Goal: Information Seeking & Learning: Learn about a topic

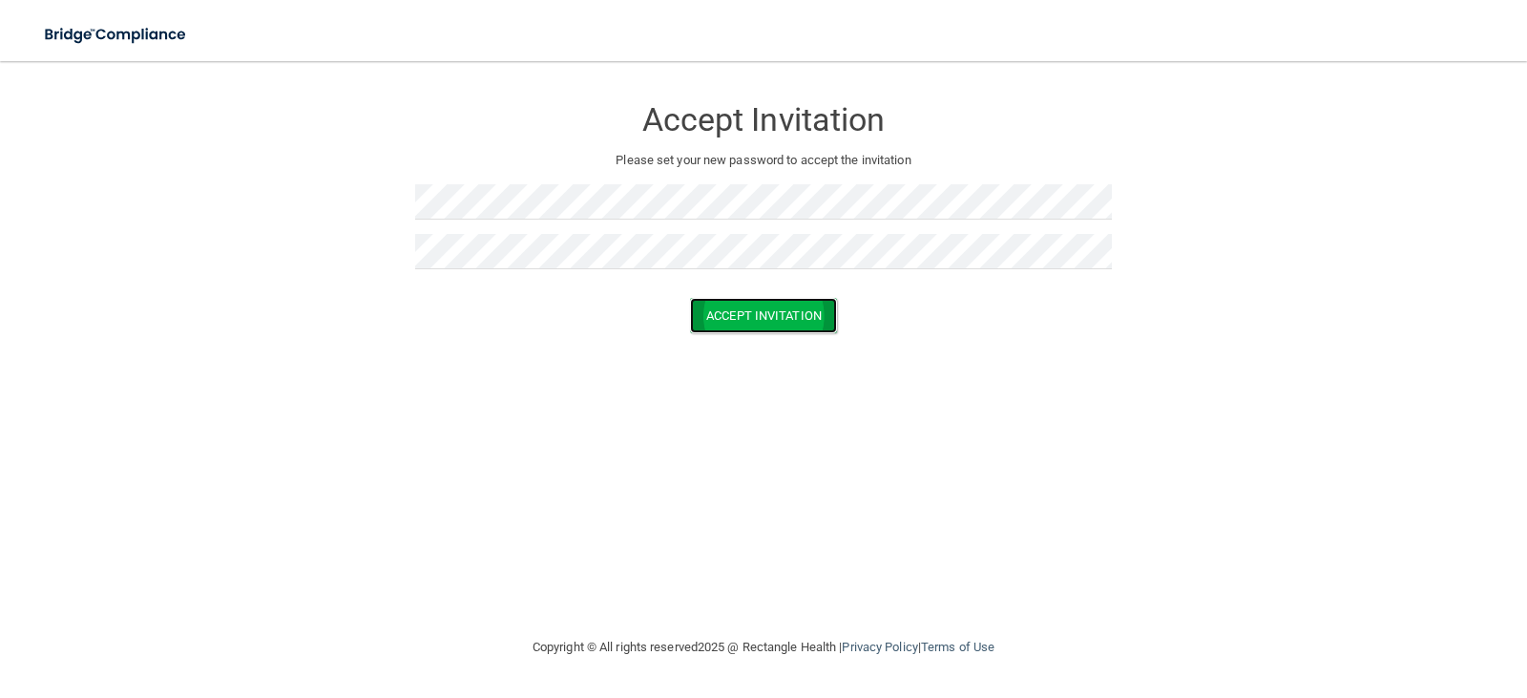
click at [796, 303] on button "Accept Invitation" at bounding box center [763, 315] width 147 height 35
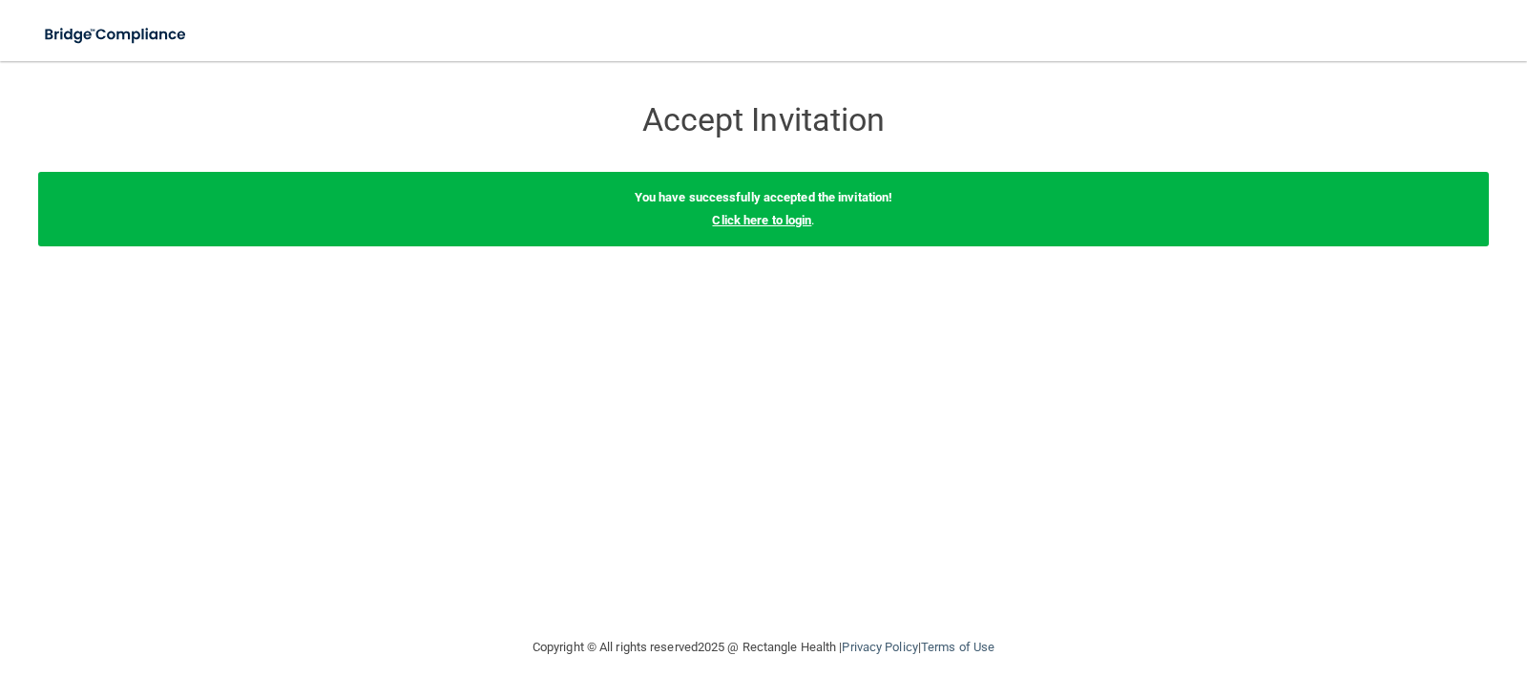
click at [785, 223] on link "Click here to login" at bounding box center [761, 220] width 99 height 14
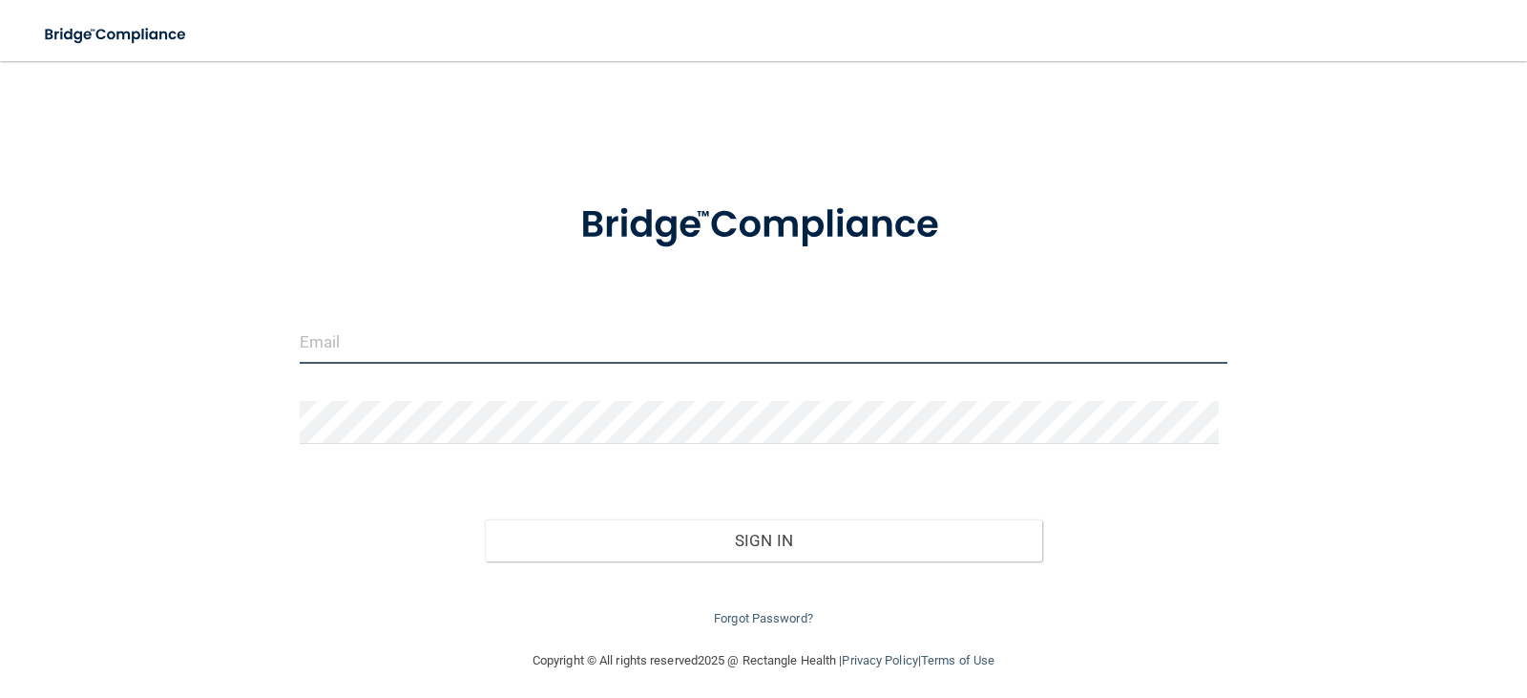
click at [730, 345] on input "email" at bounding box center [764, 342] width 929 height 43
type input "[EMAIL_ADDRESS][PERSON_NAME][DOMAIN_NAME]"
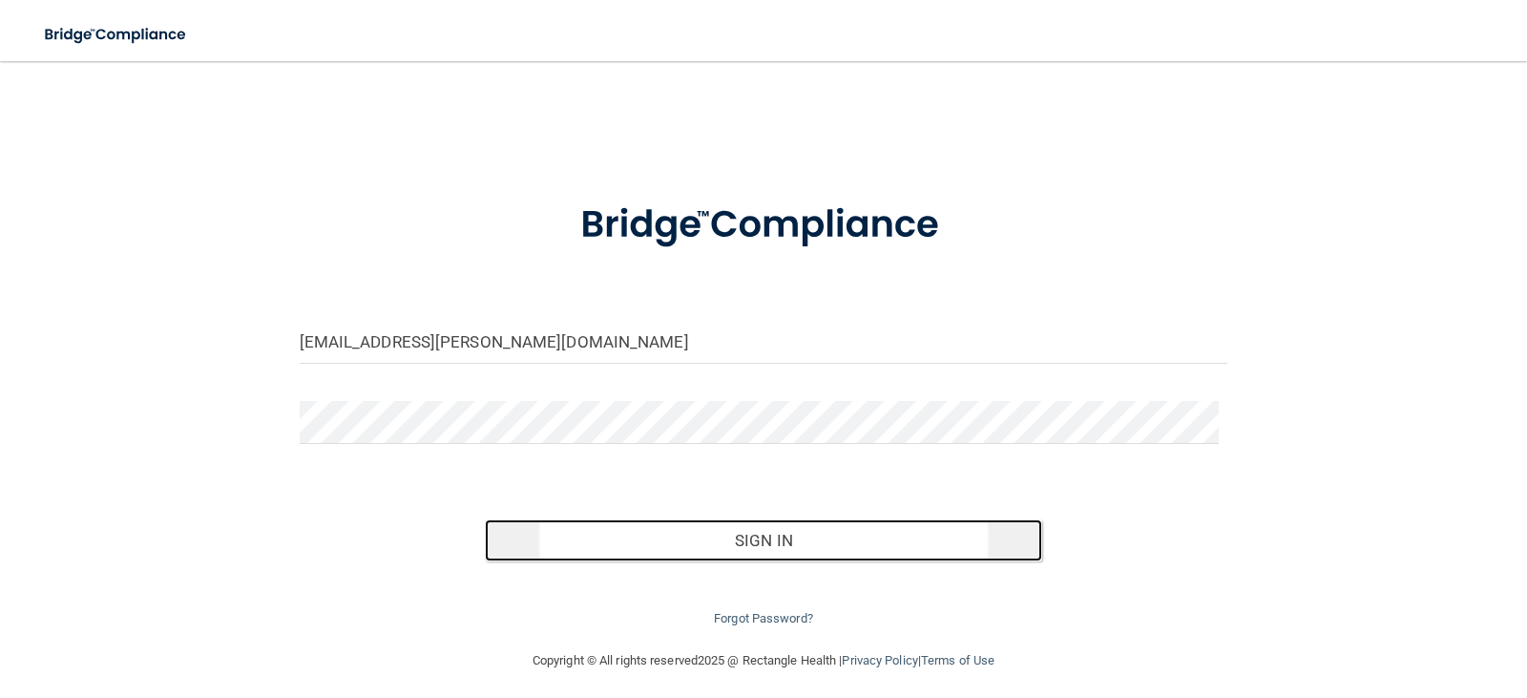
click at [715, 536] on button "Sign In" at bounding box center [764, 540] width 558 height 42
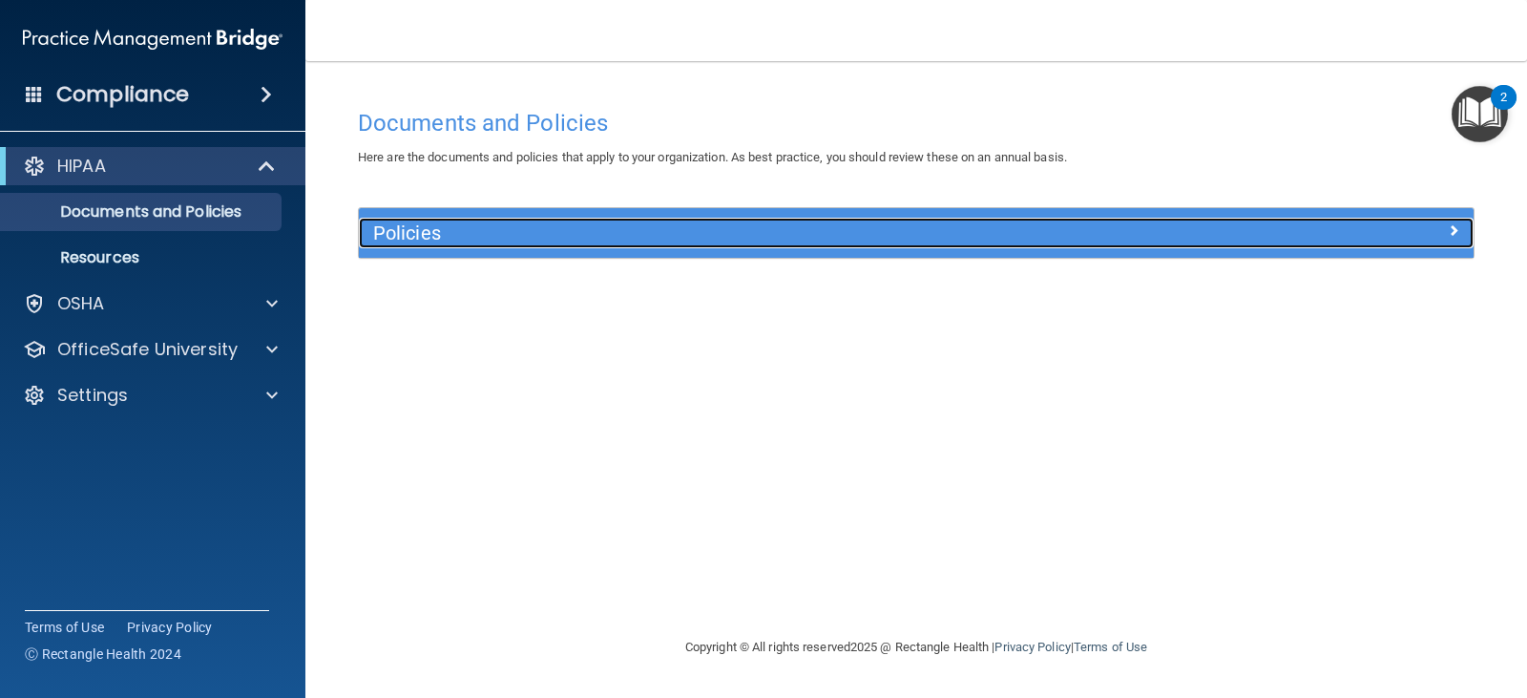
click at [1018, 220] on div "Policies" at bounding box center [777, 233] width 836 height 31
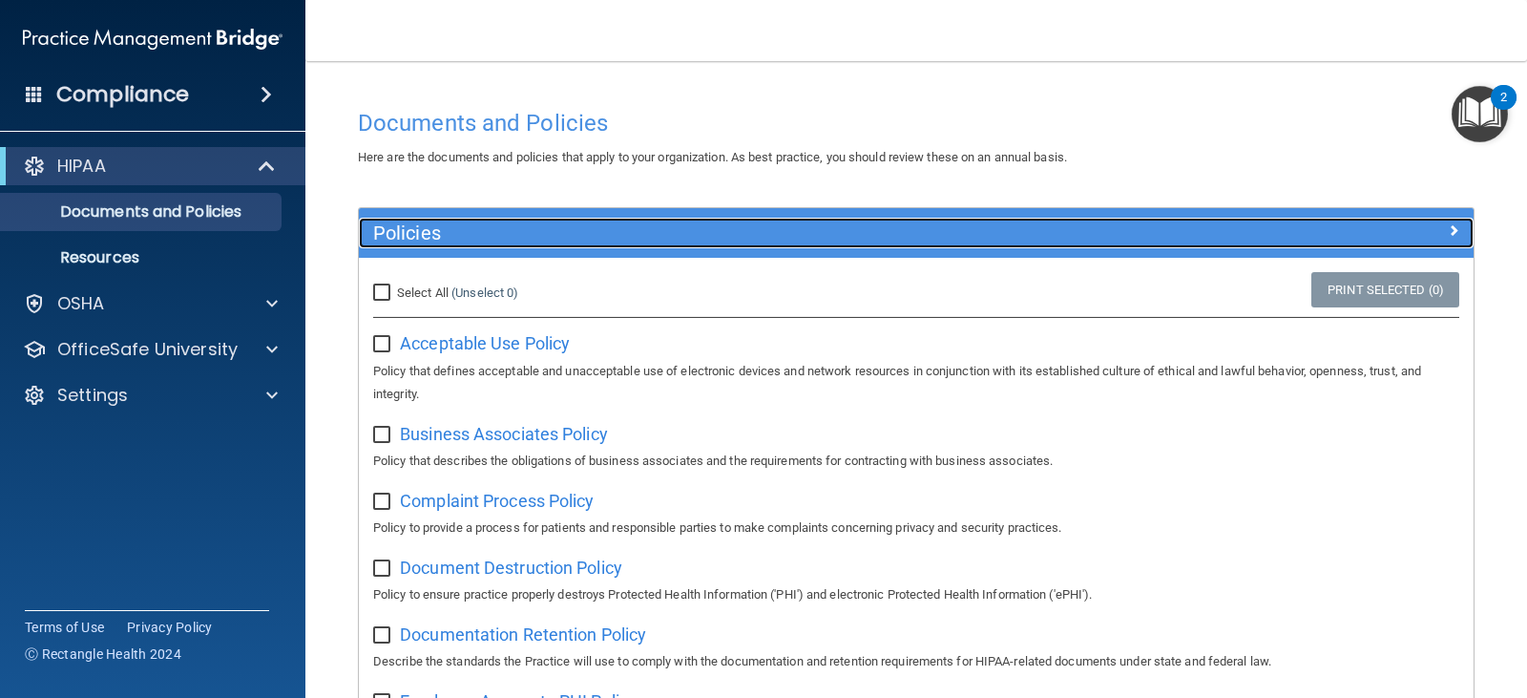
click at [1018, 220] on div "Policies" at bounding box center [777, 233] width 836 height 31
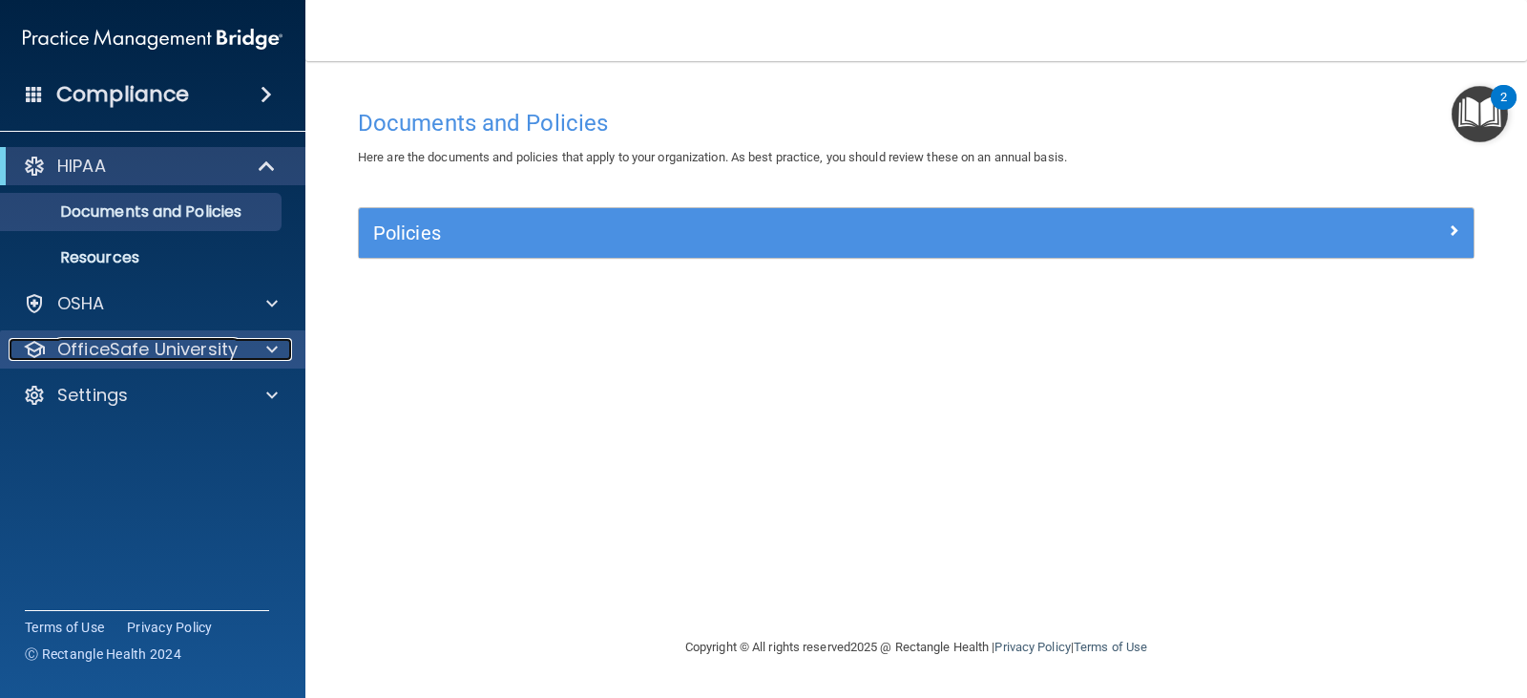
click at [280, 355] on div at bounding box center [269, 349] width 48 height 23
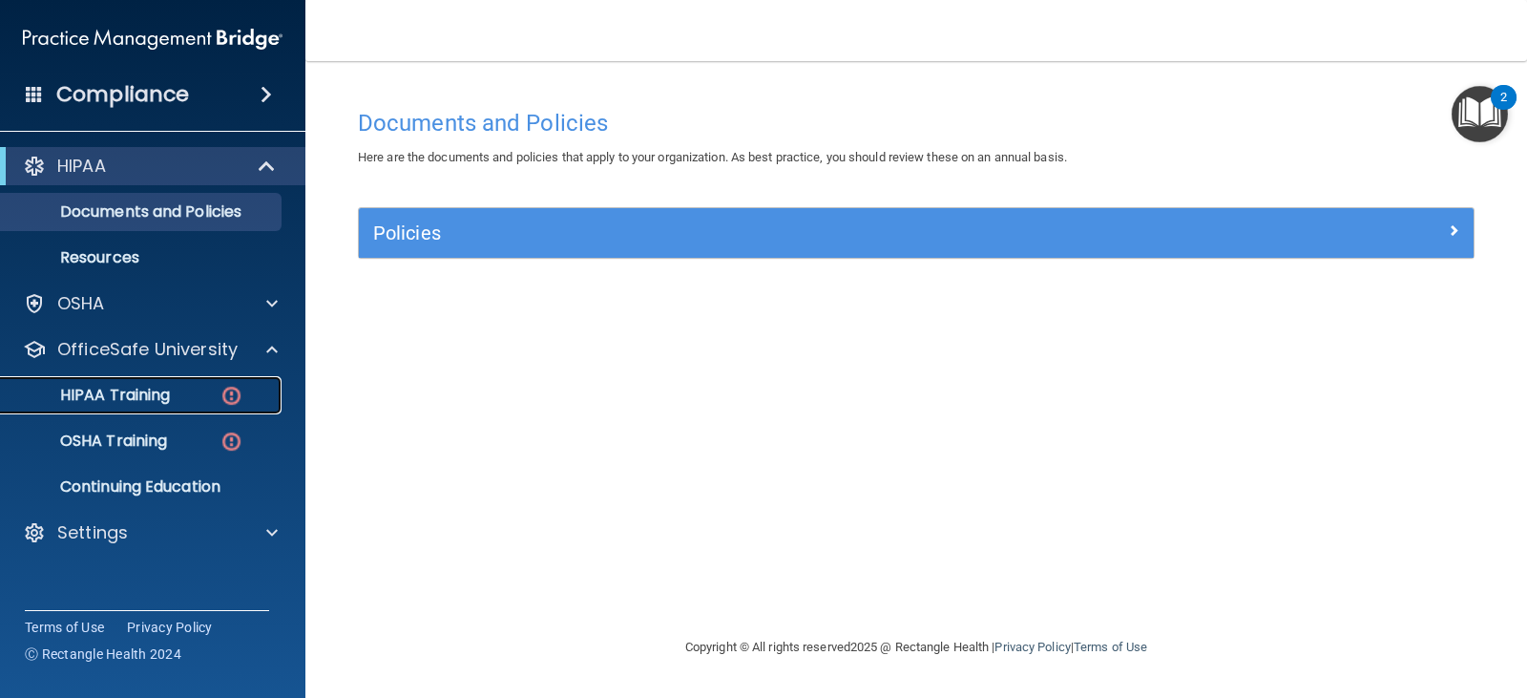
click at [208, 391] on div "HIPAA Training" at bounding box center [142, 395] width 261 height 19
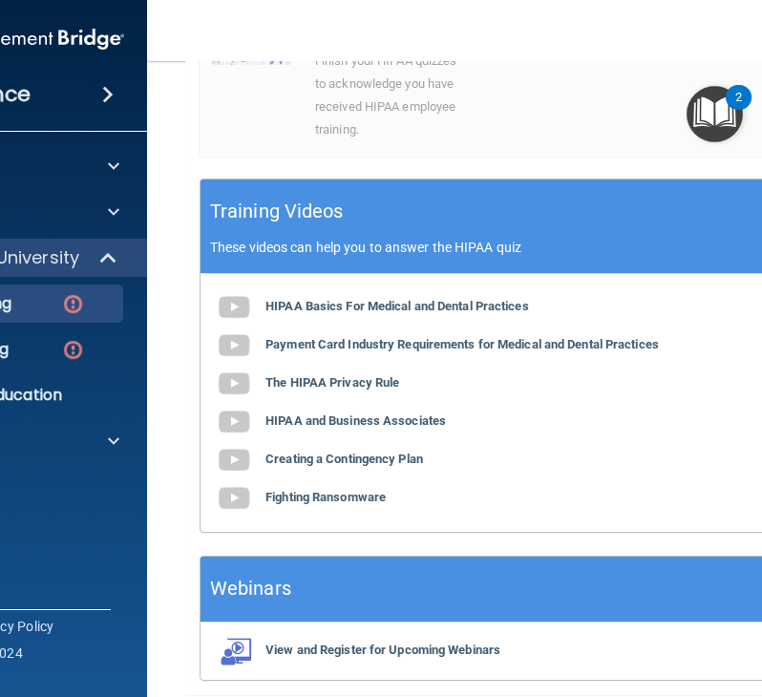
scroll to position [743, 0]
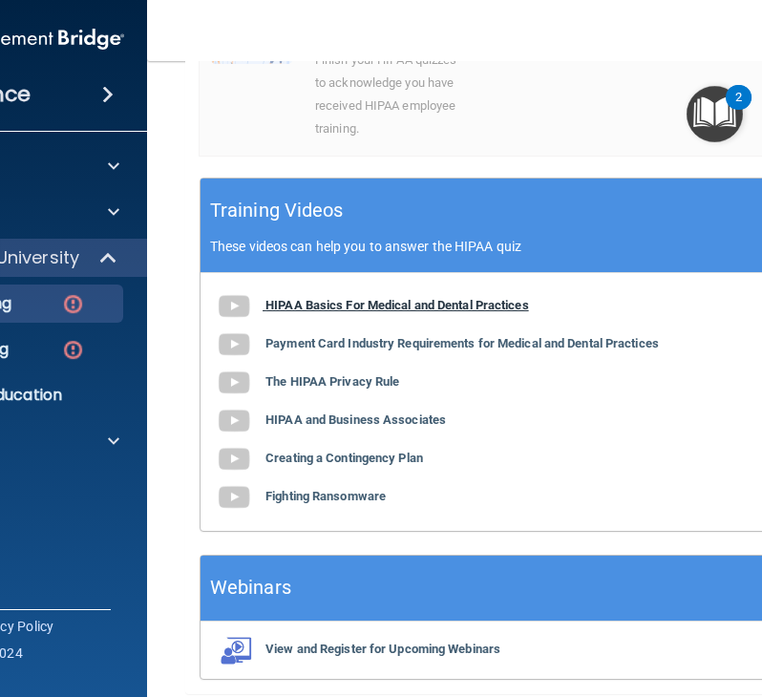
click at [279, 312] on b "HIPAA Basics For Medical and Dental Practices" at bounding box center [396, 305] width 263 height 14
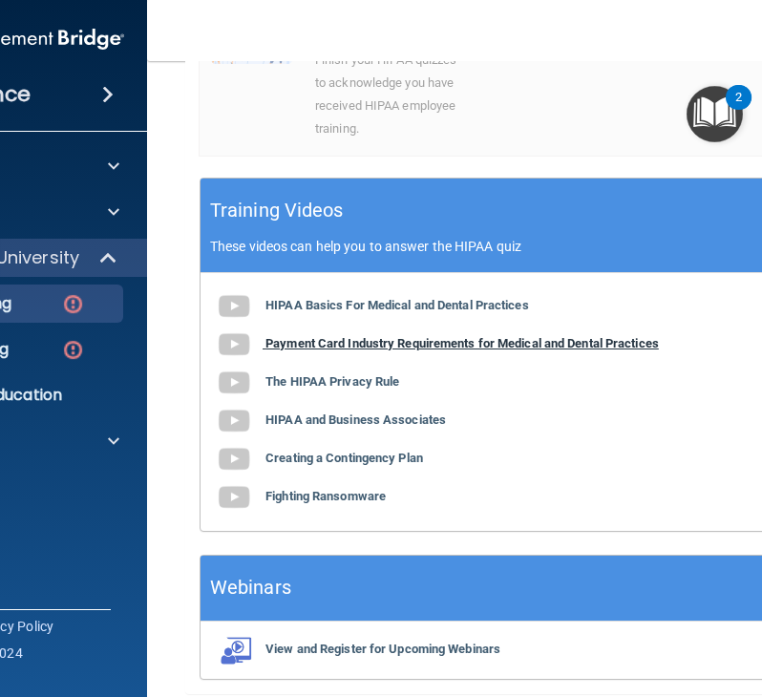
click at [274, 350] on b "Payment Card Industry Requirements for Medical and Dental Practices" at bounding box center [461, 343] width 393 height 14
click at [294, 400] on div "HIPAA Basics For Medical and Dental Practices Payment Card Industry Requirement…" at bounding box center [533, 402] width 666 height 258
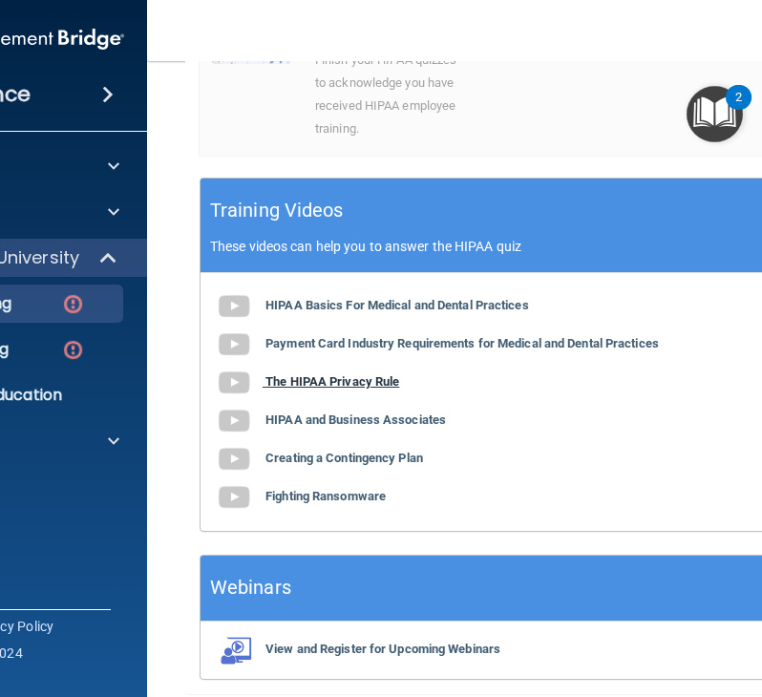
click at [294, 389] on b "The HIPAA Privacy Rule" at bounding box center [332, 381] width 134 height 14
click at [333, 427] on b "HIPAA and Business Associates" at bounding box center [355, 419] width 180 height 14
click at [339, 465] on b "Creating a Contingency Plan" at bounding box center [344, 458] width 158 height 14
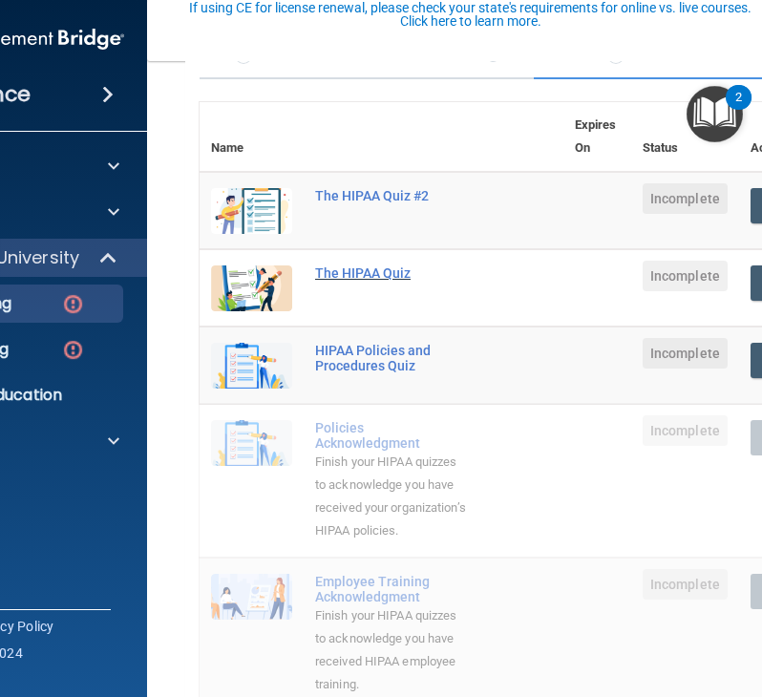
scroll to position [182, 0]
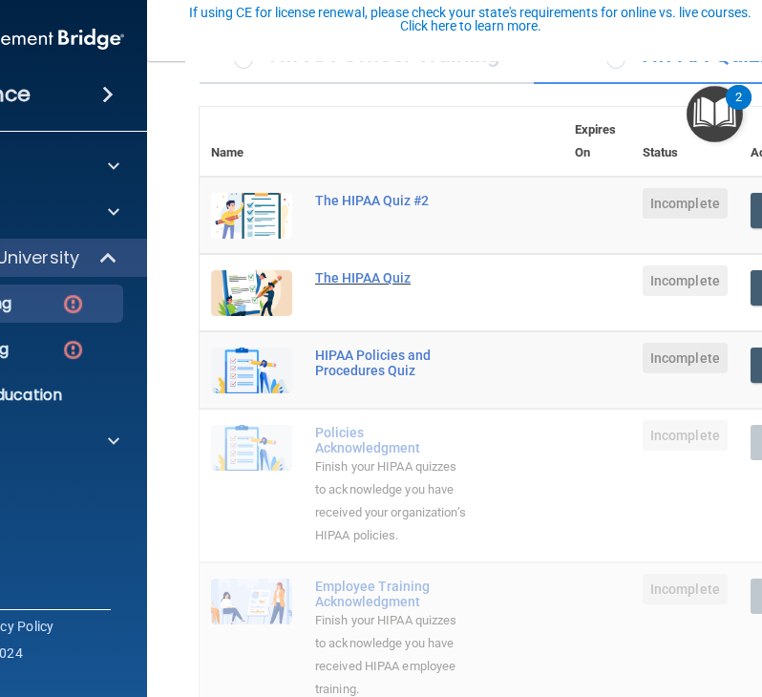
click at [340, 272] on div "The HIPAA Quiz" at bounding box center [391, 277] width 153 height 15
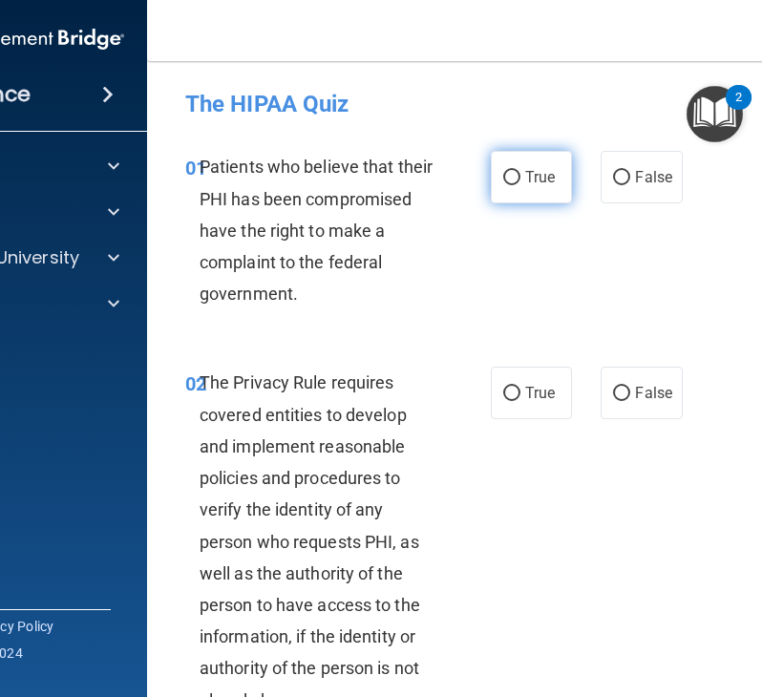
click at [503, 182] on input "True" at bounding box center [511, 178] width 17 height 14
radio input "true"
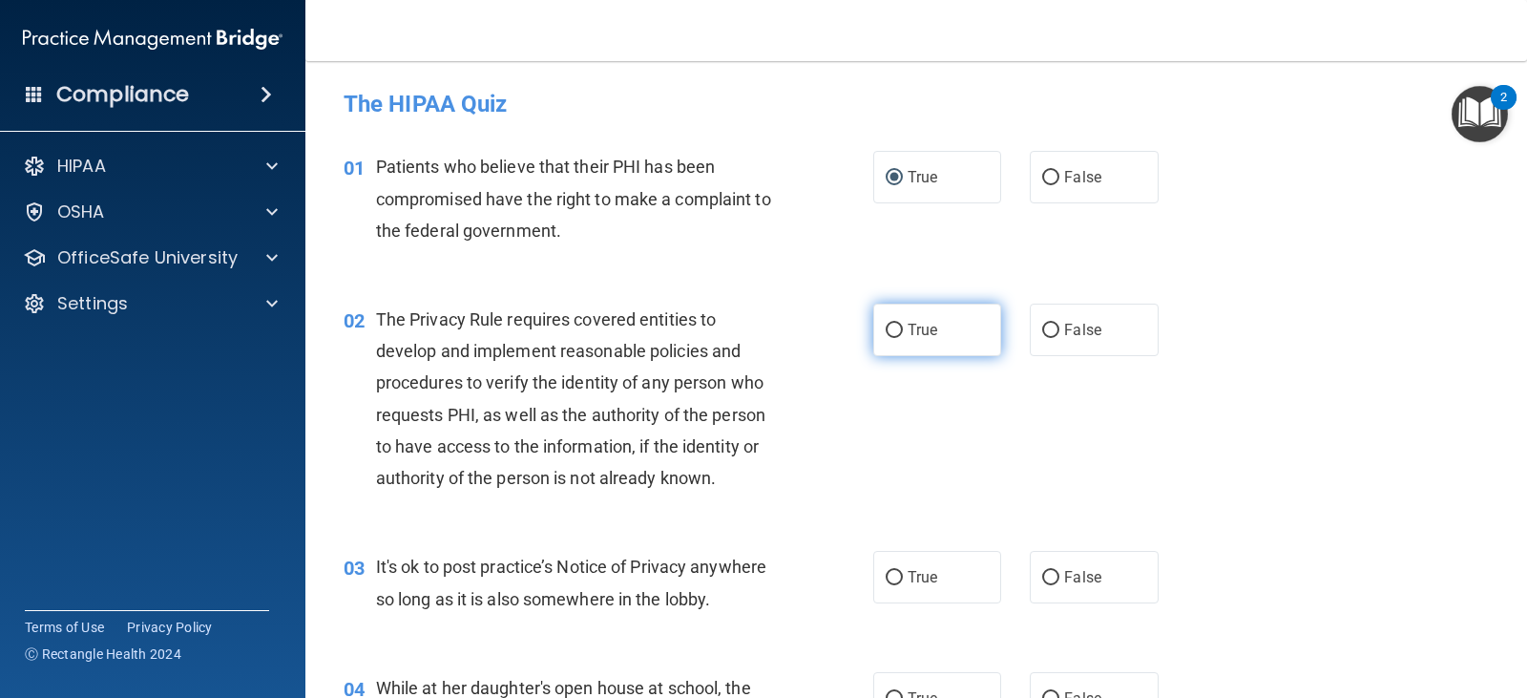
click at [928, 326] on span "True" at bounding box center [923, 330] width 30 height 18
click at [903, 326] on input "True" at bounding box center [894, 331] width 17 height 14
radio input "true"
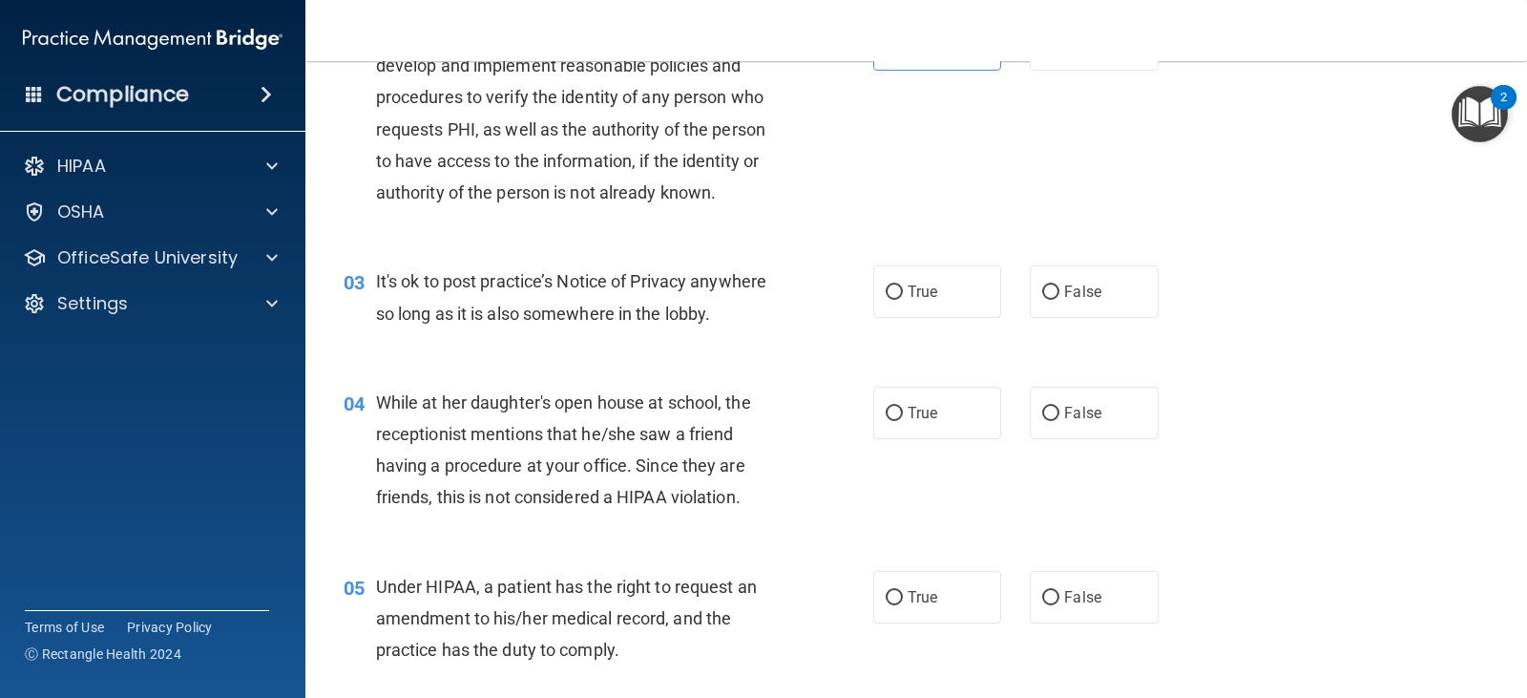
scroll to position [286, 0]
click at [1071, 292] on span "False" at bounding box center [1082, 291] width 37 height 18
click at [1060, 292] on input "False" at bounding box center [1050, 291] width 17 height 14
radio input "true"
click at [1051, 399] on label "False" at bounding box center [1094, 412] width 128 height 53
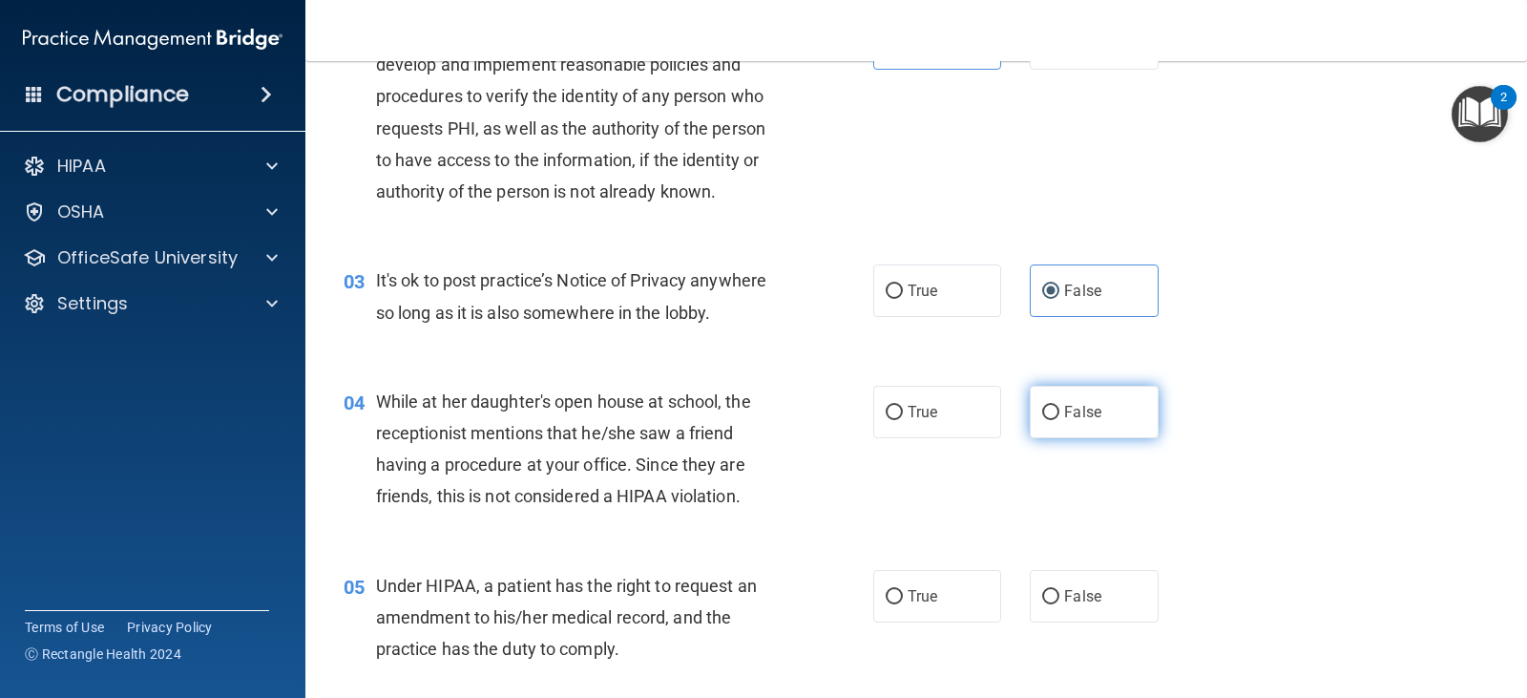
click at [1051, 406] on input "False" at bounding box center [1050, 413] width 17 height 14
radio input "true"
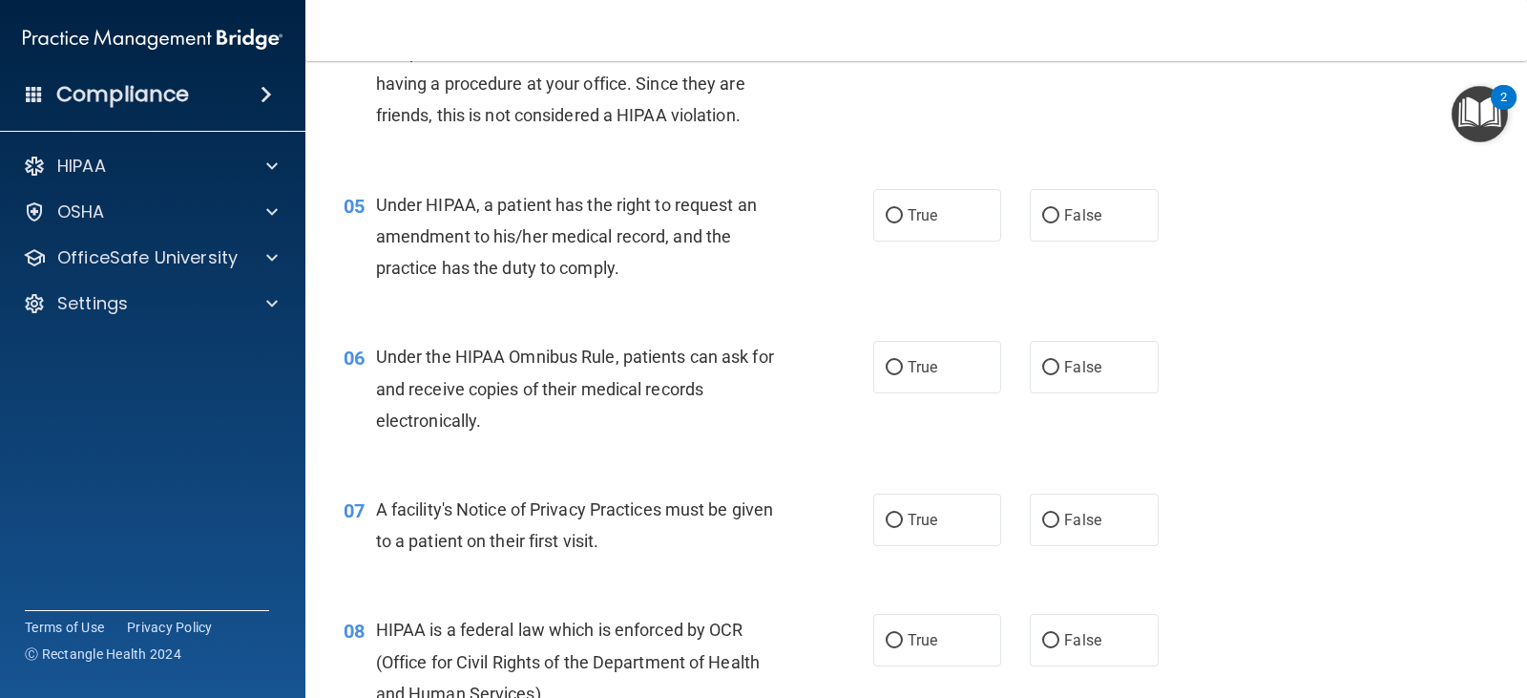
scroll to position [672, 0]
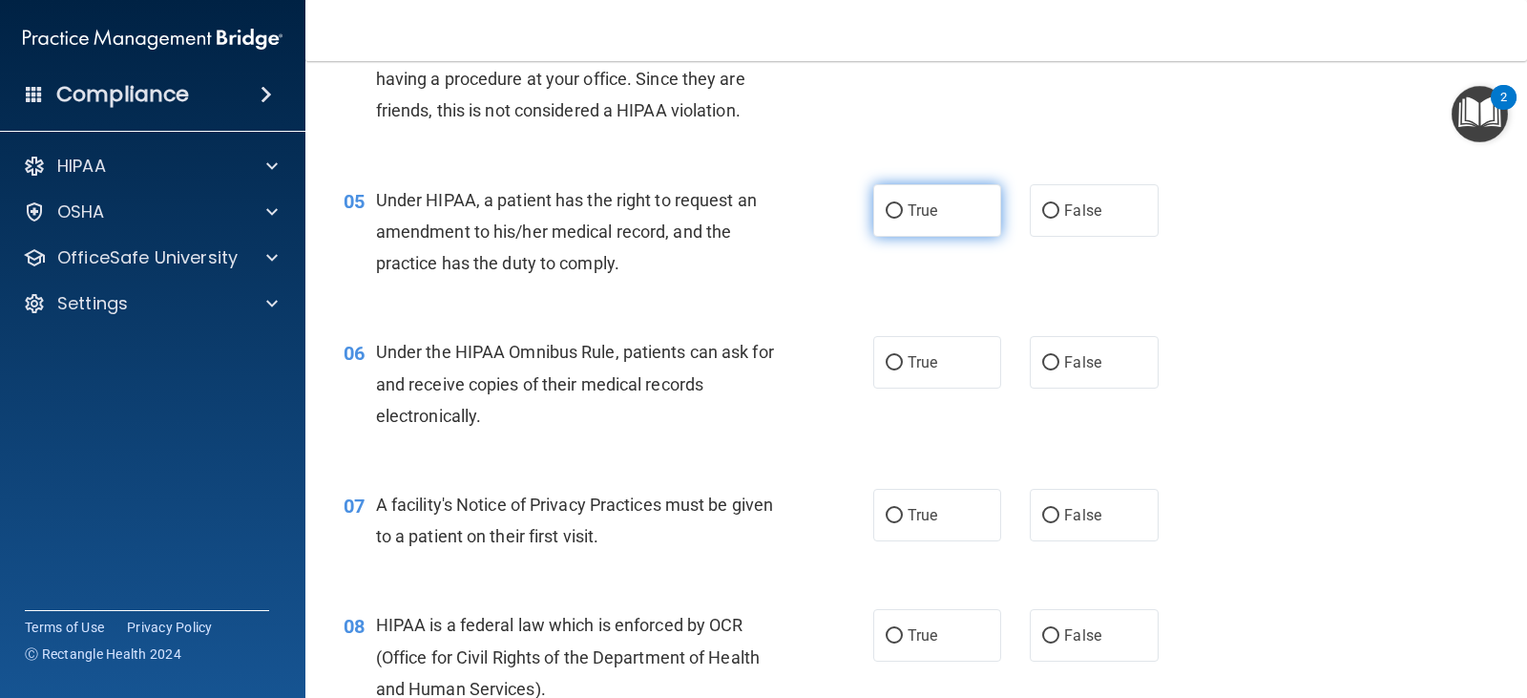
click at [930, 221] on label "True" at bounding box center [938, 210] width 128 height 53
click at [903, 219] on input "True" at bounding box center [894, 211] width 17 height 14
radio input "true"
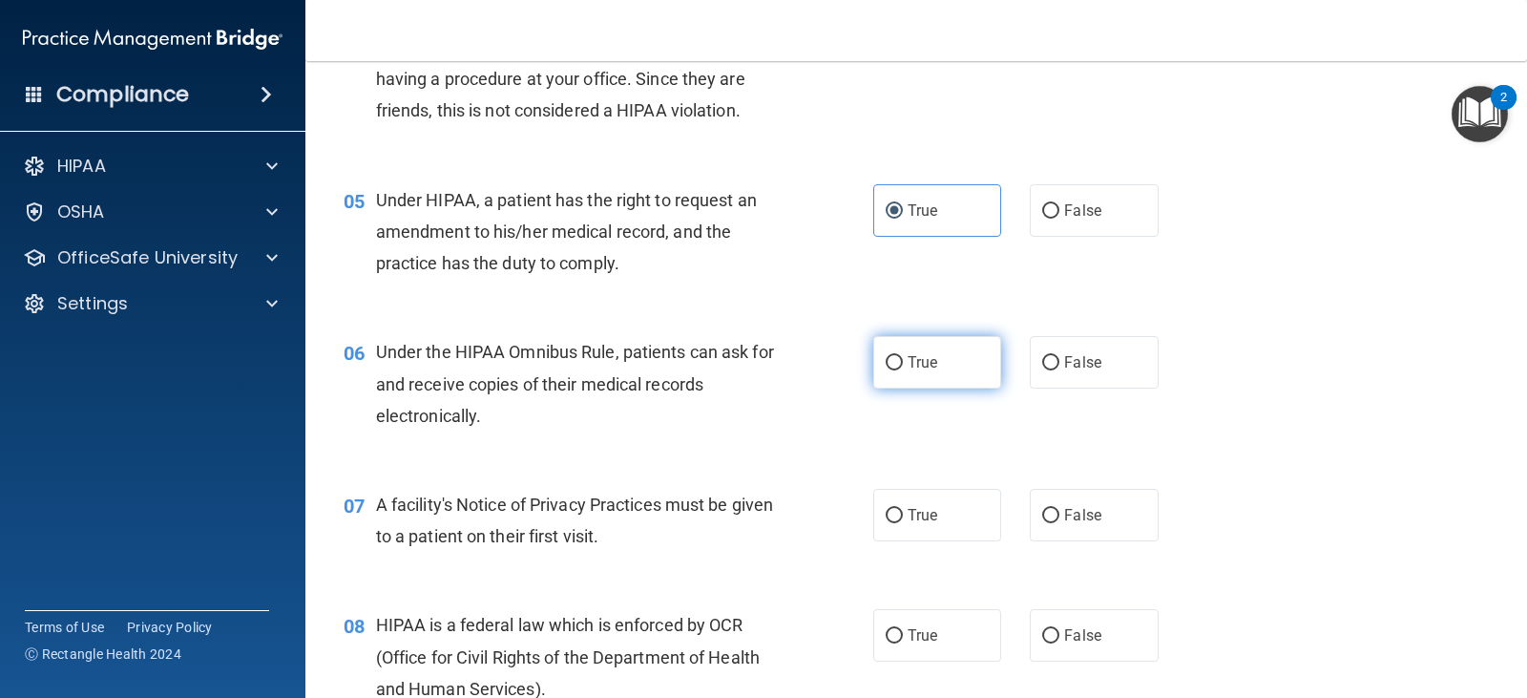
click at [911, 360] on span "True" at bounding box center [923, 362] width 30 height 18
click at [903, 360] on input "True" at bounding box center [894, 363] width 17 height 14
radio input "true"
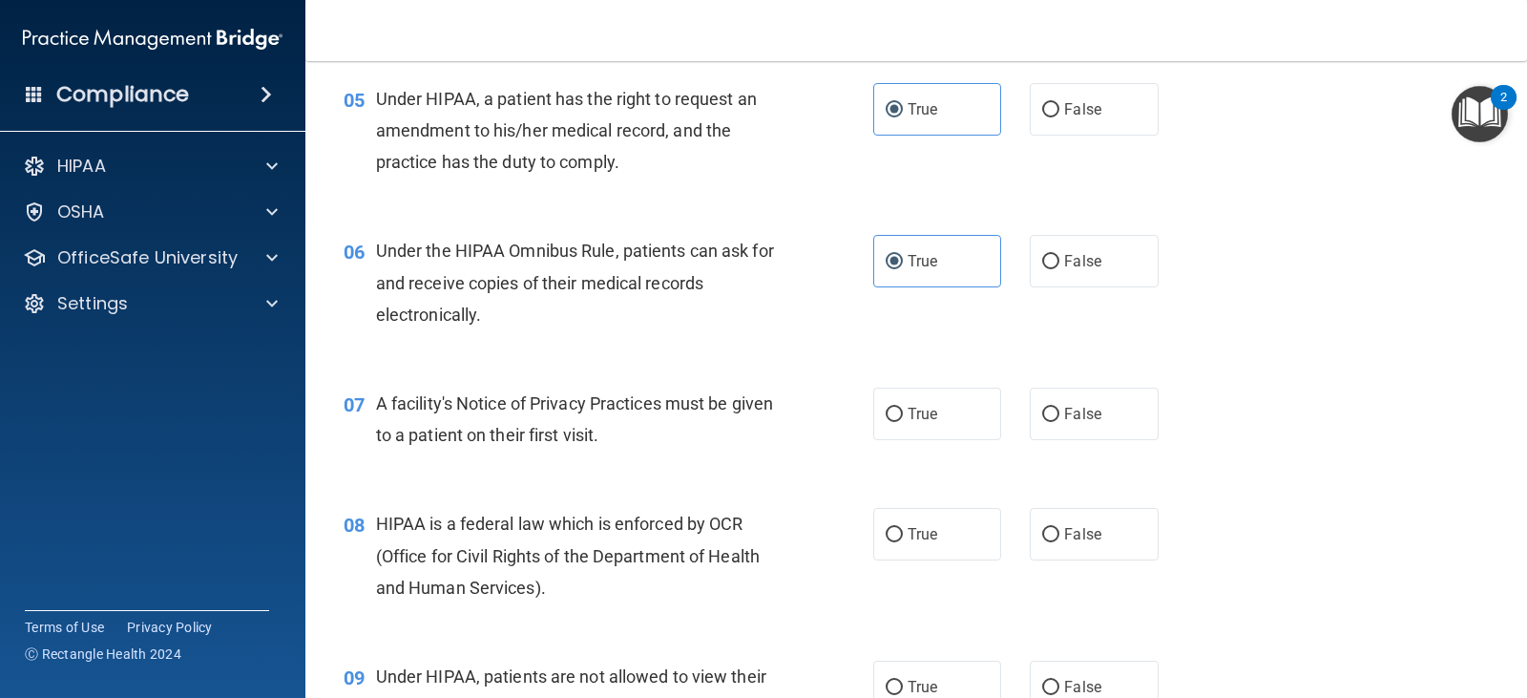
scroll to position [777, 0]
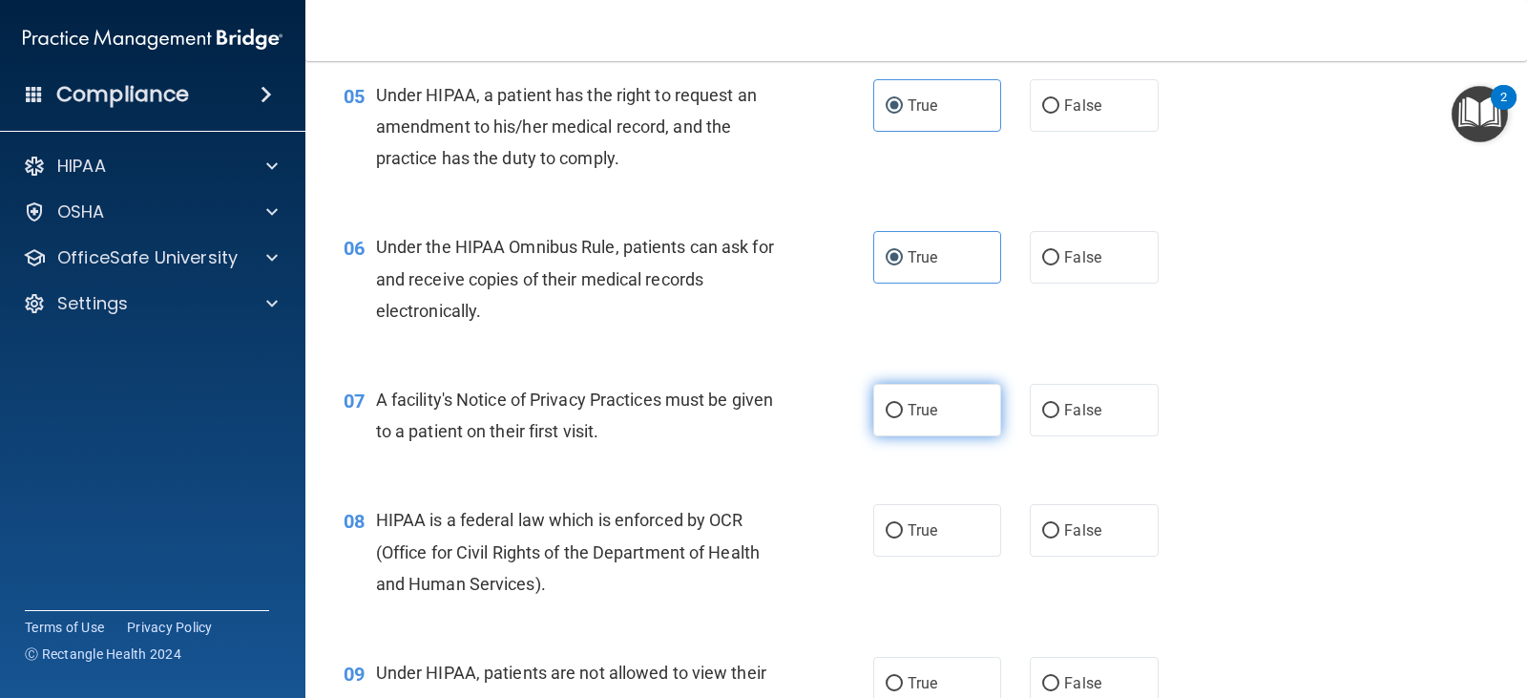
click at [895, 421] on label "True" at bounding box center [938, 410] width 128 height 53
click at [895, 418] on input "True" at bounding box center [894, 411] width 17 height 14
radio input "true"
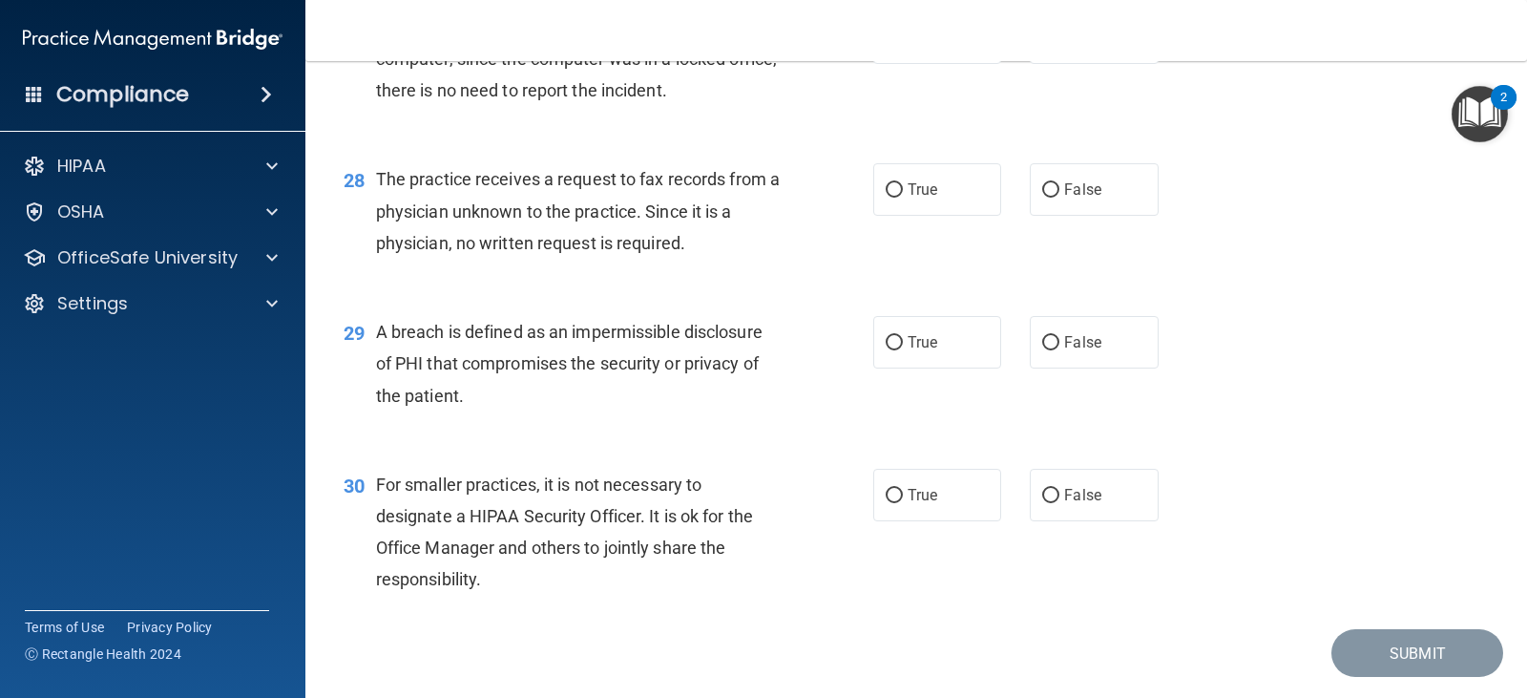
scroll to position [4348, 0]
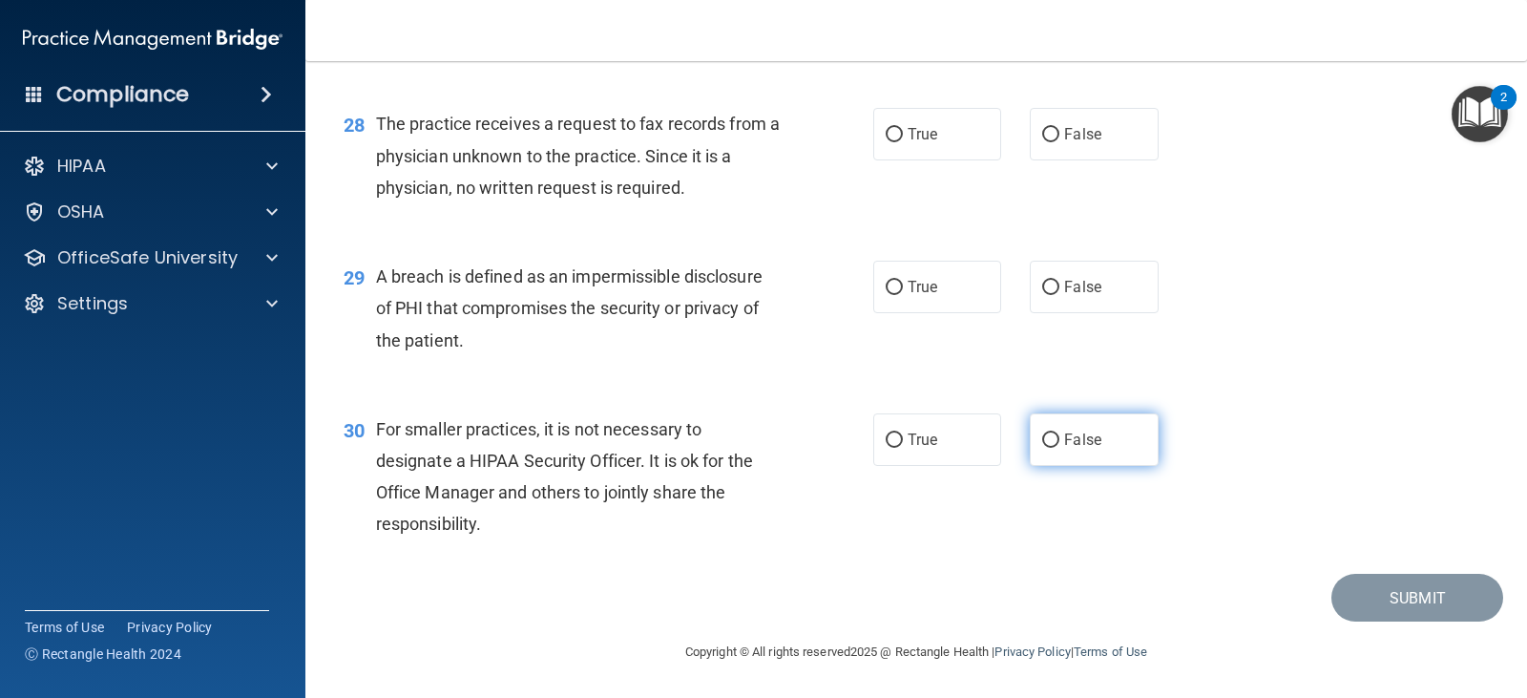
click at [1035, 453] on label "False" at bounding box center [1094, 439] width 128 height 53
click at [1042, 448] on input "False" at bounding box center [1050, 440] width 17 height 14
radio input "true"
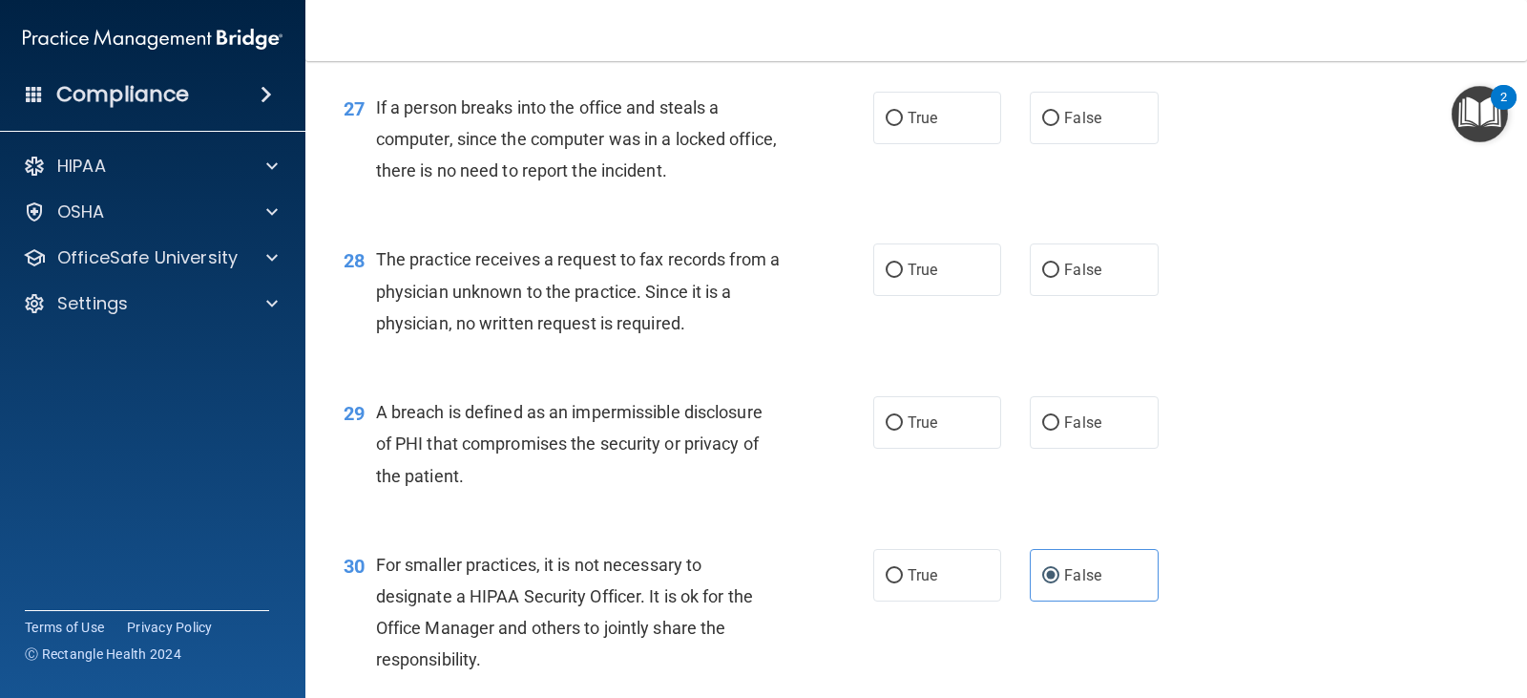
scroll to position [4212, 0]
click at [897, 425] on label "True" at bounding box center [938, 423] width 128 height 53
click at [897, 425] on input "True" at bounding box center [894, 424] width 17 height 14
radio input "true"
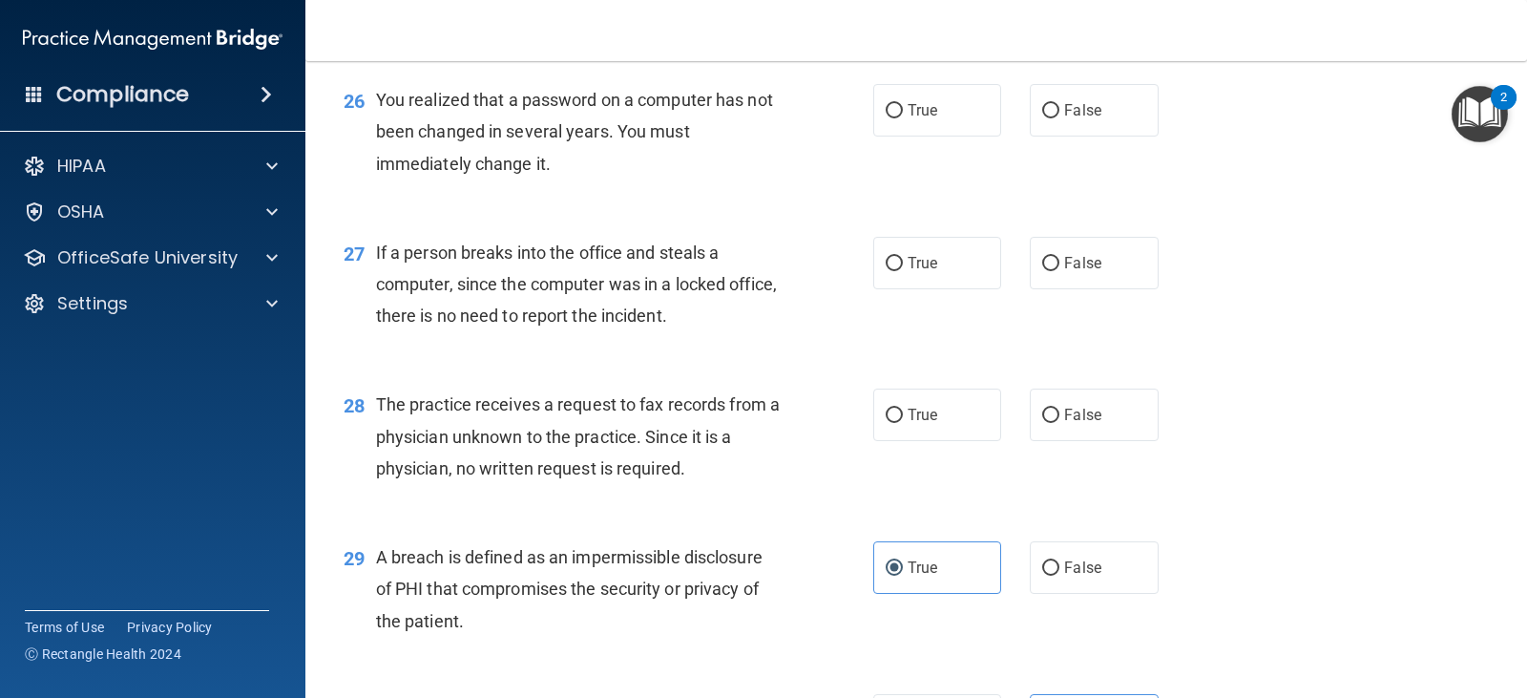
scroll to position [4067, 0]
click at [1050, 414] on input "False" at bounding box center [1050, 417] width 17 height 14
radio input "true"
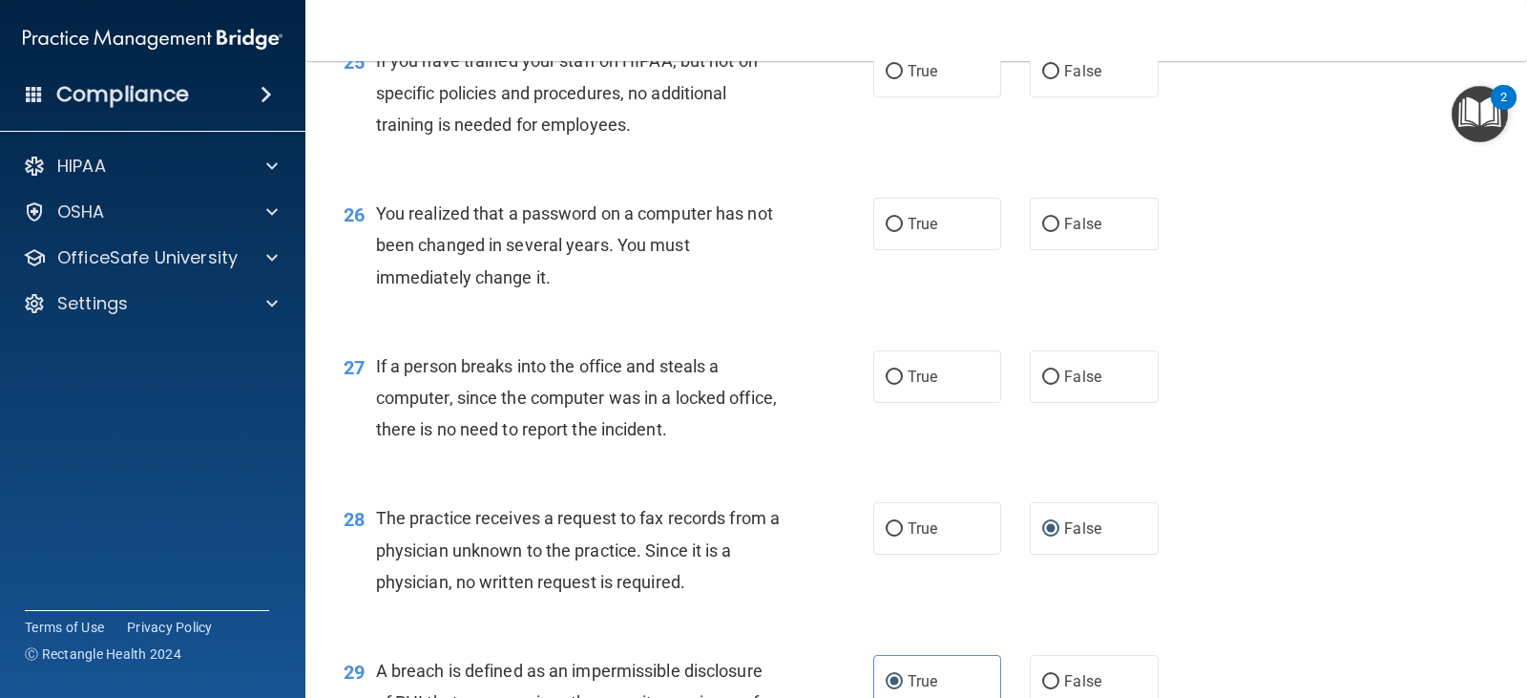
scroll to position [3911, 0]
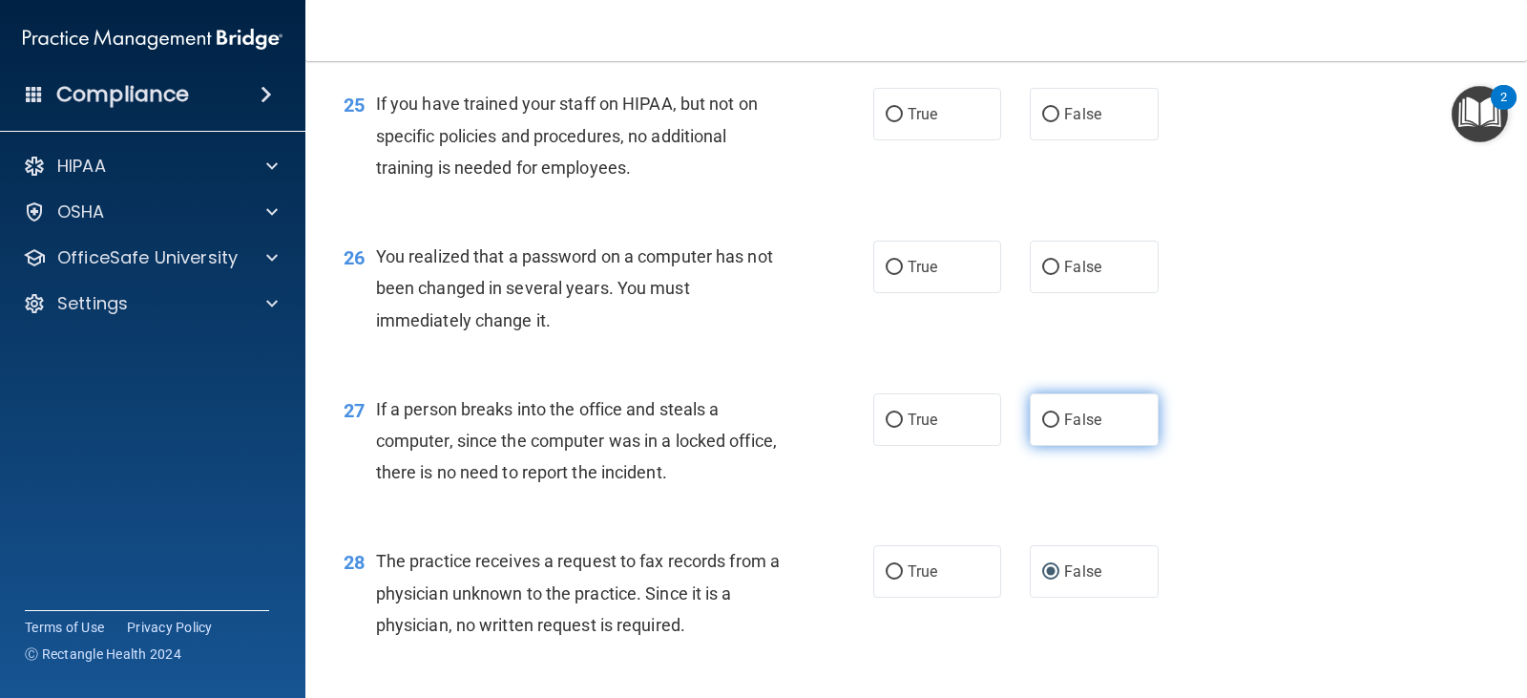
click at [1054, 410] on label "False" at bounding box center [1094, 419] width 128 height 53
click at [1054, 413] on input "False" at bounding box center [1050, 420] width 17 height 14
radio input "true"
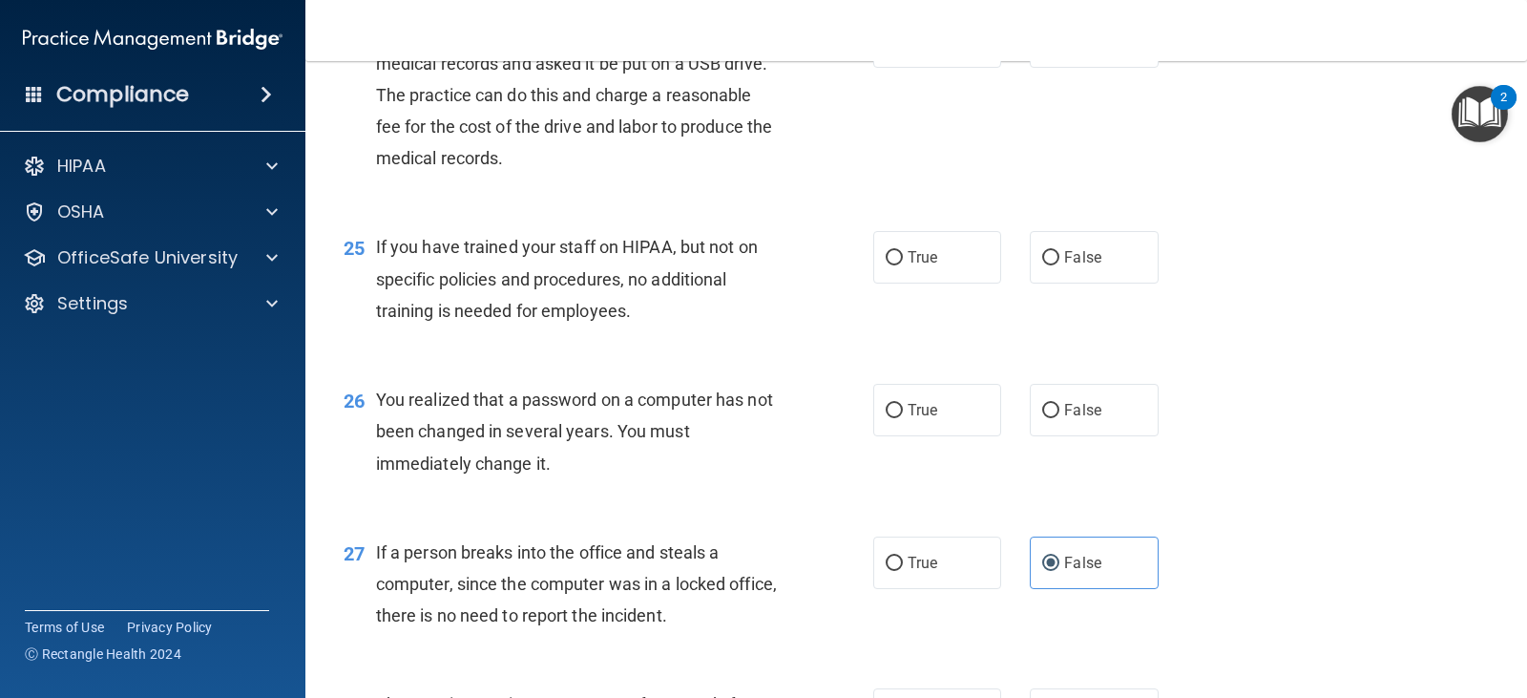
scroll to position [3767, 0]
click at [880, 403] on label "True" at bounding box center [938, 411] width 128 height 53
click at [886, 405] on input "True" at bounding box center [894, 412] width 17 height 14
radio input "true"
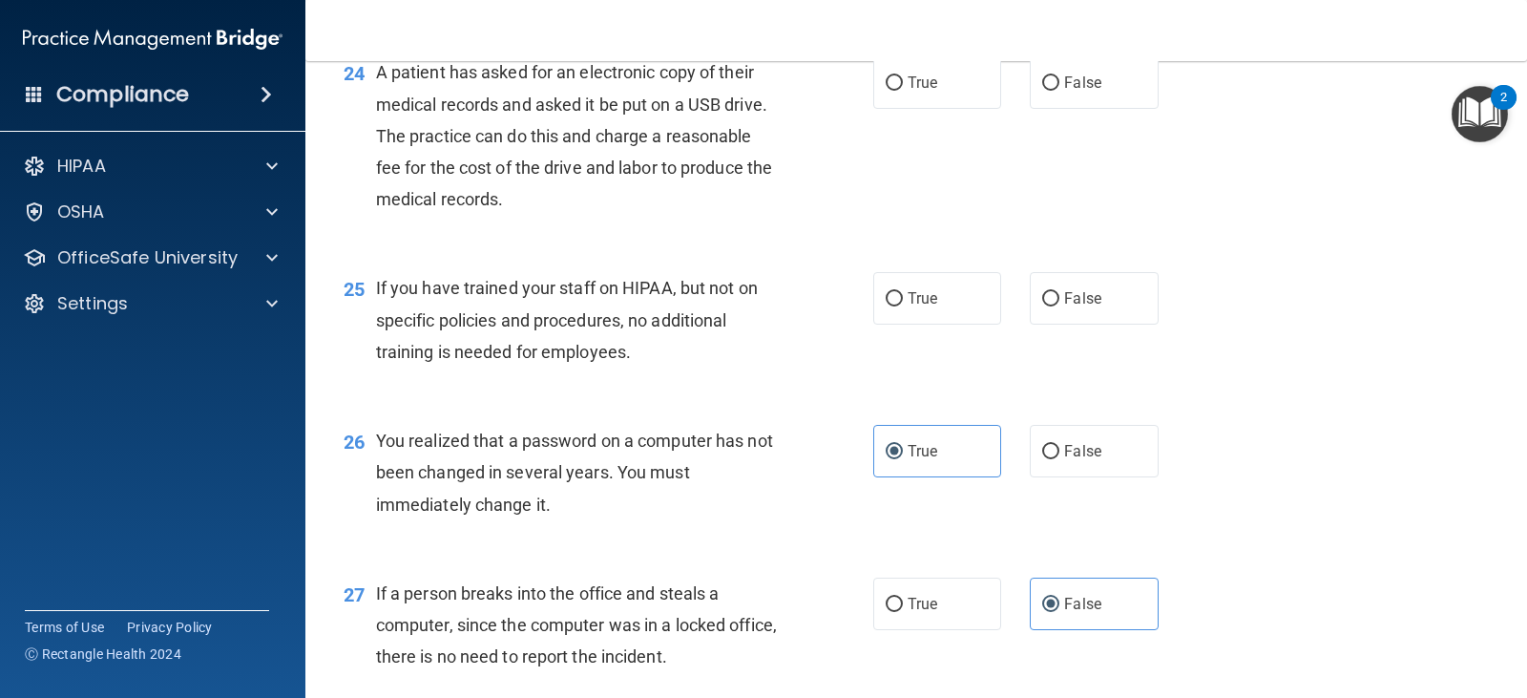
scroll to position [3633, 0]
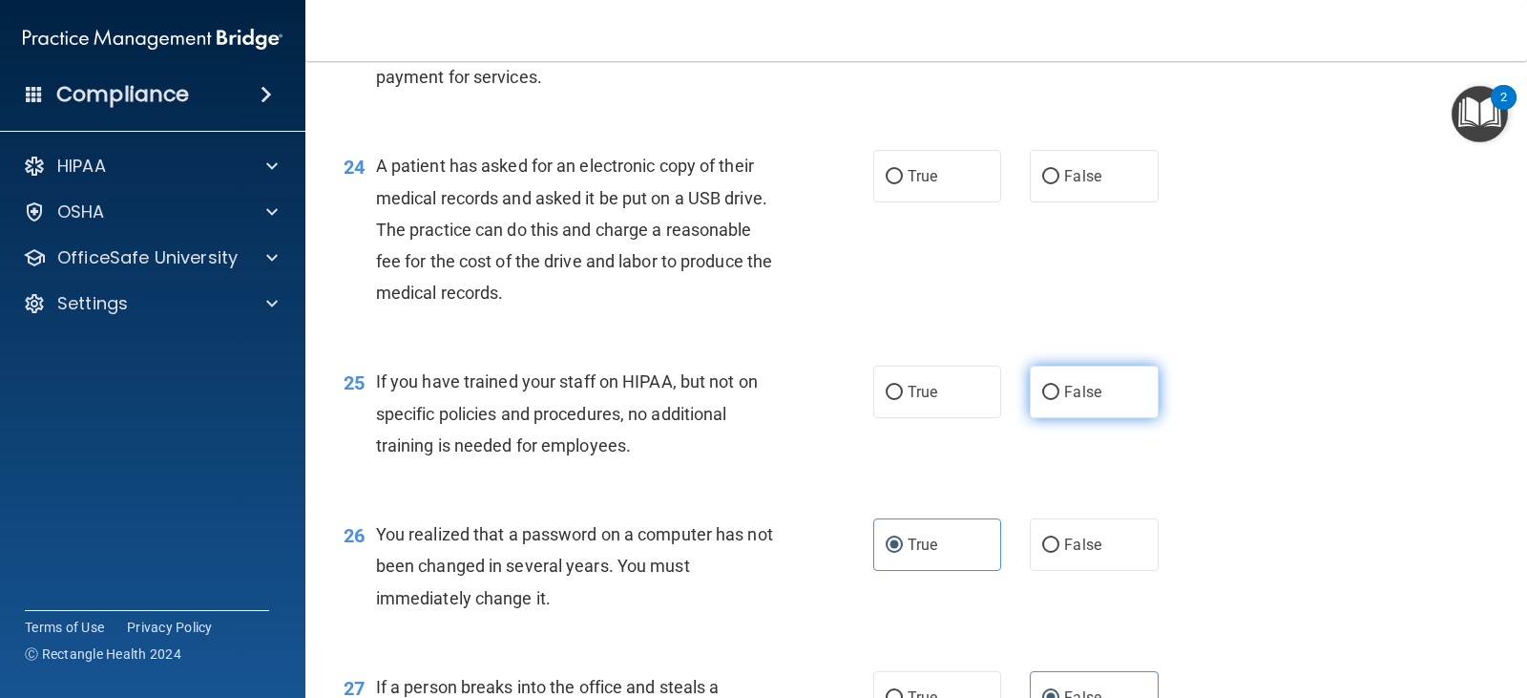
click at [1073, 371] on label "False" at bounding box center [1094, 392] width 128 height 53
click at [1060, 386] on input "False" at bounding box center [1050, 393] width 17 height 14
radio input "true"
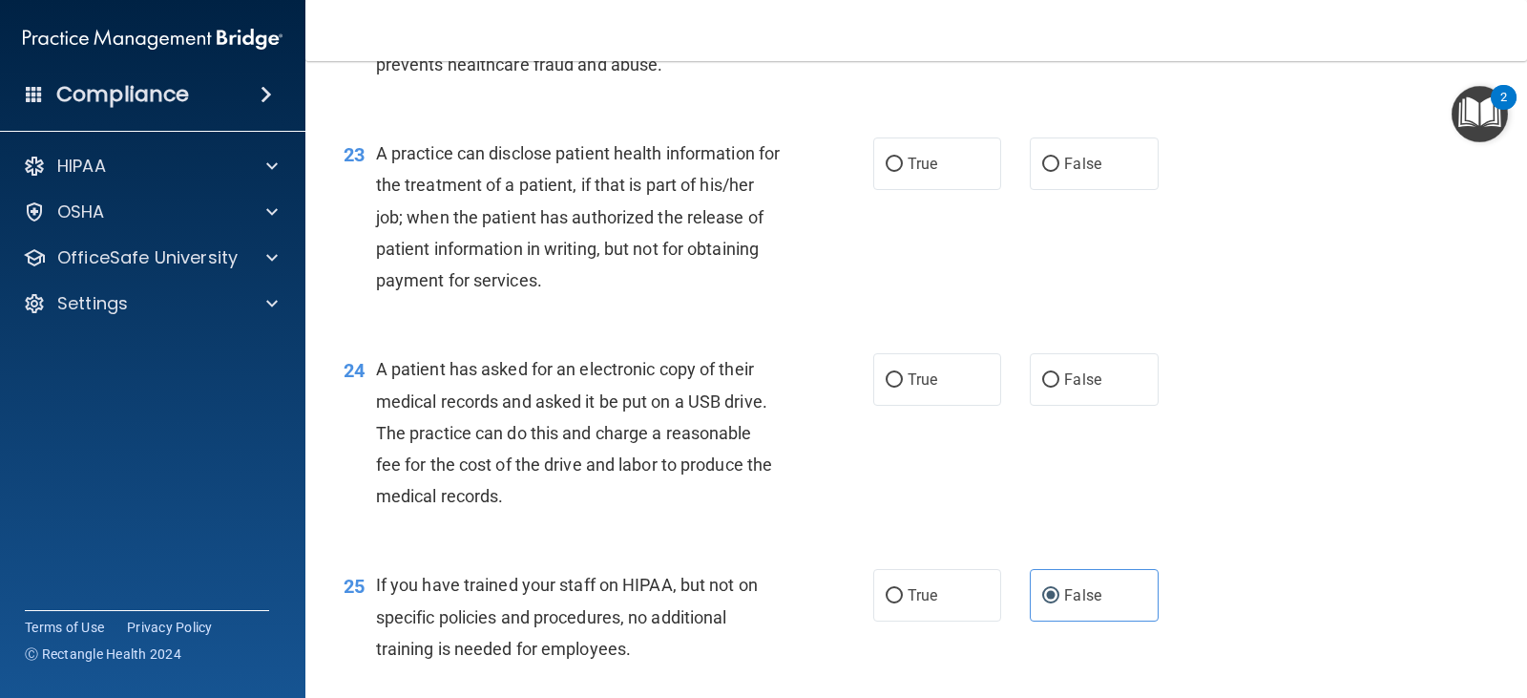
scroll to position [3429, 0]
click at [933, 387] on label "True" at bounding box center [938, 380] width 128 height 53
click at [903, 387] on input "True" at bounding box center [894, 381] width 17 height 14
radio input "true"
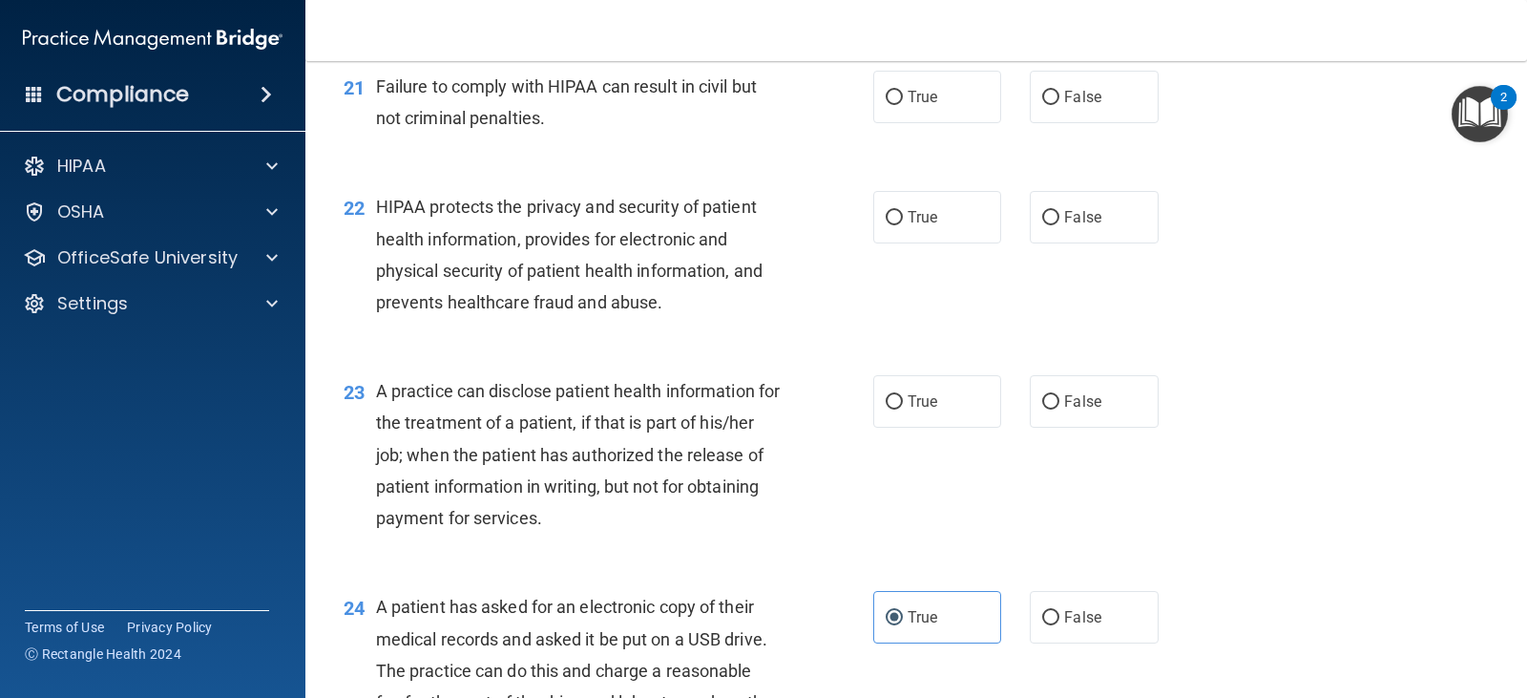
scroll to position [3191, 0]
click at [1065, 390] on label "False" at bounding box center [1094, 402] width 128 height 53
click at [1060, 396] on input "False" at bounding box center [1050, 403] width 17 height 14
radio input "true"
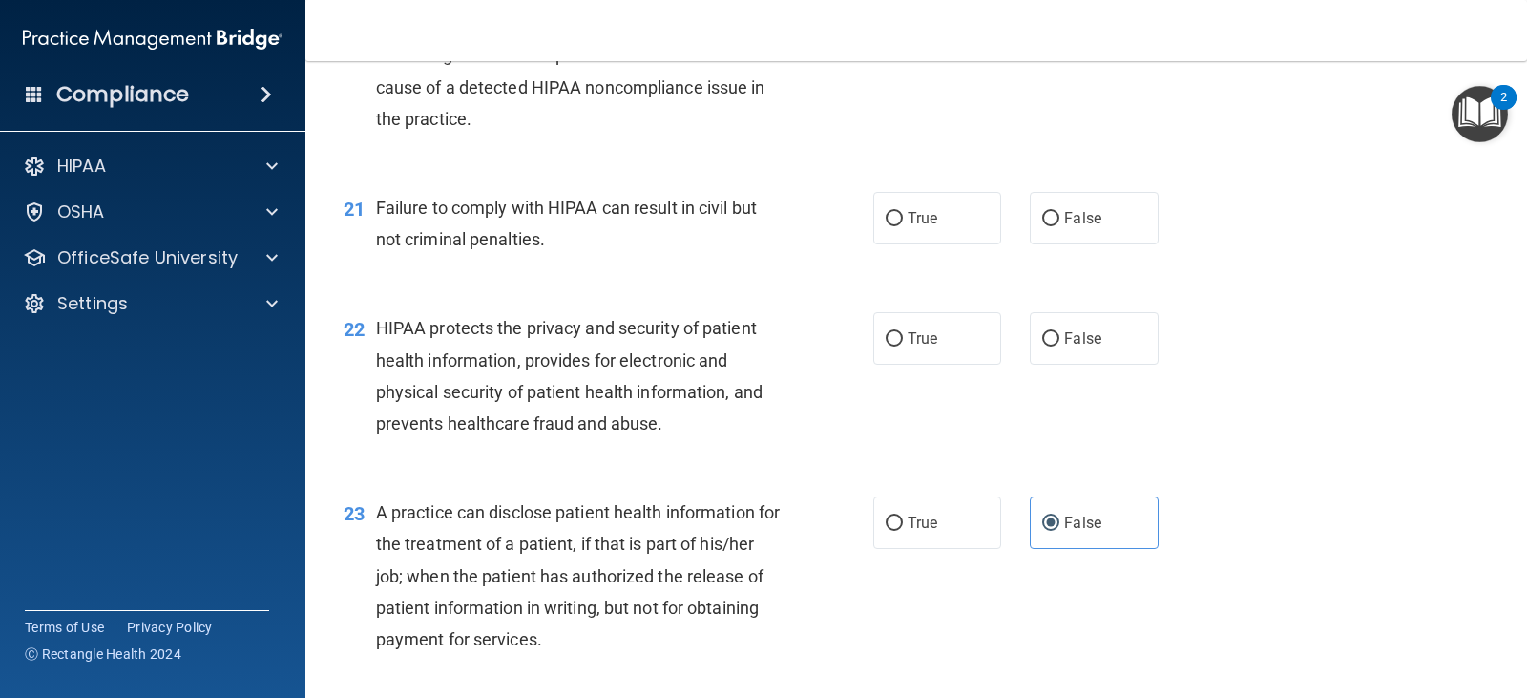
scroll to position [3014, 0]
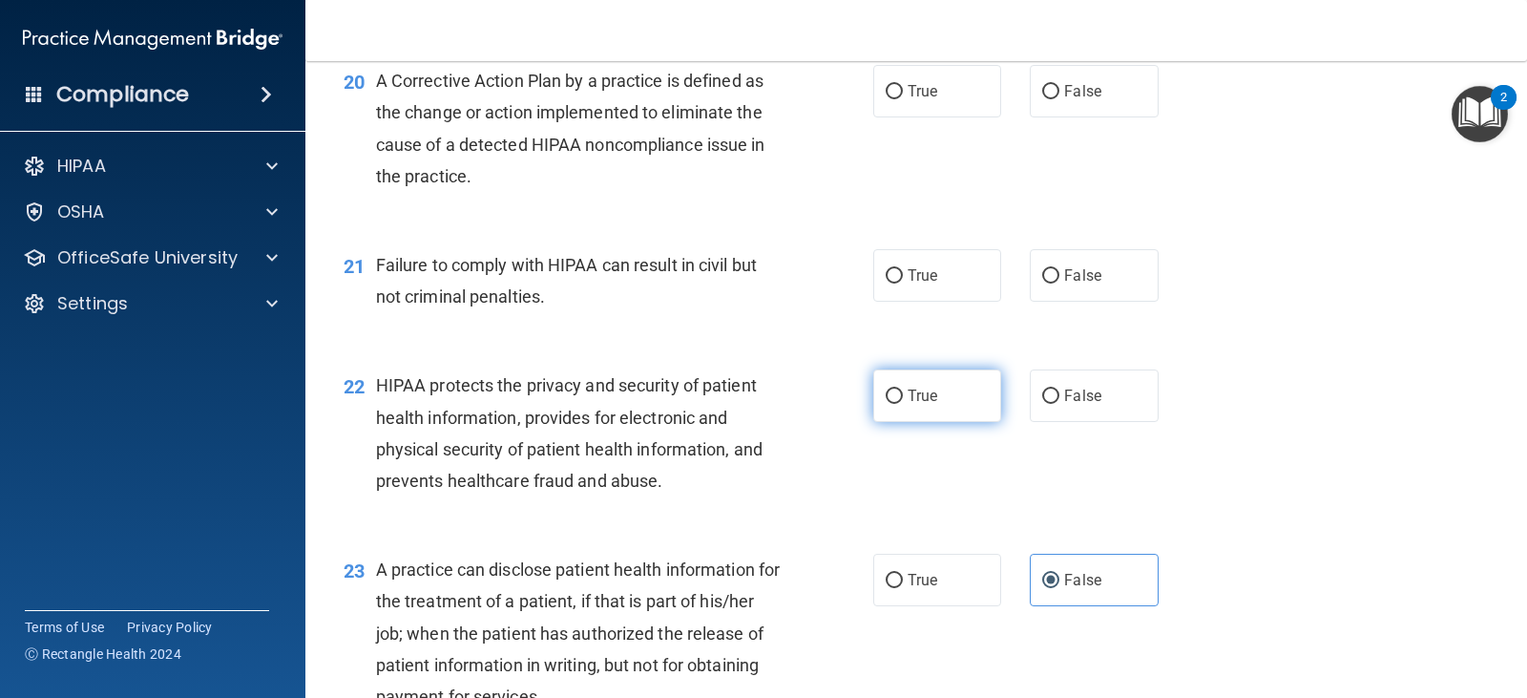
click at [919, 391] on span "True" at bounding box center [923, 396] width 30 height 18
click at [903, 391] on input "True" at bounding box center [894, 396] width 17 height 14
radio input "true"
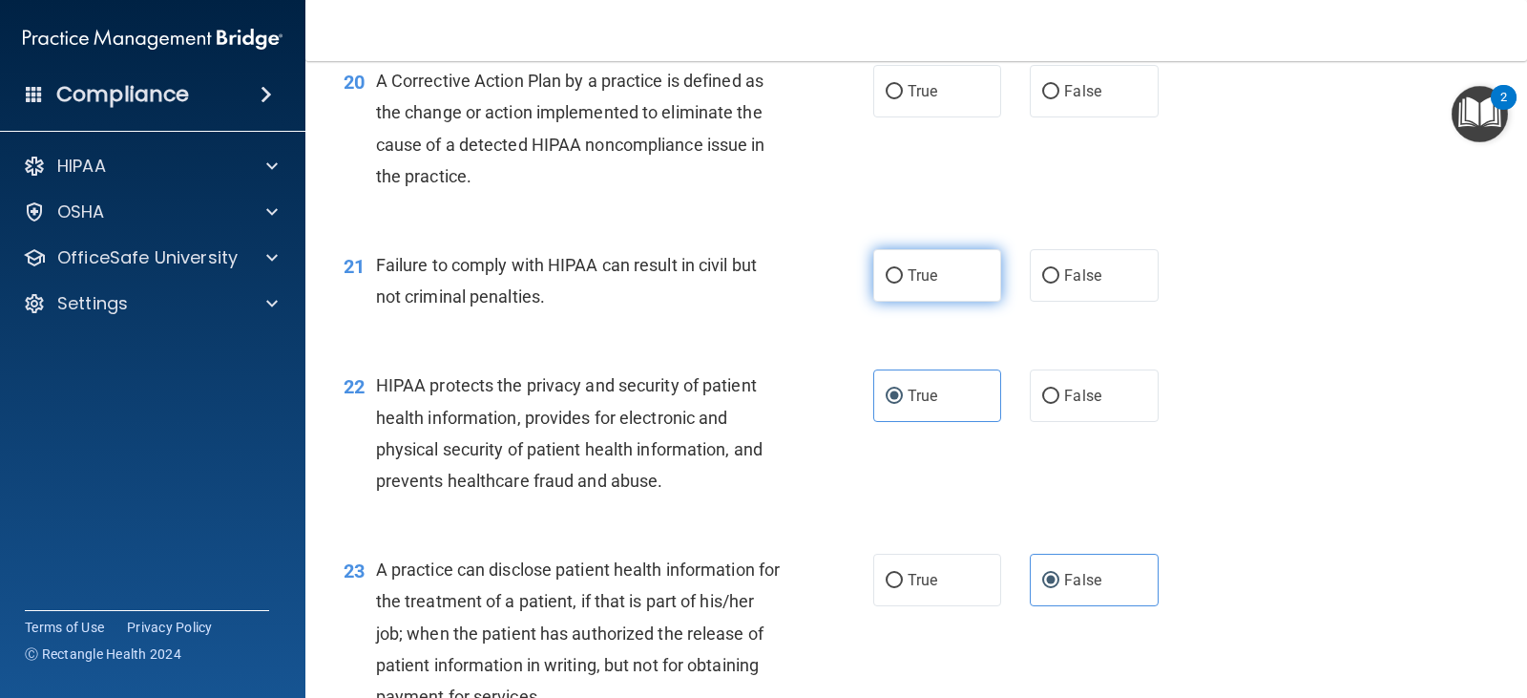
click at [910, 287] on label "True" at bounding box center [938, 275] width 128 height 53
click at [903, 284] on input "True" at bounding box center [894, 276] width 17 height 14
radio input "true"
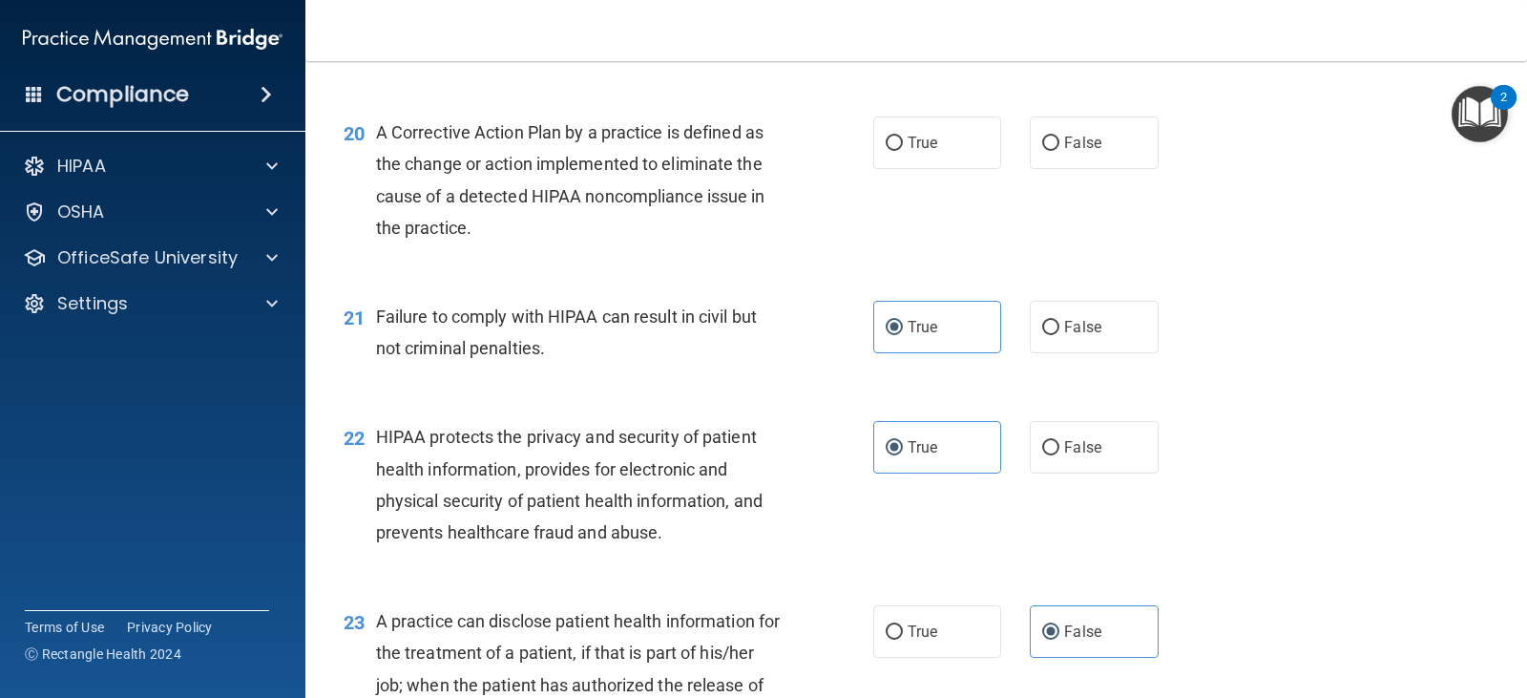
scroll to position [2923, 0]
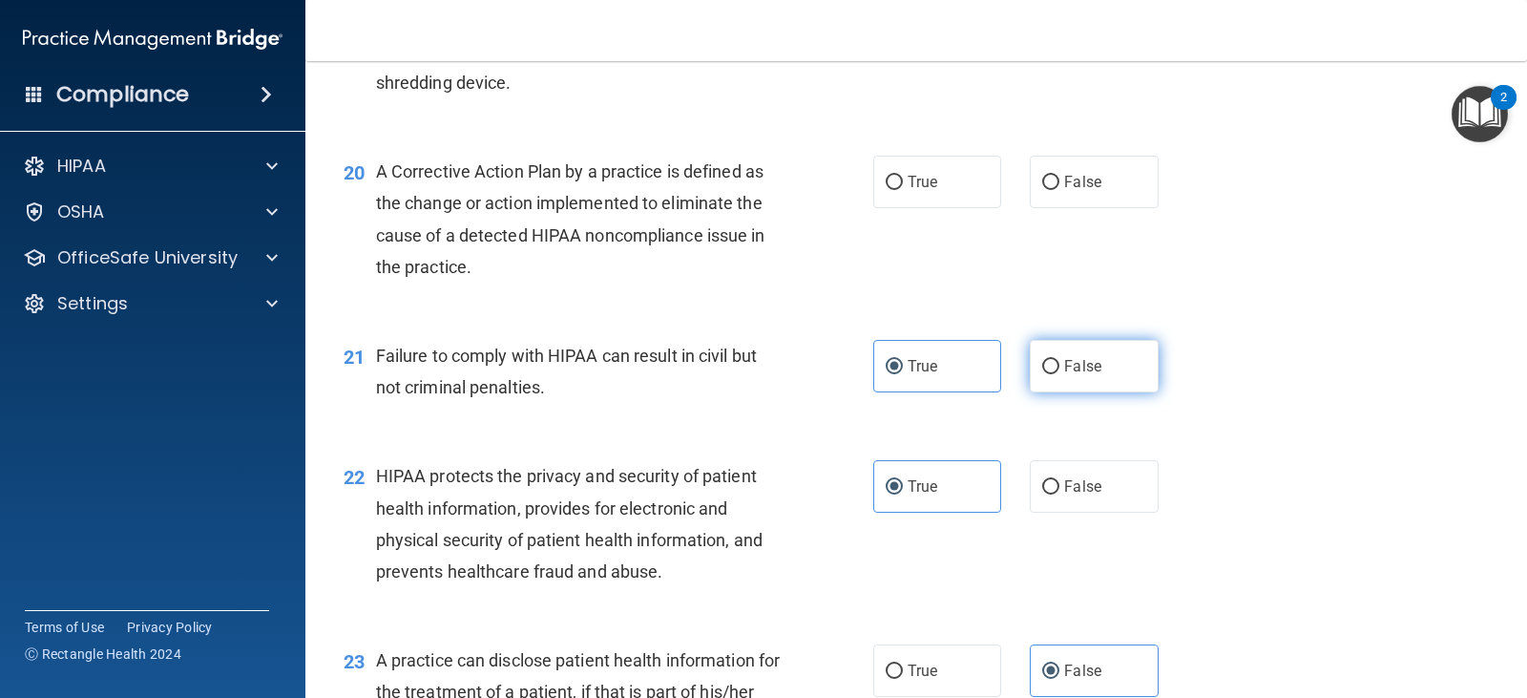
click at [1073, 361] on span "False" at bounding box center [1082, 366] width 37 height 18
click at [1060, 361] on input "False" at bounding box center [1050, 367] width 17 height 14
radio input "true"
radio input "false"
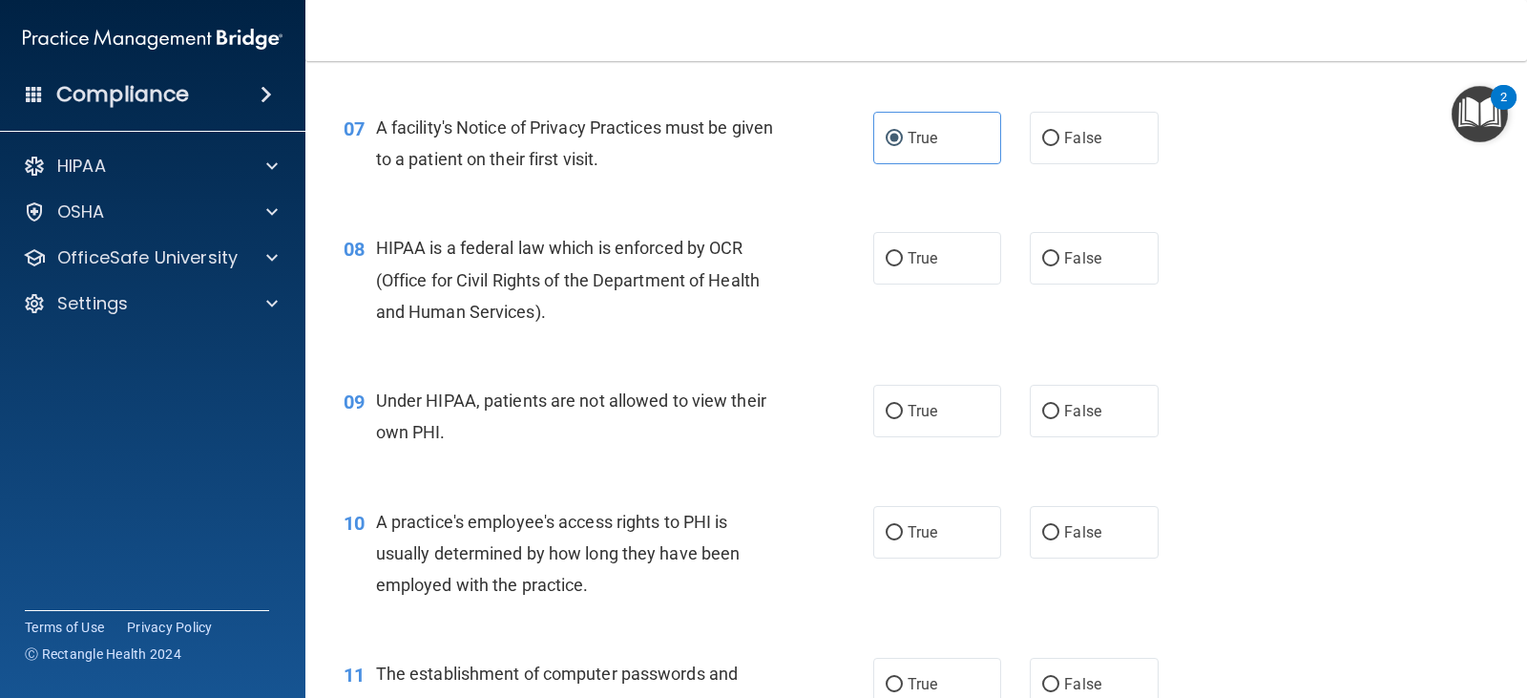
scroll to position [1042, 0]
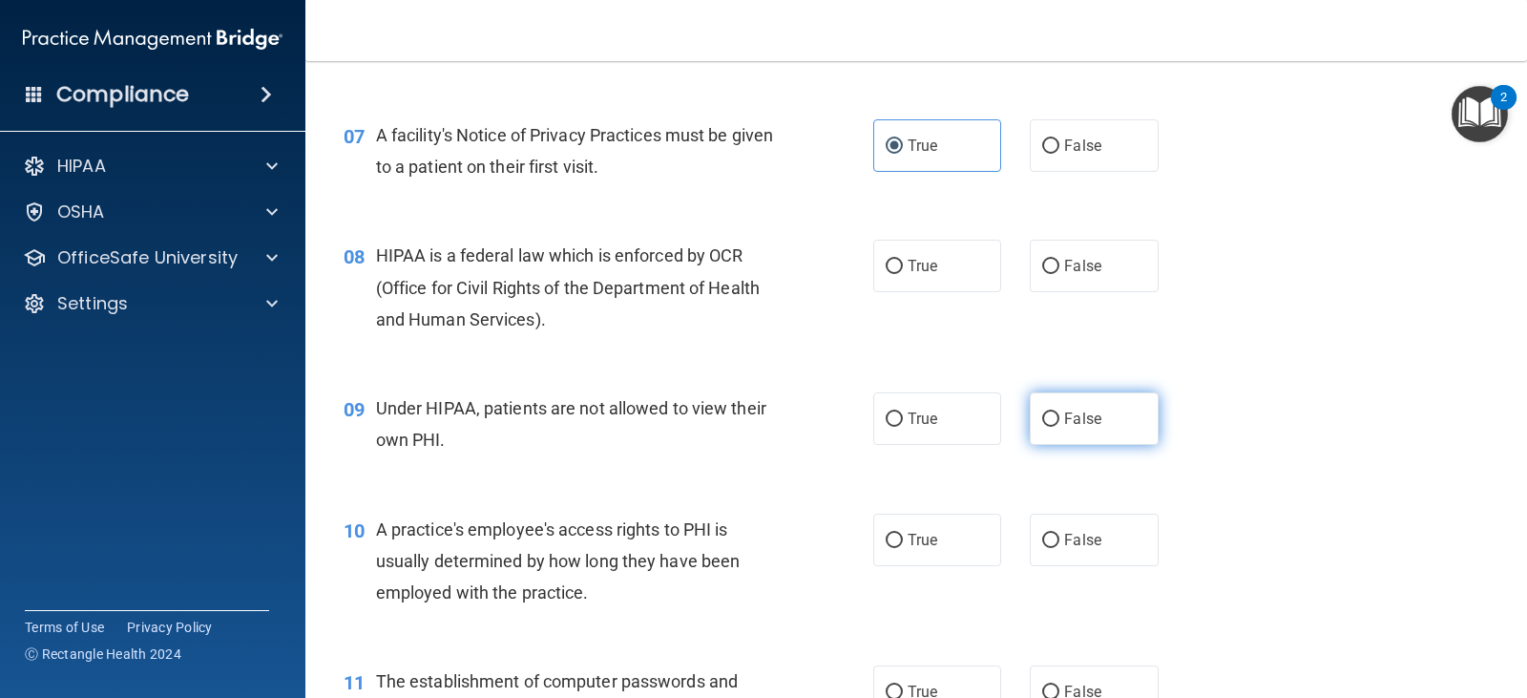
click at [1039, 405] on label "False" at bounding box center [1094, 418] width 128 height 53
click at [1042, 412] on input "False" at bounding box center [1050, 419] width 17 height 14
radio input "true"
click at [925, 261] on span "True" at bounding box center [923, 266] width 30 height 18
click at [903, 261] on input "True" at bounding box center [894, 267] width 17 height 14
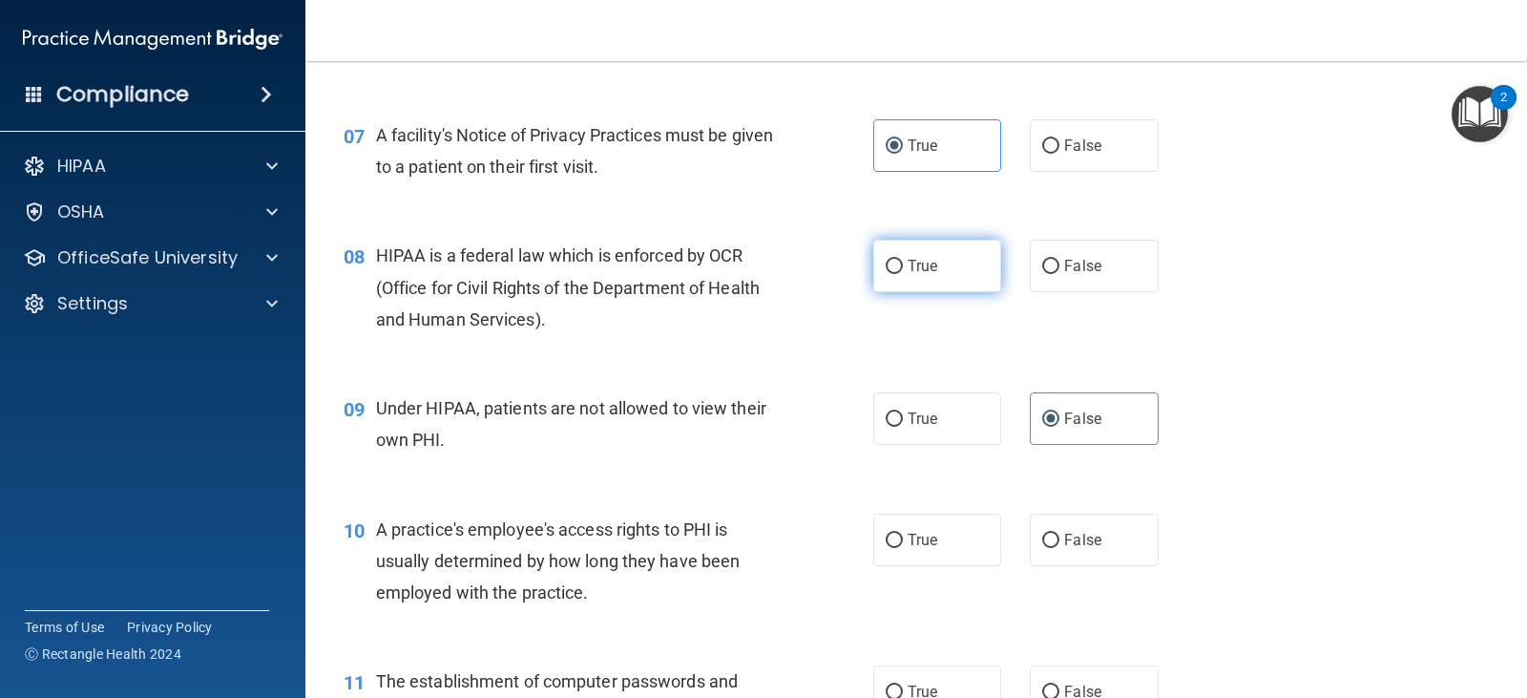
radio input "true"
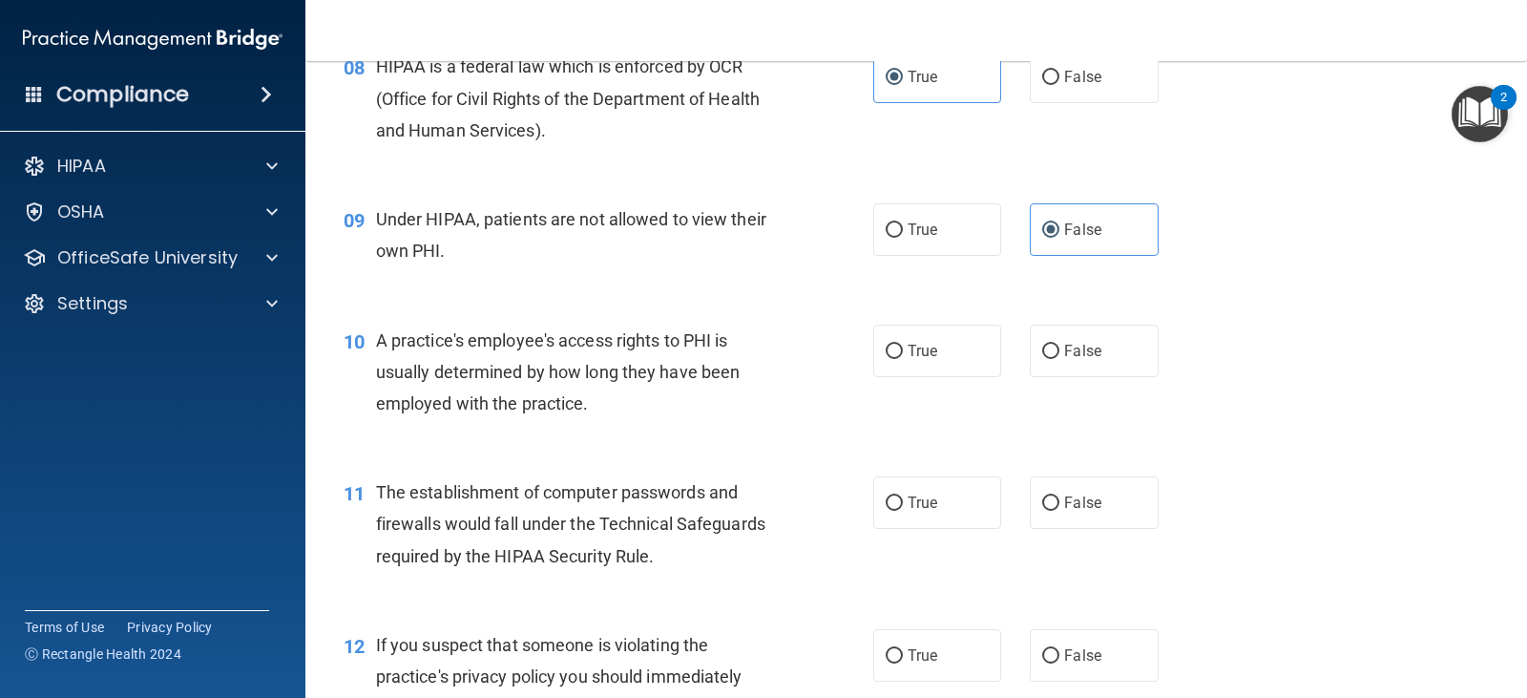
scroll to position [1231, 0]
click at [1020, 365] on div "True False" at bounding box center [1028, 350] width 308 height 53
click at [1042, 355] on input "False" at bounding box center [1050, 351] width 17 height 14
radio input "true"
click at [924, 505] on span "True" at bounding box center [923, 502] width 30 height 18
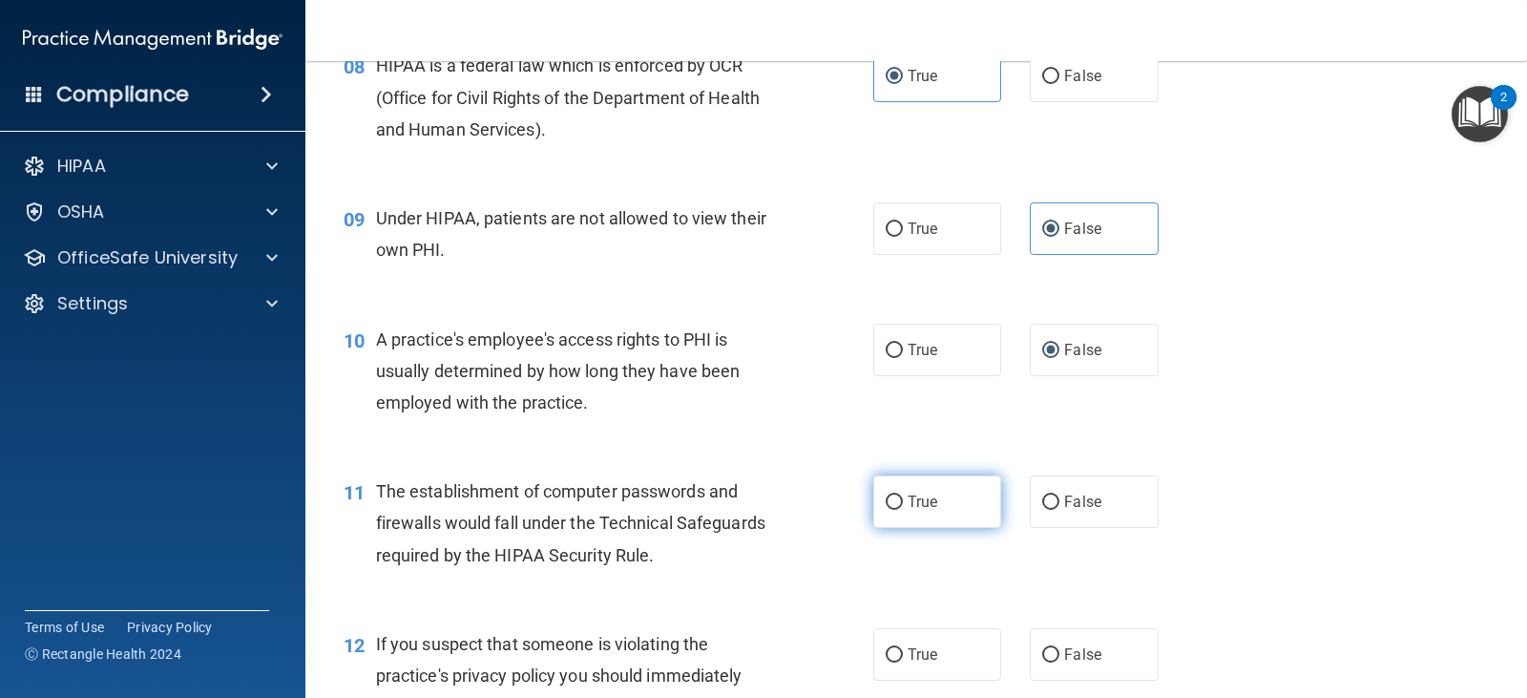
click at [903, 505] on input "True" at bounding box center [894, 502] width 17 height 14
radio input "true"
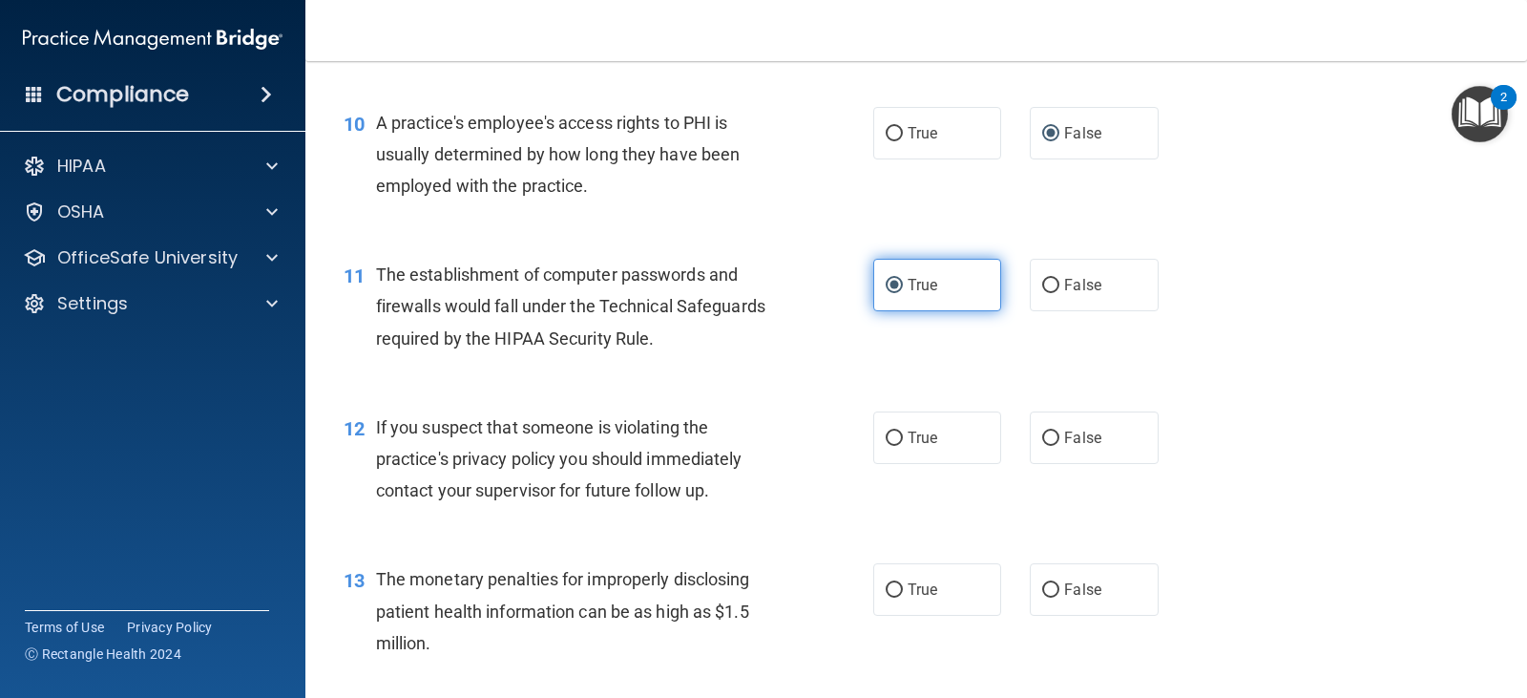
scroll to position [1449, 0]
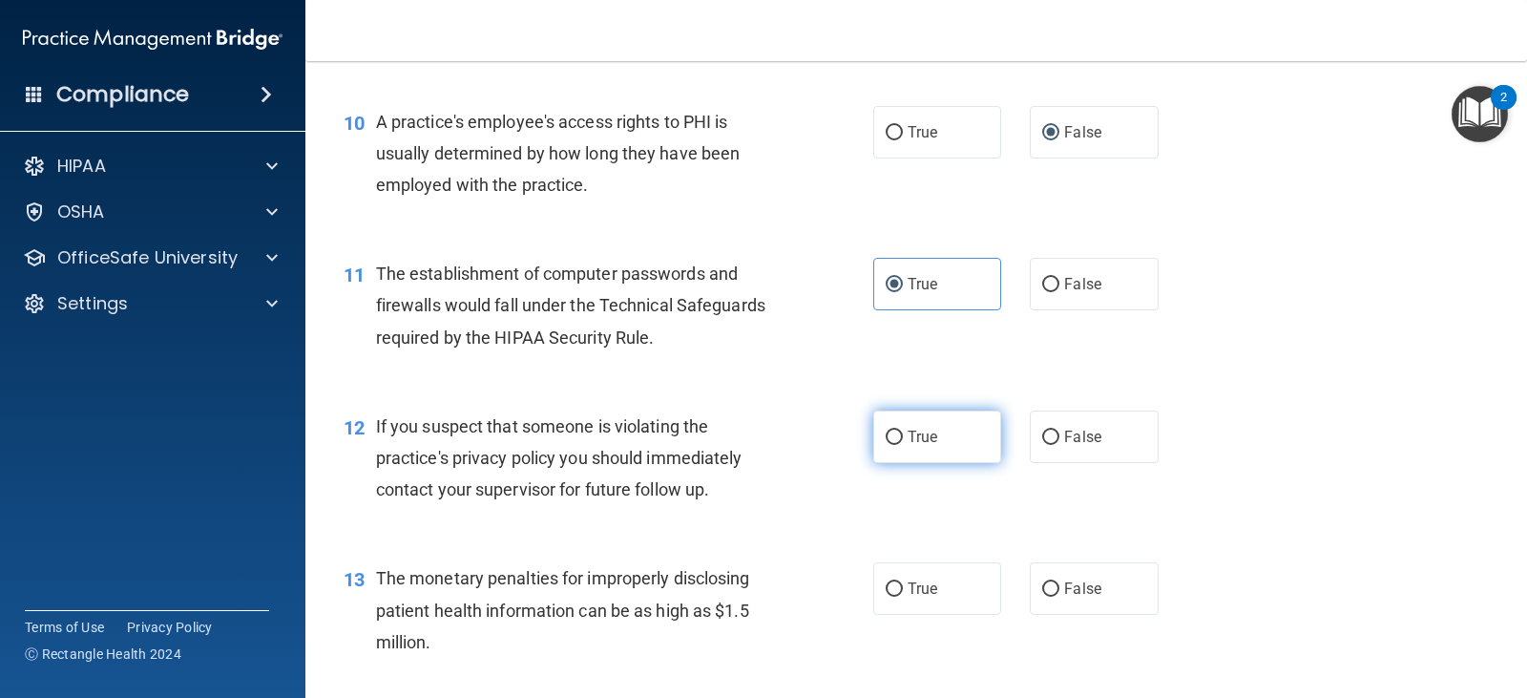
click at [931, 462] on label "True" at bounding box center [938, 436] width 128 height 53
click at [903, 445] on input "True" at bounding box center [894, 438] width 17 height 14
radio input "true"
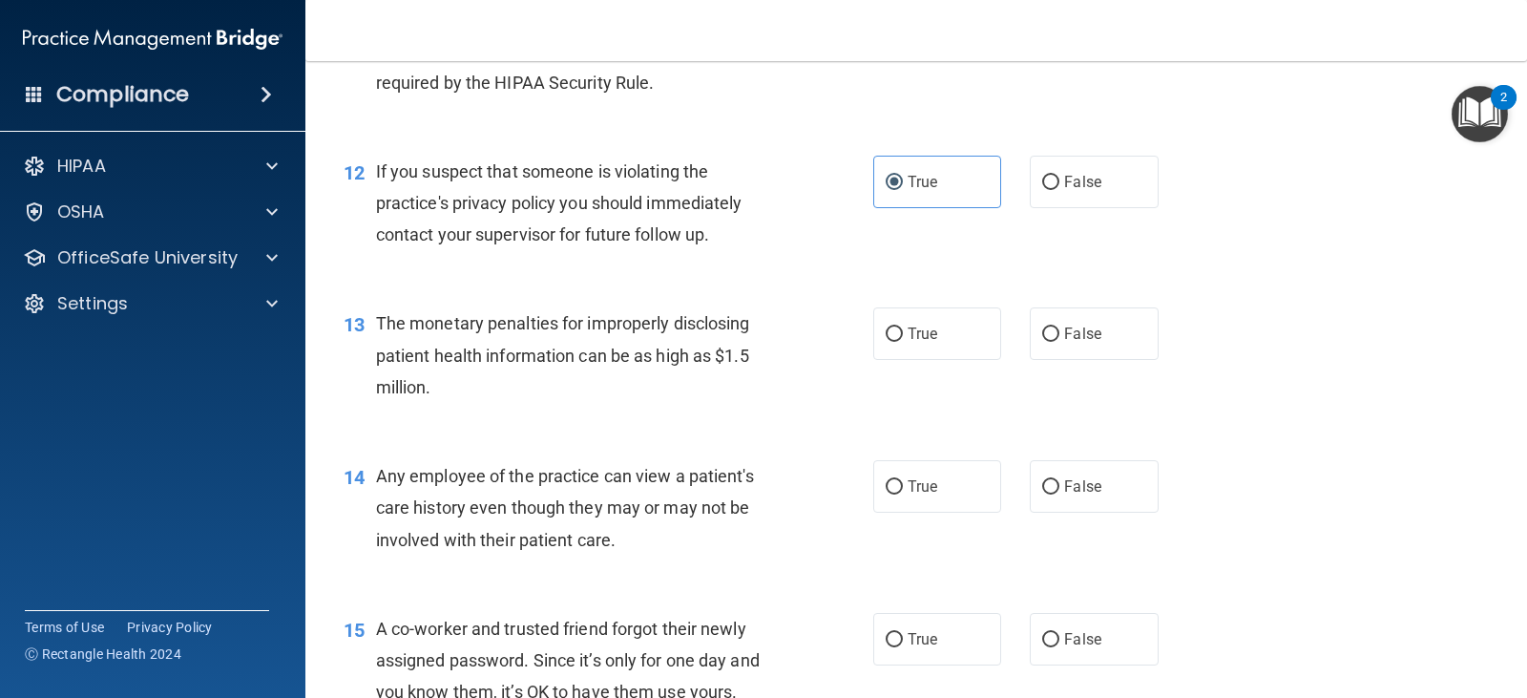
scroll to position [1705, 0]
click at [903, 342] on label "True" at bounding box center [938, 332] width 128 height 53
click at [903, 341] on input "True" at bounding box center [894, 333] width 17 height 14
radio input "true"
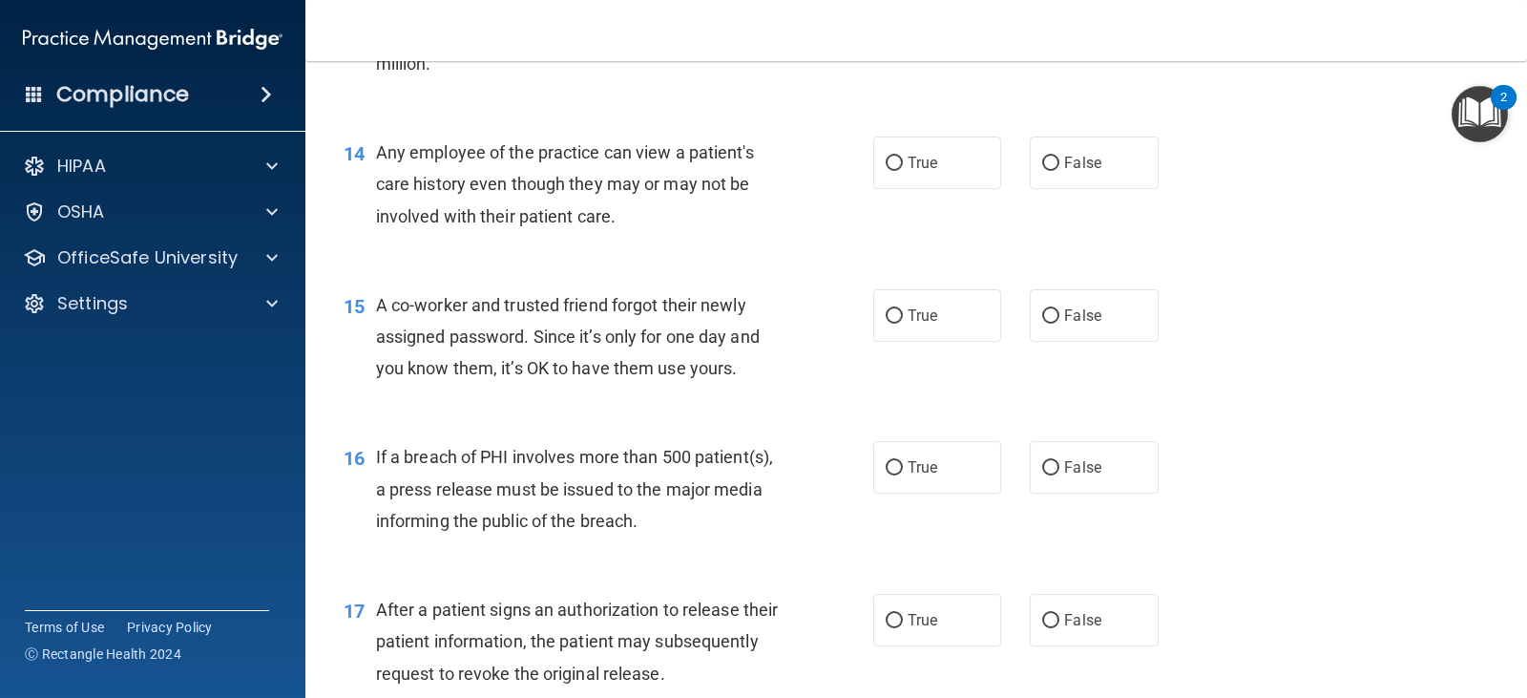
scroll to position [2030, 0]
click at [1048, 170] on label "False" at bounding box center [1094, 161] width 128 height 53
click at [1048, 169] on input "False" at bounding box center [1050, 162] width 17 height 14
radio input "true"
click at [1049, 326] on label "False" at bounding box center [1094, 313] width 128 height 53
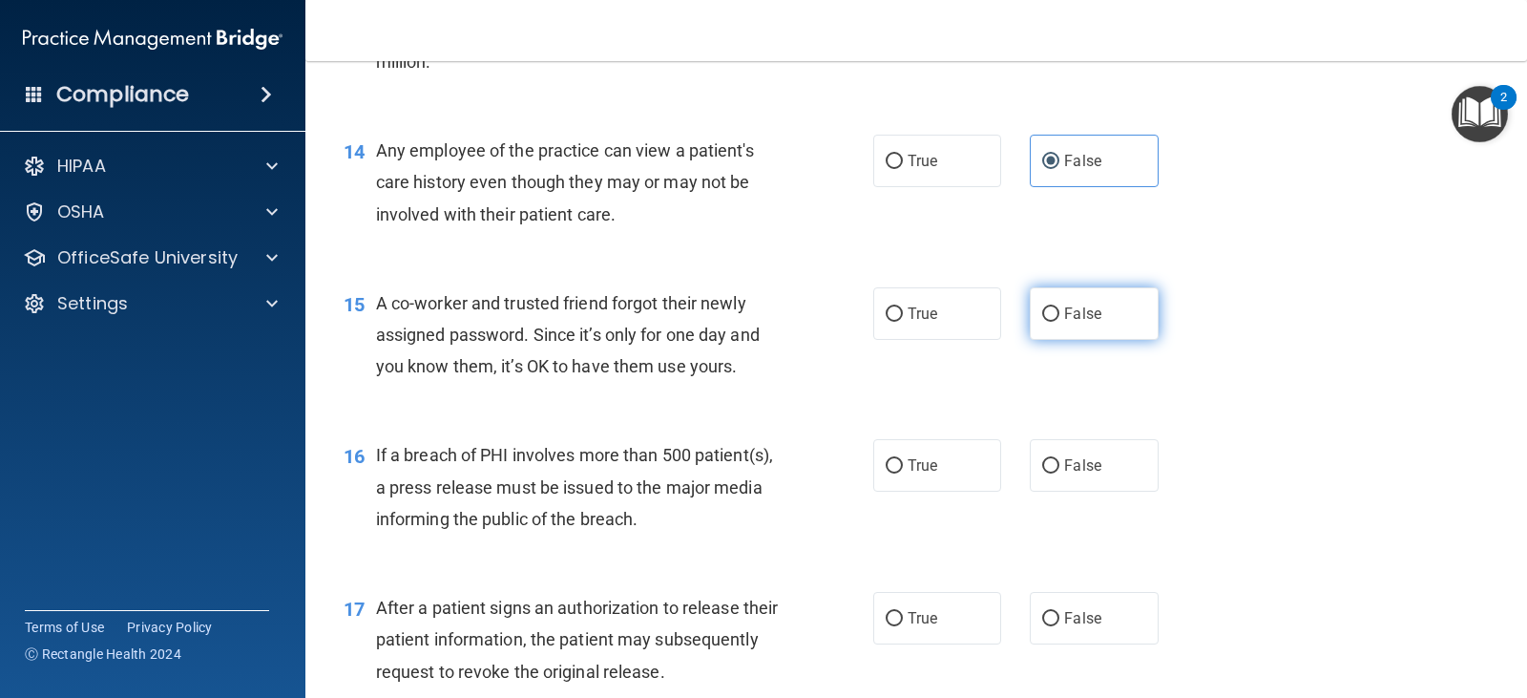
click at [1049, 322] on input "False" at bounding box center [1050, 314] width 17 height 14
radio input "true"
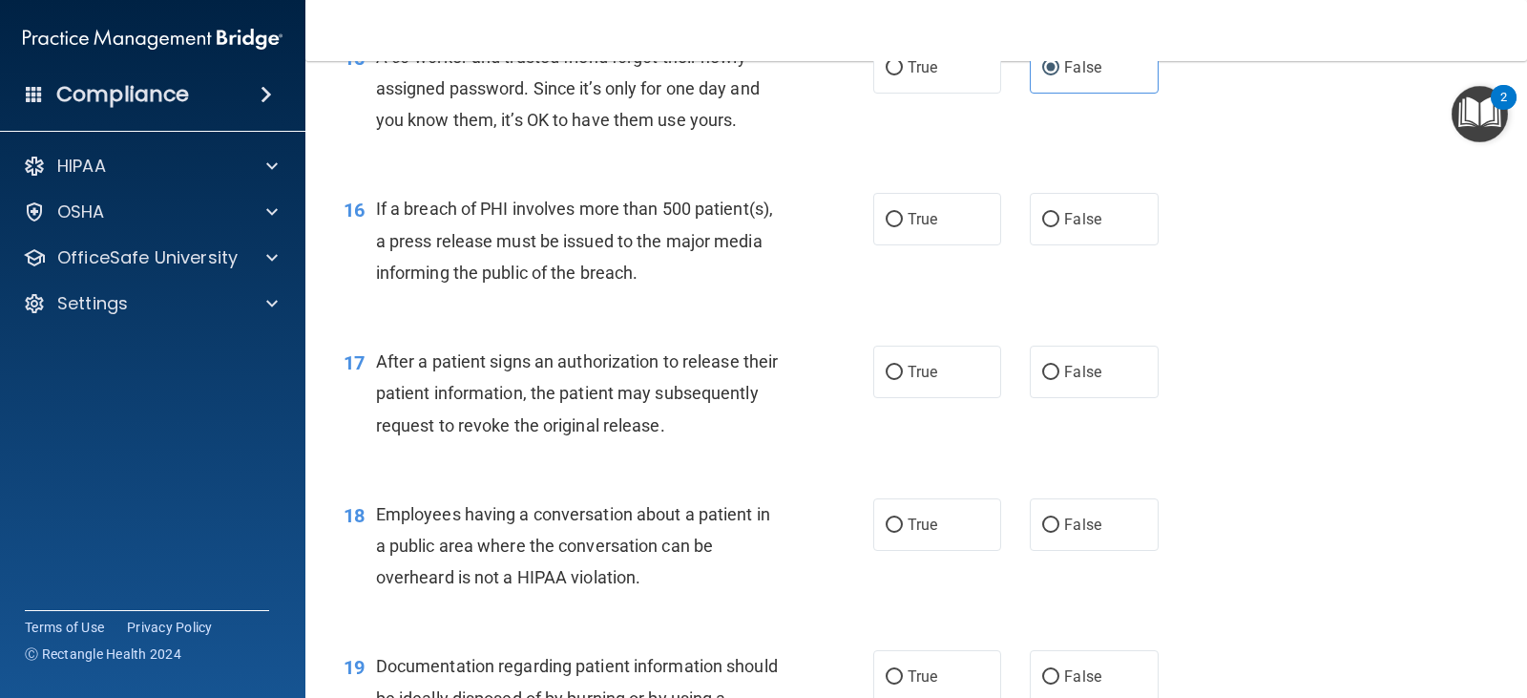
scroll to position [2277, 0]
click at [926, 217] on span "True" at bounding box center [923, 218] width 30 height 18
click at [903, 217] on input "True" at bounding box center [894, 219] width 17 height 14
radio input "true"
click at [908, 370] on span "True" at bounding box center [923, 371] width 30 height 18
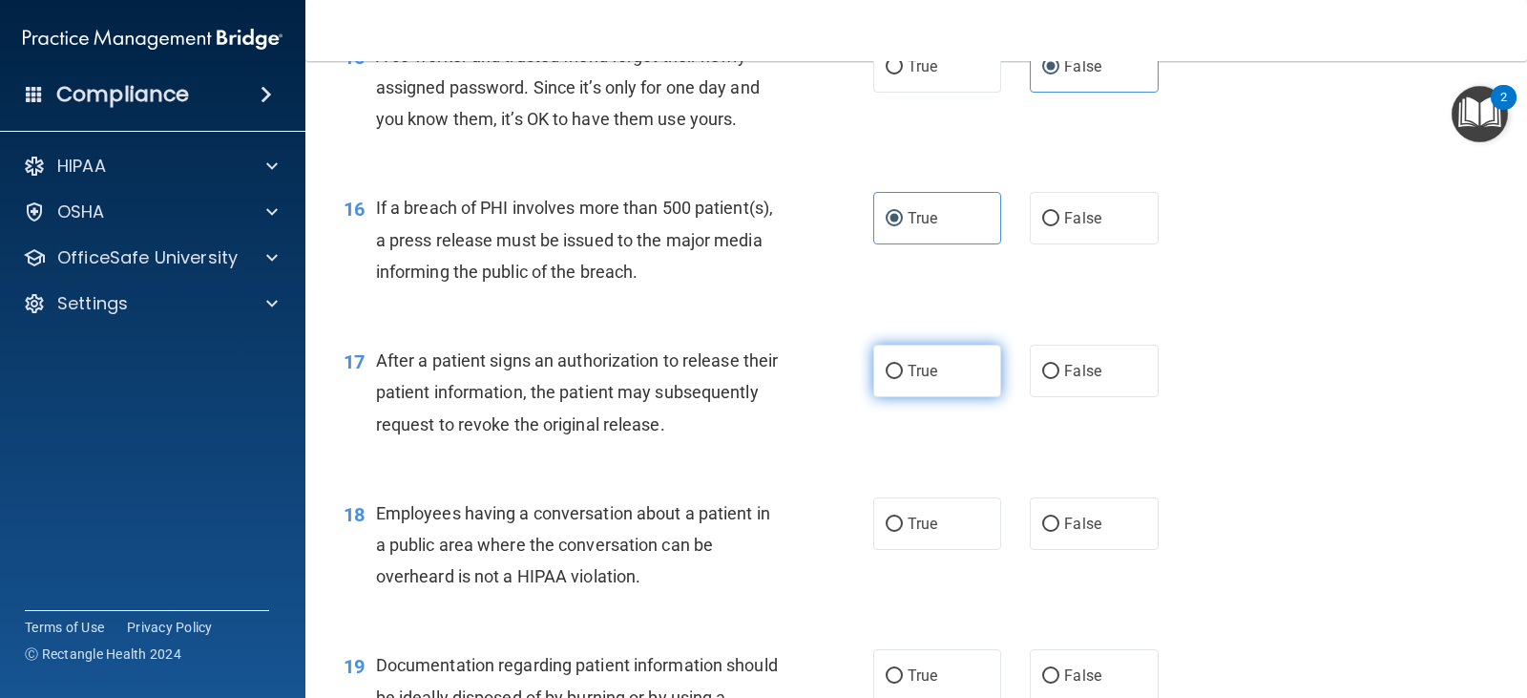
click at [903, 370] on input "True" at bounding box center [894, 372] width 17 height 14
radio input "true"
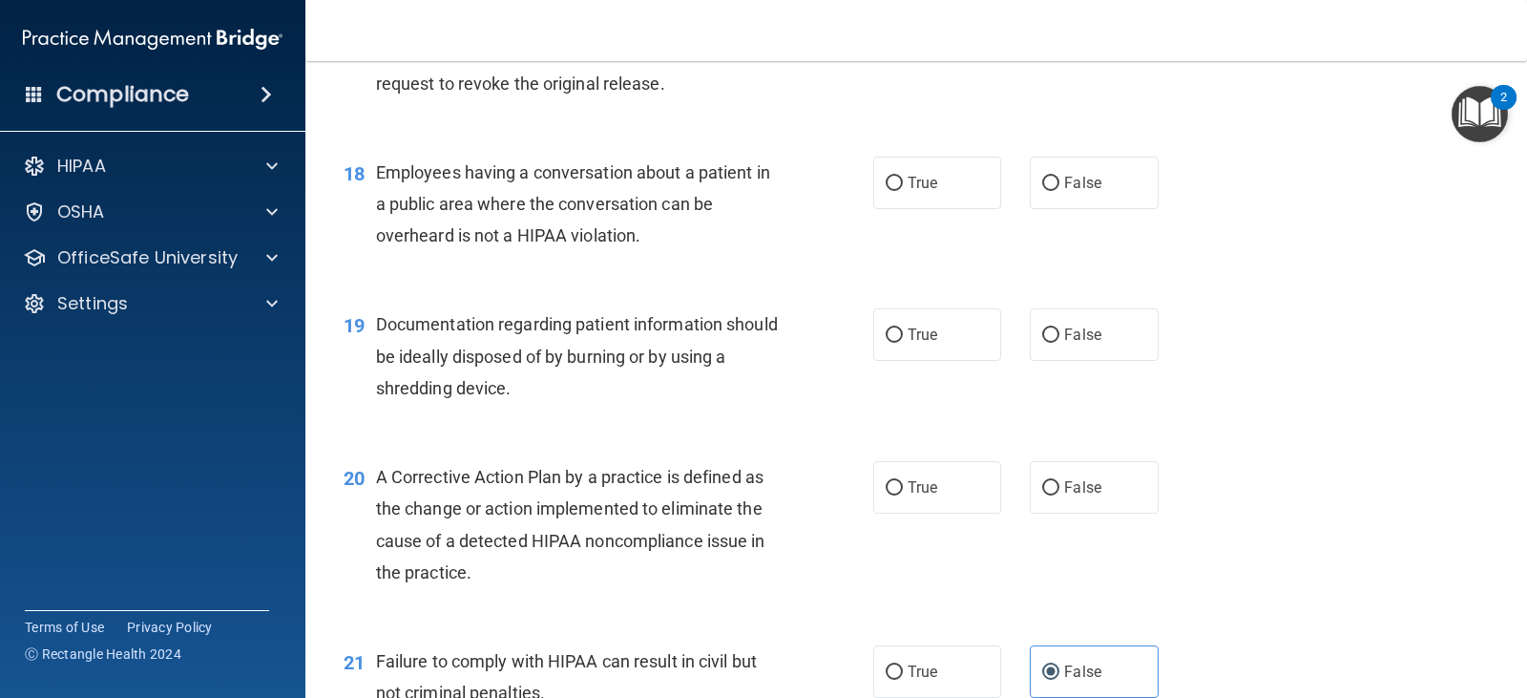
scroll to position [2621, 0]
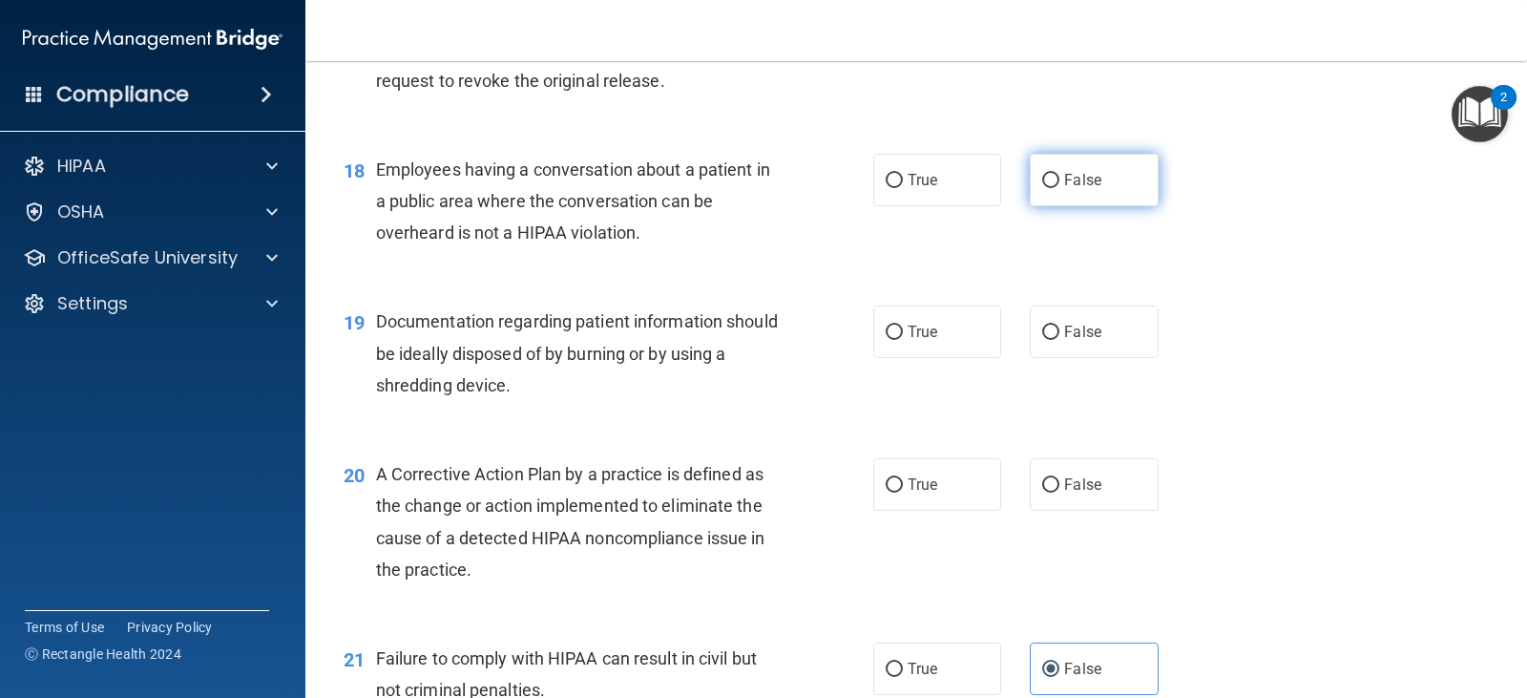
click at [1053, 180] on label "False" at bounding box center [1094, 180] width 128 height 53
click at [1053, 180] on input "False" at bounding box center [1050, 181] width 17 height 14
radio input "true"
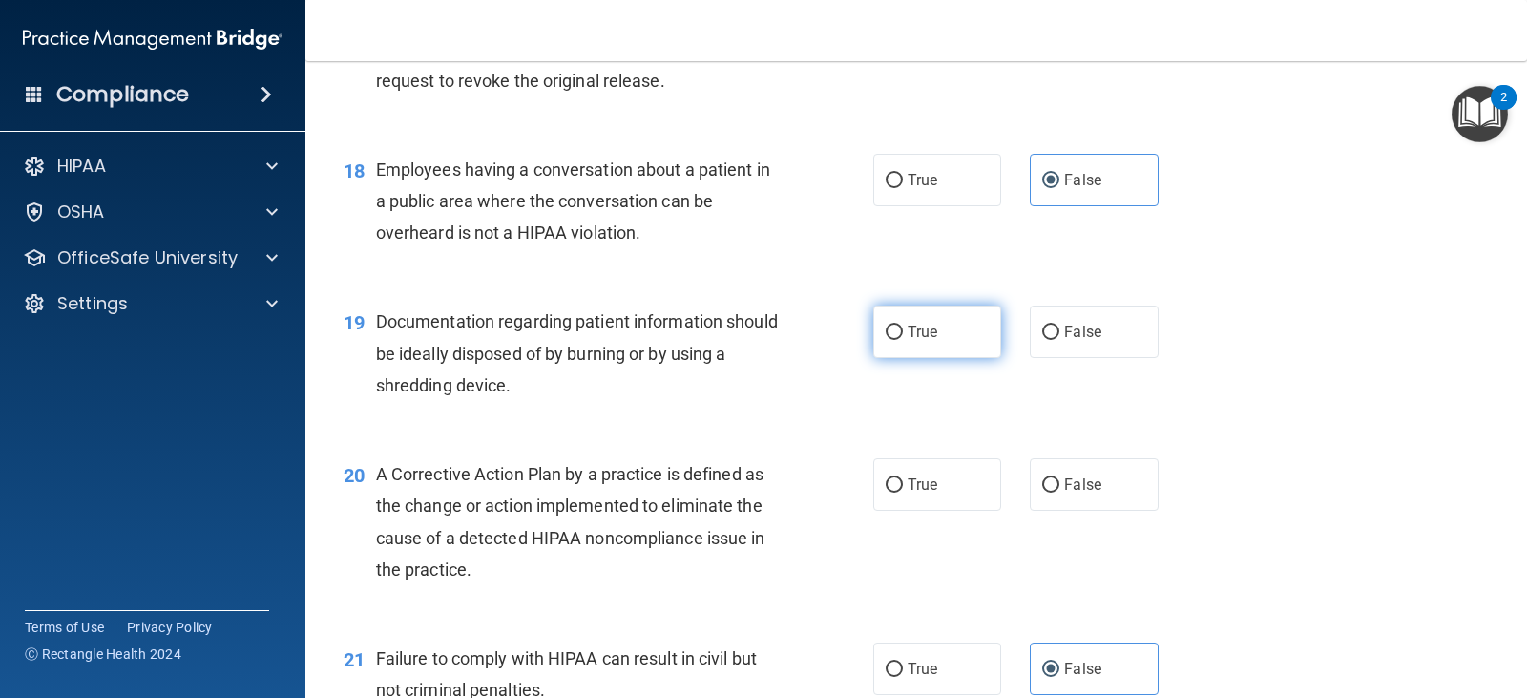
click at [908, 329] on span "True" at bounding box center [923, 332] width 30 height 18
click at [903, 329] on input "True" at bounding box center [894, 333] width 17 height 14
radio input "true"
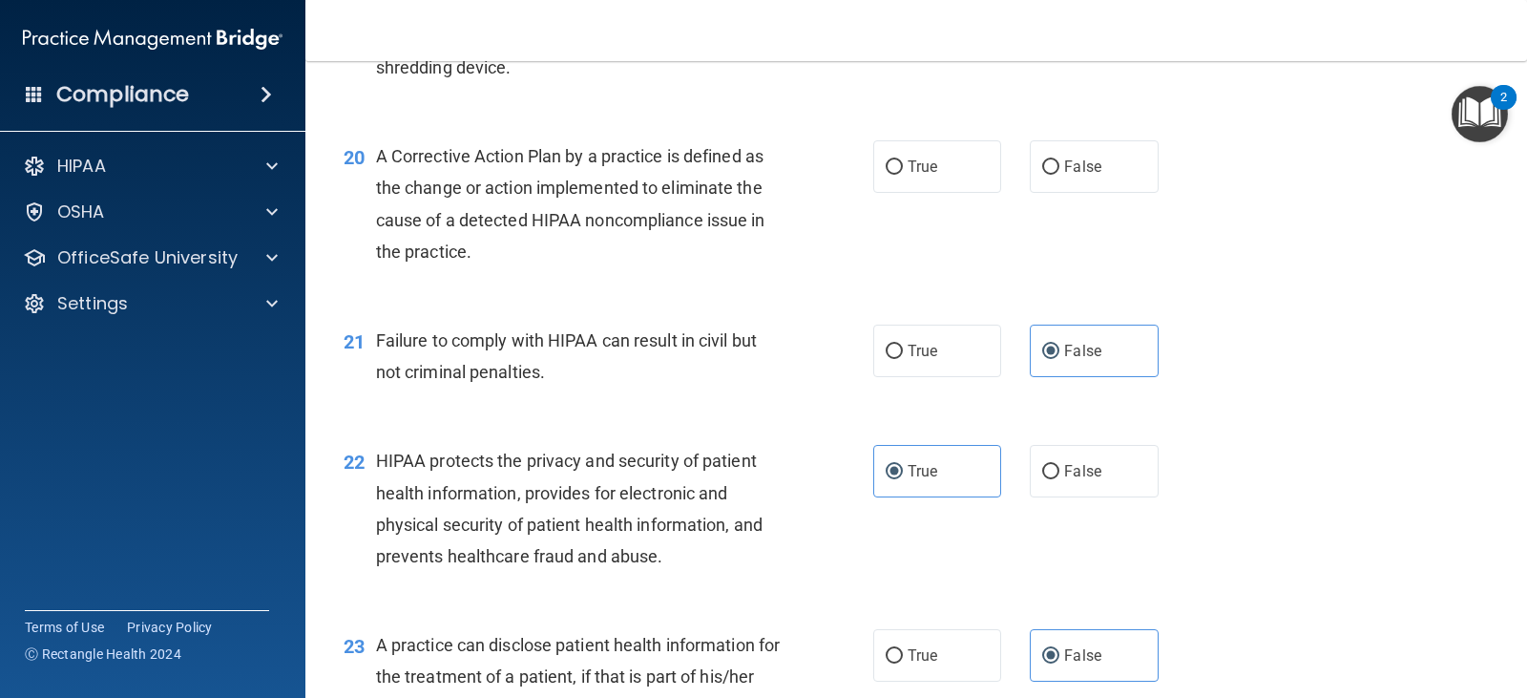
scroll to position [2939, 0]
click at [891, 145] on label "True" at bounding box center [938, 165] width 128 height 53
click at [891, 159] on input "True" at bounding box center [894, 166] width 17 height 14
radio input "true"
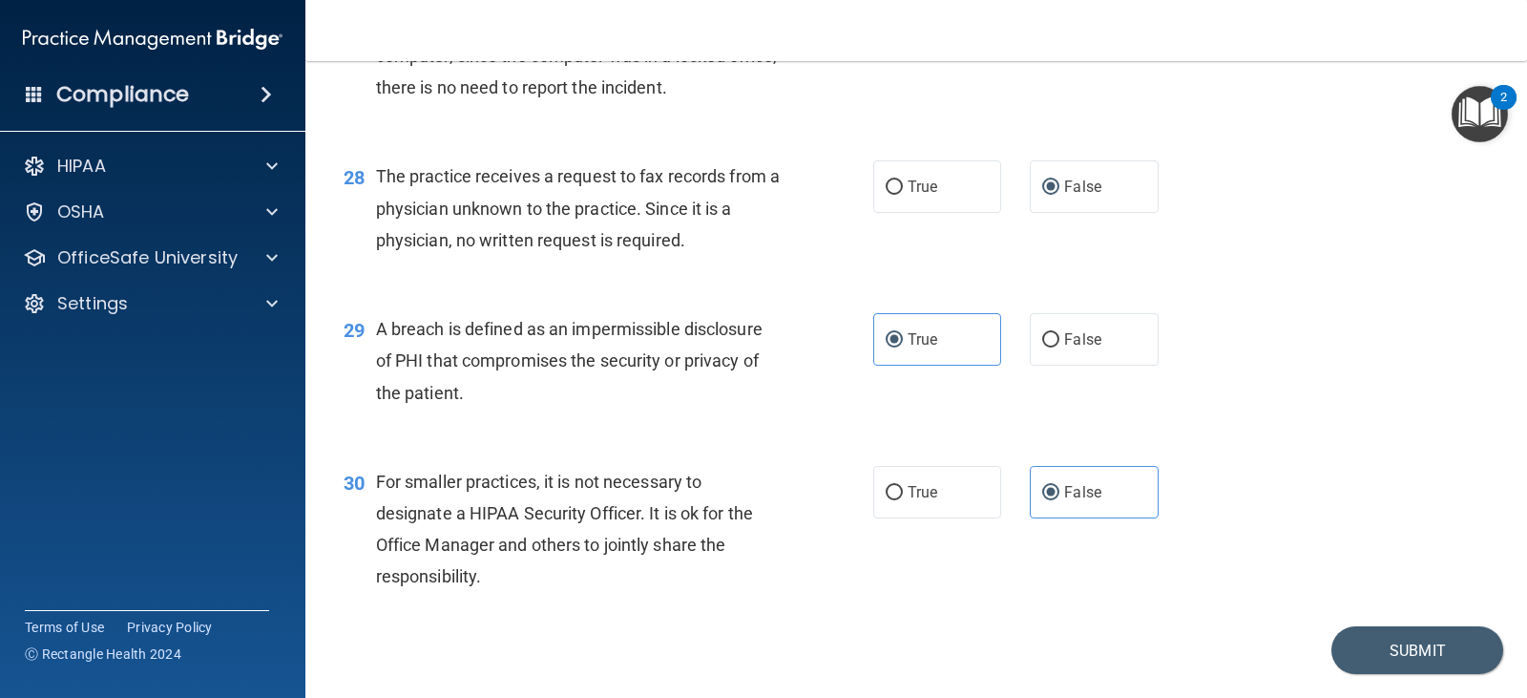
scroll to position [4348, 0]
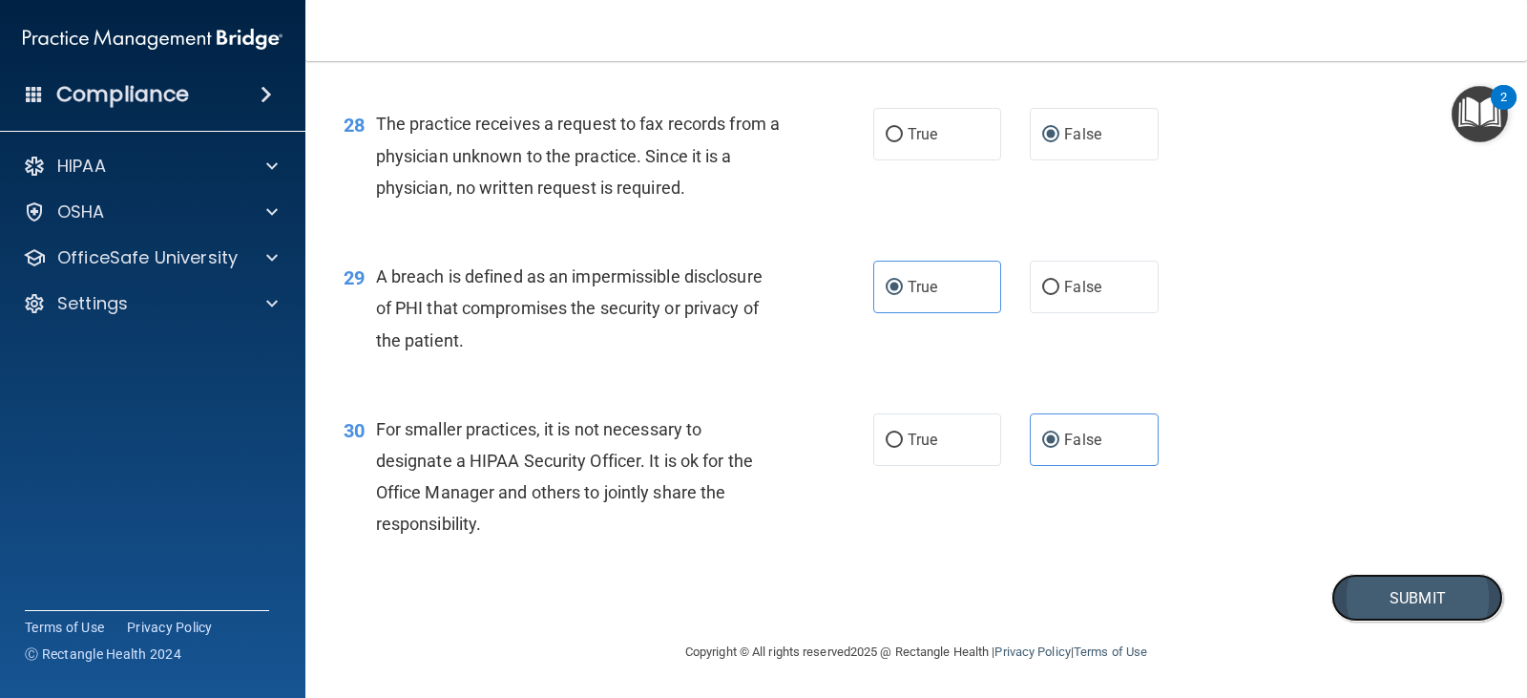
click at [1353, 602] on button "Submit" at bounding box center [1418, 598] width 172 height 49
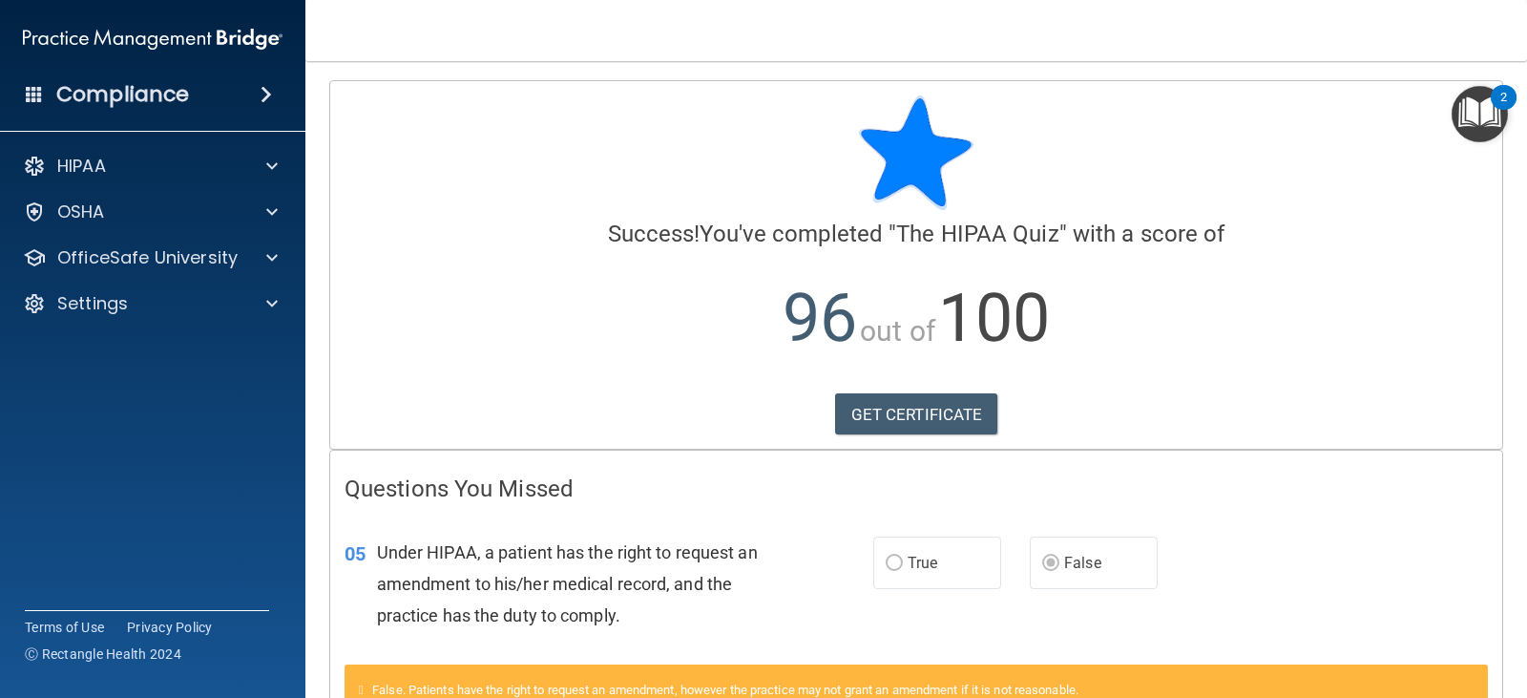
scroll to position [132, 0]
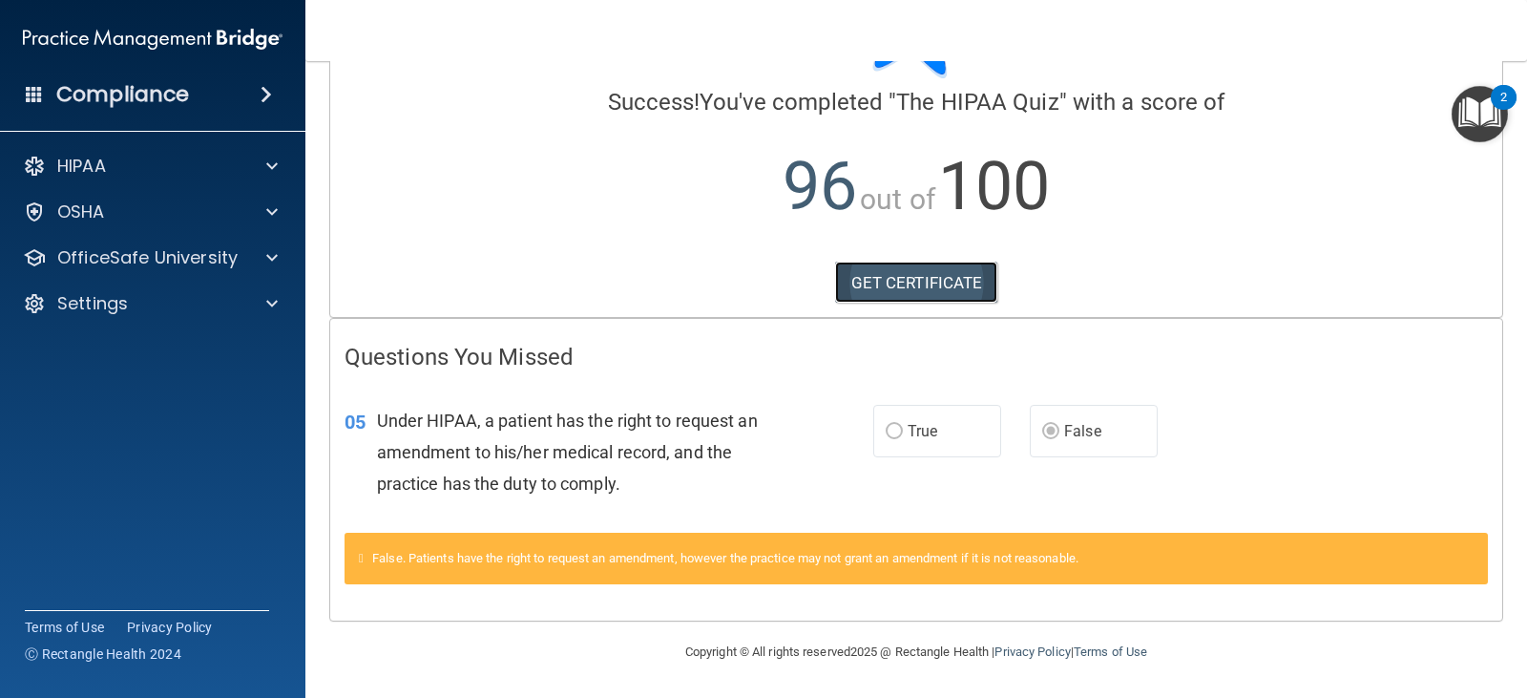
click at [942, 280] on link "GET CERTIFICATE" at bounding box center [916, 283] width 163 height 42
click at [218, 156] on div "HIPAA" at bounding box center [127, 166] width 237 height 23
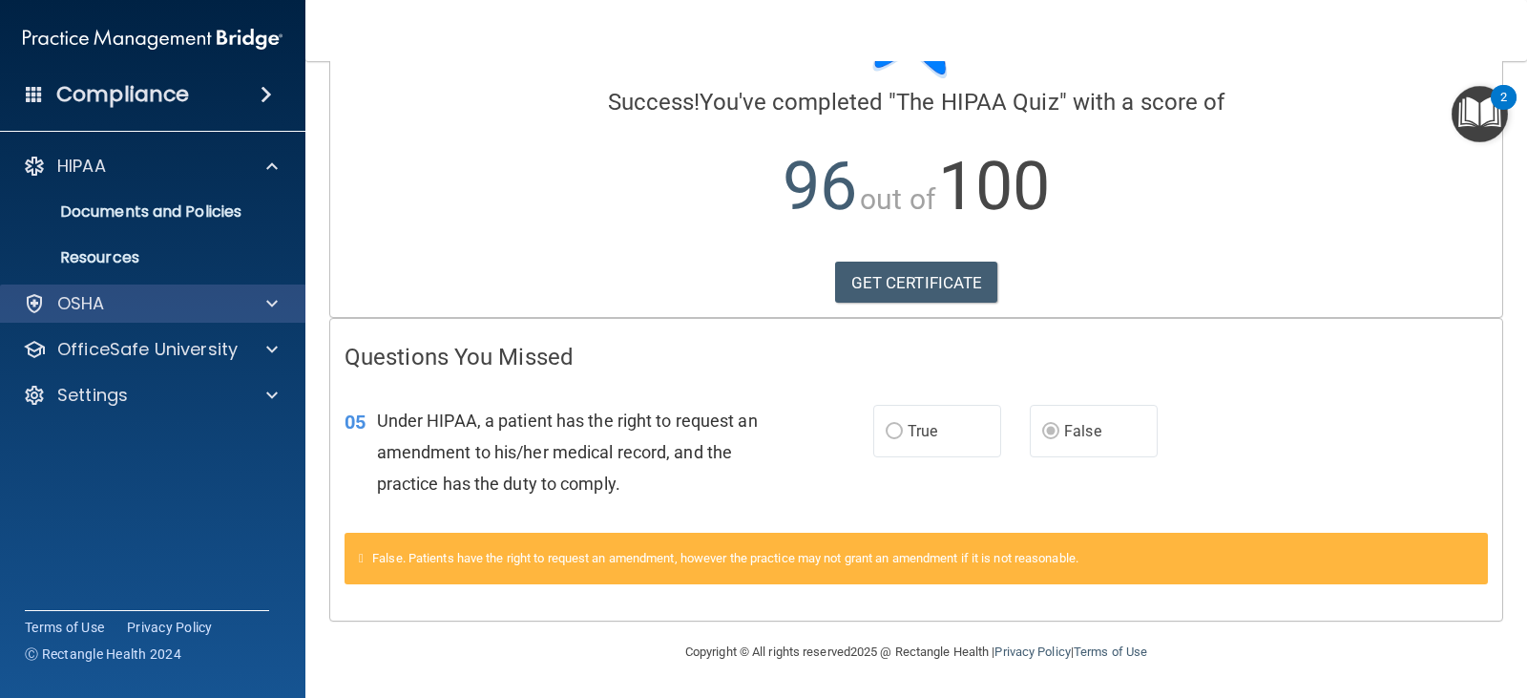
click at [171, 291] on div "OSHA" at bounding box center [153, 303] width 306 height 38
click at [467, 88] on div "Success! You've completed " The HIPAA Quiz " with a score of 96 out of 100 GET …" at bounding box center [917, 106] width 1144 height 285
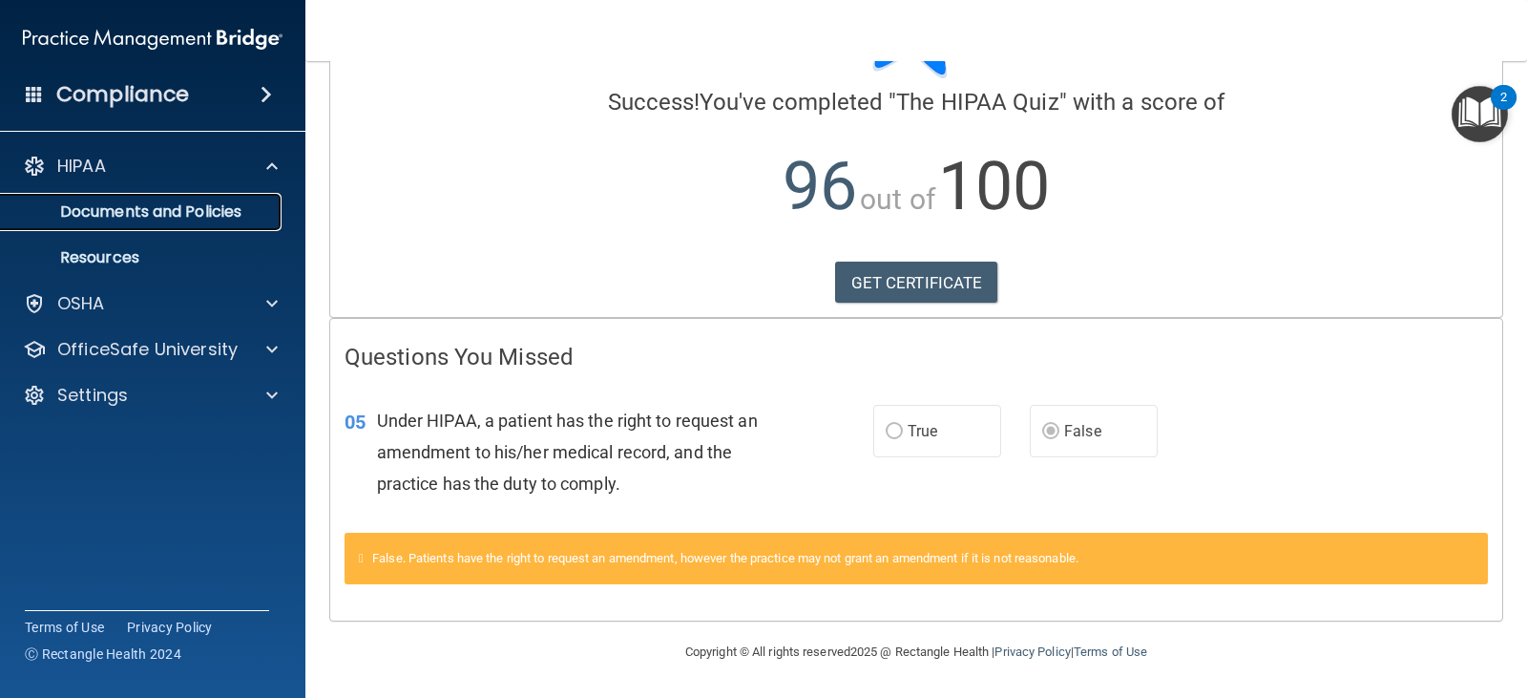
click at [255, 210] on p "Documents and Policies" at bounding box center [142, 211] width 261 height 19
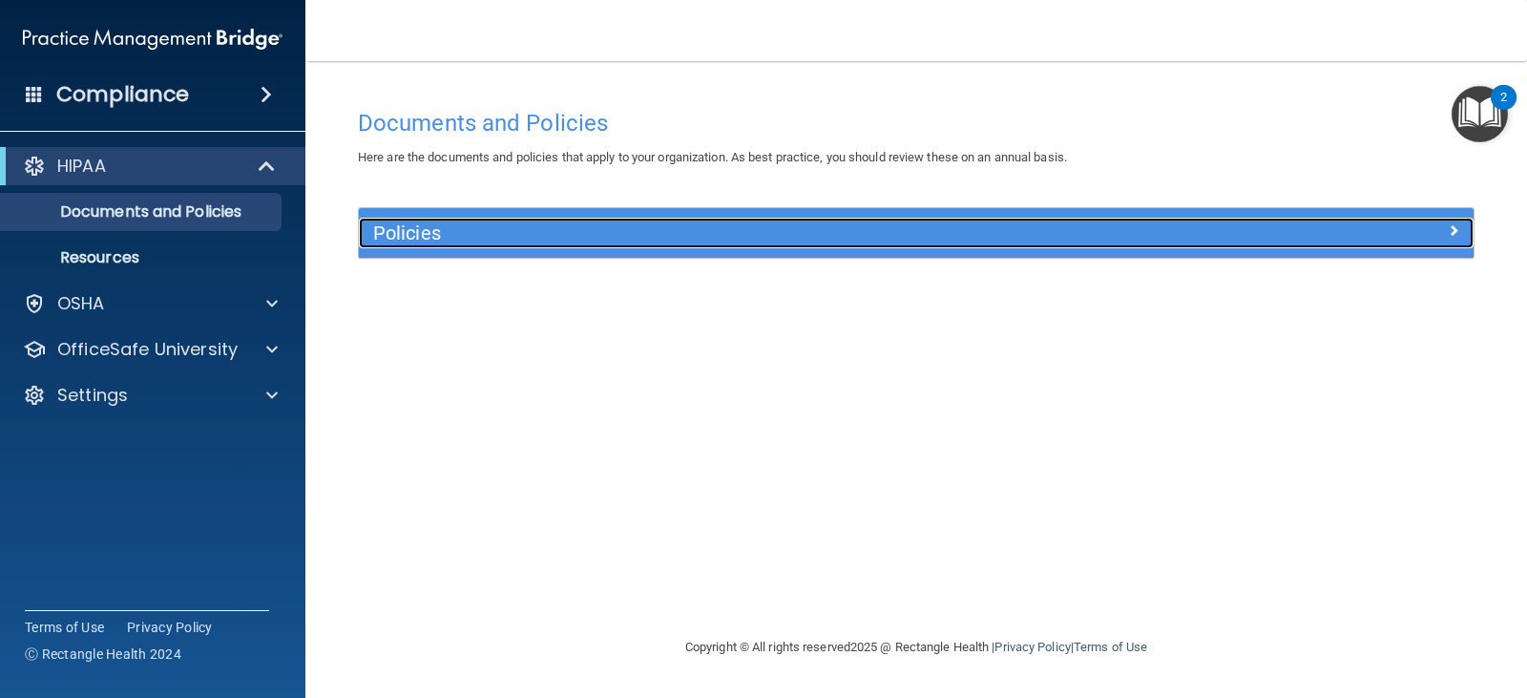
click at [417, 248] on div "Policies" at bounding box center [777, 233] width 836 height 31
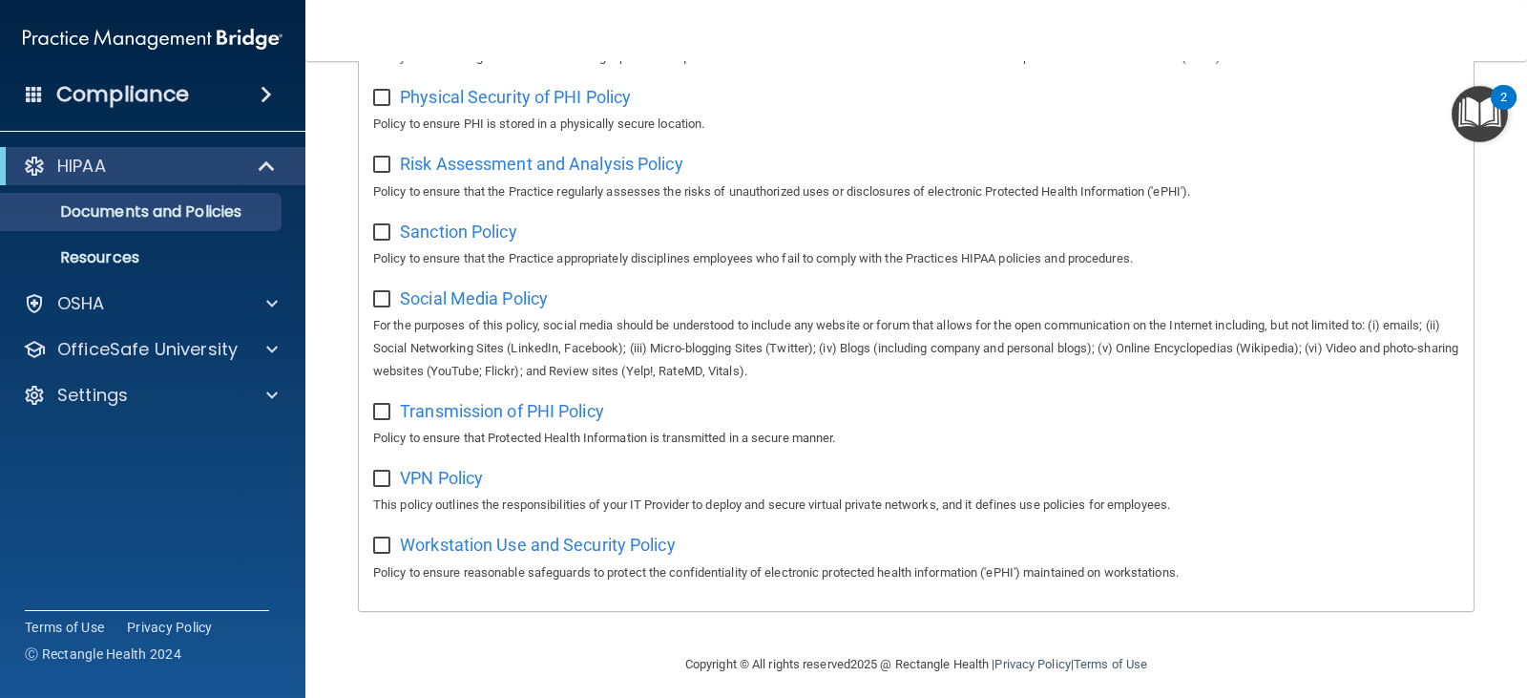
scroll to position [1263, 0]
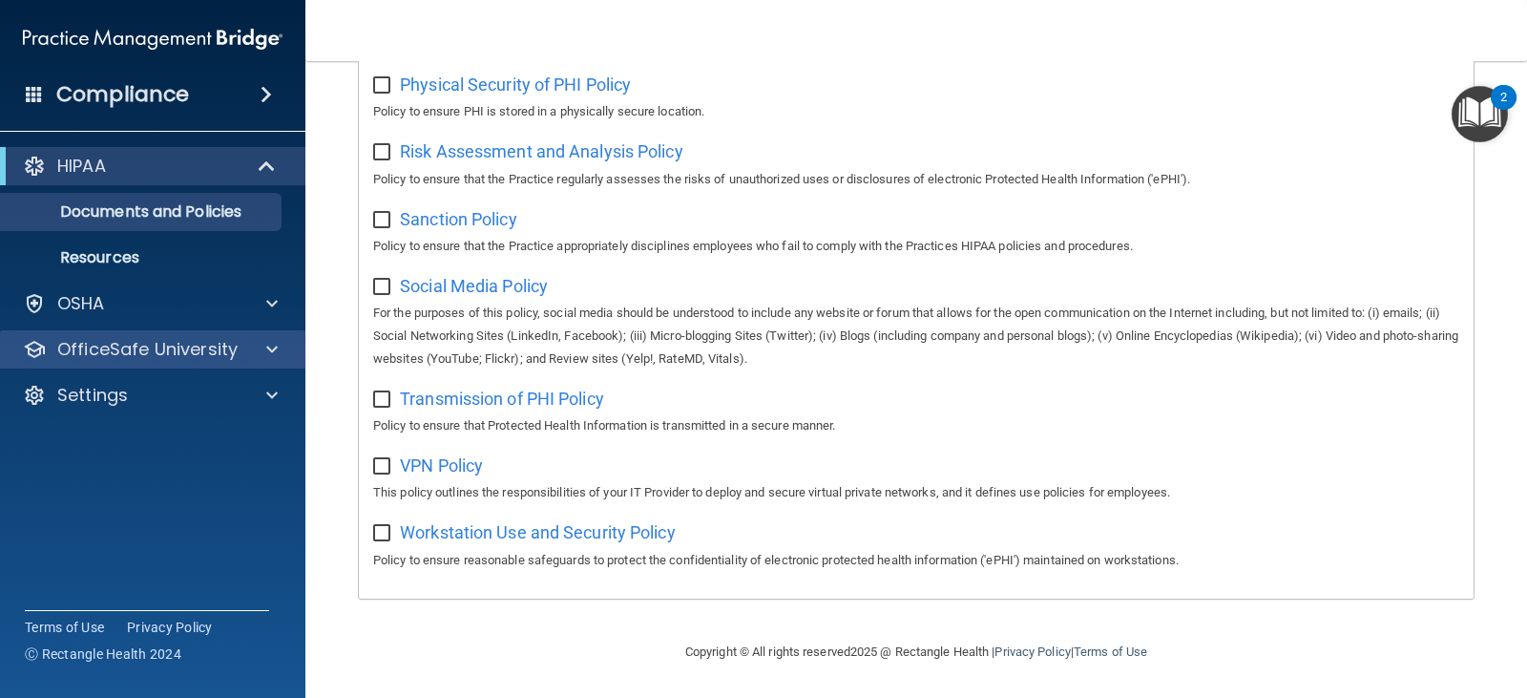
click at [268, 336] on div "OfficeSafe University" at bounding box center [153, 349] width 306 height 38
click at [268, 343] on span at bounding box center [271, 349] width 11 height 23
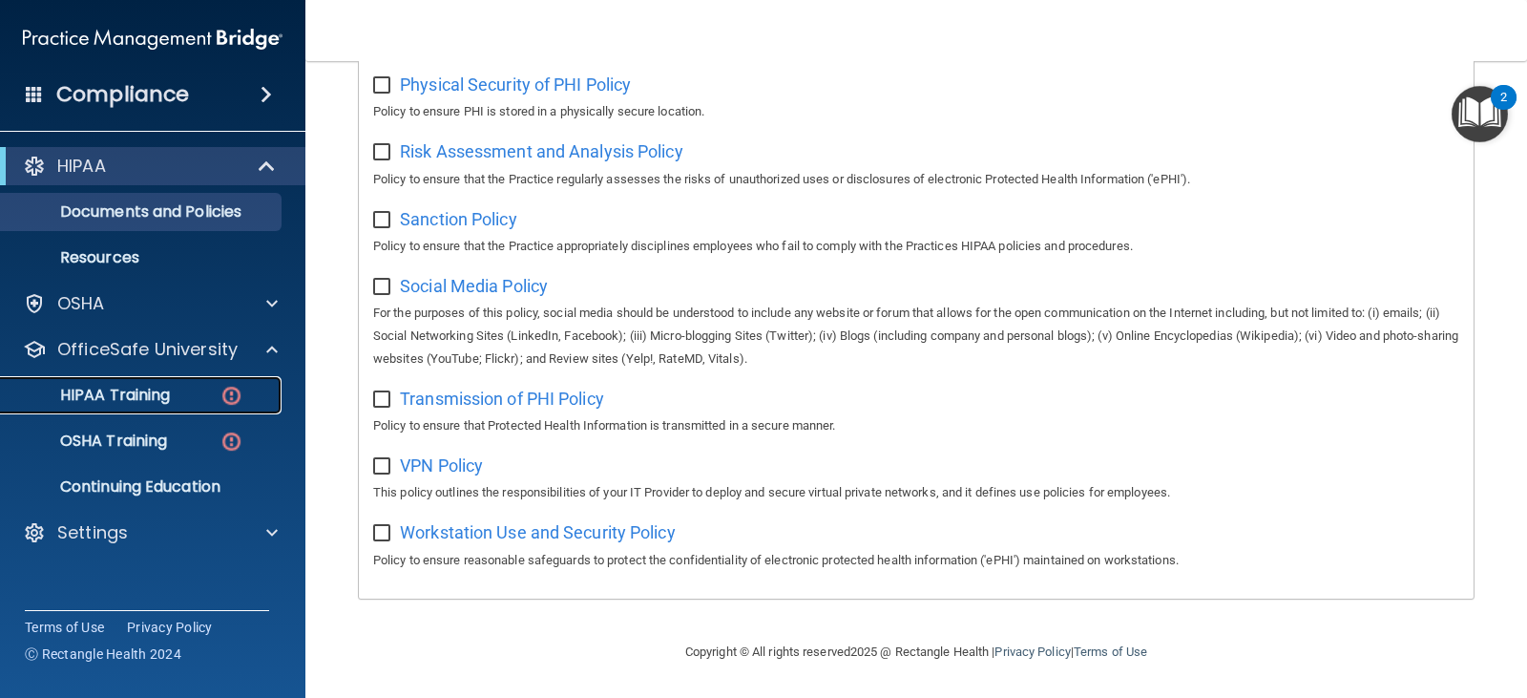
click at [204, 409] on link "HIPAA Training" at bounding box center [131, 395] width 301 height 38
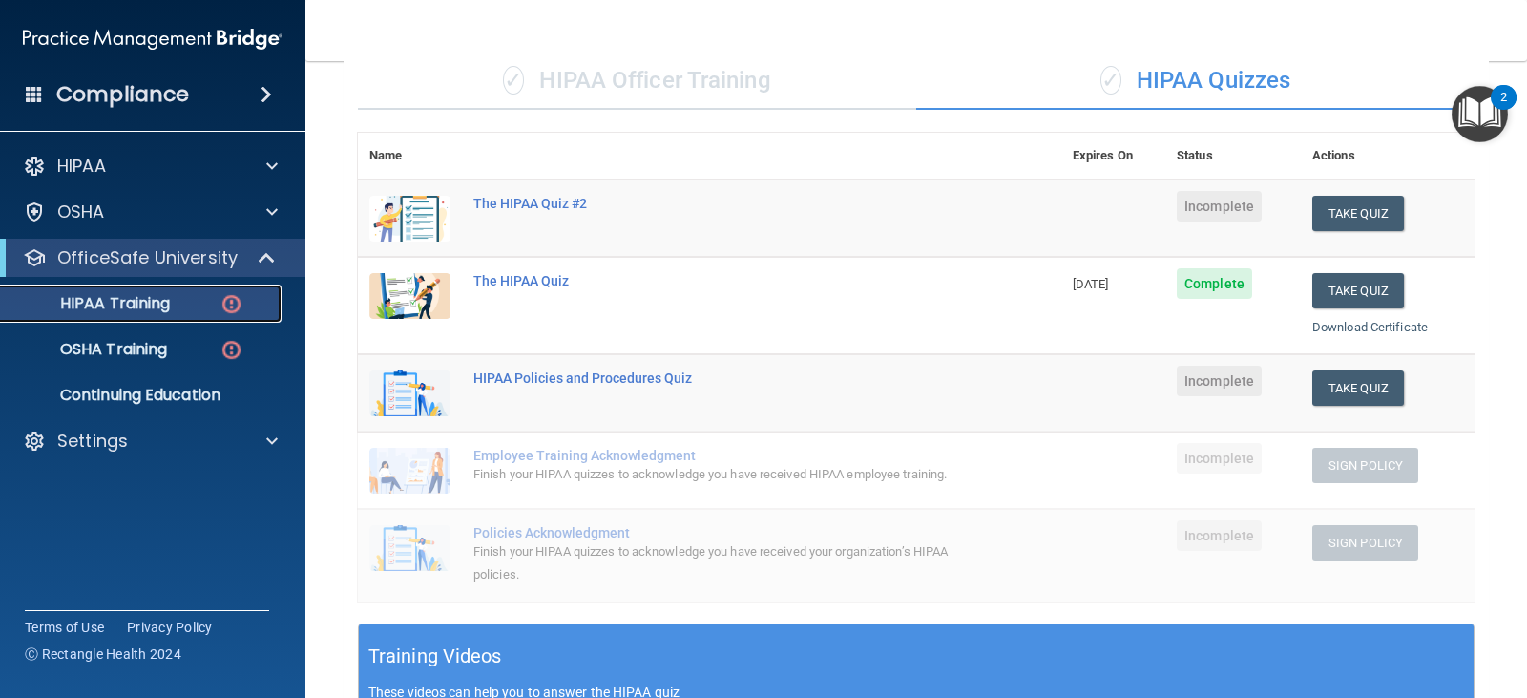
scroll to position [156, 0]
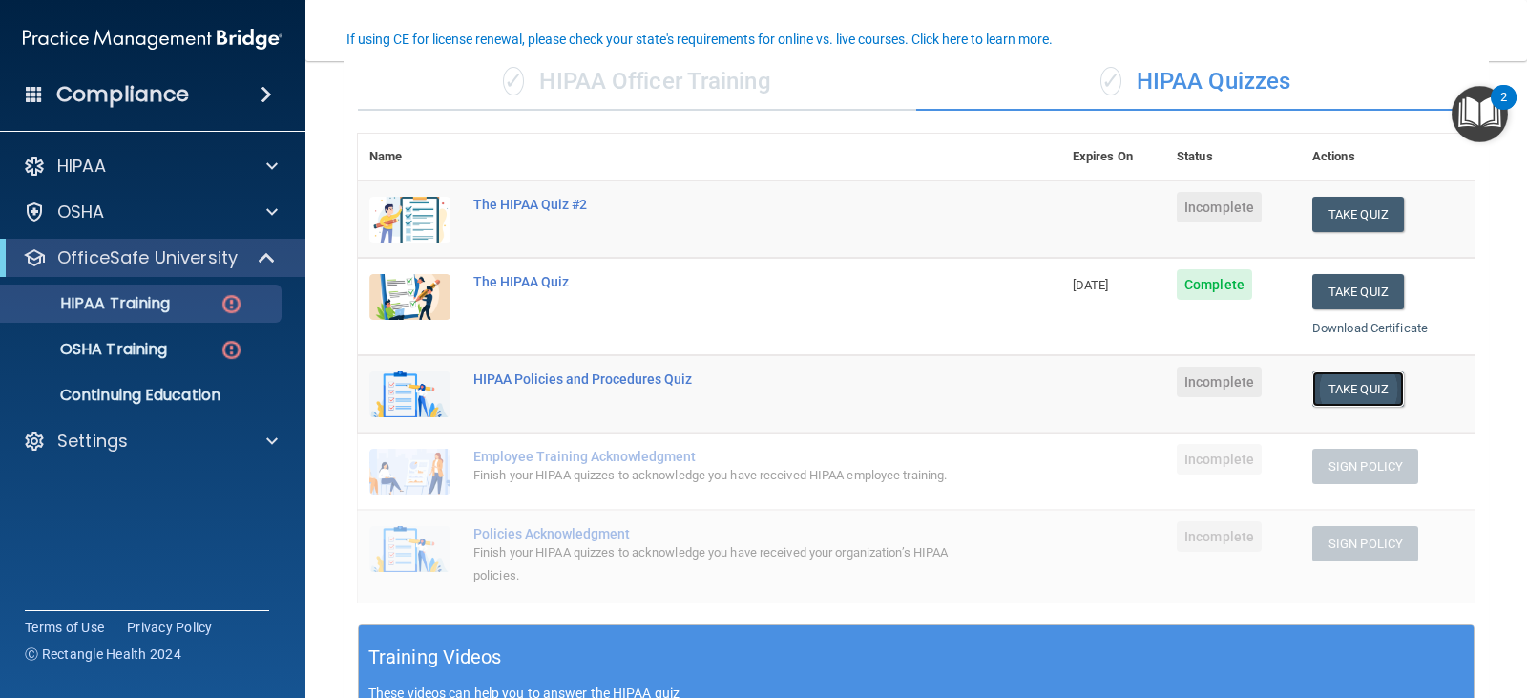
click at [1313, 384] on button "Take Quiz" at bounding box center [1359, 388] width 92 height 35
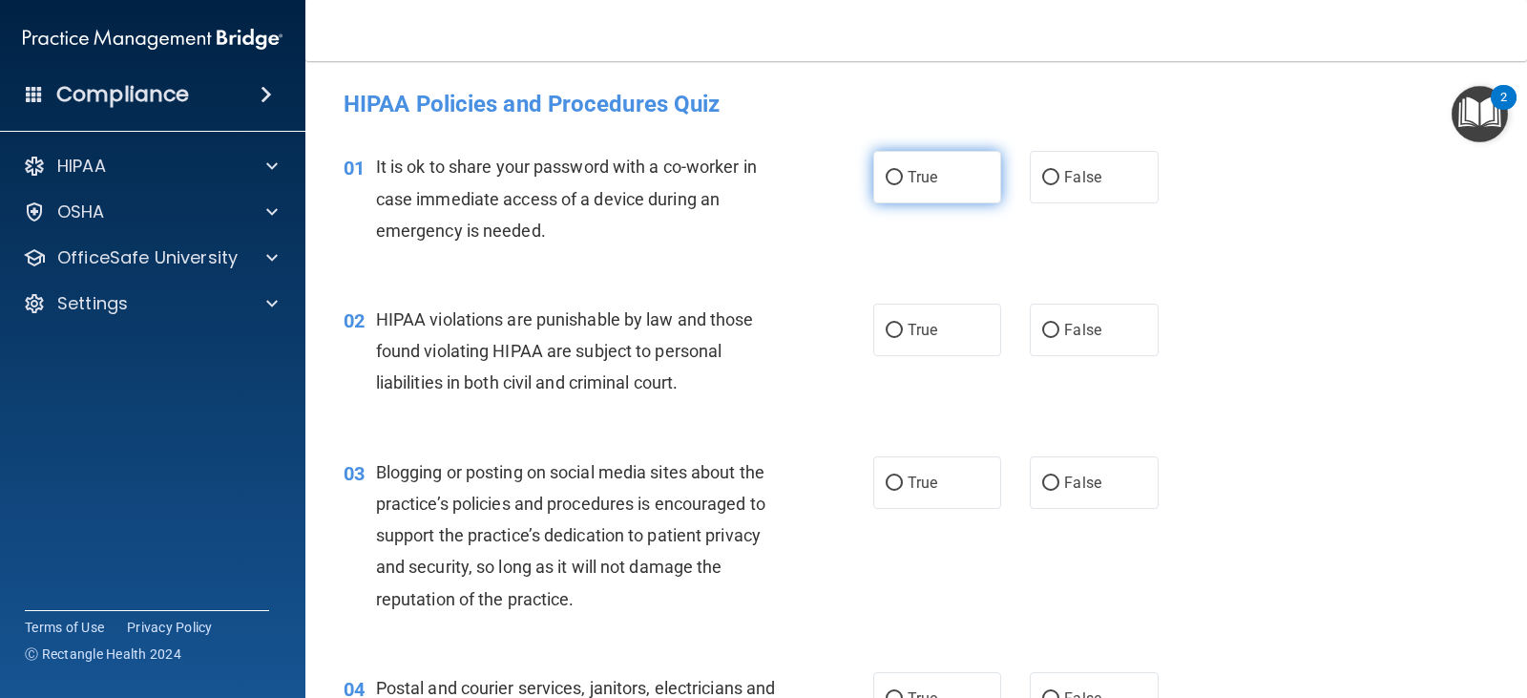
click at [929, 198] on label "True" at bounding box center [938, 177] width 128 height 53
click at [903, 185] on input "True" at bounding box center [894, 178] width 17 height 14
radio input "true"
click at [1043, 164] on label "False" at bounding box center [1094, 177] width 128 height 53
click at [1043, 171] on input "False" at bounding box center [1050, 178] width 17 height 14
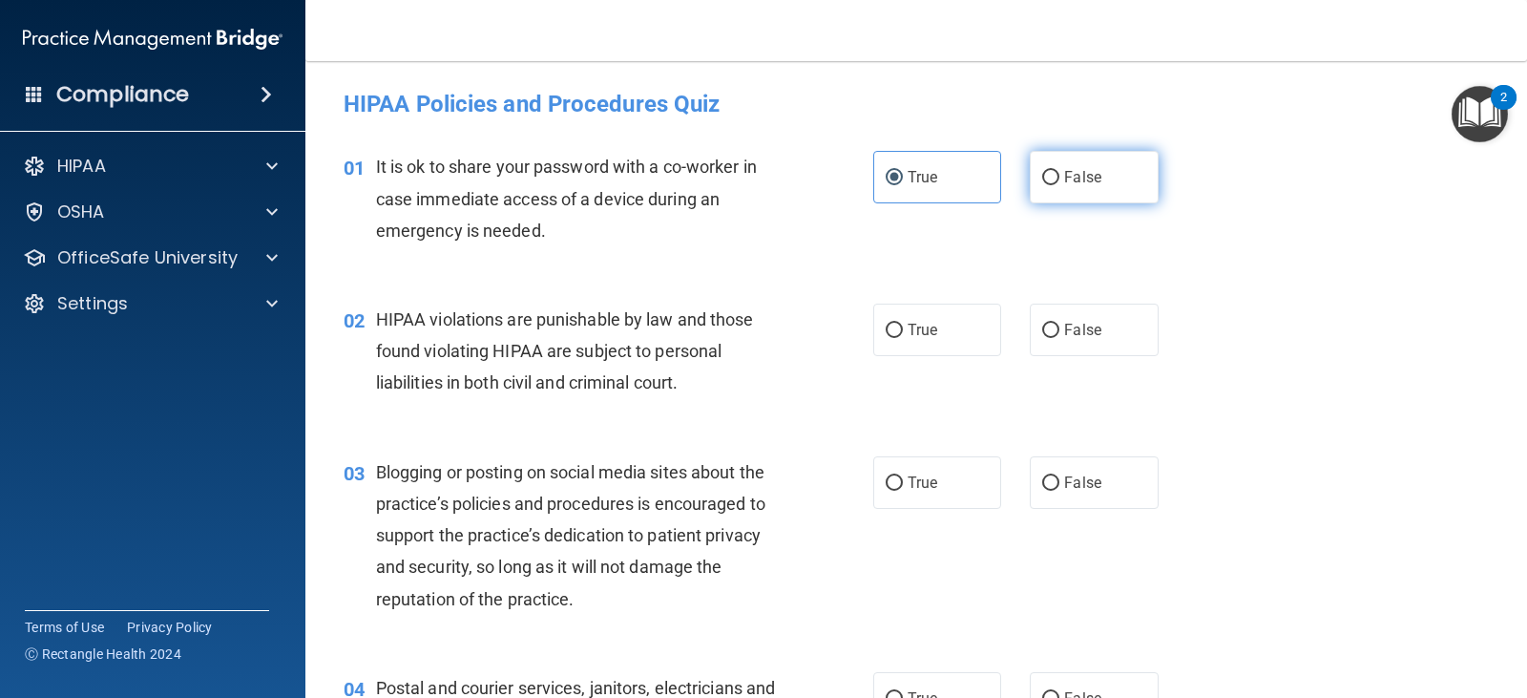
radio input "true"
radio input "false"
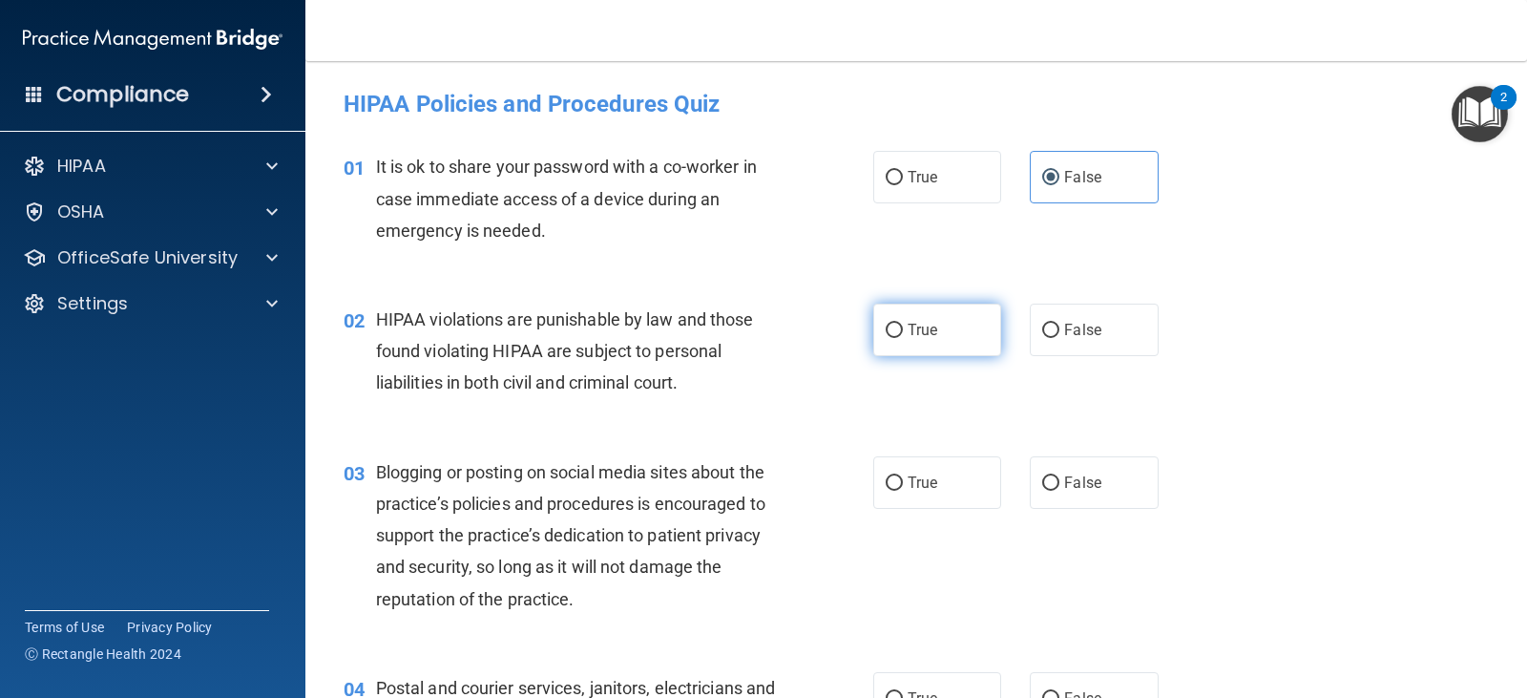
click at [896, 332] on label "True" at bounding box center [938, 330] width 128 height 53
click at [896, 332] on input "True" at bounding box center [894, 331] width 17 height 14
radio input "true"
click at [1063, 496] on label "False" at bounding box center [1094, 482] width 128 height 53
click at [1060, 491] on input "False" at bounding box center [1050, 483] width 17 height 14
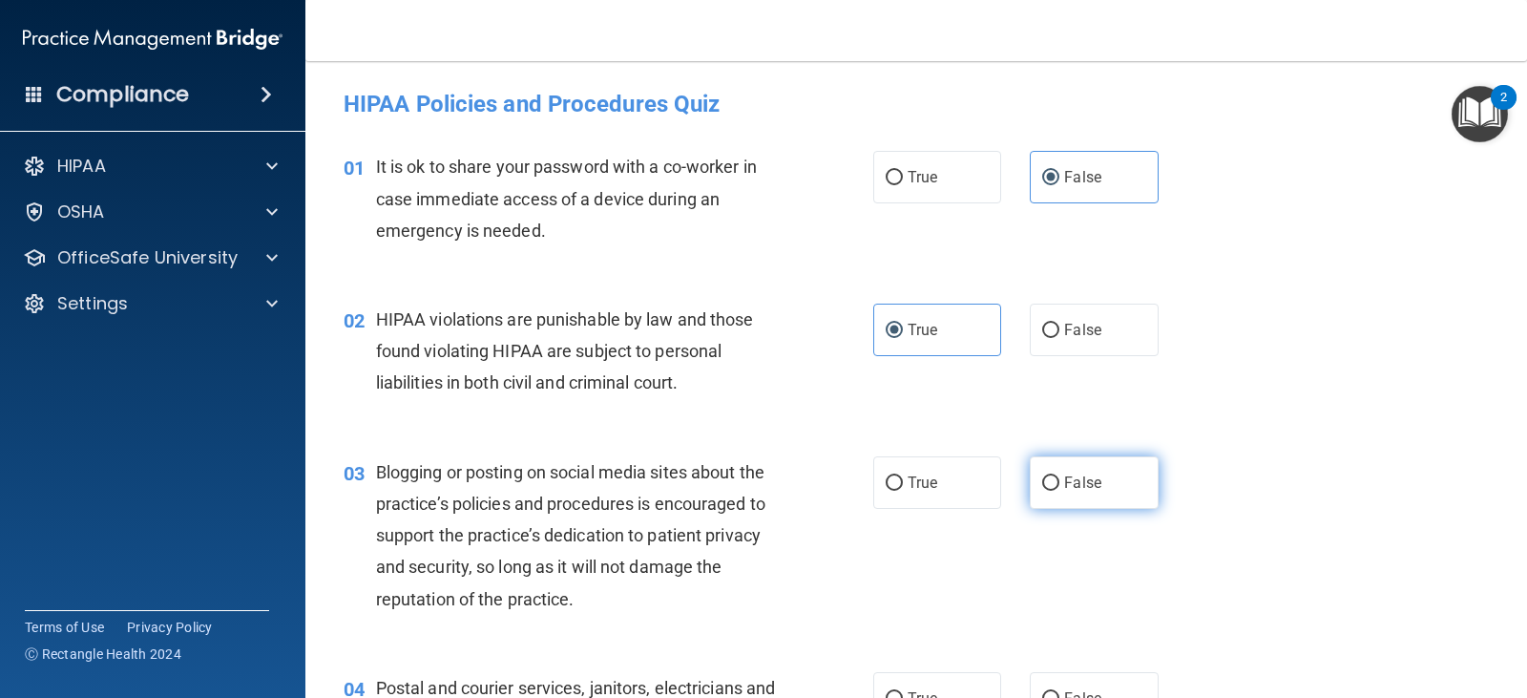
radio input "true"
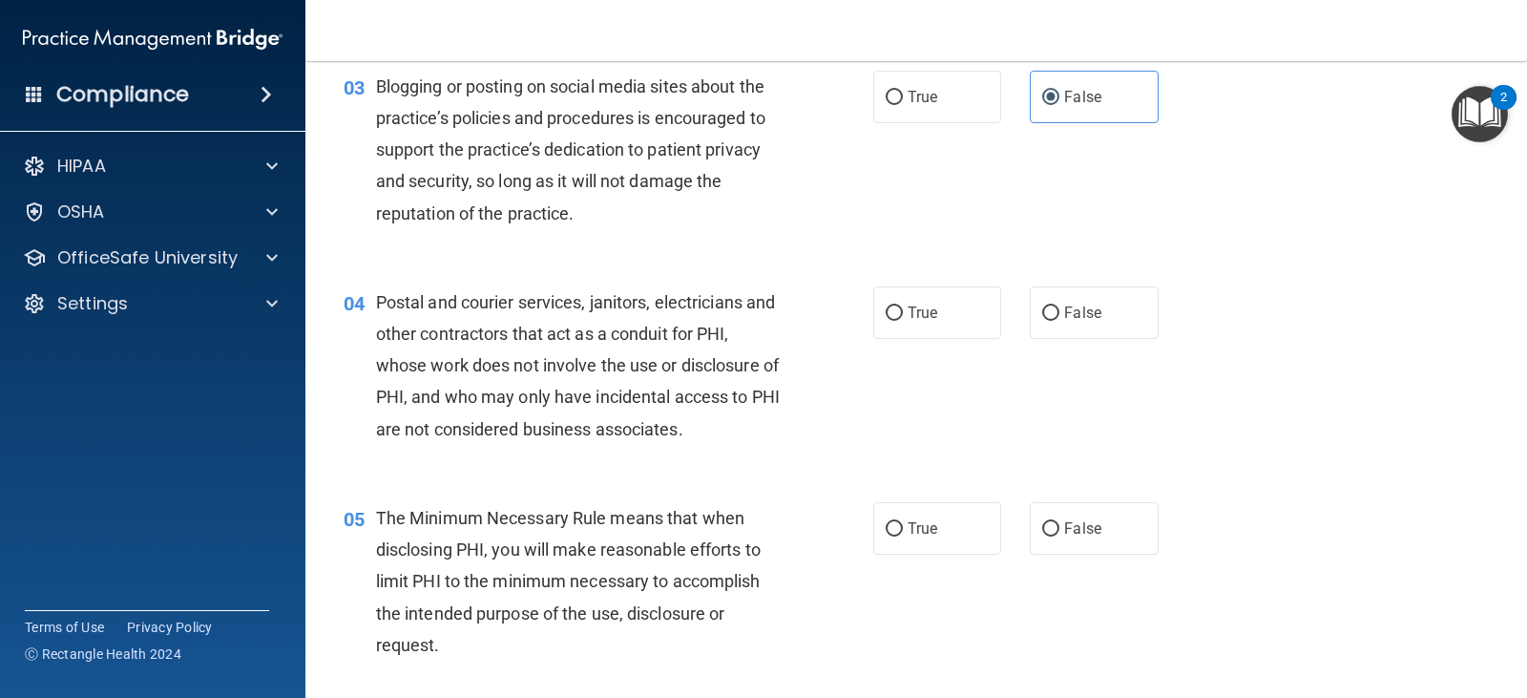
scroll to position [391, 0]
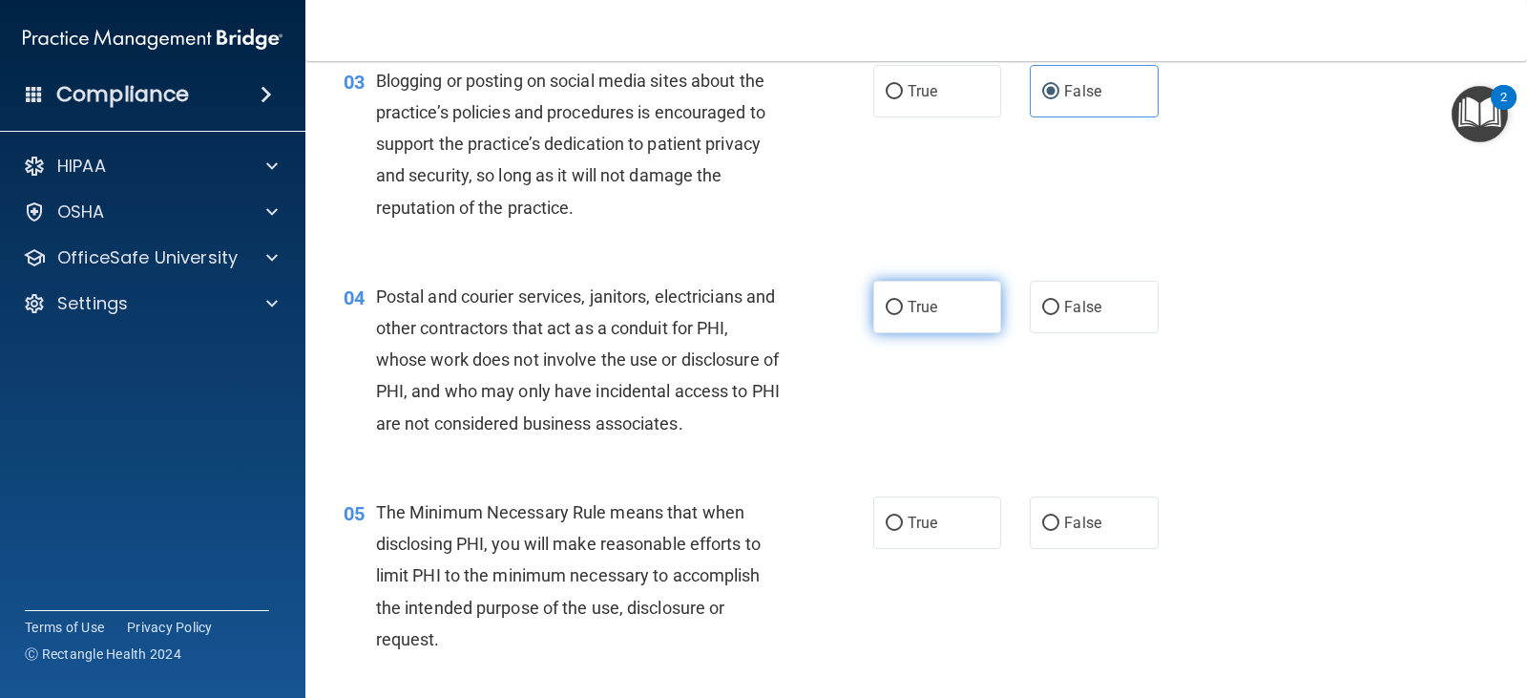
click at [904, 284] on label "True" at bounding box center [938, 307] width 128 height 53
click at [903, 301] on input "True" at bounding box center [894, 308] width 17 height 14
radio input "true"
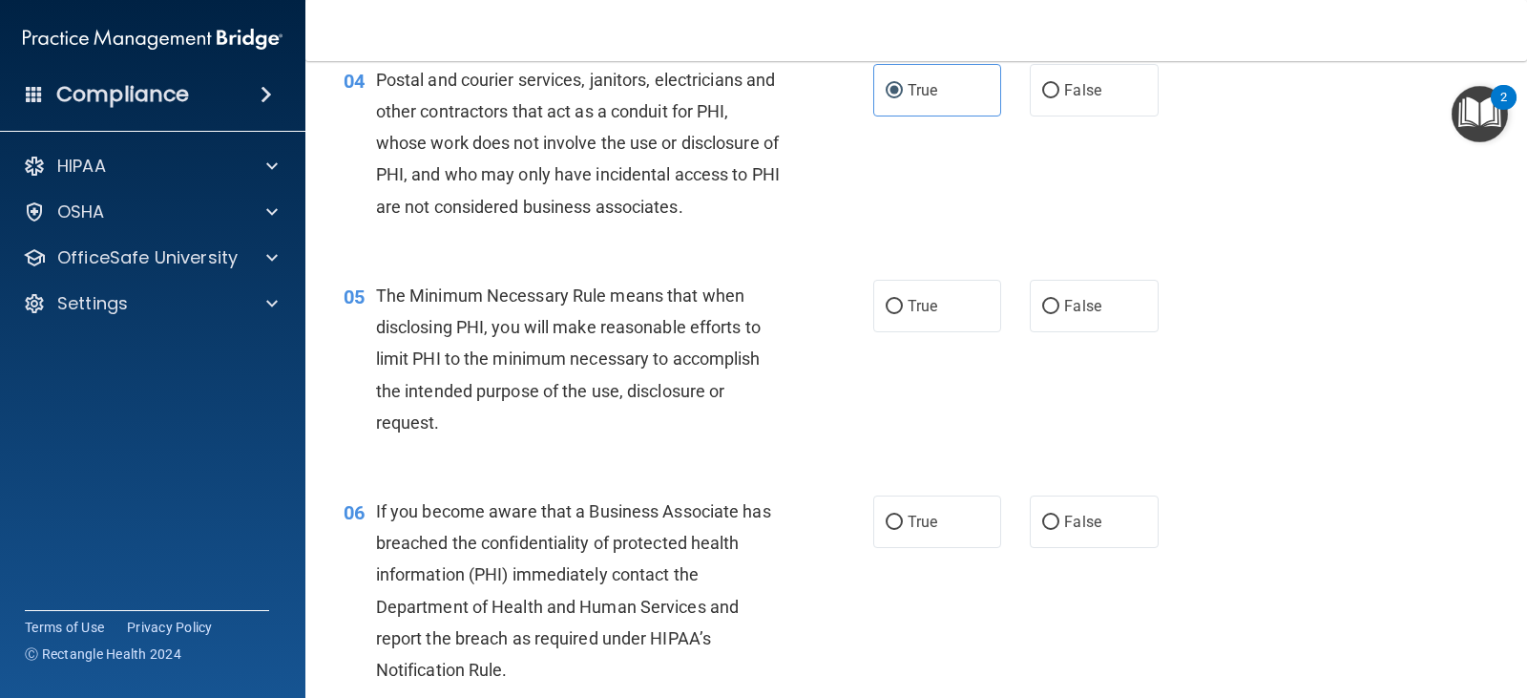
scroll to position [642, 0]
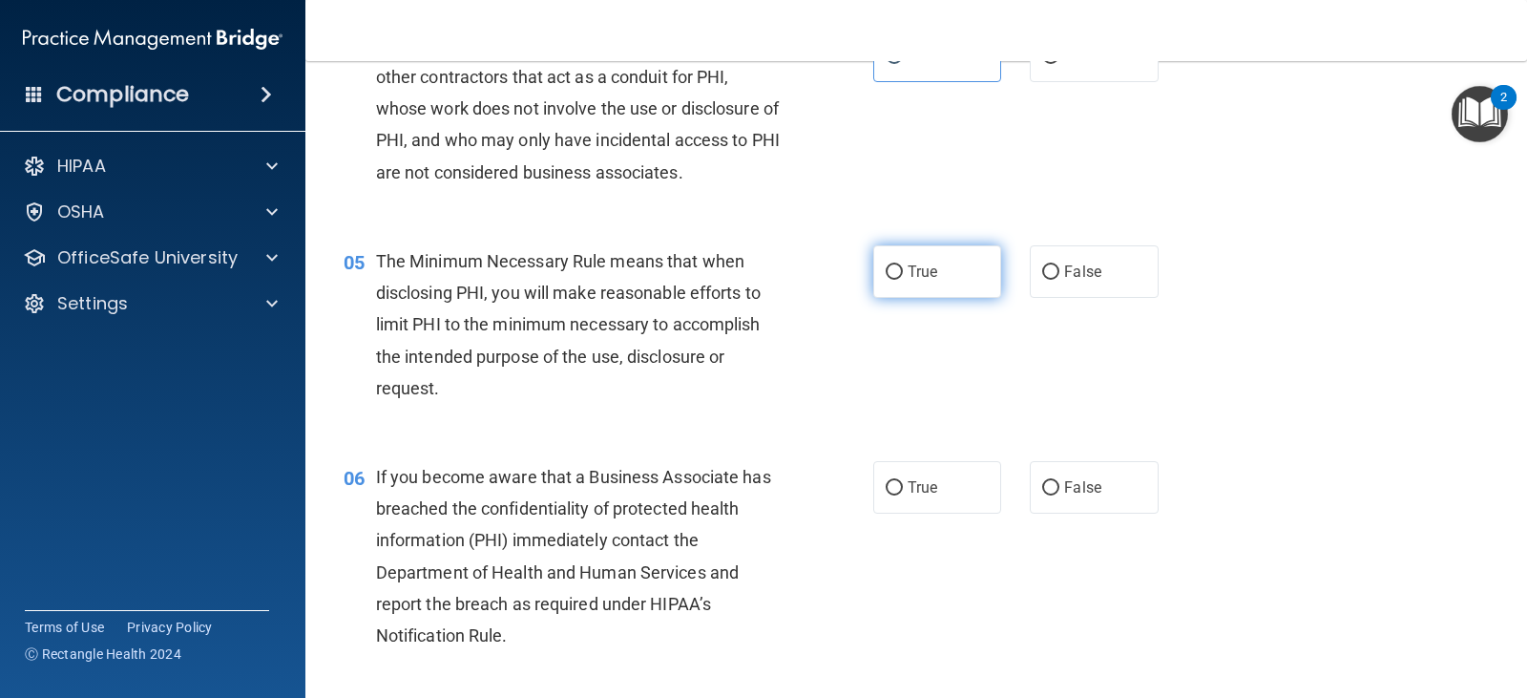
click at [900, 263] on label "True" at bounding box center [938, 271] width 128 height 53
click at [900, 265] on input "True" at bounding box center [894, 272] width 17 height 14
radio input "true"
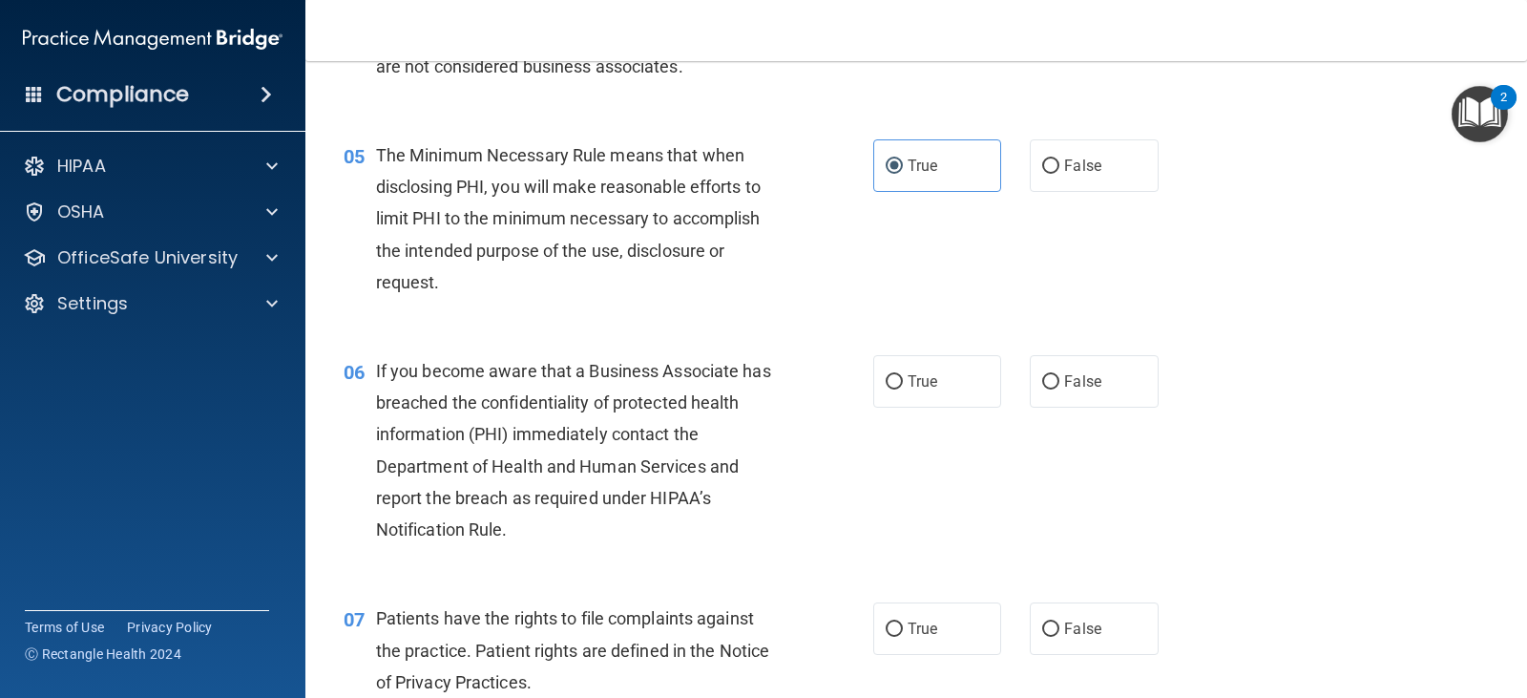
scroll to position [749, 0]
click at [897, 401] on label "True" at bounding box center [938, 380] width 128 height 53
click at [897, 389] on input "True" at bounding box center [894, 381] width 17 height 14
radio input "true"
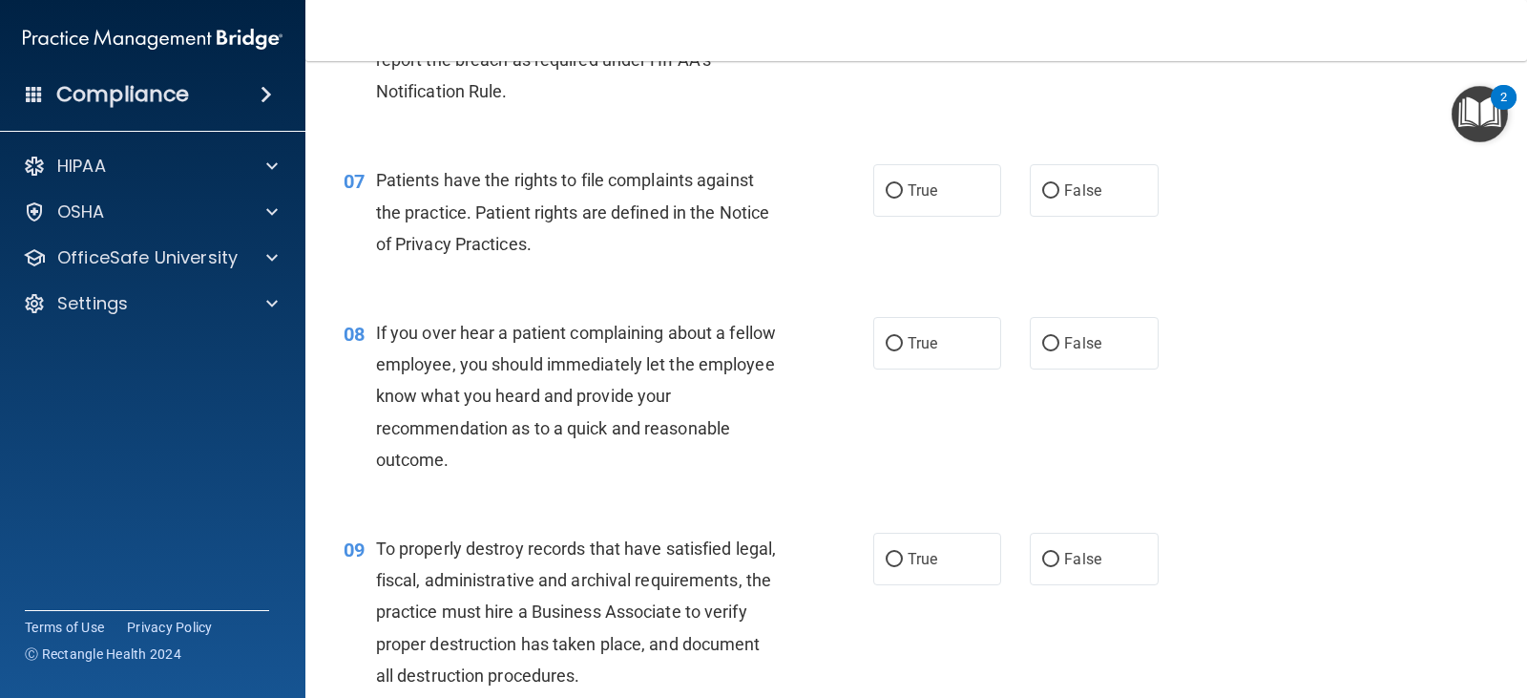
scroll to position [1188, 0]
click at [908, 196] on span "True" at bounding box center [923, 189] width 30 height 18
click at [903, 196] on input "True" at bounding box center [894, 190] width 17 height 14
radio input "true"
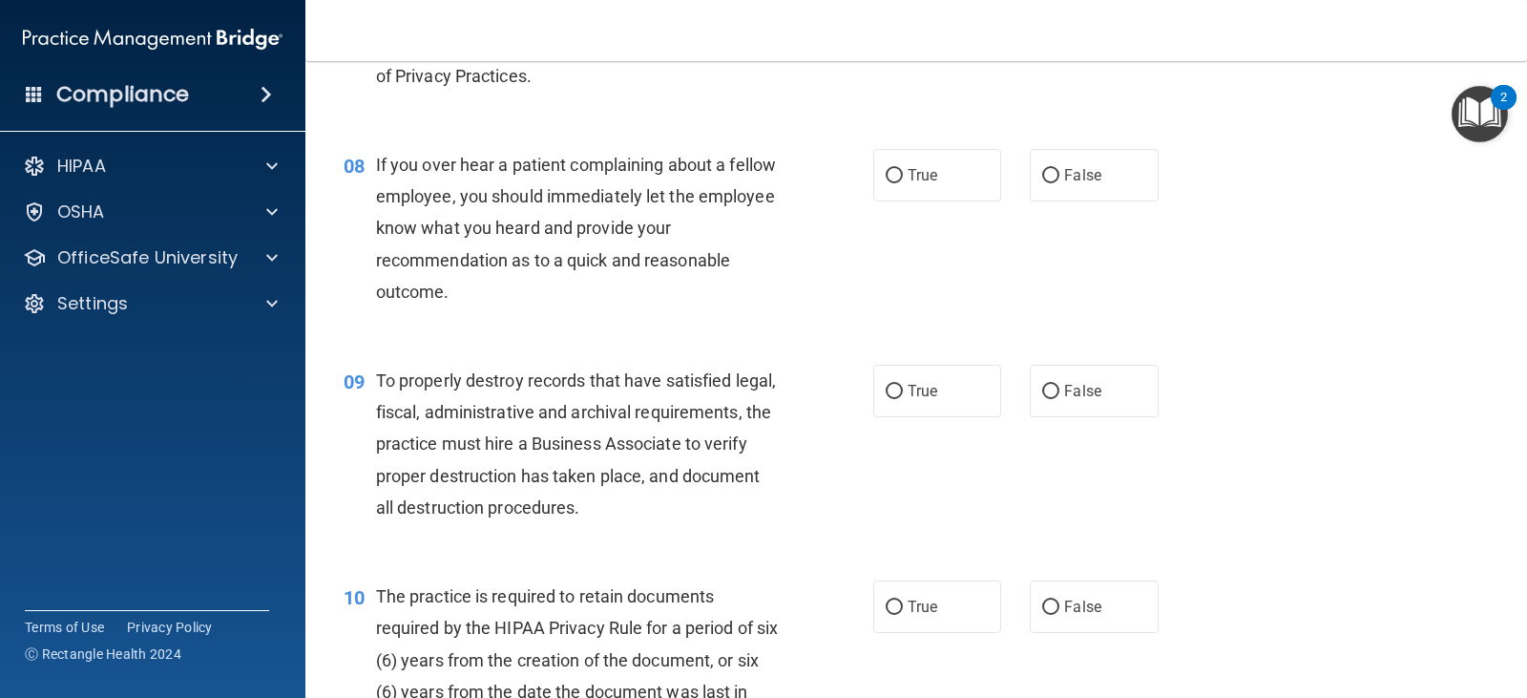
scroll to position [1370, 0]
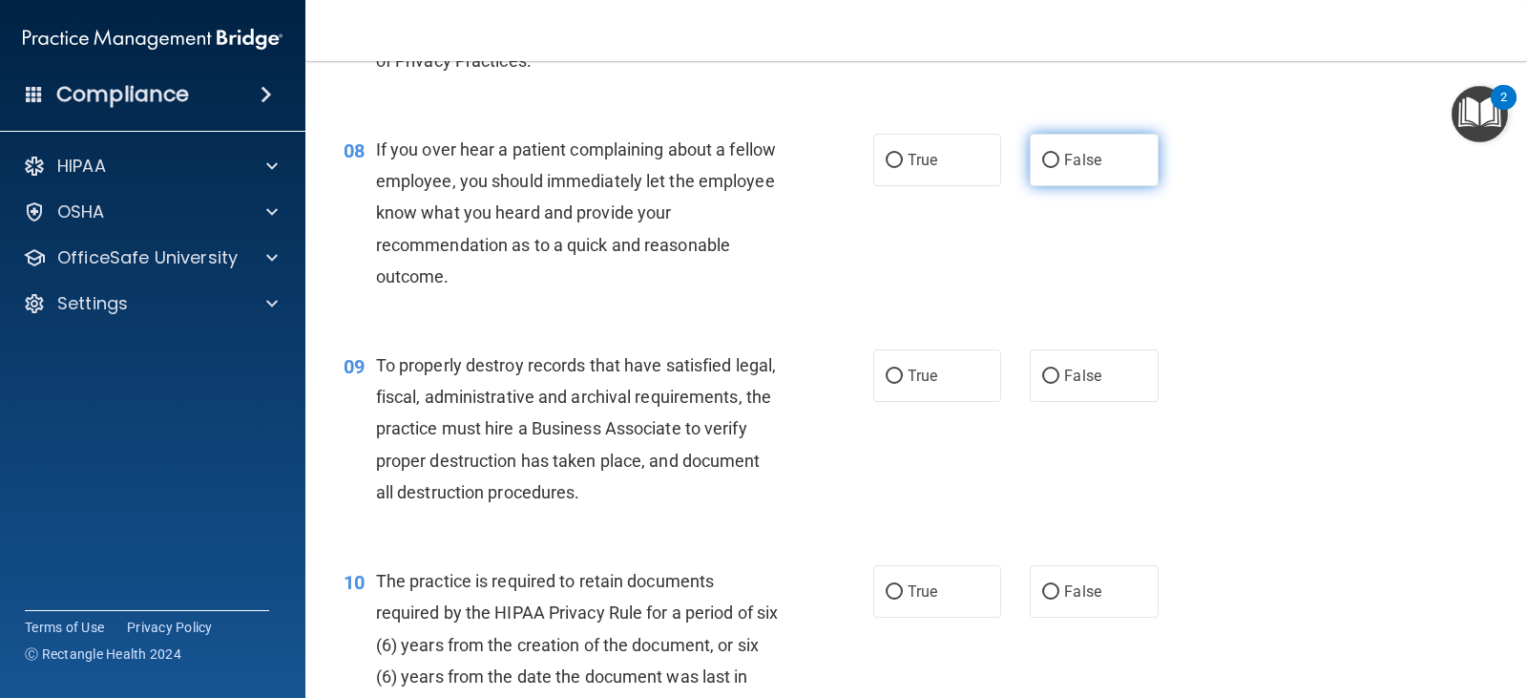
click at [1049, 175] on label "False" at bounding box center [1094, 160] width 128 height 53
click at [1049, 168] on input "False" at bounding box center [1050, 161] width 17 height 14
radio input "true"
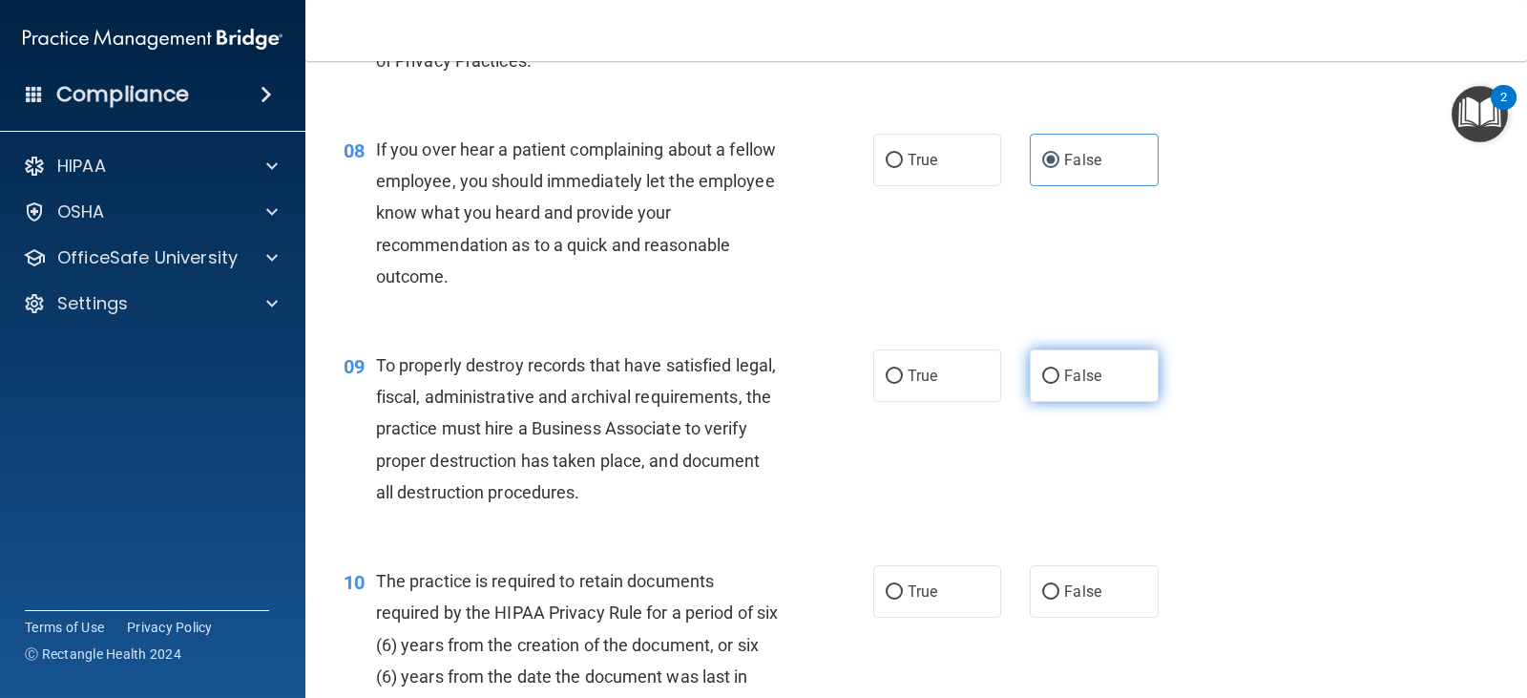
click at [1038, 385] on label "False" at bounding box center [1094, 375] width 128 height 53
click at [1042, 384] on input "False" at bounding box center [1050, 376] width 17 height 14
radio input "true"
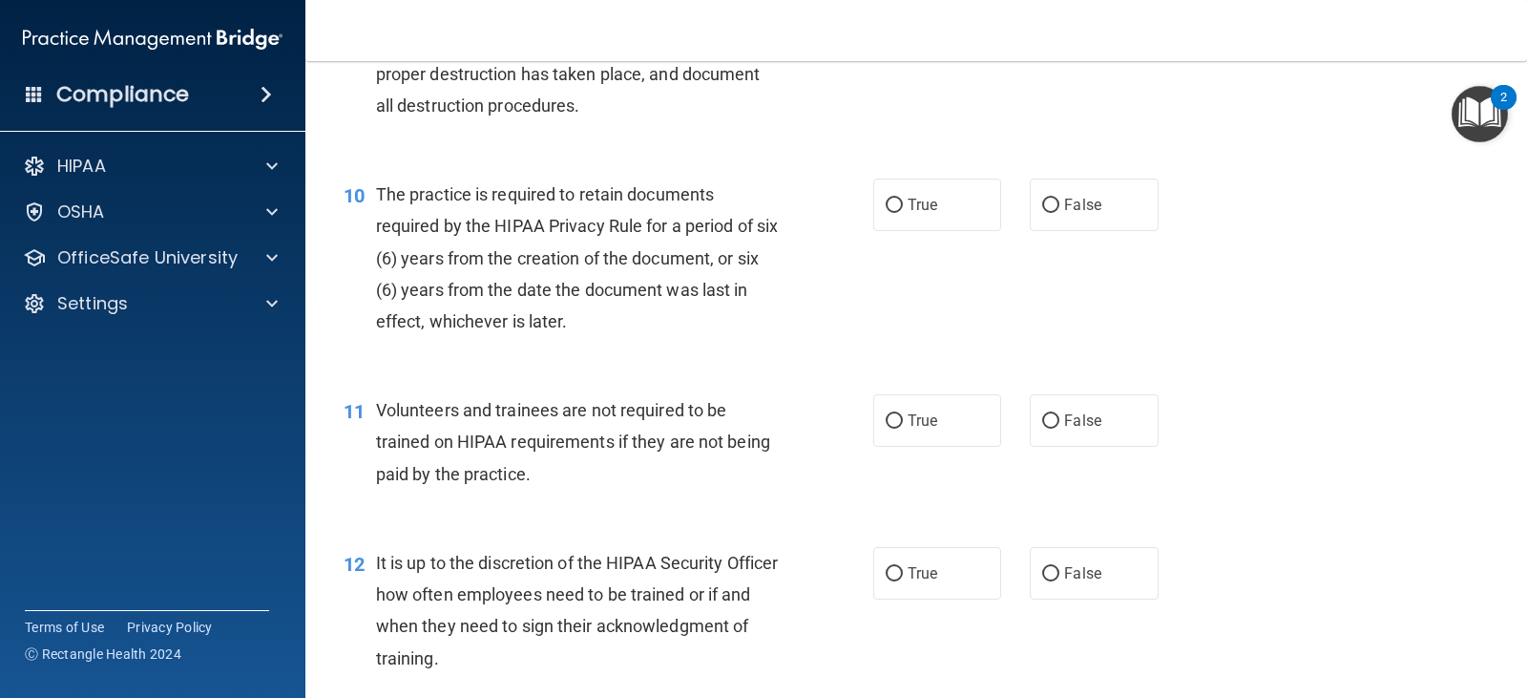
scroll to position [1769, 0]
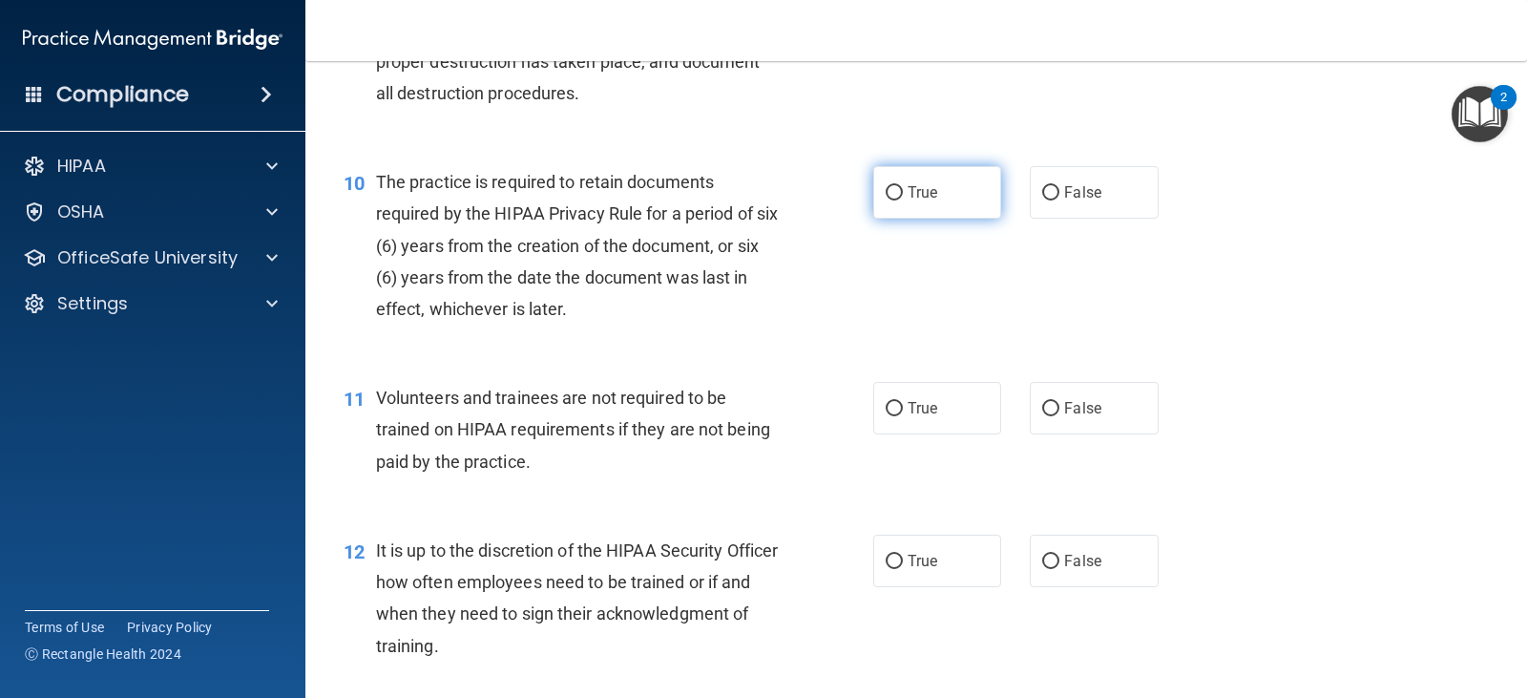
click at [923, 182] on label "True" at bounding box center [938, 192] width 128 height 53
click at [903, 186] on input "True" at bounding box center [894, 193] width 17 height 14
radio input "true"
click at [1080, 418] on label "False" at bounding box center [1094, 408] width 128 height 53
click at [1060, 416] on input "False" at bounding box center [1050, 409] width 17 height 14
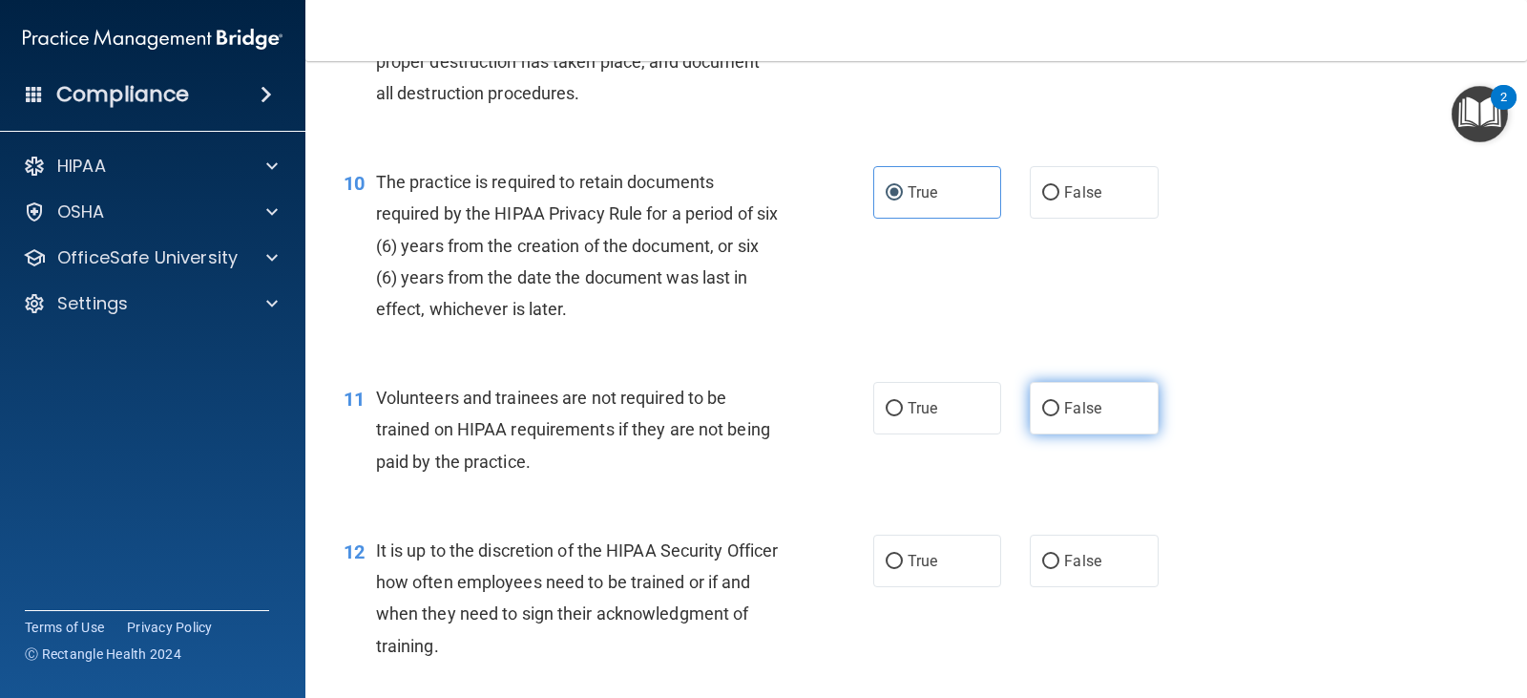
radio input "true"
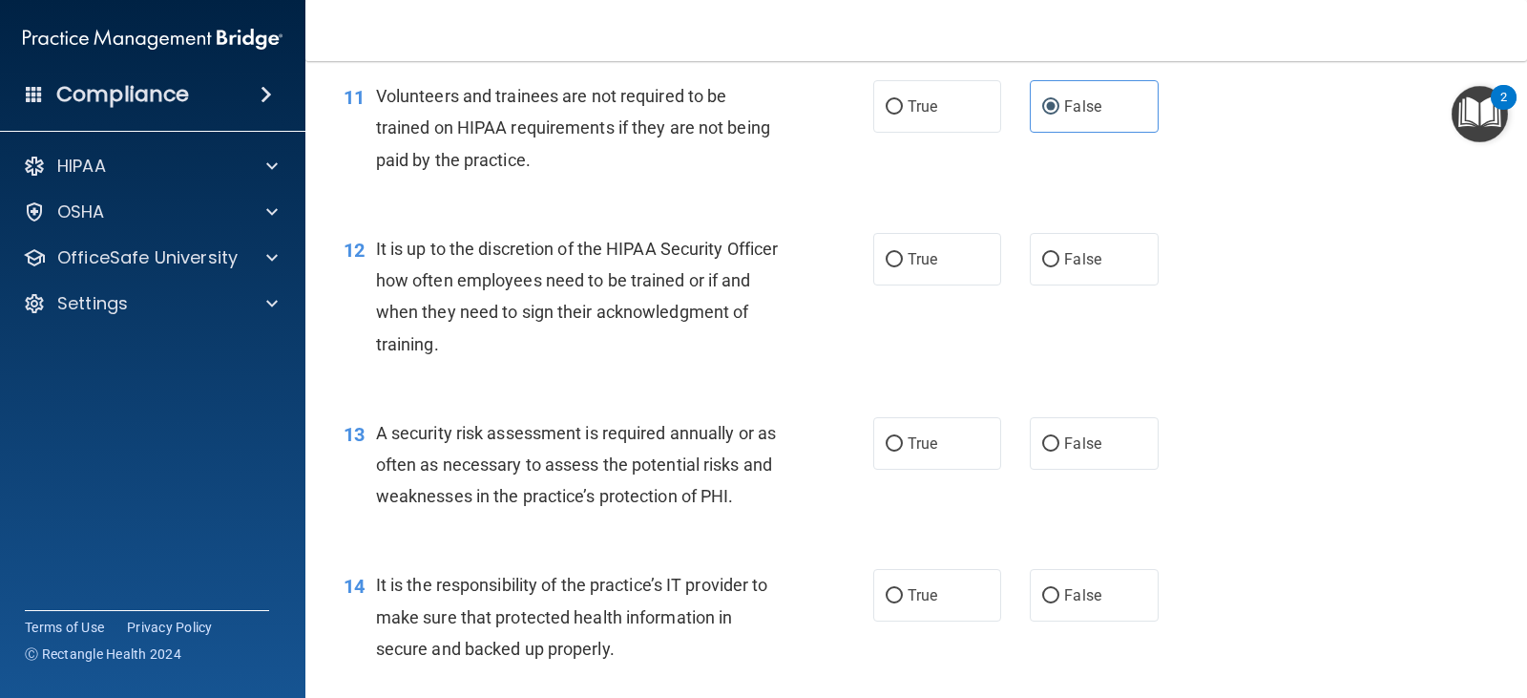
scroll to position [2072, 0]
click at [937, 260] on label "True" at bounding box center [938, 258] width 128 height 53
click at [903, 260] on input "True" at bounding box center [894, 259] width 17 height 14
radio input "true"
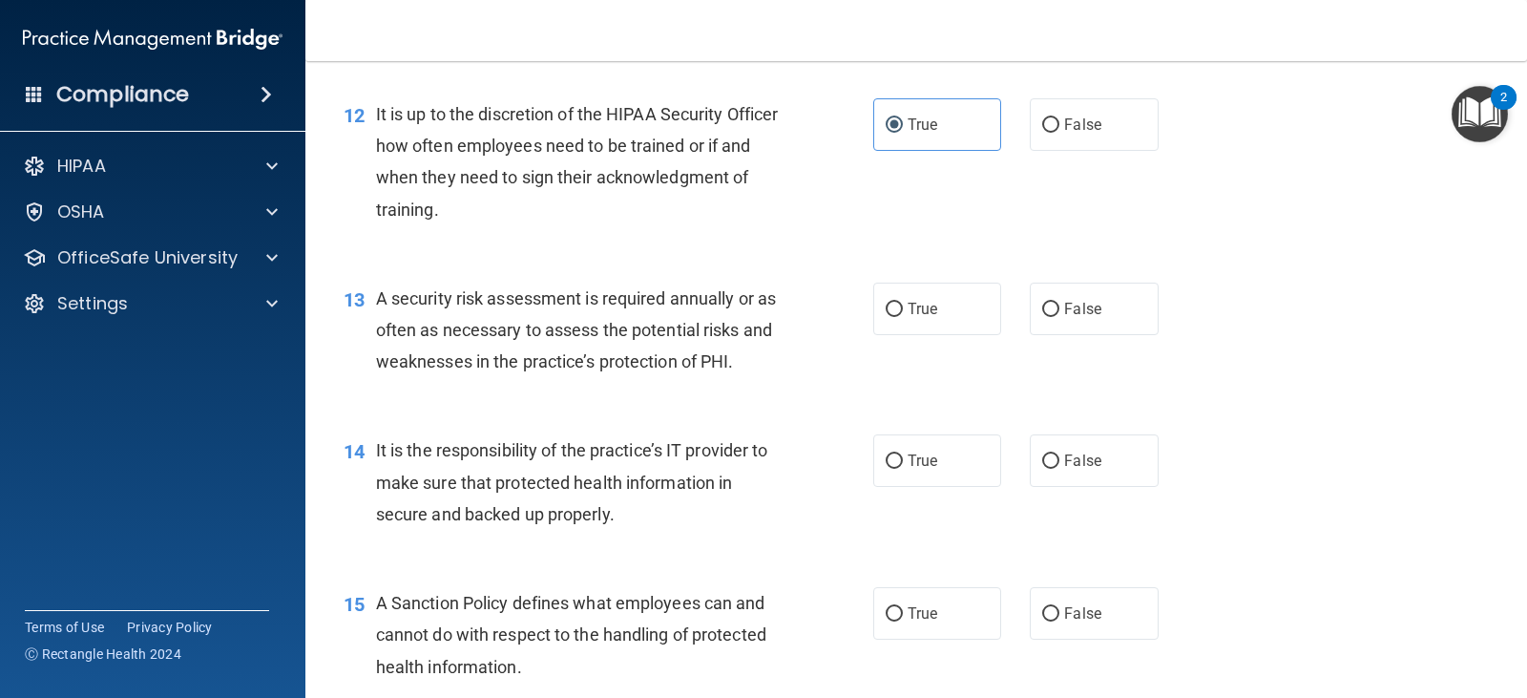
scroll to position [2210, 0]
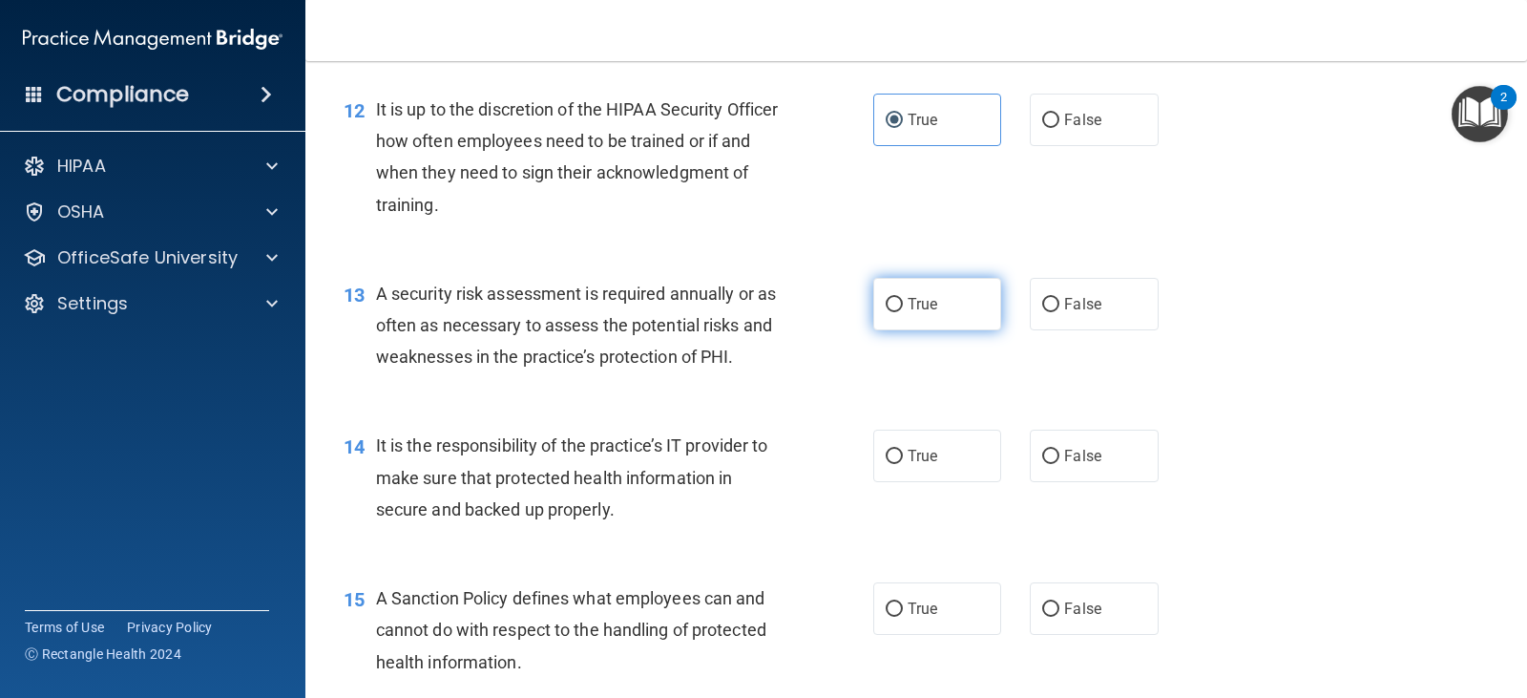
click at [881, 294] on label "True" at bounding box center [938, 304] width 128 height 53
click at [886, 298] on input "True" at bounding box center [894, 305] width 17 height 14
radio input "true"
click at [885, 474] on label "True" at bounding box center [938, 456] width 128 height 53
click at [886, 464] on input "True" at bounding box center [894, 457] width 17 height 14
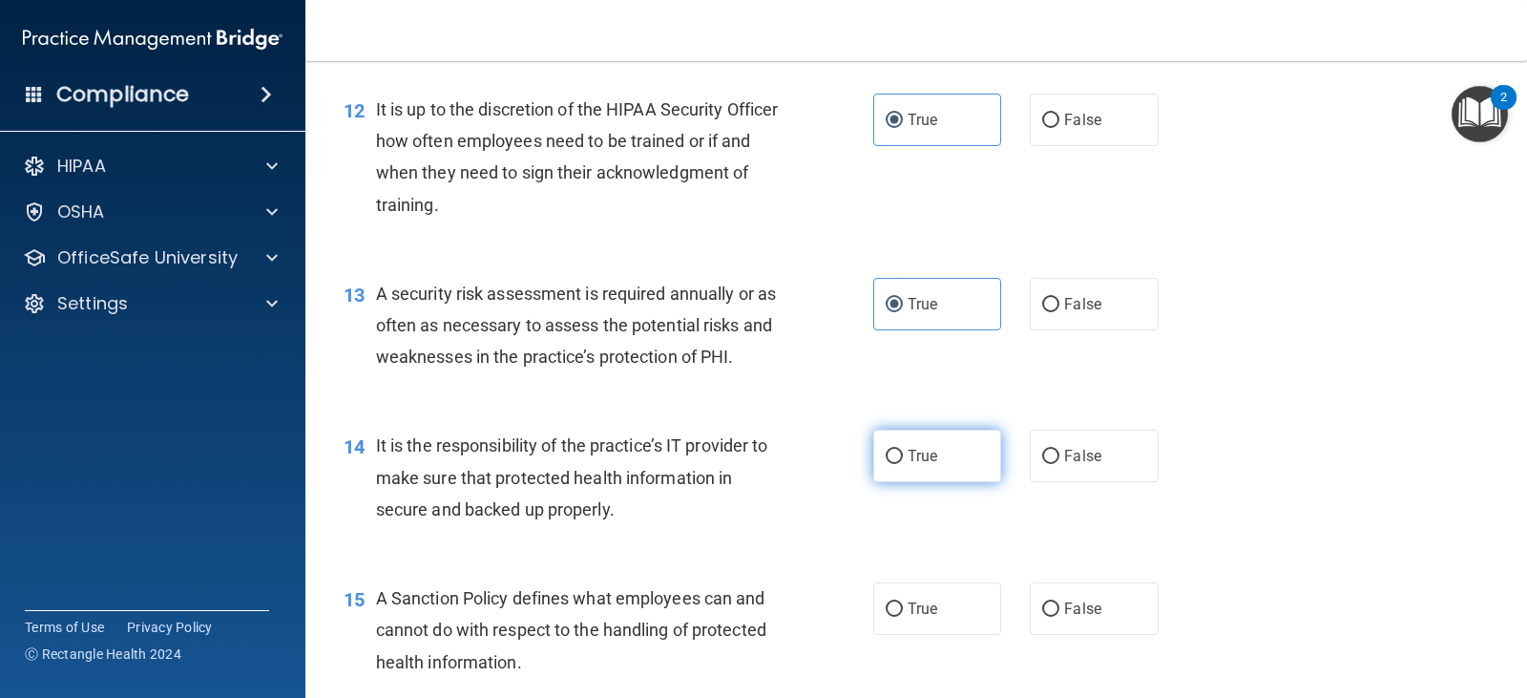
radio input "true"
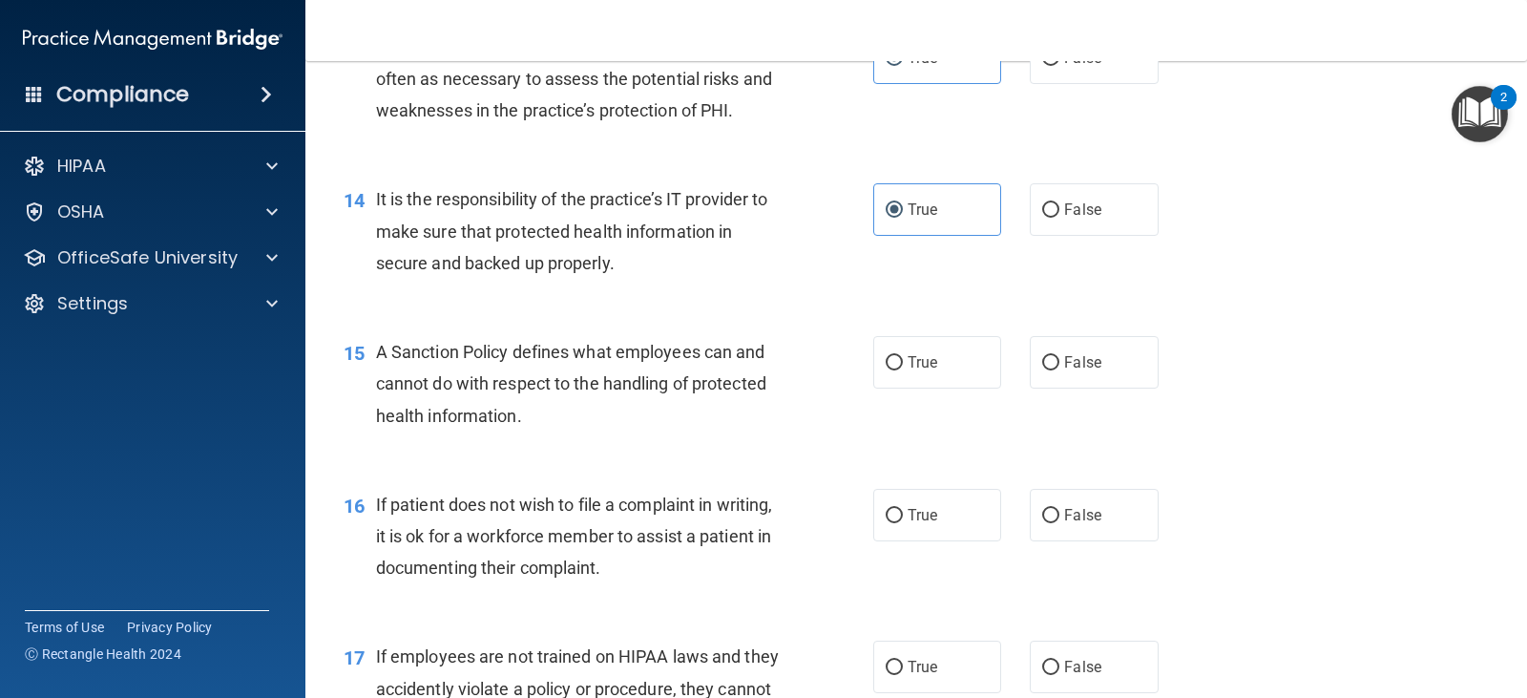
scroll to position [2510, 0]
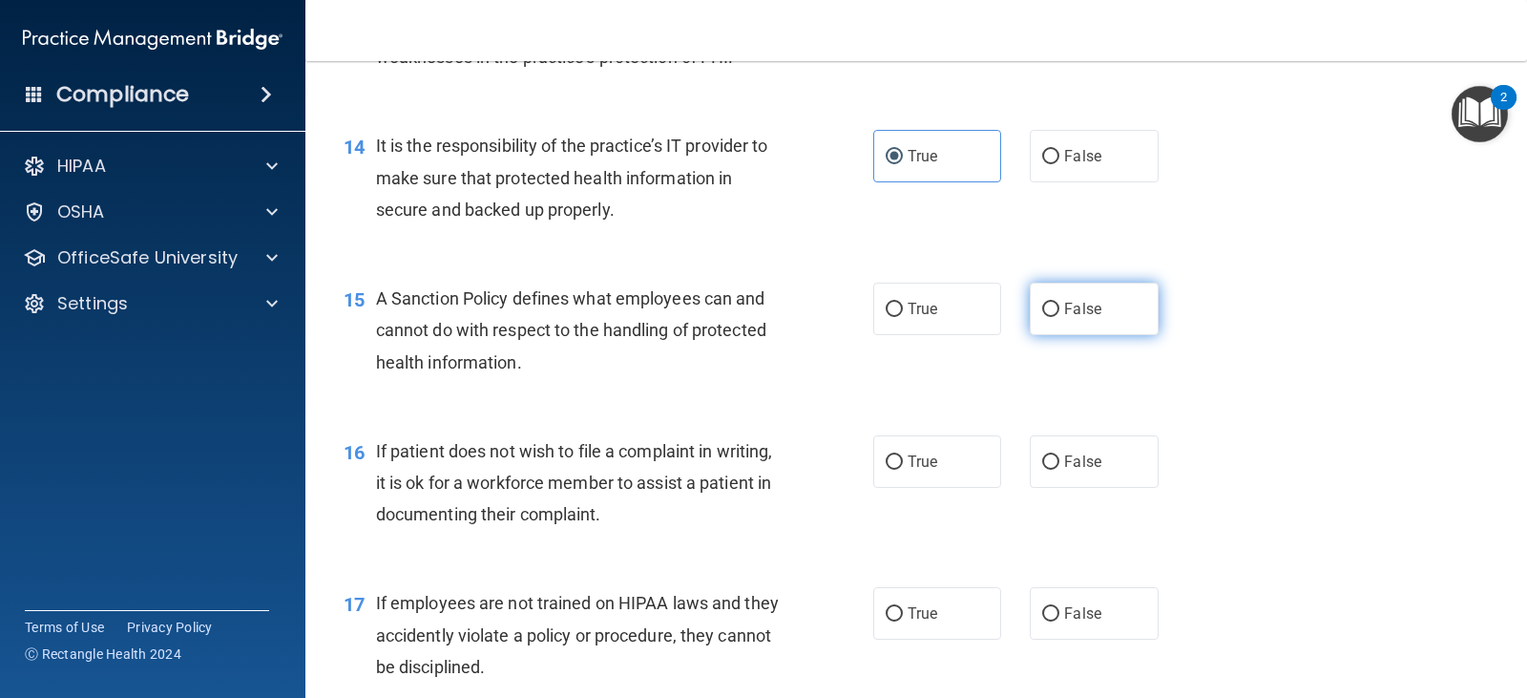
click at [1047, 325] on label "False" at bounding box center [1094, 309] width 128 height 53
click at [1047, 317] on input "False" at bounding box center [1050, 310] width 17 height 14
radio input "true"
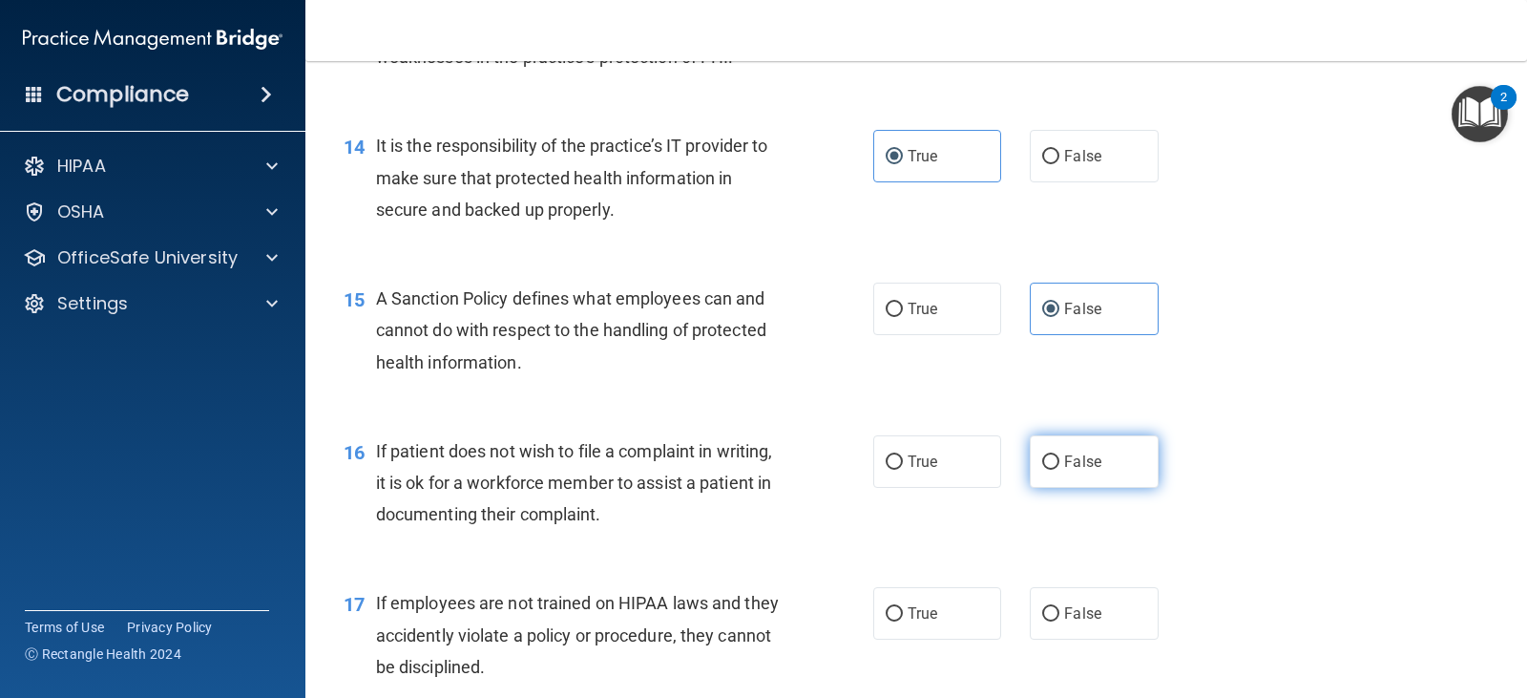
click at [1051, 466] on input "False" at bounding box center [1050, 462] width 17 height 14
radio input "true"
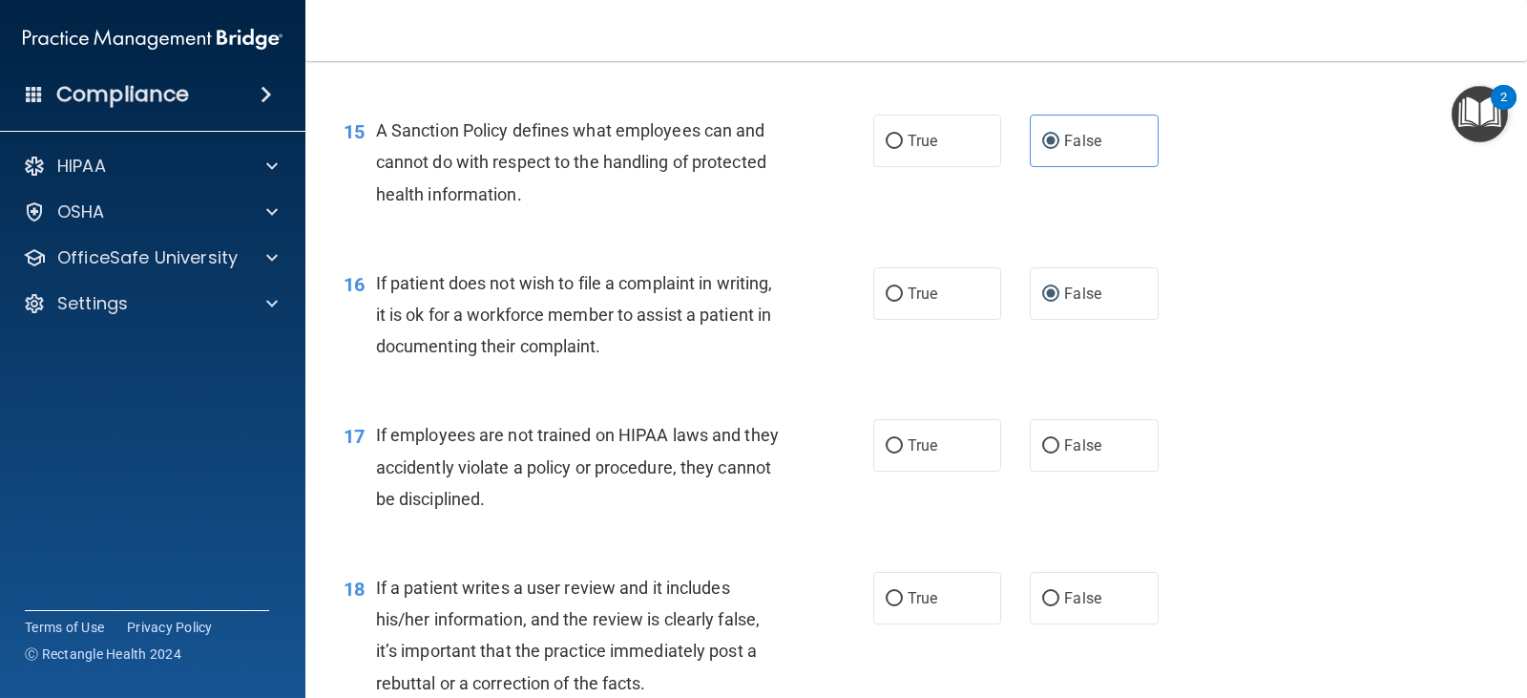
scroll to position [2679, 0]
click at [1097, 411] on div "17 If employees are not trained on HIPAA laws and they accidently violate a pol…" at bounding box center [916, 470] width 1174 height 153
click at [1077, 444] on span "False" at bounding box center [1082, 444] width 37 height 18
click at [1060, 444] on input "False" at bounding box center [1050, 445] width 17 height 14
radio input "true"
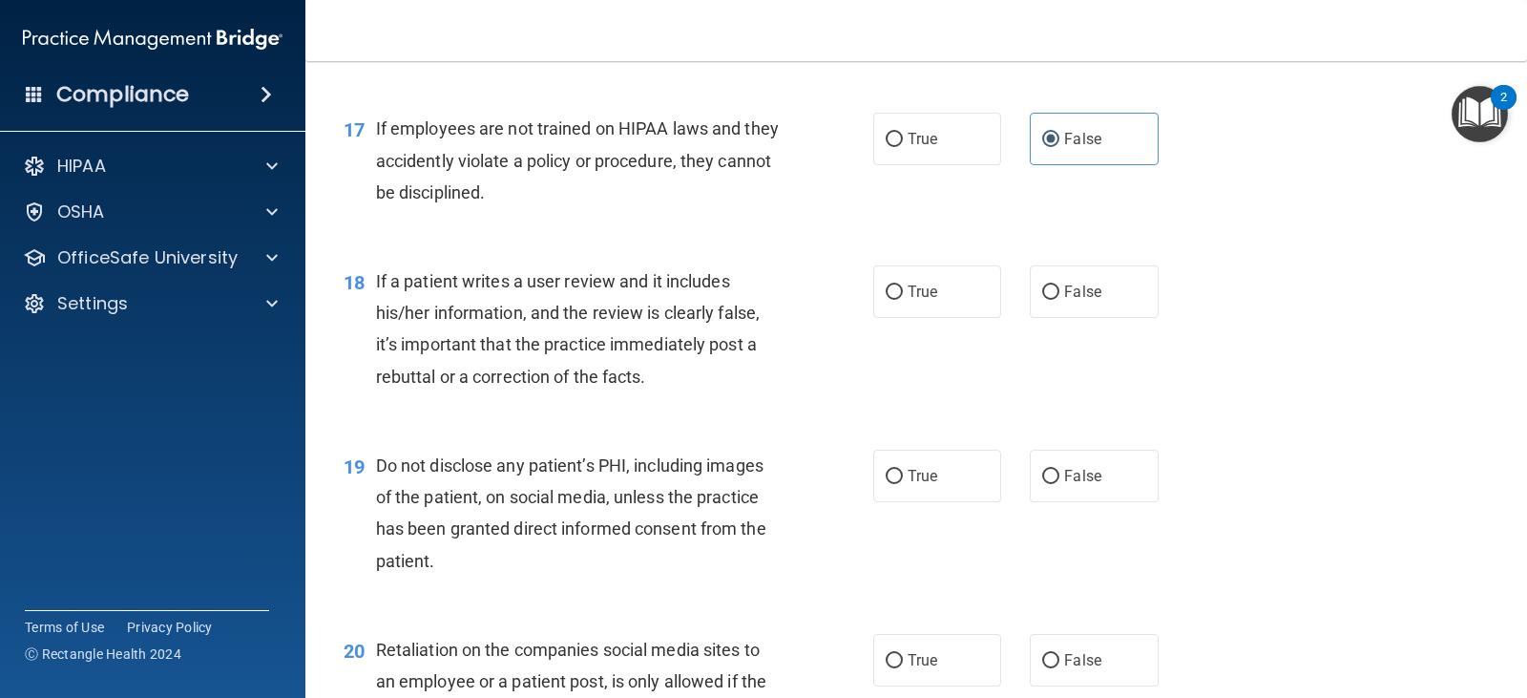
scroll to position [3021, 0]
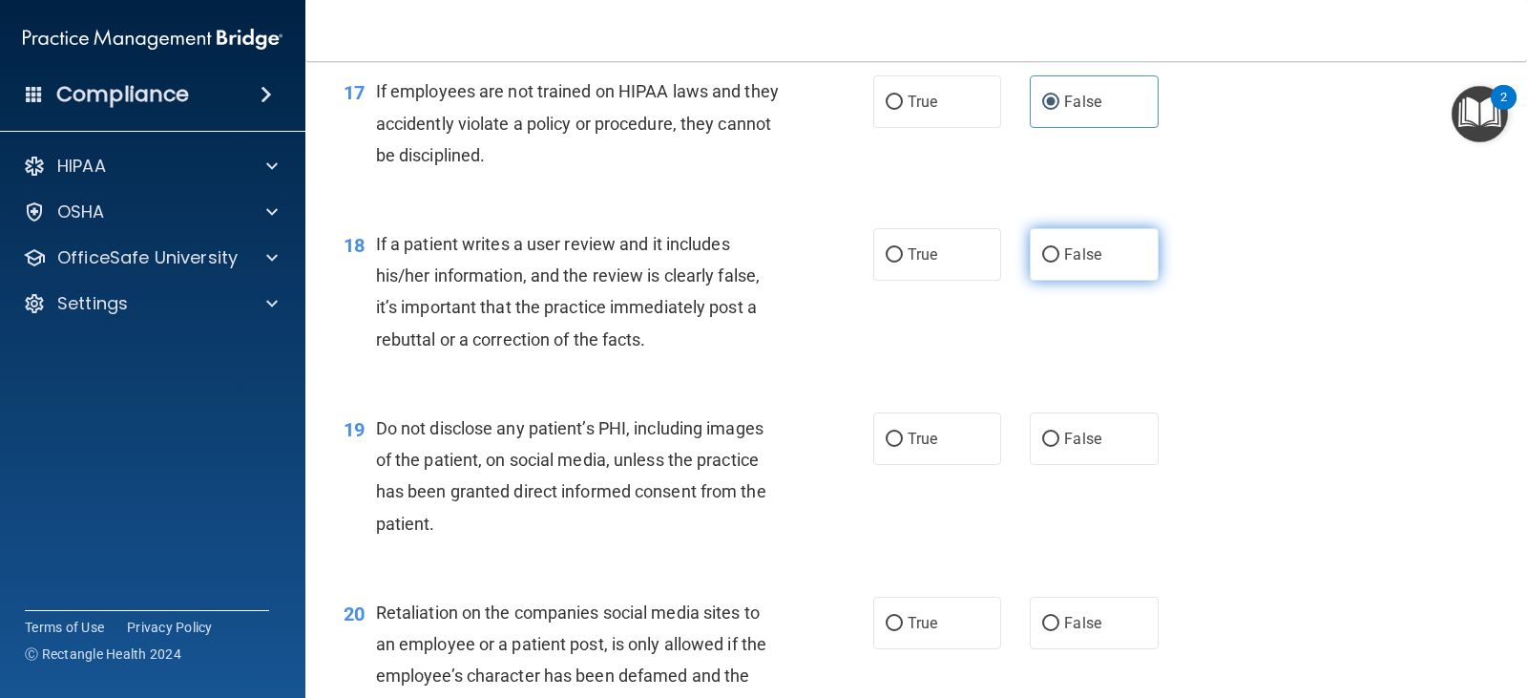
click at [1095, 241] on label "False" at bounding box center [1094, 254] width 128 height 53
click at [1060, 248] on input "False" at bounding box center [1050, 255] width 17 height 14
radio input "true"
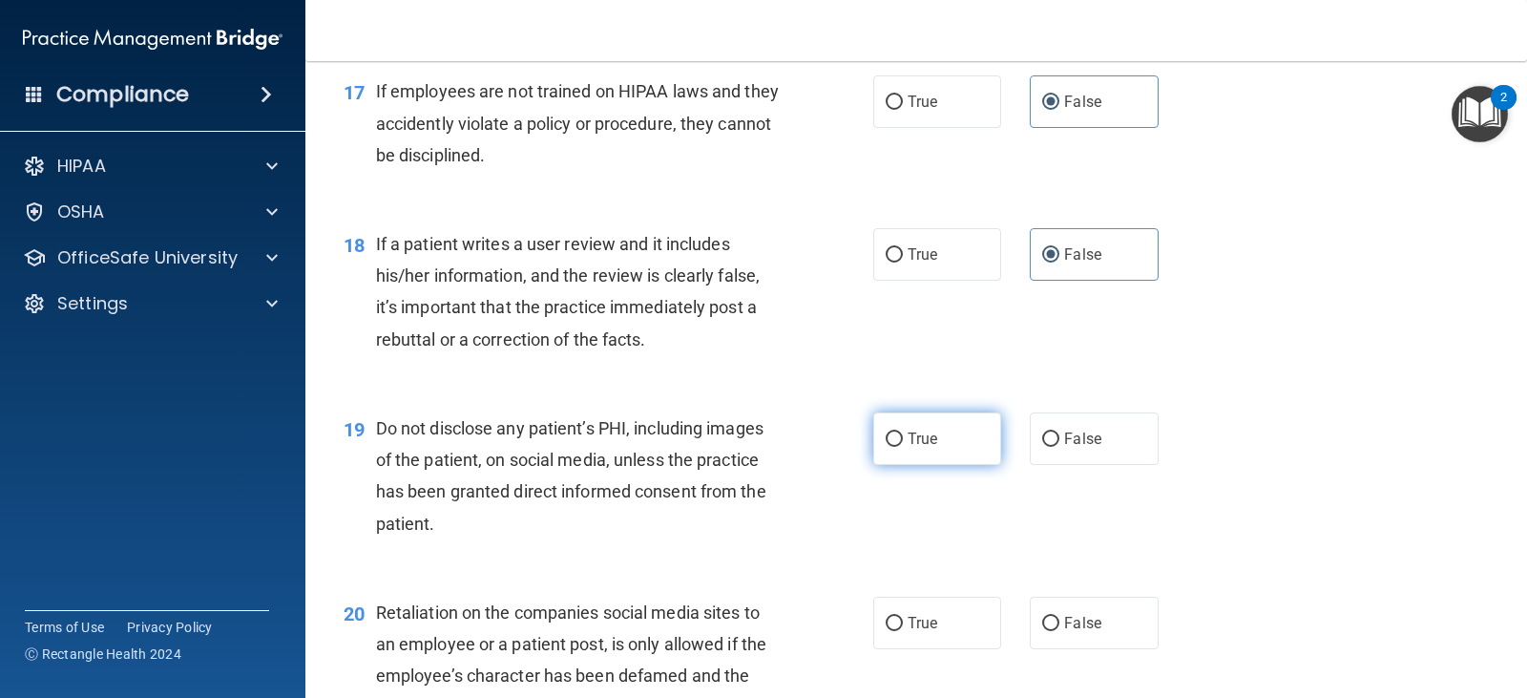
click at [916, 436] on span "True" at bounding box center [923, 439] width 30 height 18
click at [903, 436] on input "True" at bounding box center [894, 439] width 17 height 14
radio input "true"
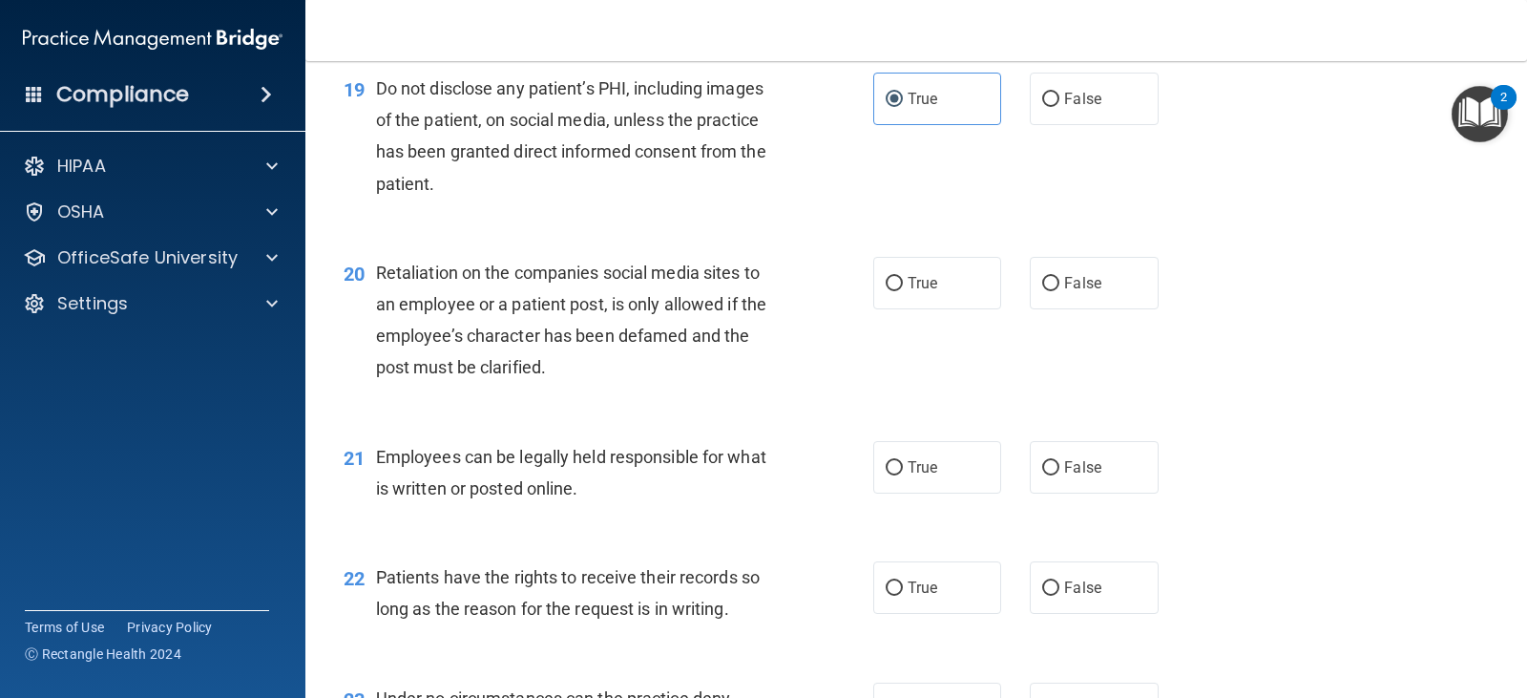
scroll to position [3362, 0]
click at [1032, 305] on label "False" at bounding box center [1094, 282] width 128 height 53
click at [1042, 290] on input "False" at bounding box center [1050, 283] width 17 height 14
radio input "true"
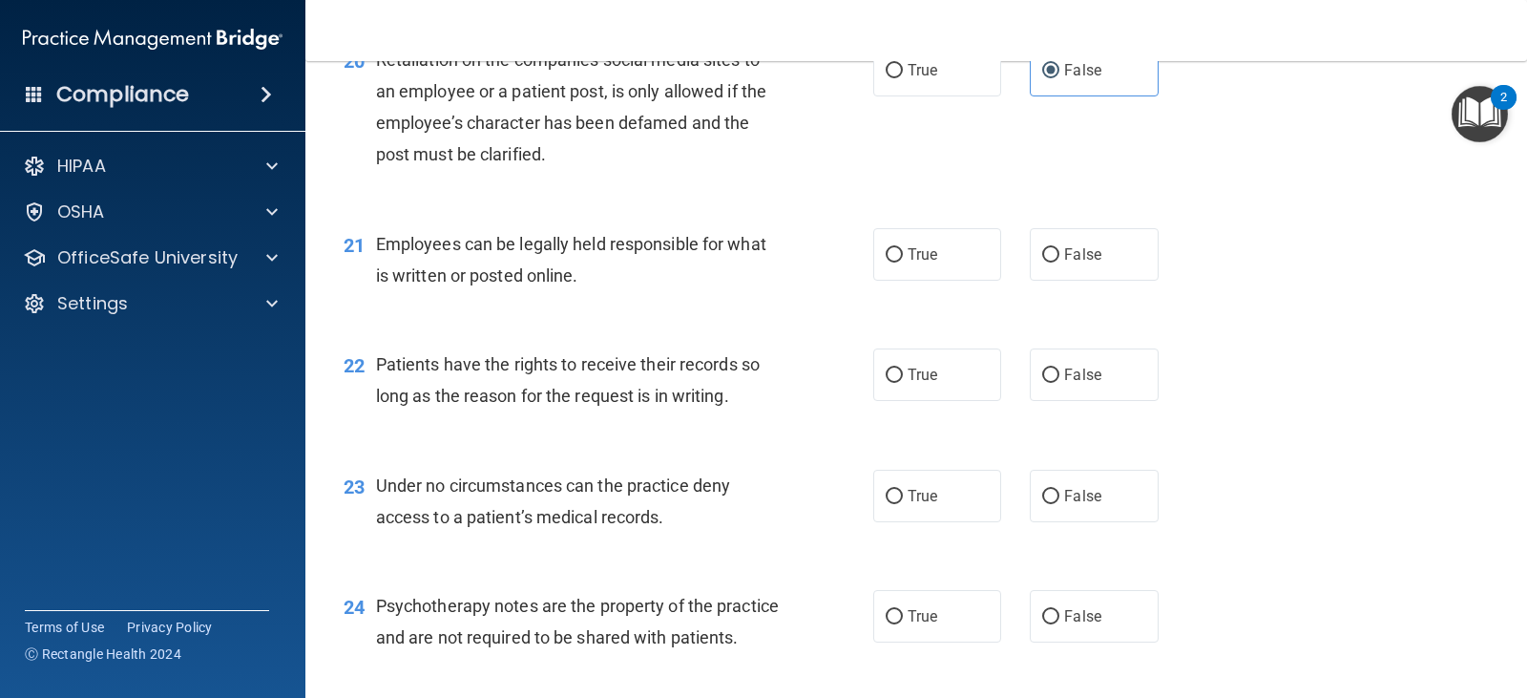
scroll to position [3575, 0]
click at [921, 254] on span "True" at bounding box center [923, 253] width 30 height 18
click at [903, 254] on input "True" at bounding box center [894, 254] width 17 height 14
radio input "true"
click at [1061, 383] on label "False" at bounding box center [1094, 373] width 128 height 53
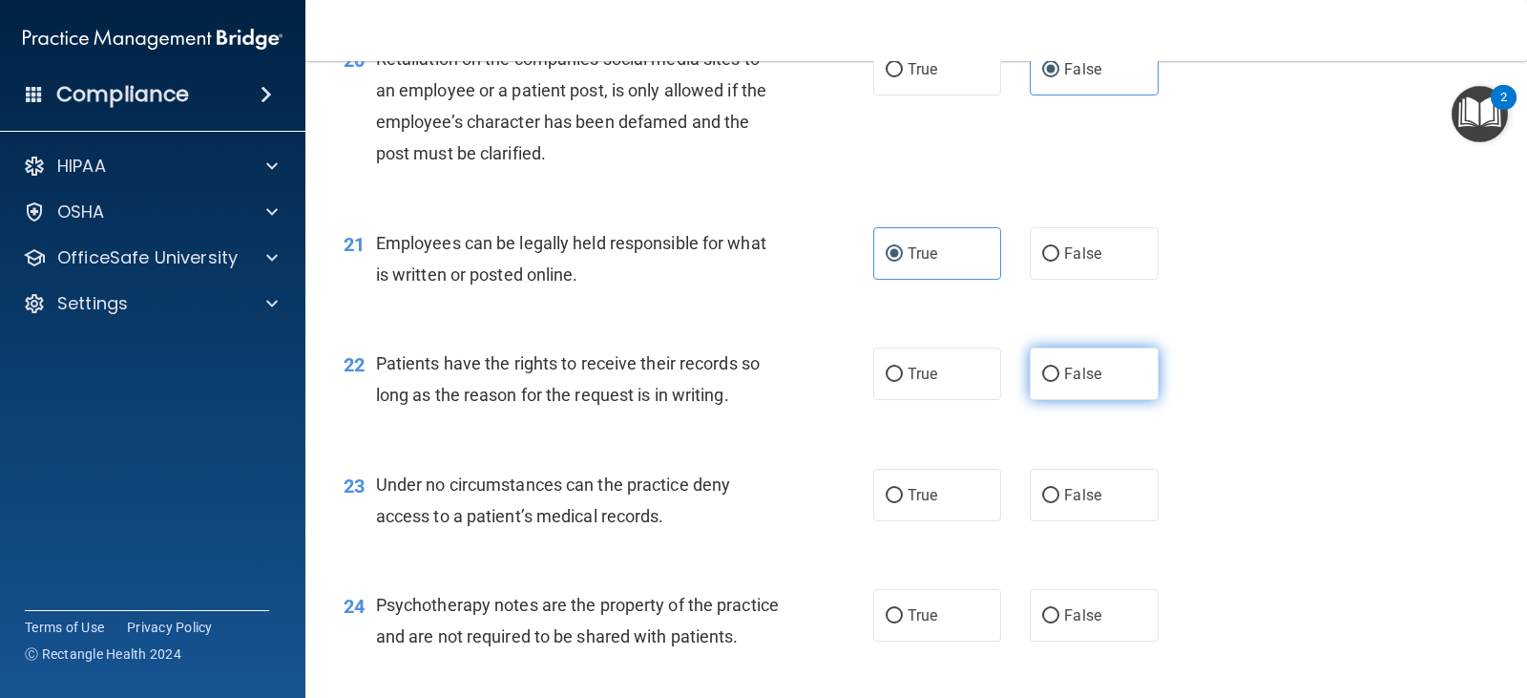
click at [1060, 382] on input "False" at bounding box center [1050, 375] width 17 height 14
radio input "true"
click at [1042, 503] on label "False" at bounding box center [1094, 495] width 128 height 53
click at [1042, 503] on input "False" at bounding box center [1050, 496] width 17 height 14
radio input "true"
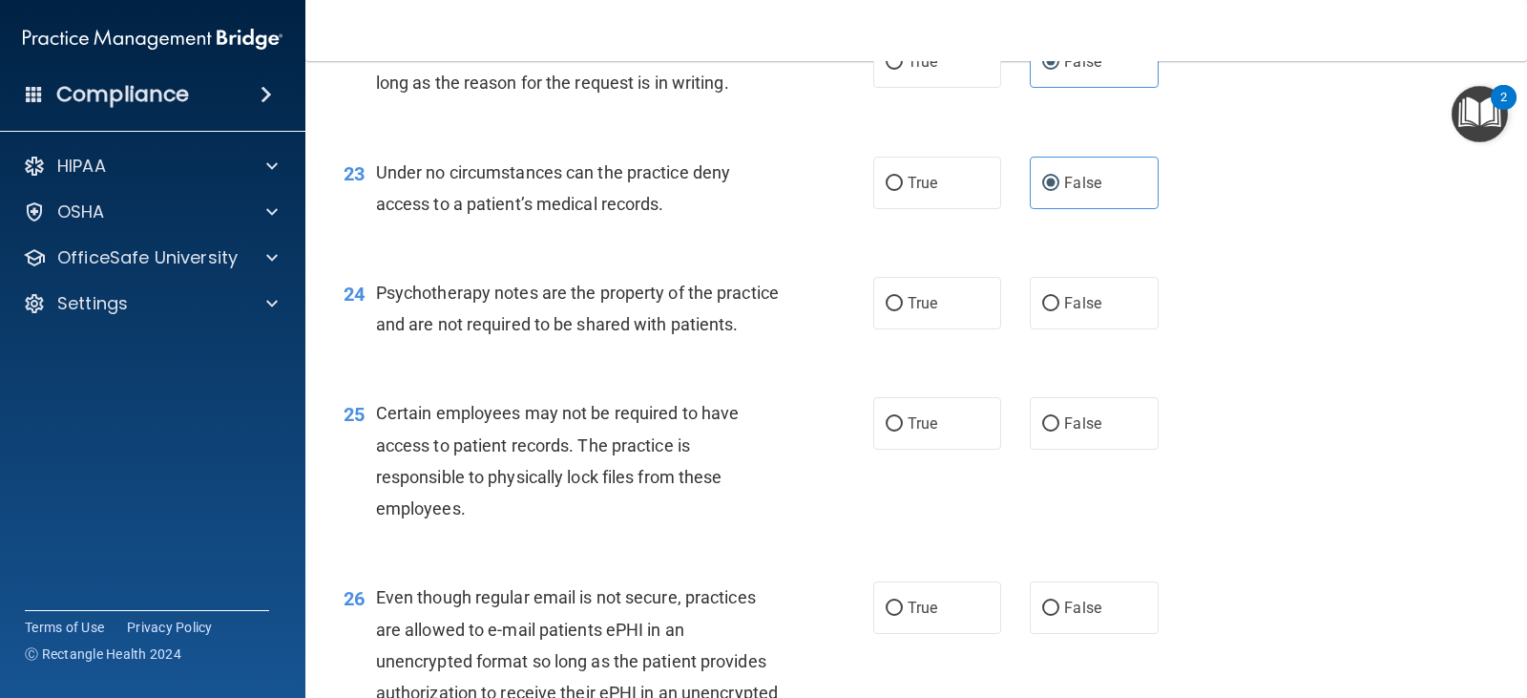
scroll to position [3888, 0]
click at [1038, 290] on label "False" at bounding box center [1094, 302] width 128 height 53
click at [1042, 296] on input "False" at bounding box center [1050, 303] width 17 height 14
radio input "true"
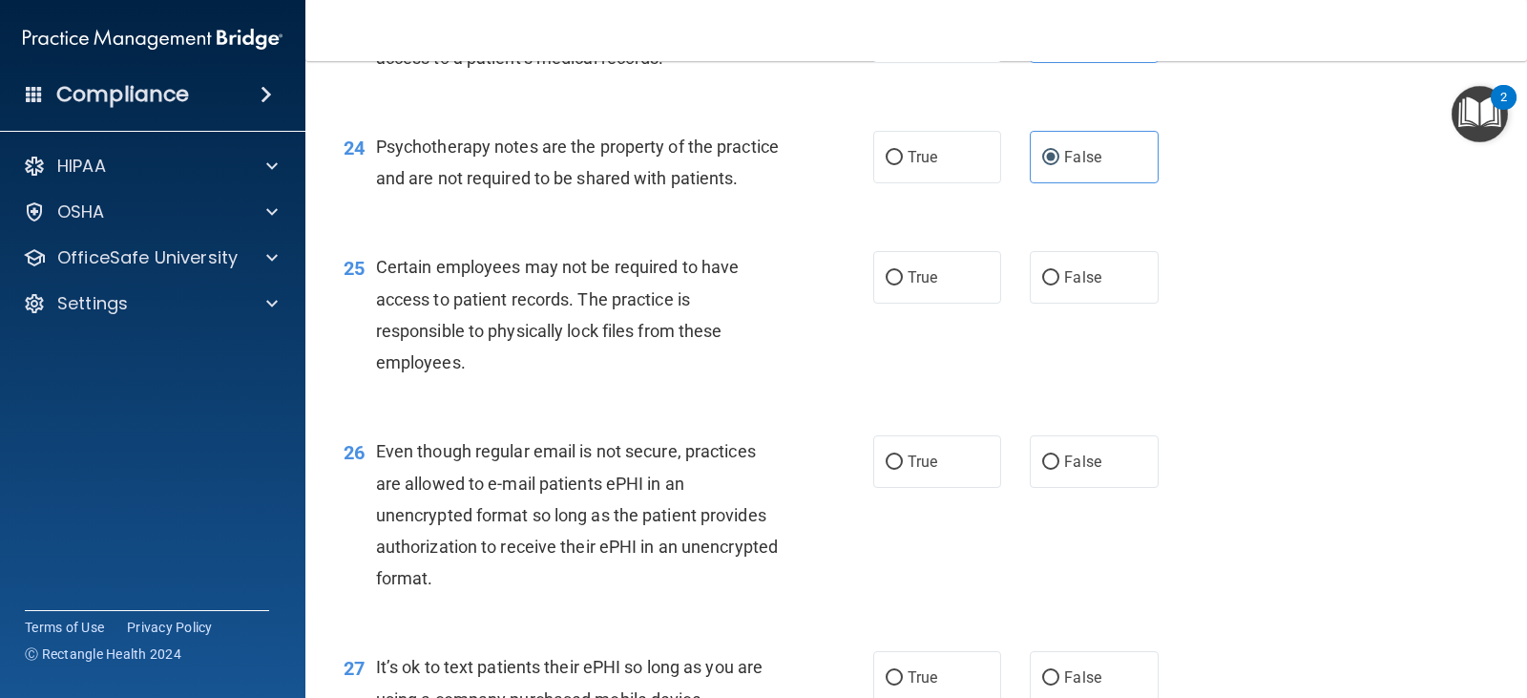
scroll to position [4034, 0]
click at [886, 284] on input "True" at bounding box center [894, 277] width 17 height 14
radio input "true"
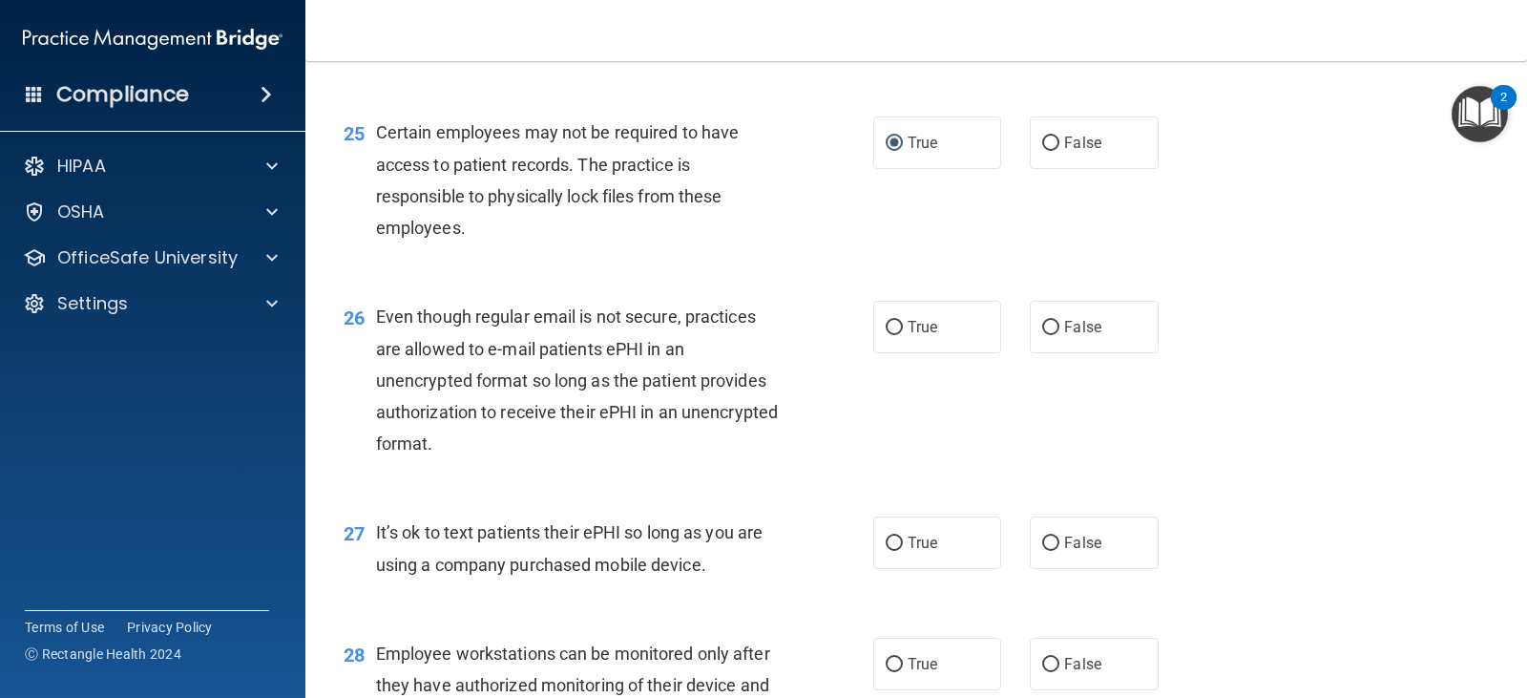
scroll to position [4169, 0]
click at [1030, 352] on label "False" at bounding box center [1094, 326] width 128 height 53
click at [1042, 334] on input "False" at bounding box center [1050, 327] width 17 height 14
radio input "true"
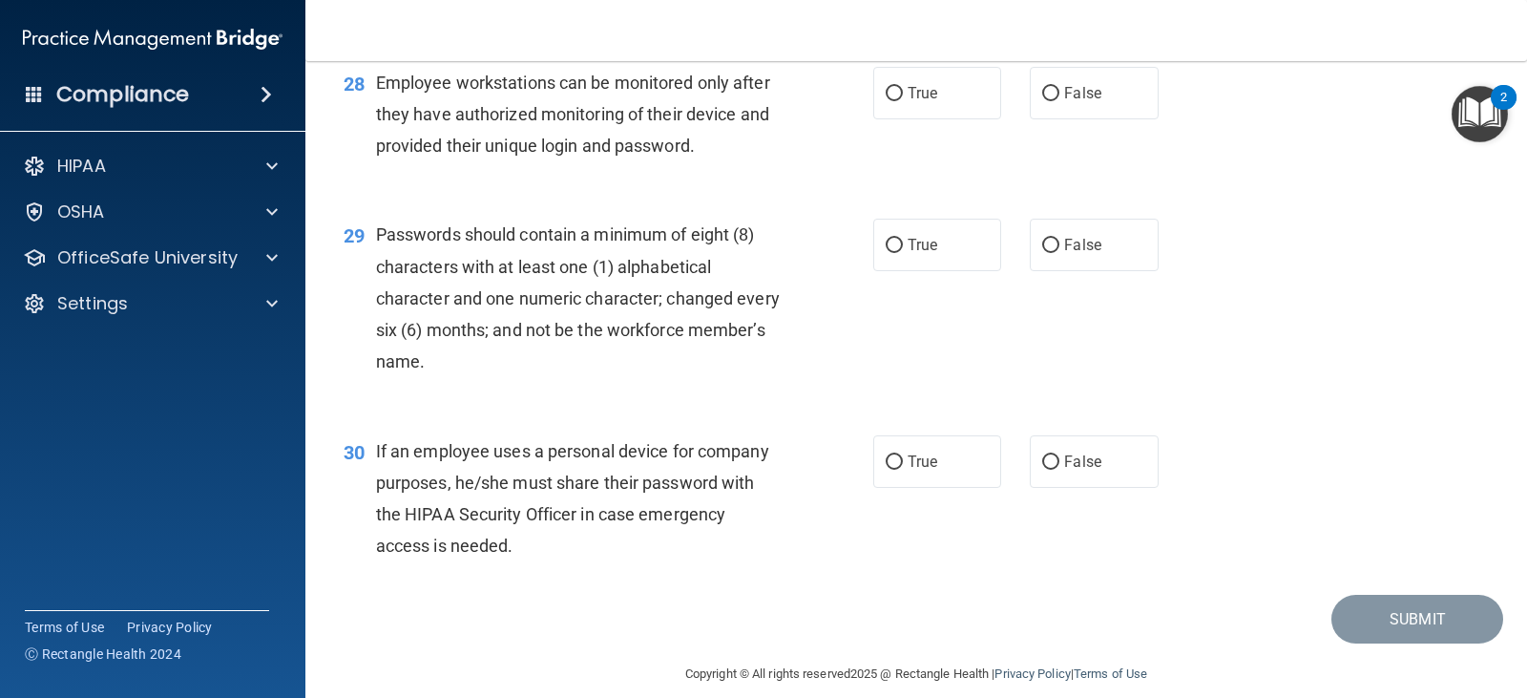
scroll to position [4792, 0]
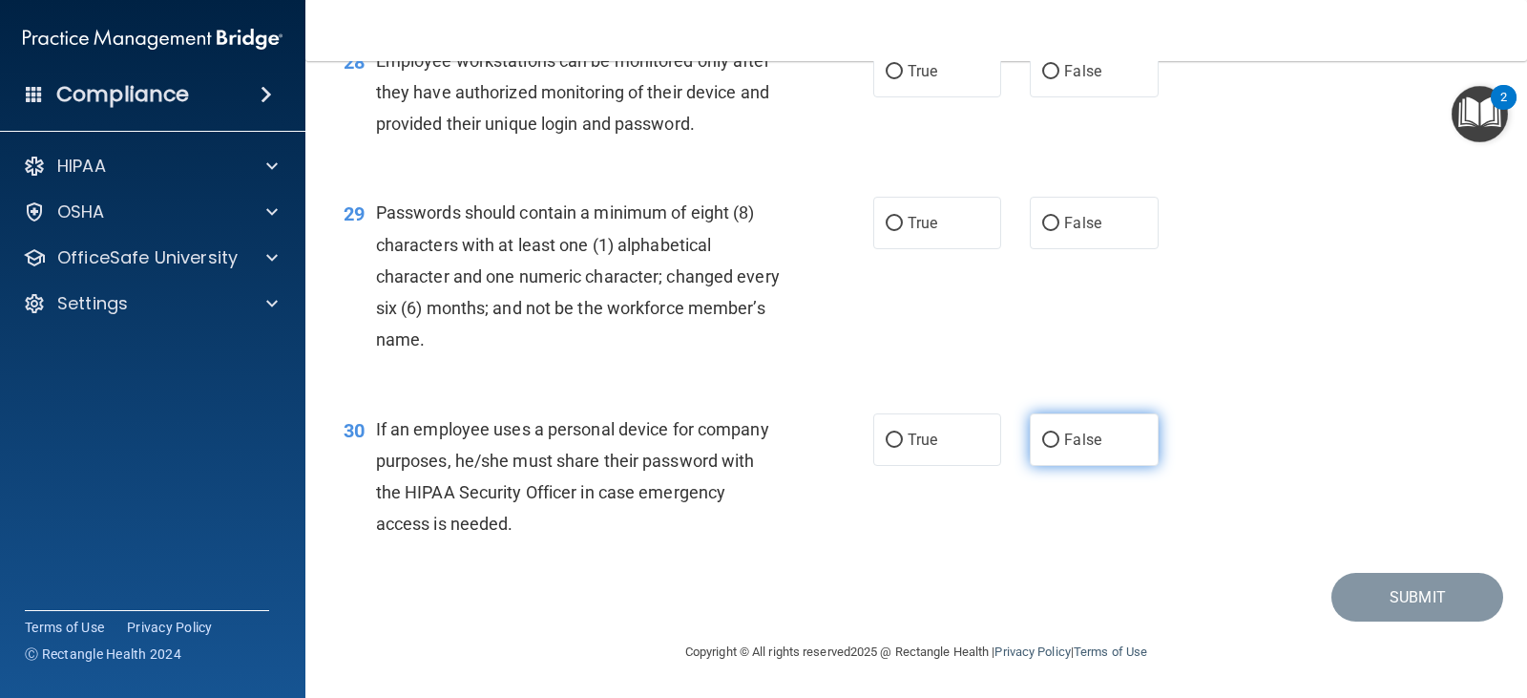
click at [1079, 416] on label "False" at bounding box center [1094, 439] width 128 height 53
click at [1060, 433] on input "False" at bounding box center [1050, 440] width 17 height 14
radio input "true"
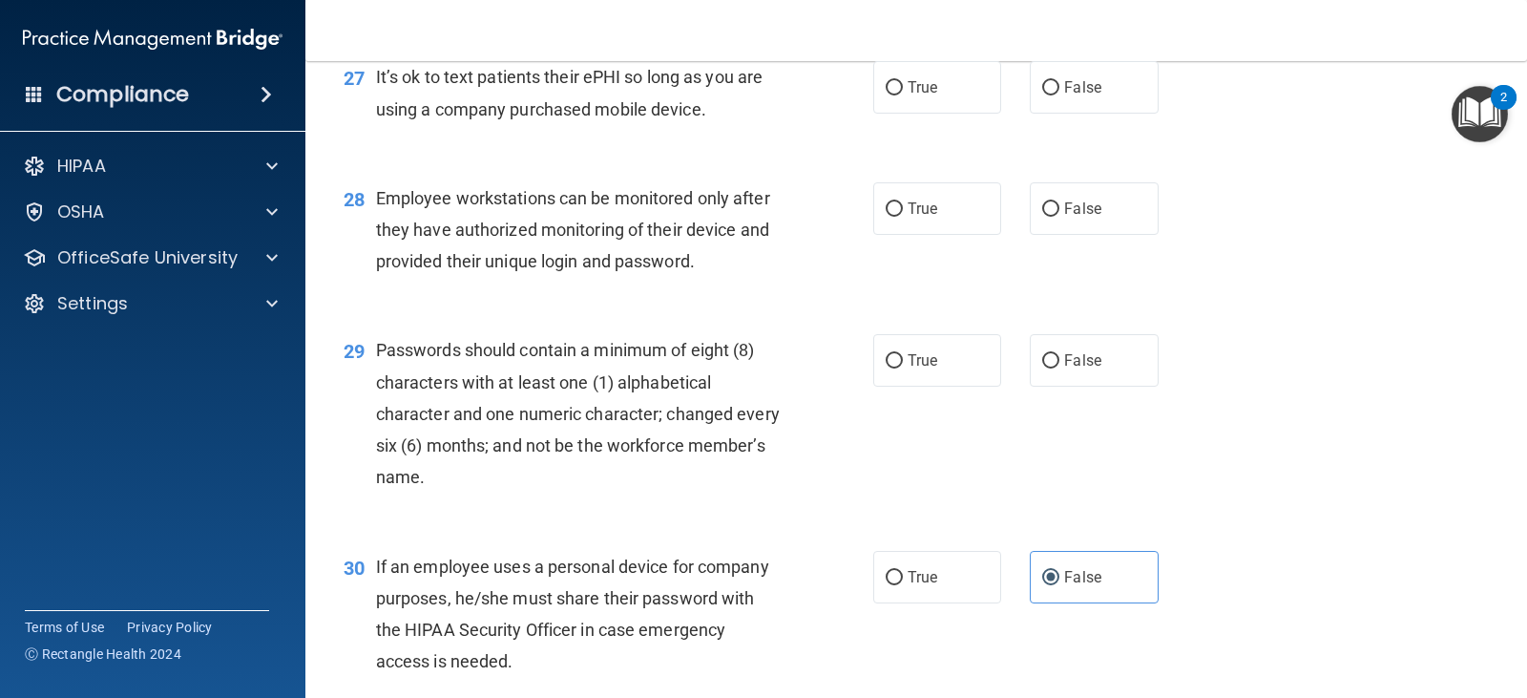
scroll to position [4621, 0]
click at [898, 389] on label "True" at bounding box center [938, 362] width 128 height 53
click at [898, 370] on input "True" at bounding box center [894, 363] width 17 height 14
radio input "true"
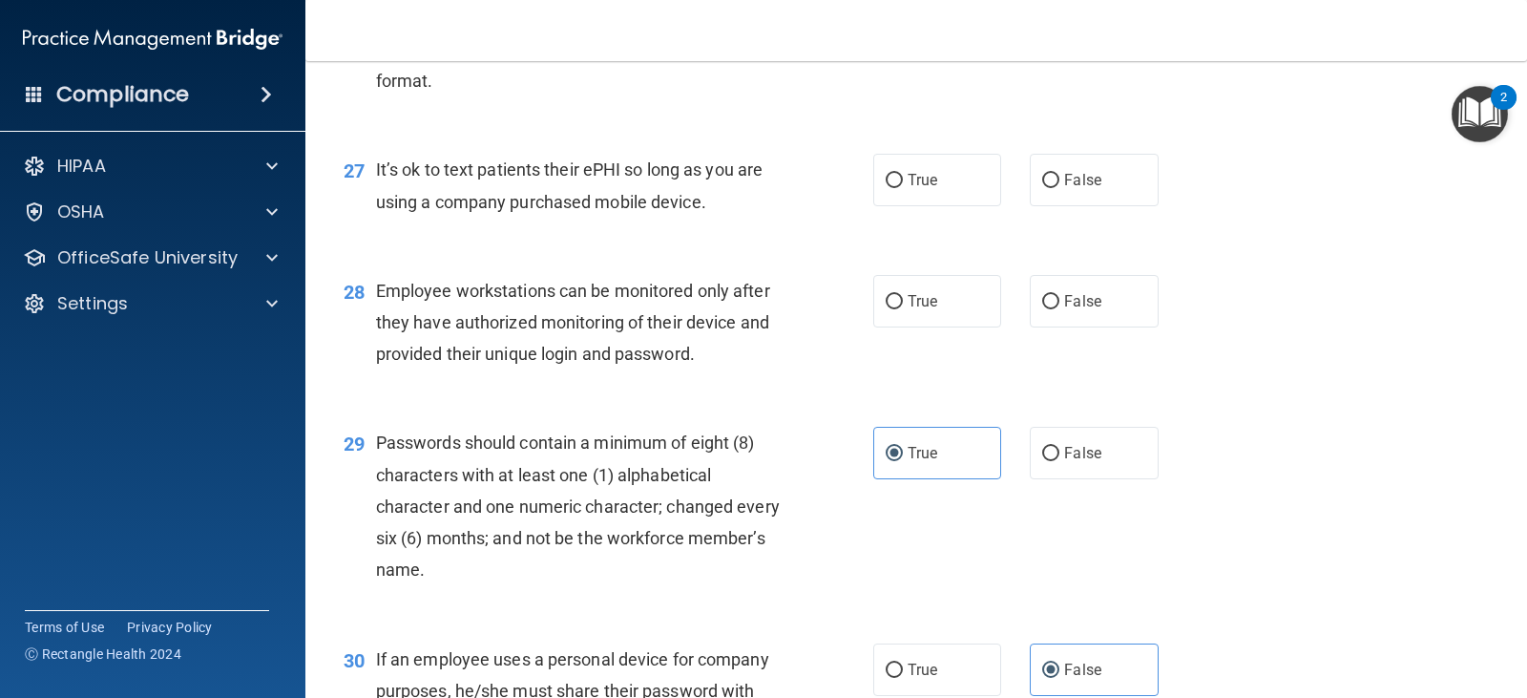
scroll to position [4448, 0]
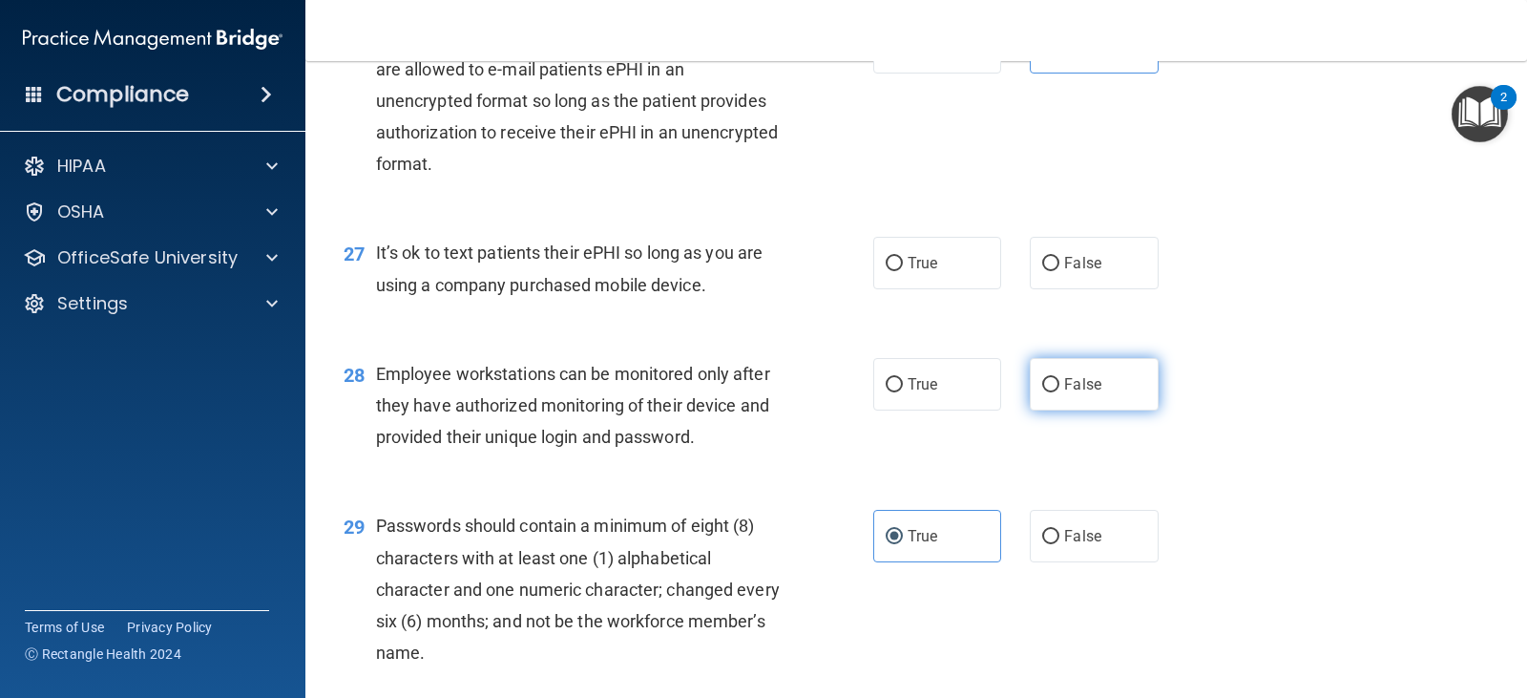
click at [1064, 393] on span "False" at bounding box center [1082, 384] width 37 height 18
click at [1058, 392] on input "False" at bounding box center [1050, 385] width 17 height 14
radio input "true"
click at [1030, 289] on label "False" at bounding box center [1094, 263] width 128 height 53
click at [1042, 271] on input "False" at bounding box center [1050, 264] width 17 height 14
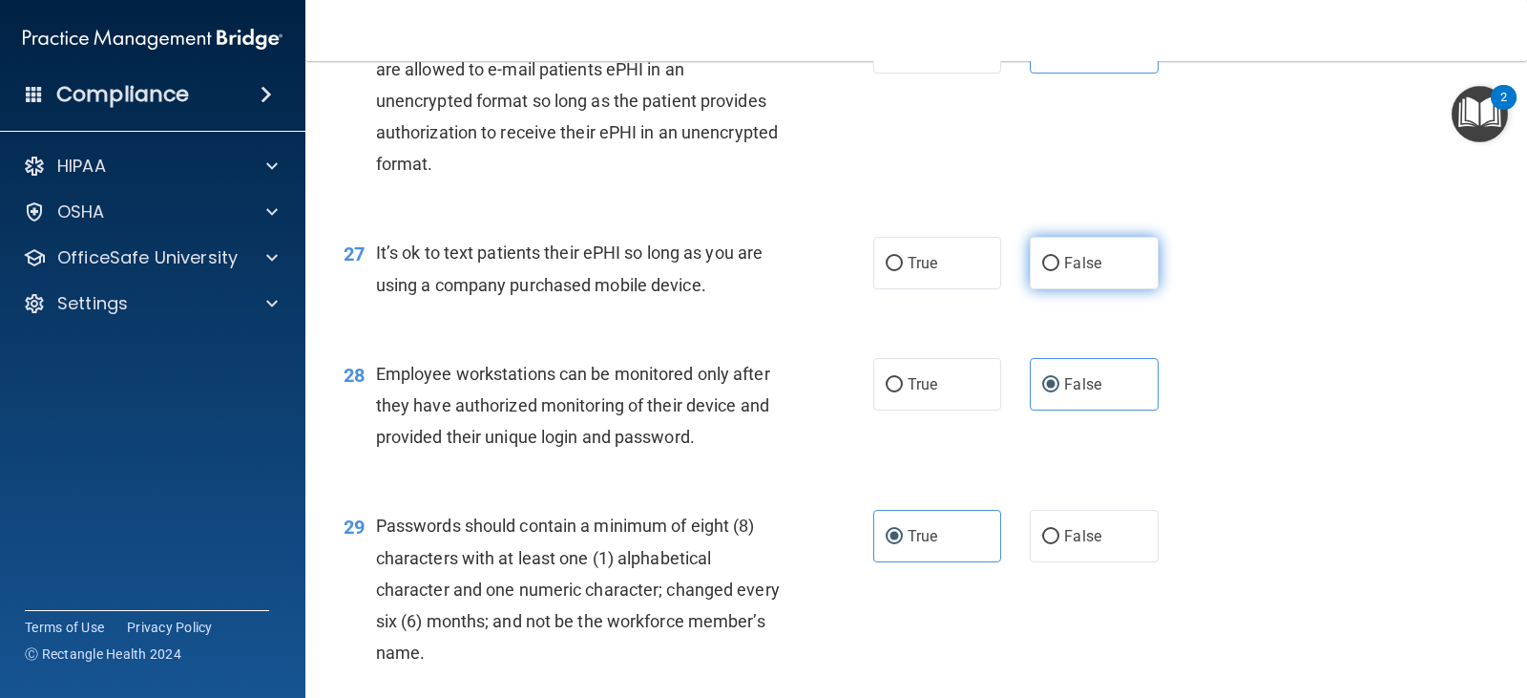
radio input "true"
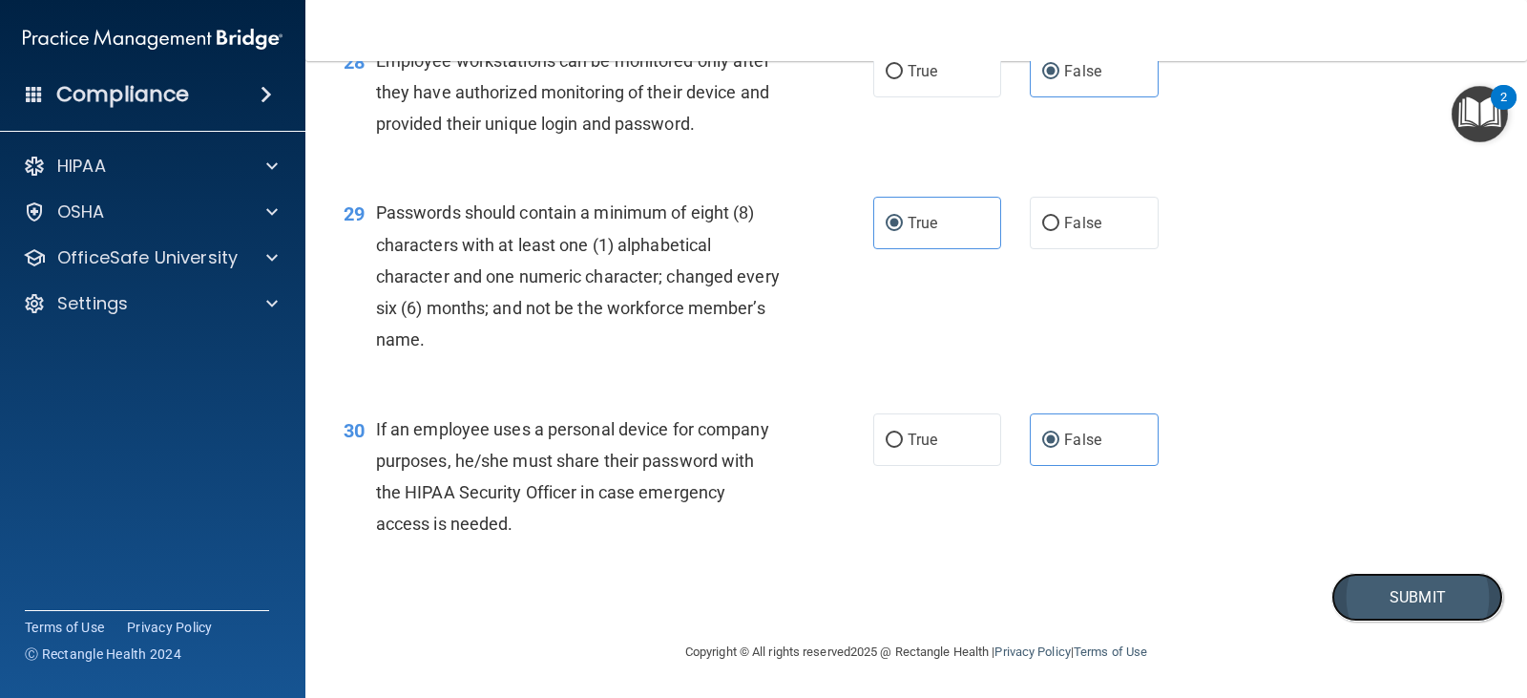
click at [1343, 599] on button "Submit" at bounding box center [1418, 597] width 172 height 49
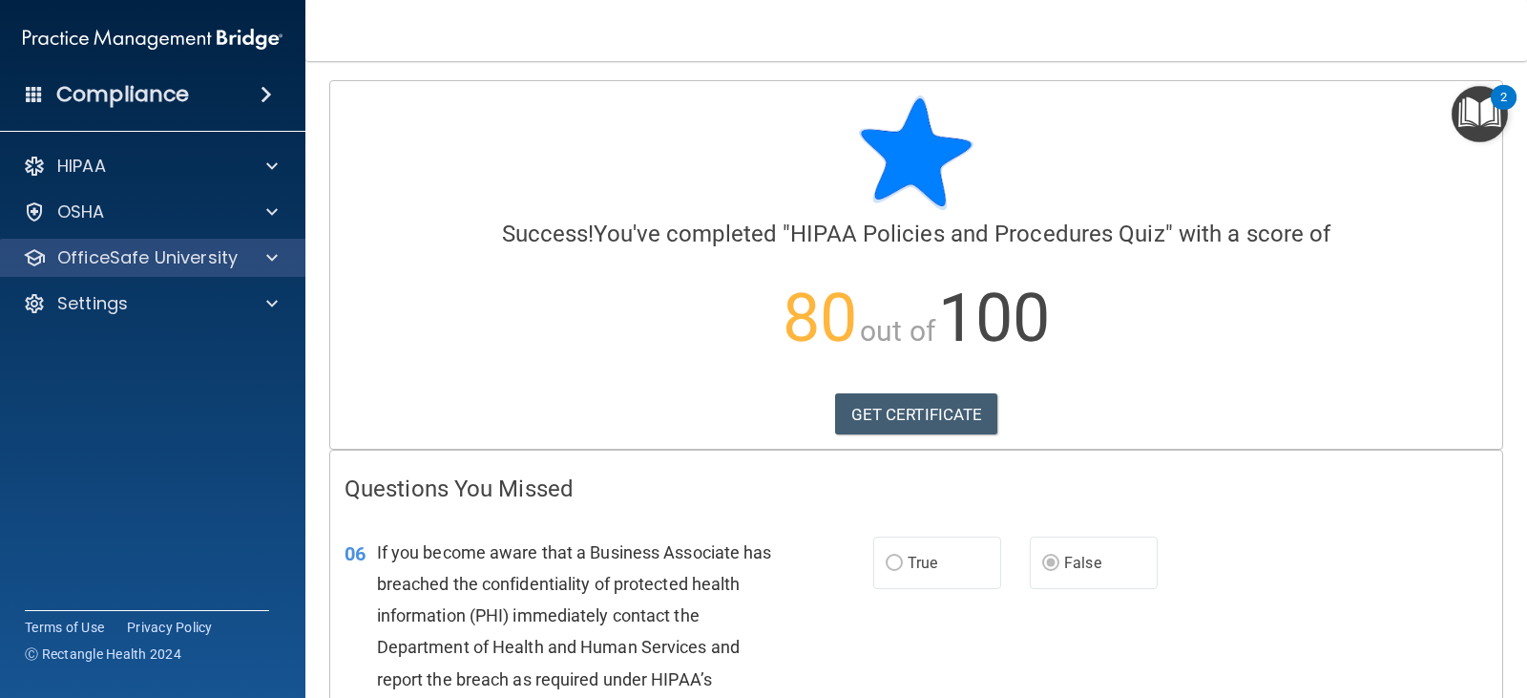
click at [255, 245] on div "OfficeSafe University" at bounding box center [153, 258] width 306 height 38
click at [273, 265] on span at bounding box center [271, 257] width 11 height 23
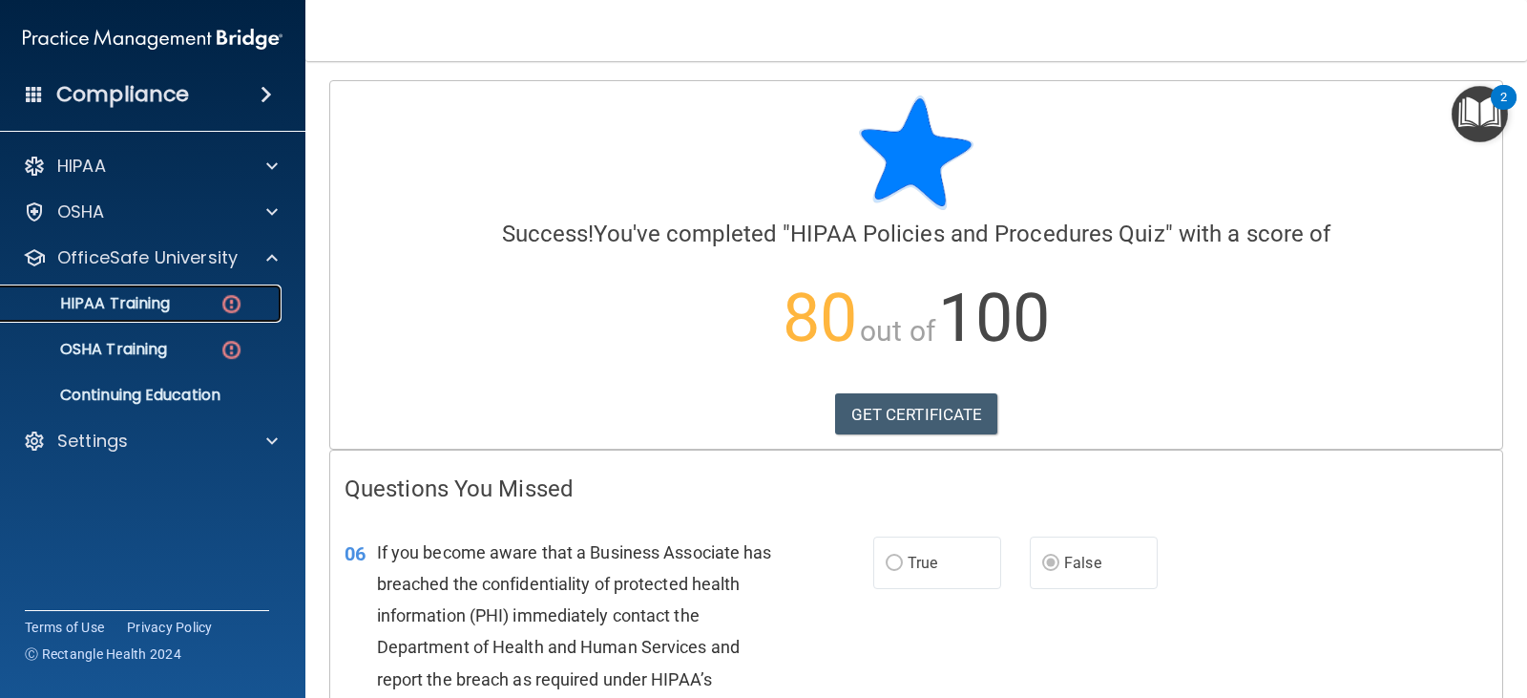
click at [229, 305] on img at bounding box center [232, 304] width 24 height 24
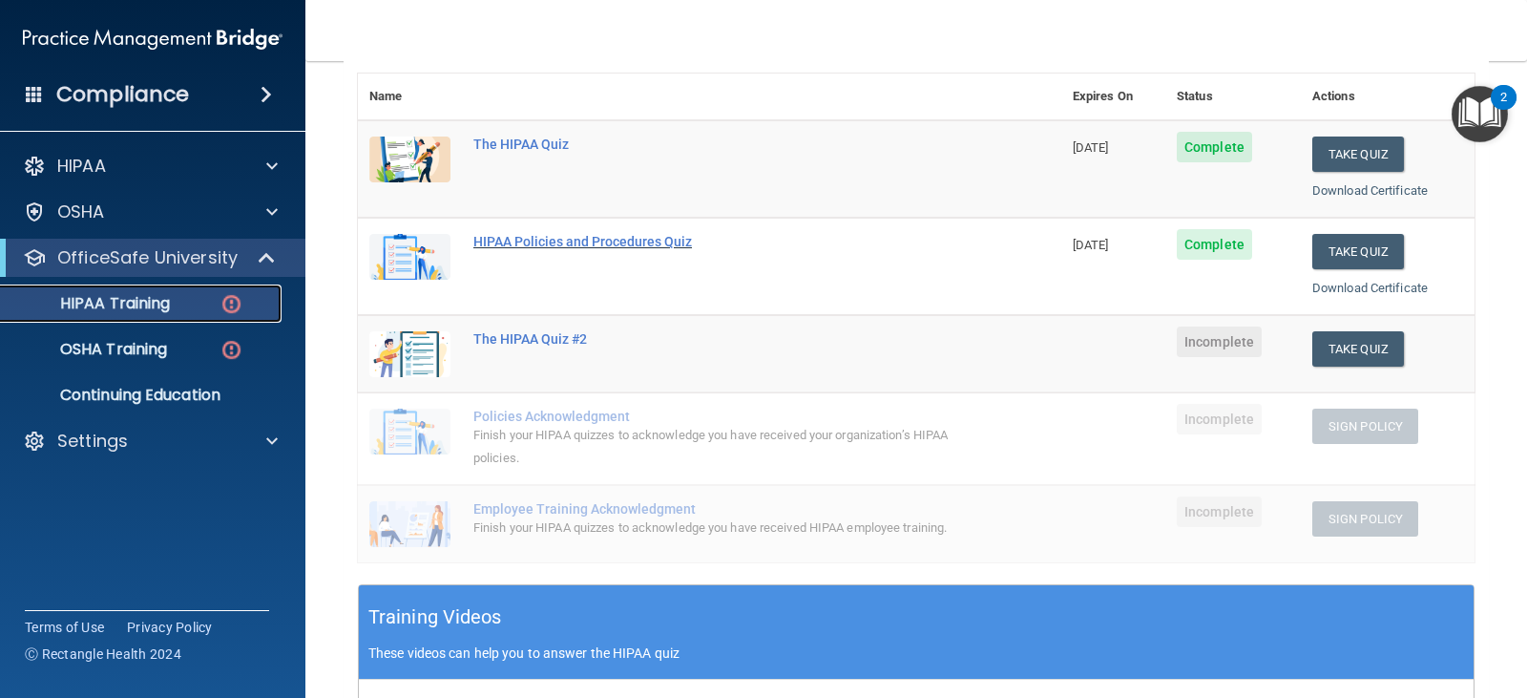
scroll to position [220, 0]
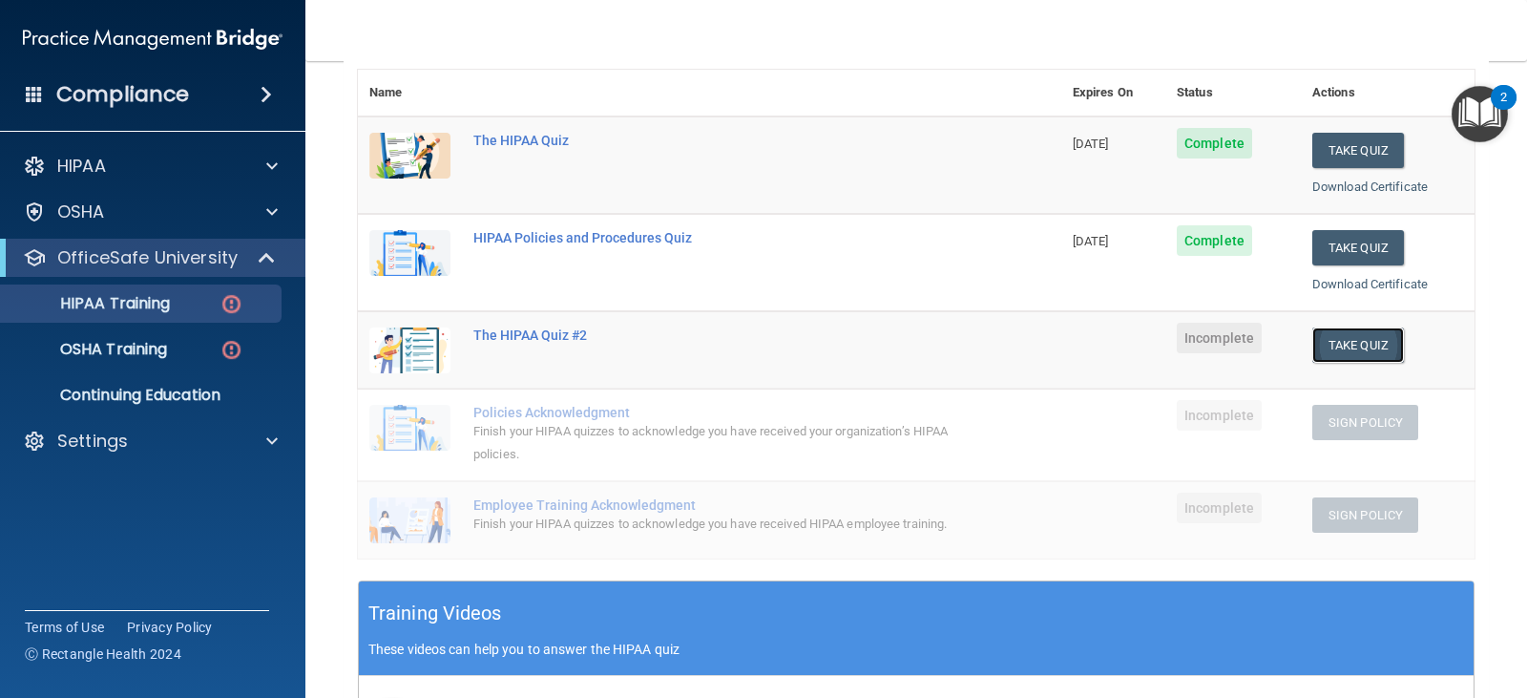
click at [1353, 360] on button "Take Quiz" at bounding box center [1359, 344] width 92 height 35
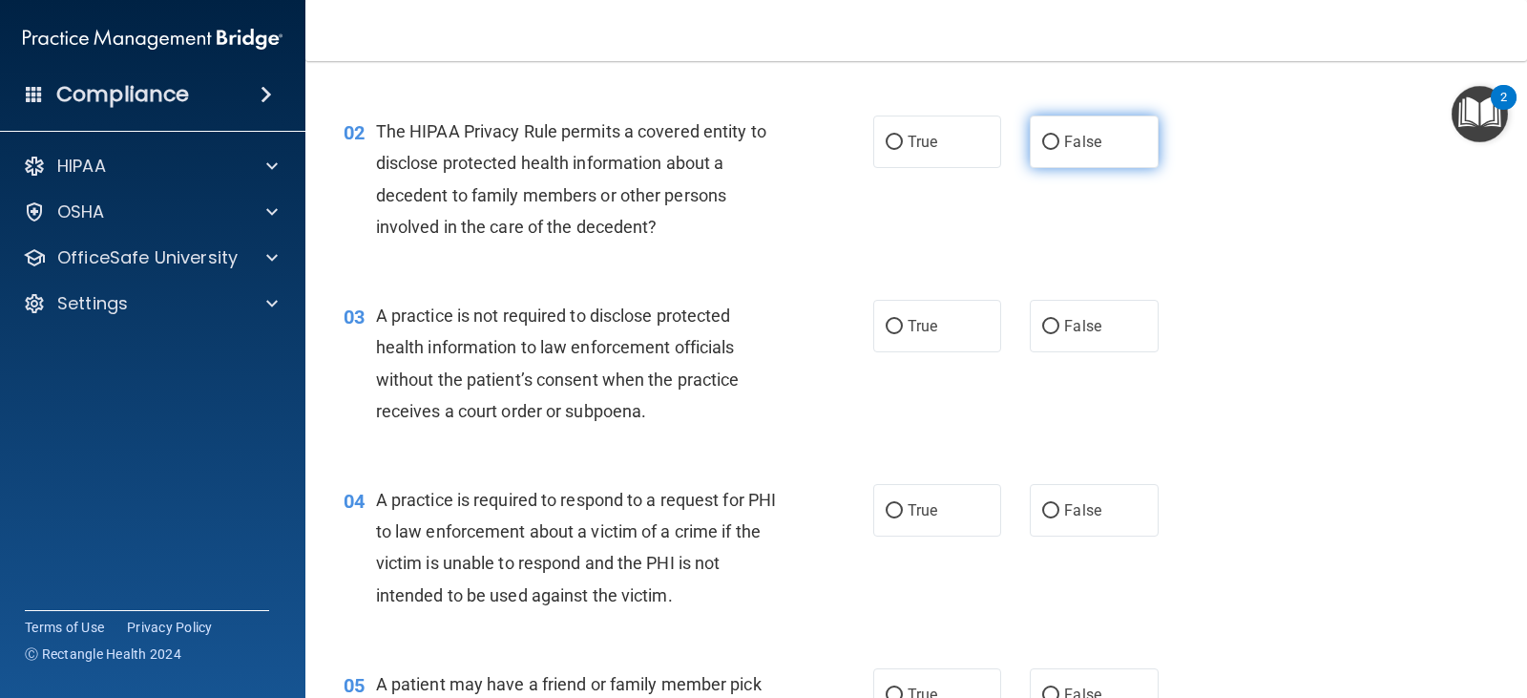
click at [1084, 151] on label "False" at bounding box center [1094, 142] width 128 height 53
click at [1060, 150] on input "False" at bounding box center [1050, 143] width 17 height 14
radio input "true"
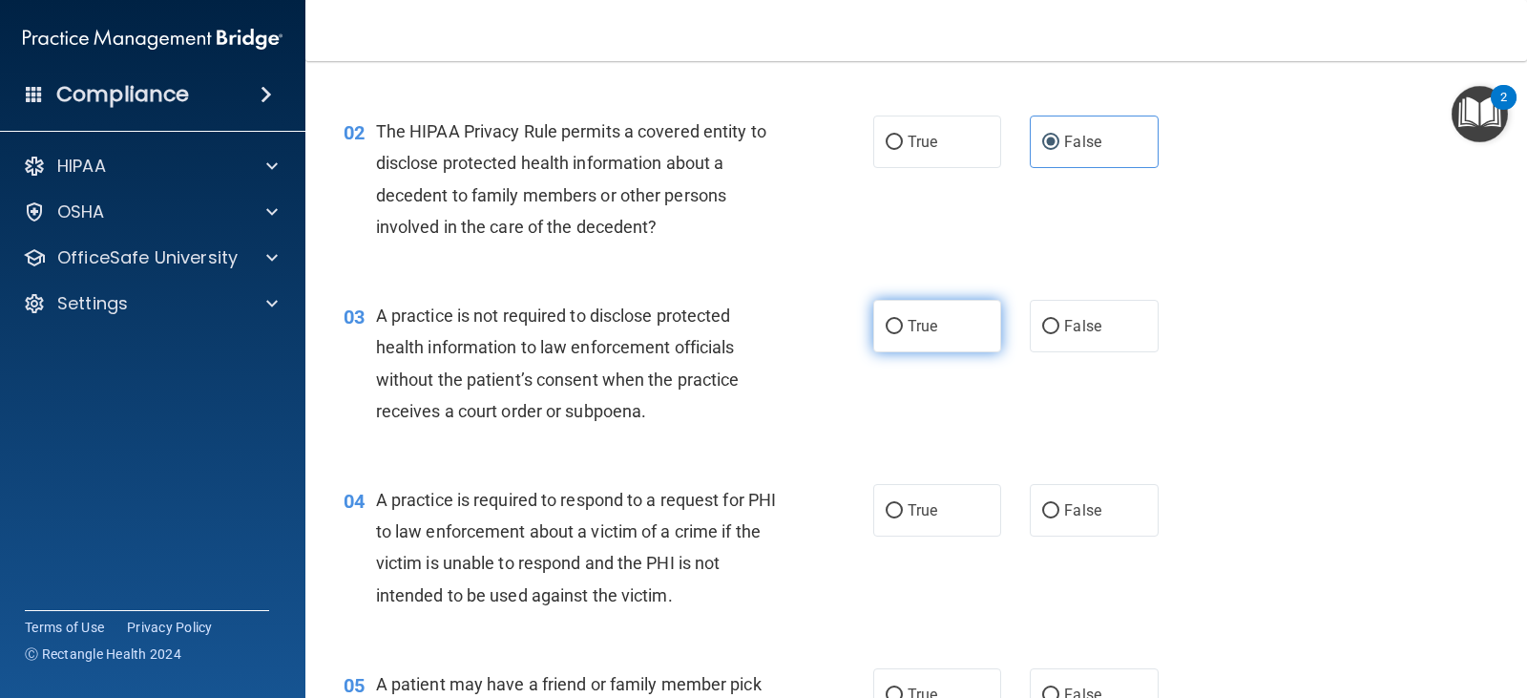
click at [918, 327] on span "True" at bounding box center [923, 326] width 30 height 18
click at [903, 327] on input "True" at bounding box center [894, 327] width 17 height 14
radio input "true"
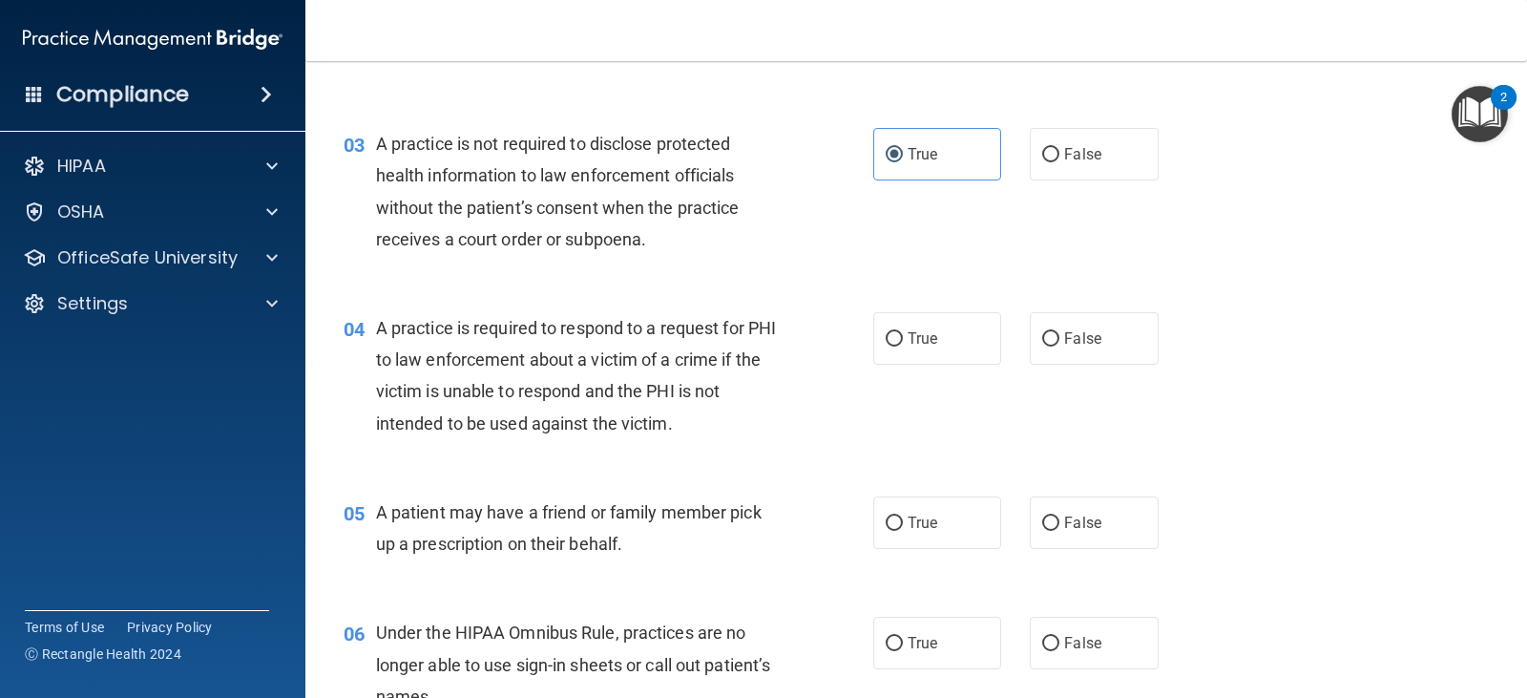
scroll to position [393, 0]
click at [885, 347] on label "True" at bounding box center [938, 336] width 128 height 53
click at [886, 345] on input "True" at bounding box center [894, 337] width 17 height 14
radio input "true"
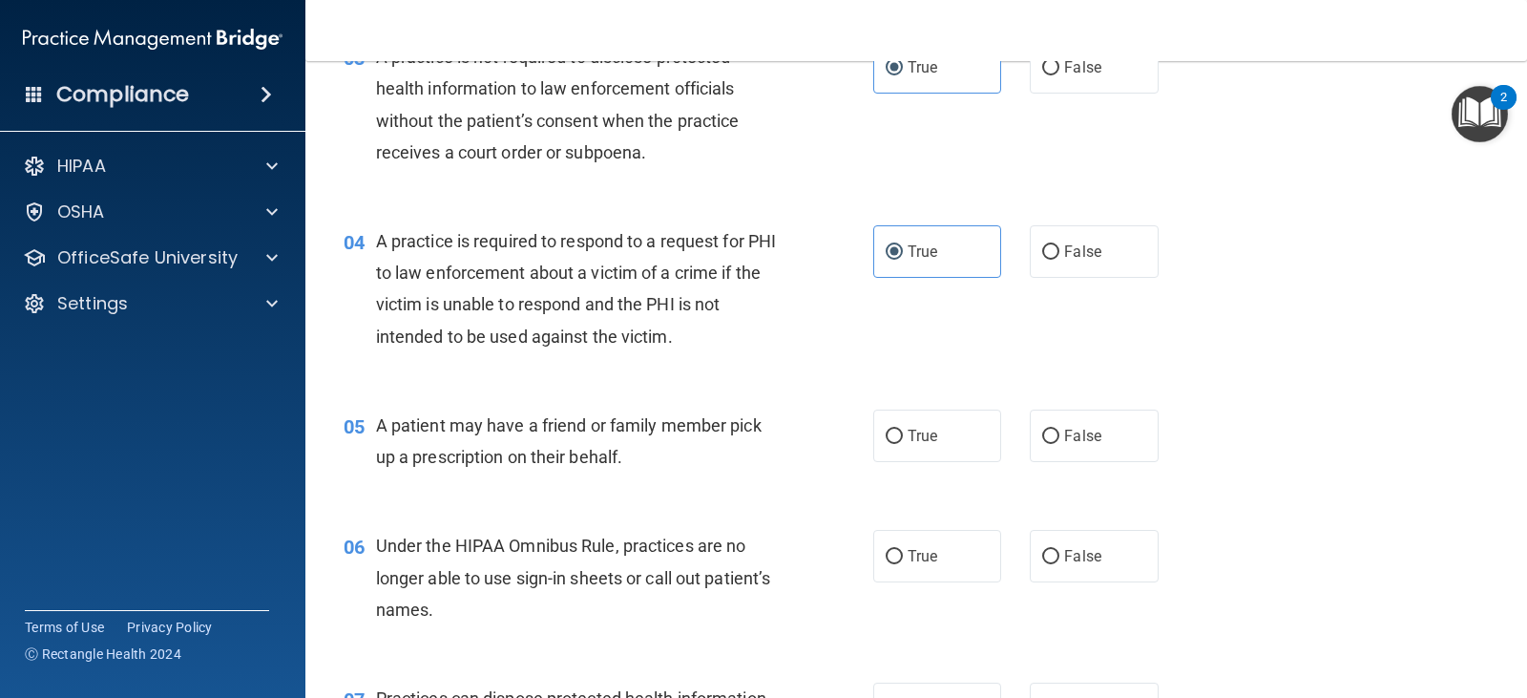
scroll to position [481, 0]
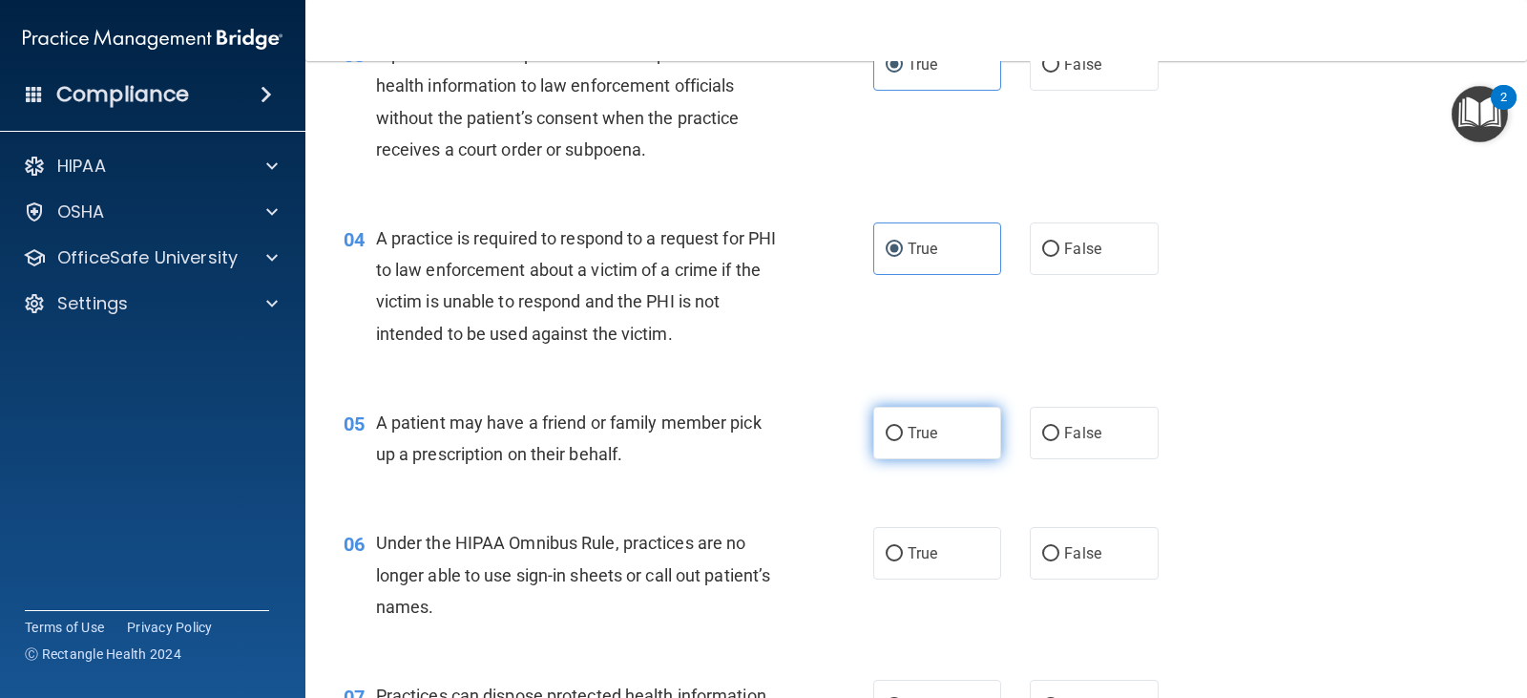
click at [912, 443] on label "True" at bounding box center [938, 433] width 128 height 53
click at [903, 441] on input "True" at bounding box center [894, 434] width 17 height 14
radio input "true"
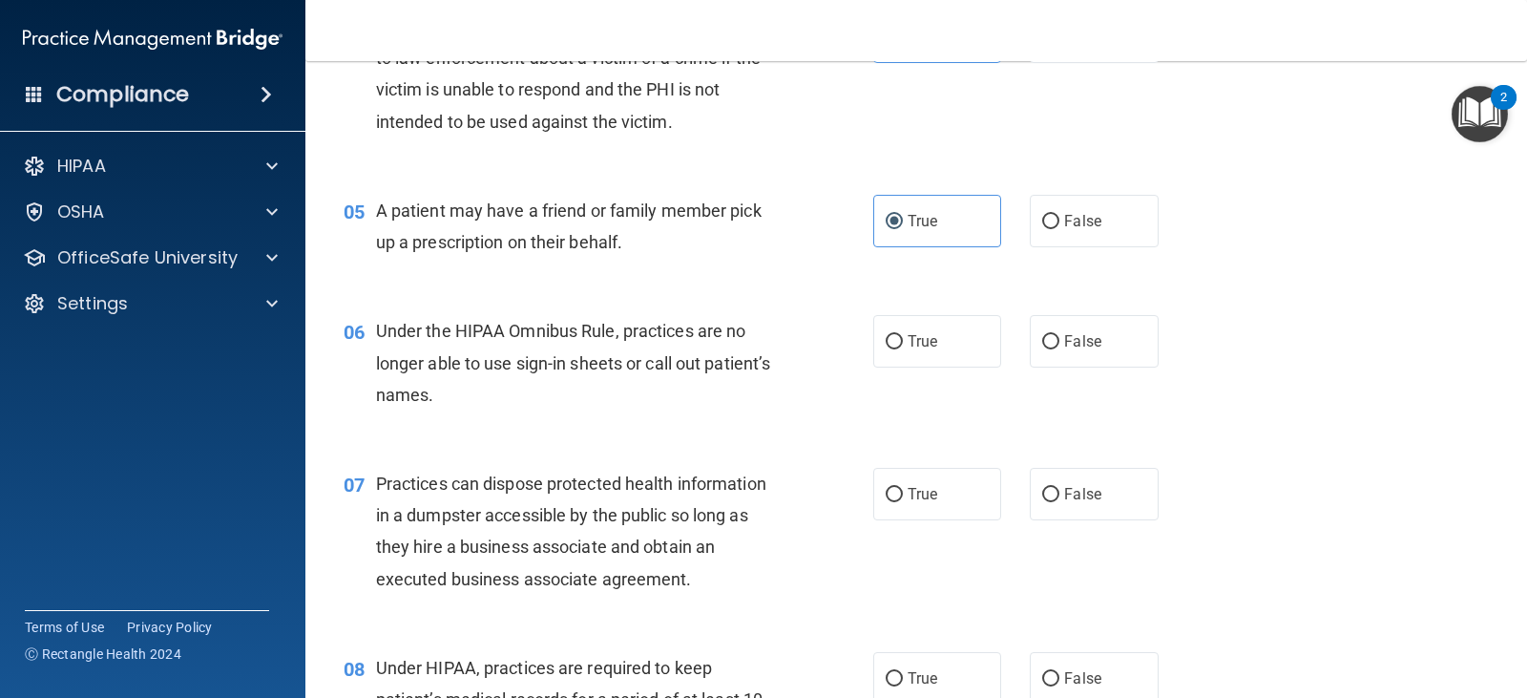
scroll to position [697, 0]
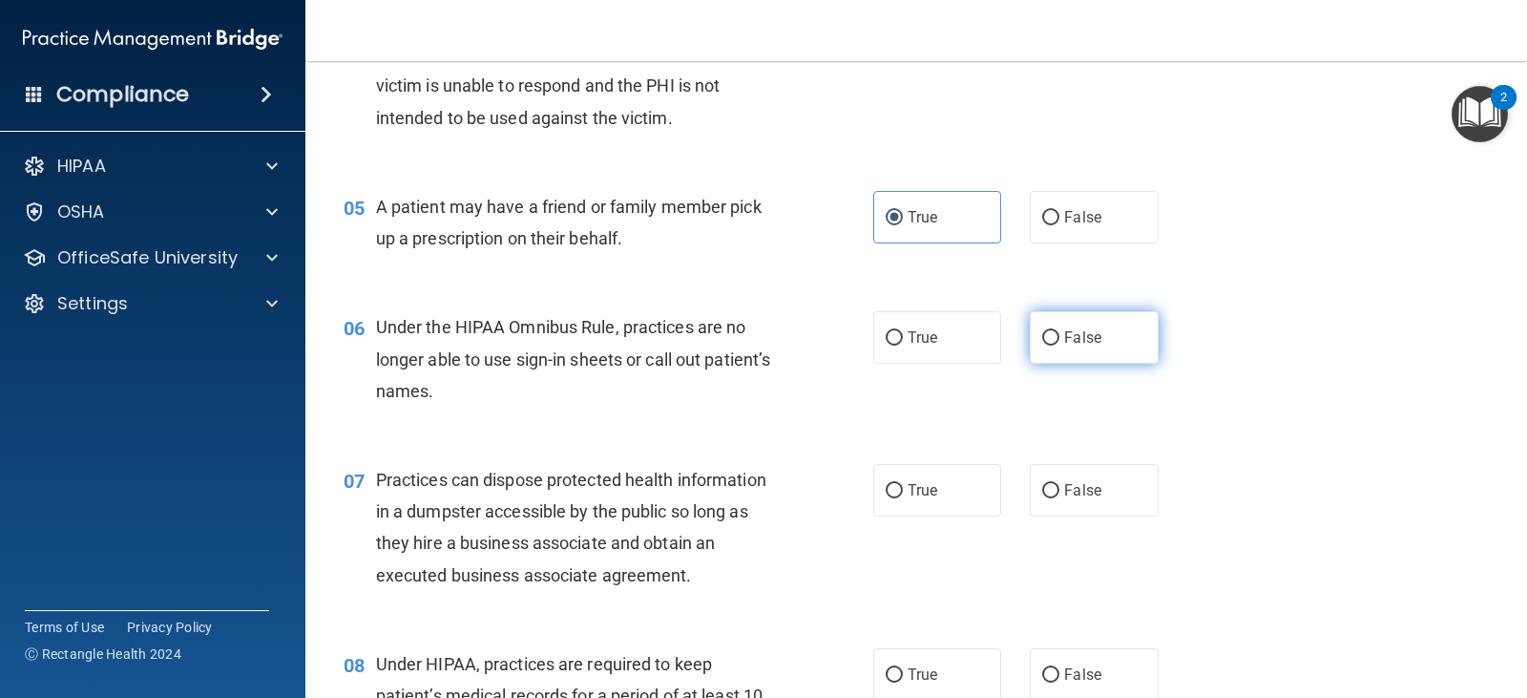
click at [1057, 326] on label "False" at bounding box center [1094, 337] width 128 height 53
click at [1057, 331] on input "False" at bounding box center [1050, 338] width 17 height 14
radio input "true"
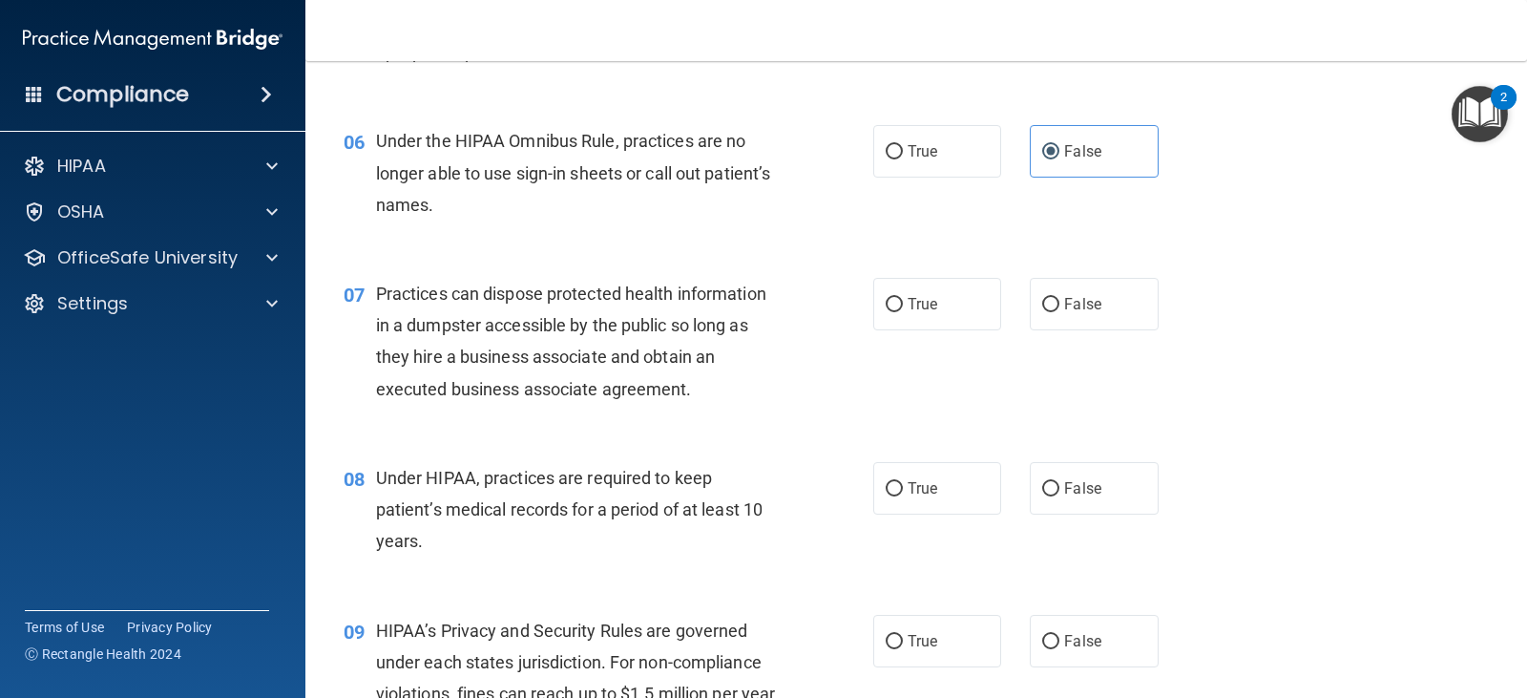
scroll to position [884, 0]
click at [1084, 301] on span "False" at bounding box center [1082, 303] width 37 height 18
click at [1060, 301] on input "False" at bounding box center [1050, 304] width 17 height 14
radio input "true"
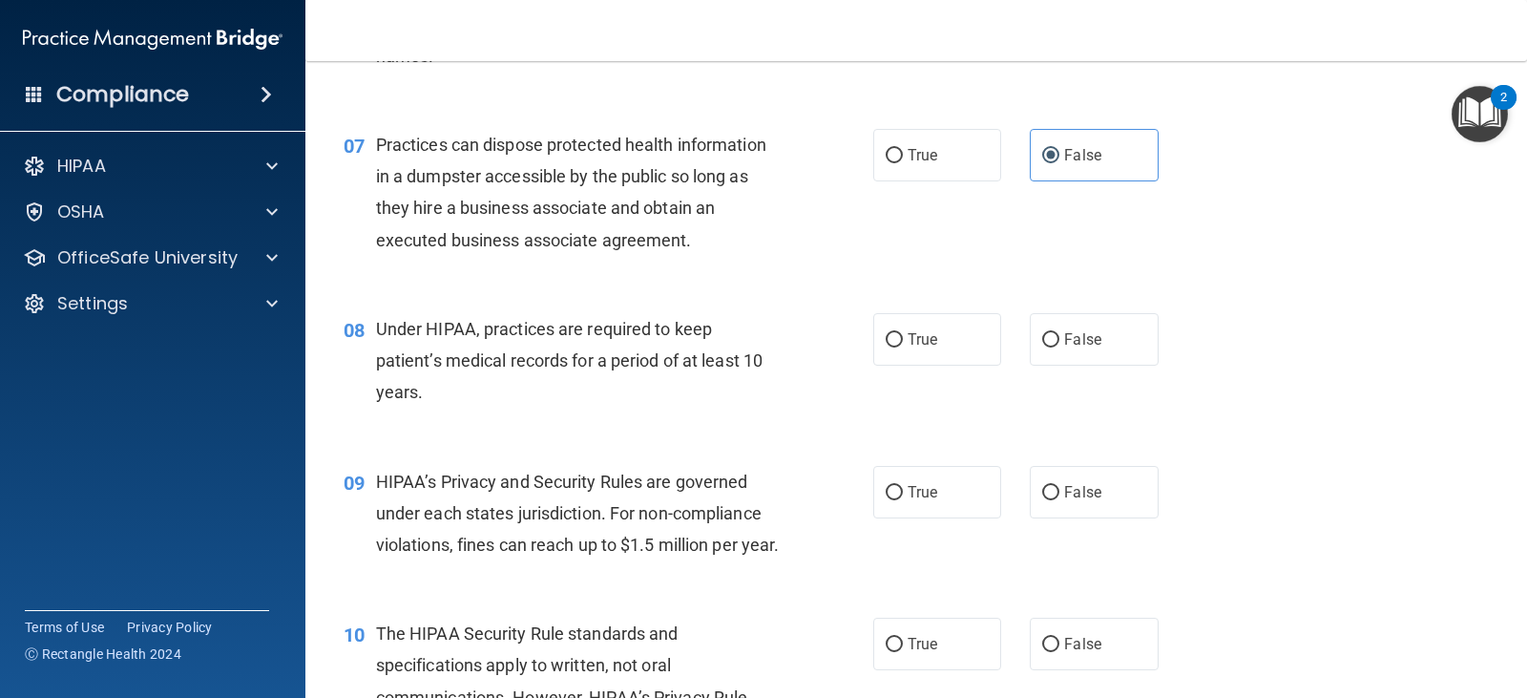
scroll to position [1033, 0]
click at [923, 358] on label "True" at bounding box center [938, 338] width 128 height 53
click at [903, 347] on input "True" at bounding box center [894, 339] width 17 height 14
radio input "true"
click at [895, 501] on label "True" at bounding box center [938, 491] width 128 height 53
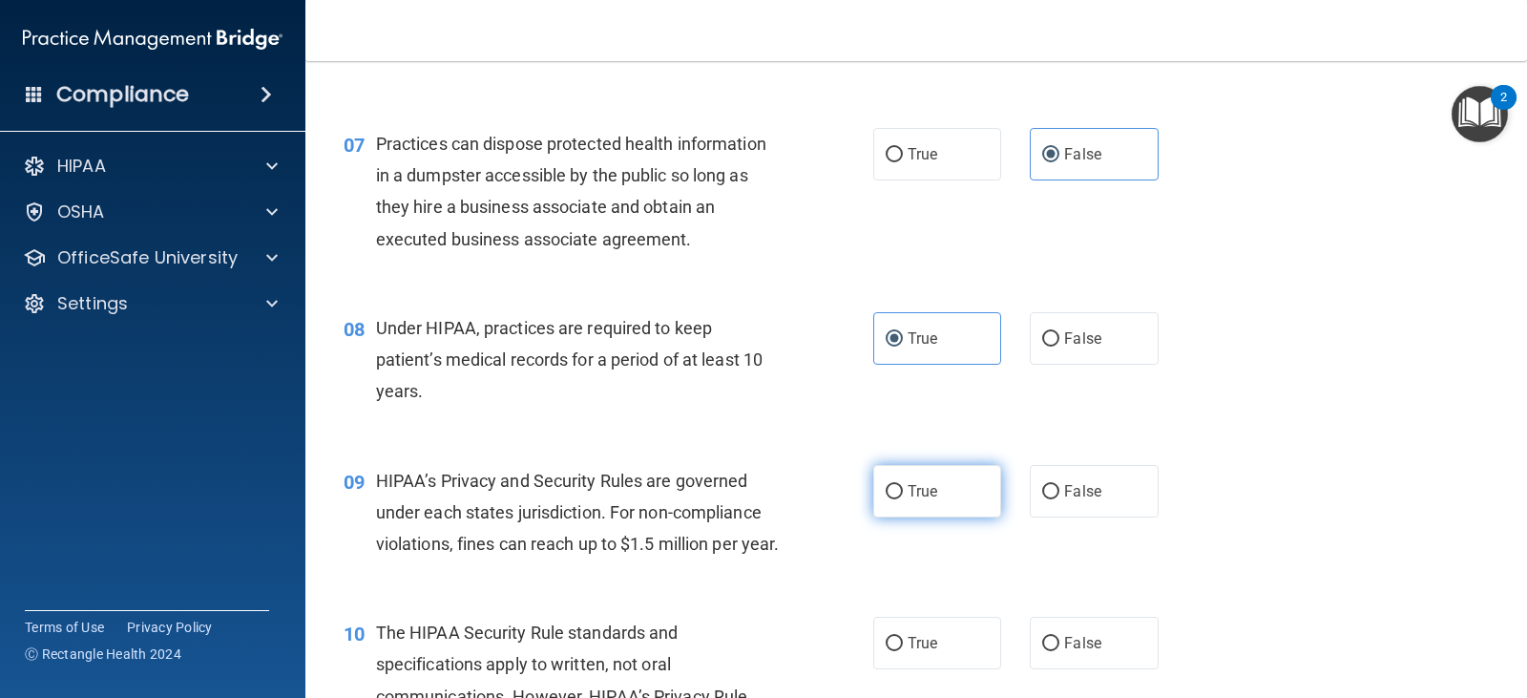
click at [895, 499] on input "True" at bounding box center [894, 492] width 17 height 14
radio input "true"
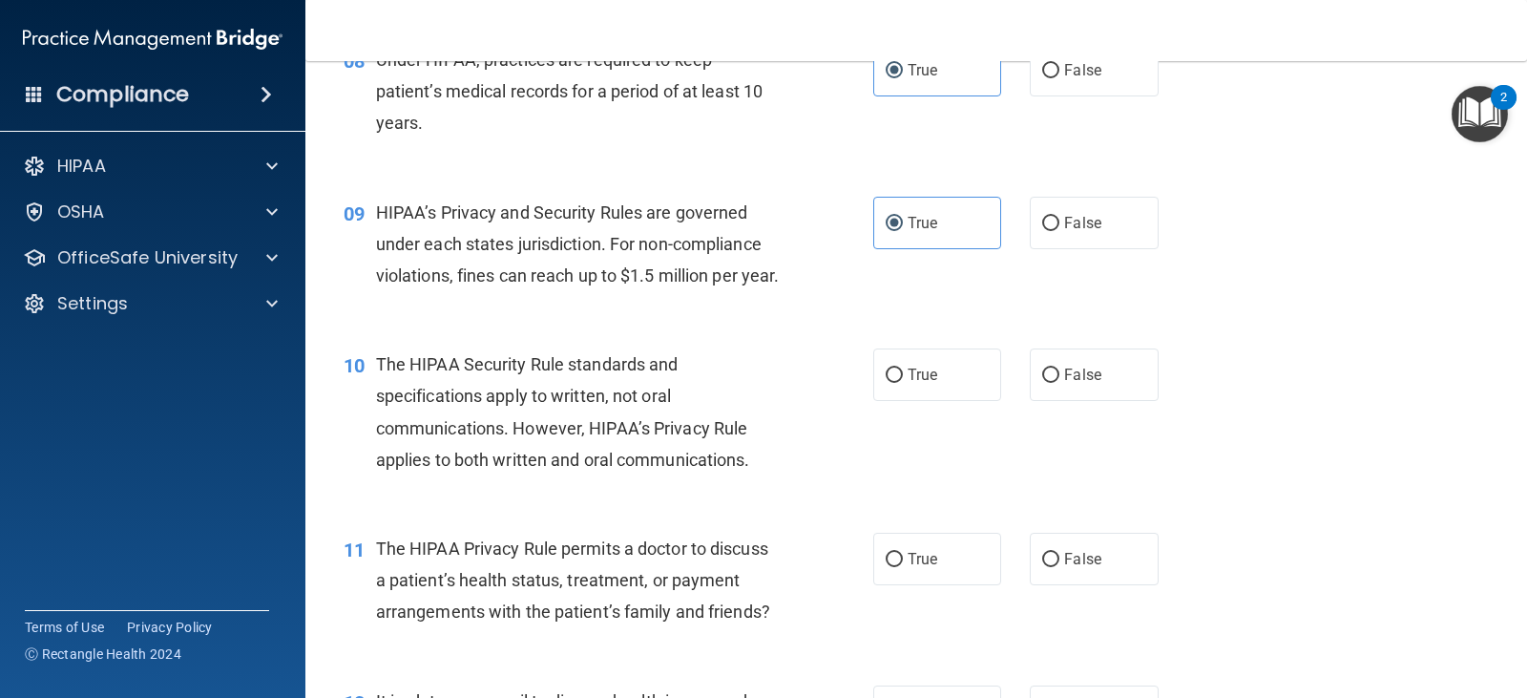
scroll to position [1310, 0]
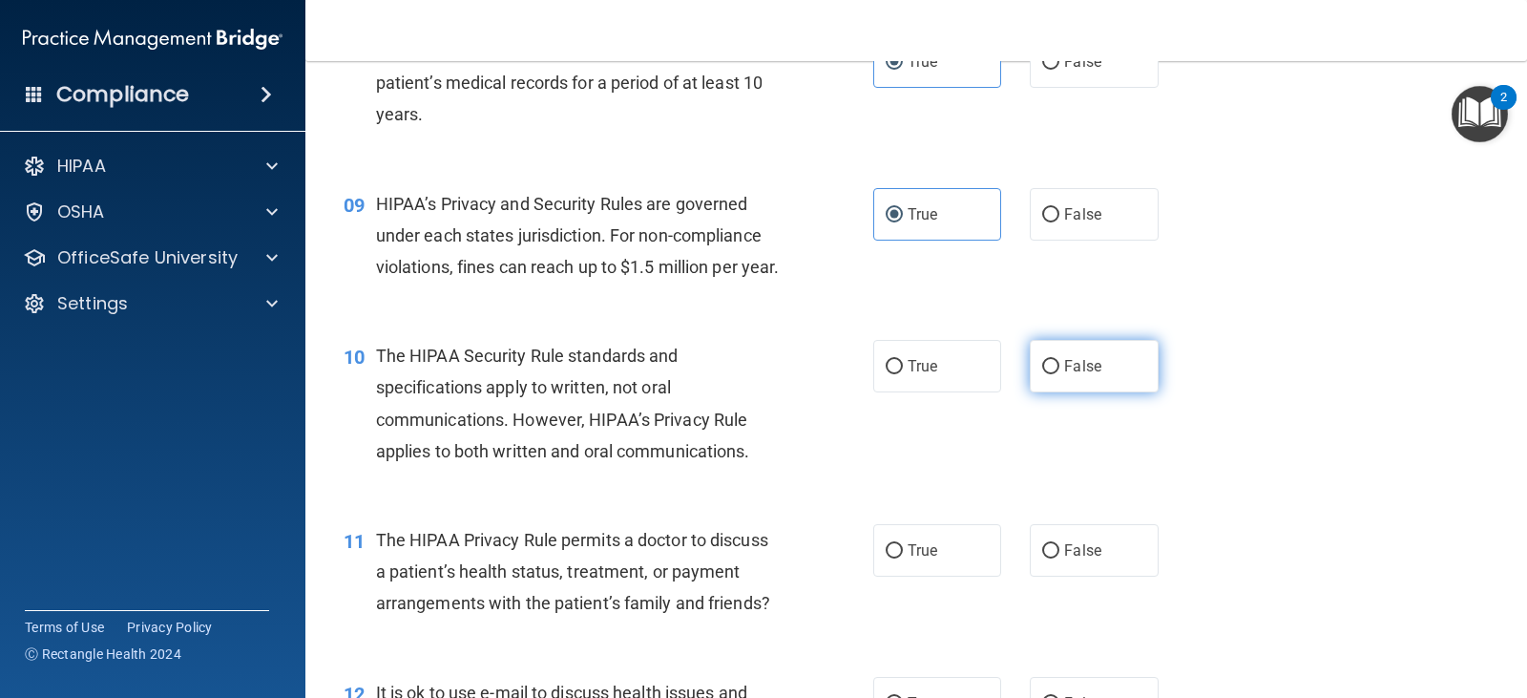
click at [1052, 392] on label "False" at bounding box center [1094, 366] width 128 height 53
click at [1052, 374] on input "False" at bounding box center [1050, 367] width 17 height 14
radio input "true"
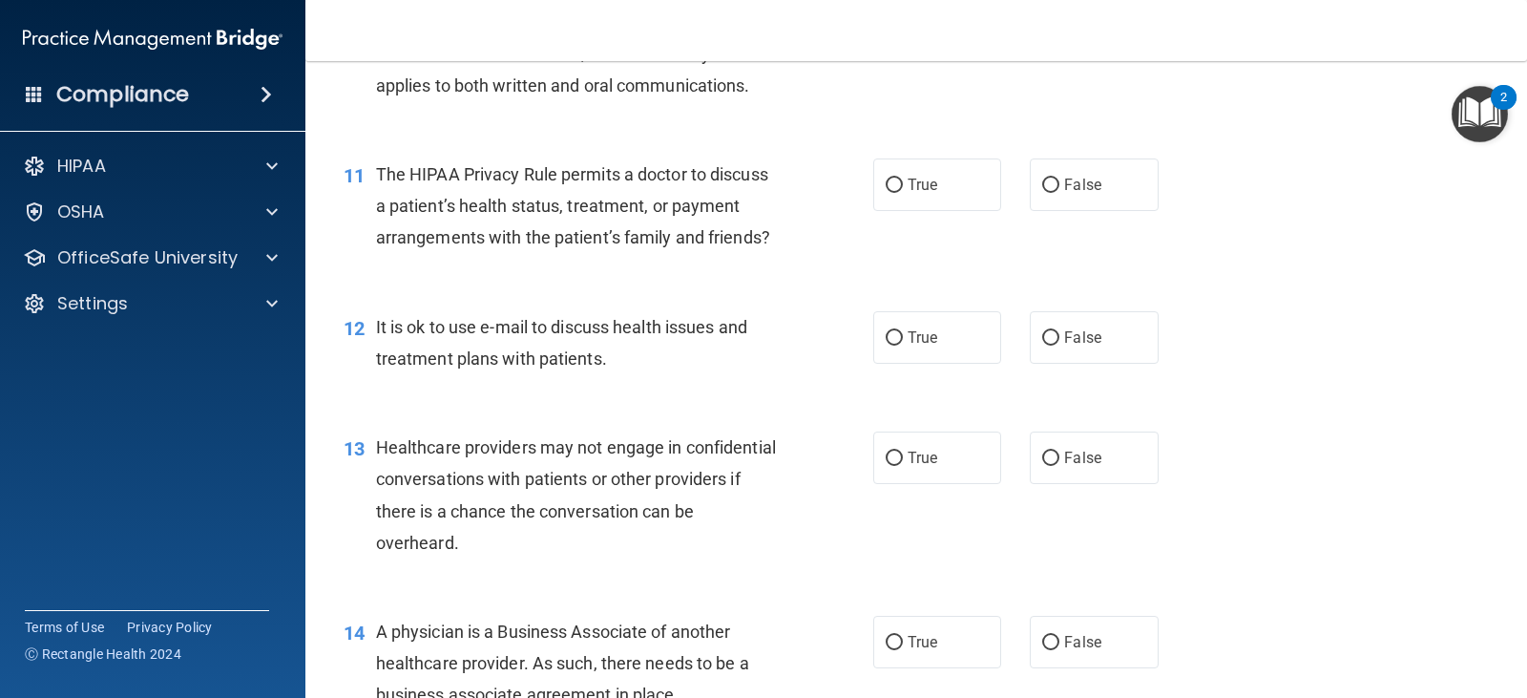
scroll to position [1676, 0]
click at [1090, 202] on label "False" at bounding box center [1094, 184] width 128 height 53
click at [1060, 192] on input "False" at bounding box center [1050, 185] width 17 height 14
radio input "true"
click at [903, 363] on label "True" at bounding box center [938, 336] width 128 height 53
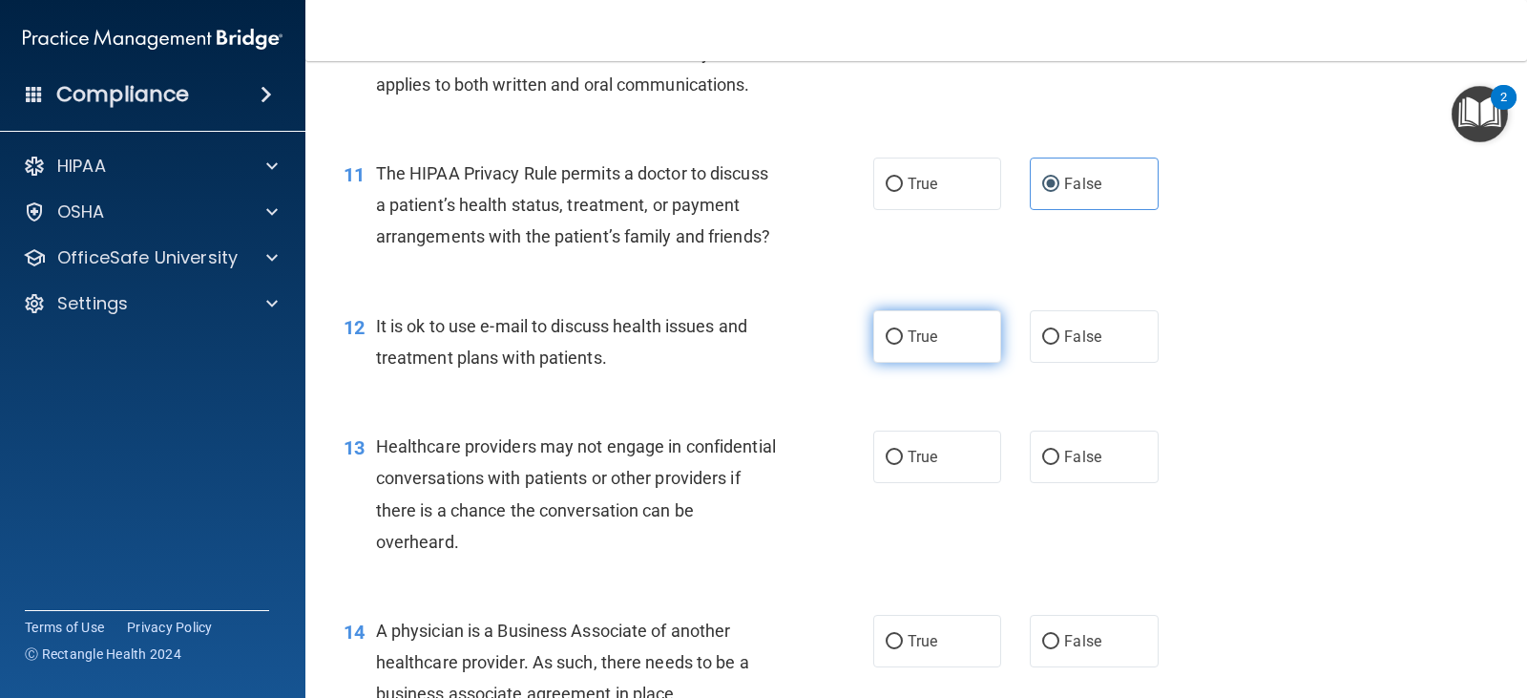
click at [903, 345] on input "True" at bounding box center [894, 337] width 17 height 14
radio input "true"
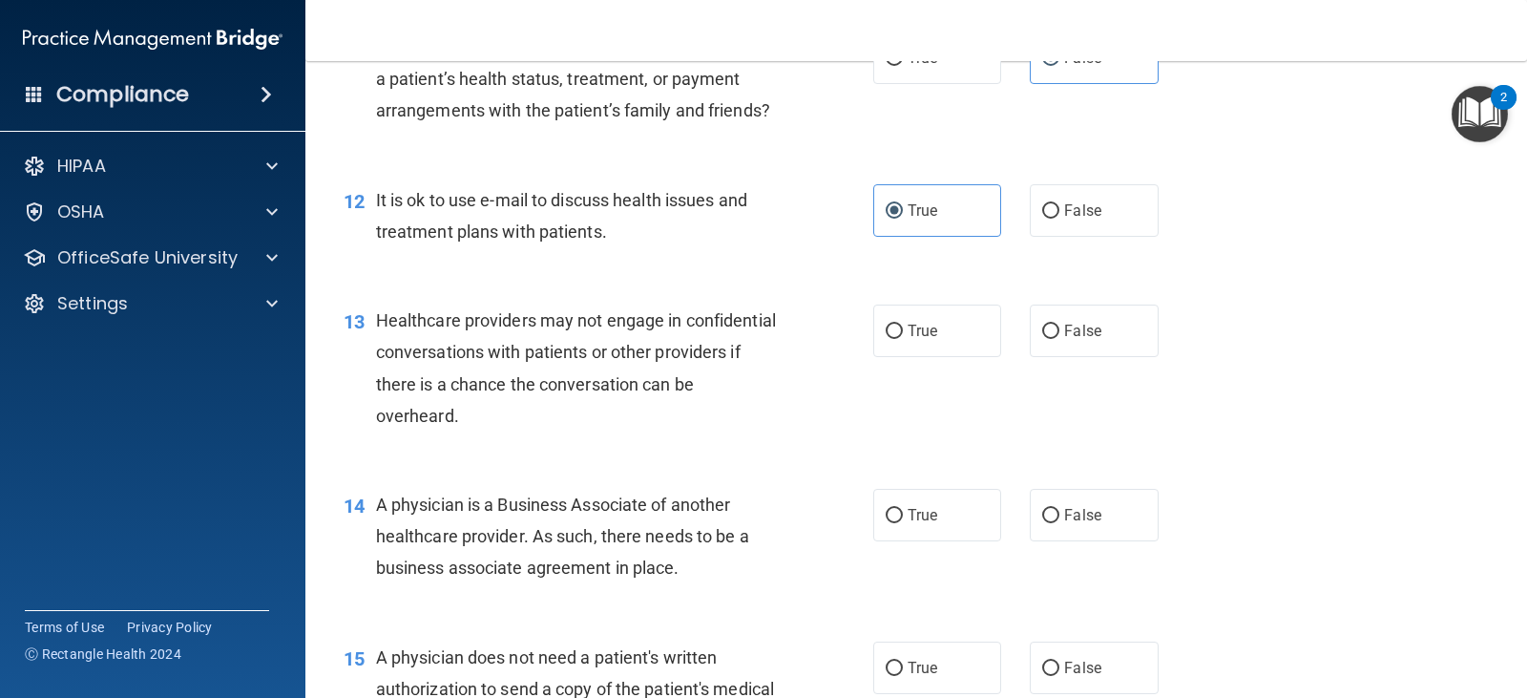
scroll to position [1804, 0]
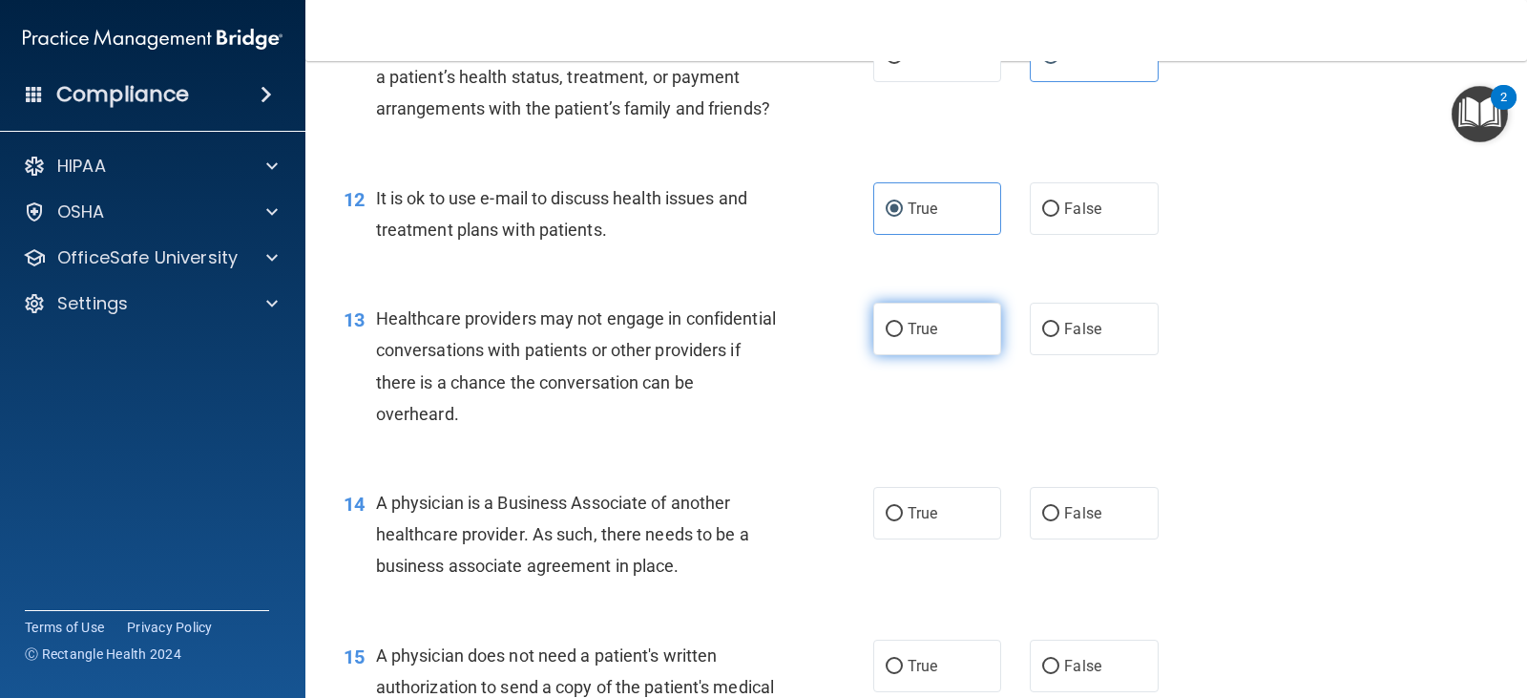
click at [929, 338] on span "True" at bounding box center [923, 329] width 30 height 18
click at [903, 337] on input "True" at bounding box center [894, 330] width 17 height 14
radio input "true"
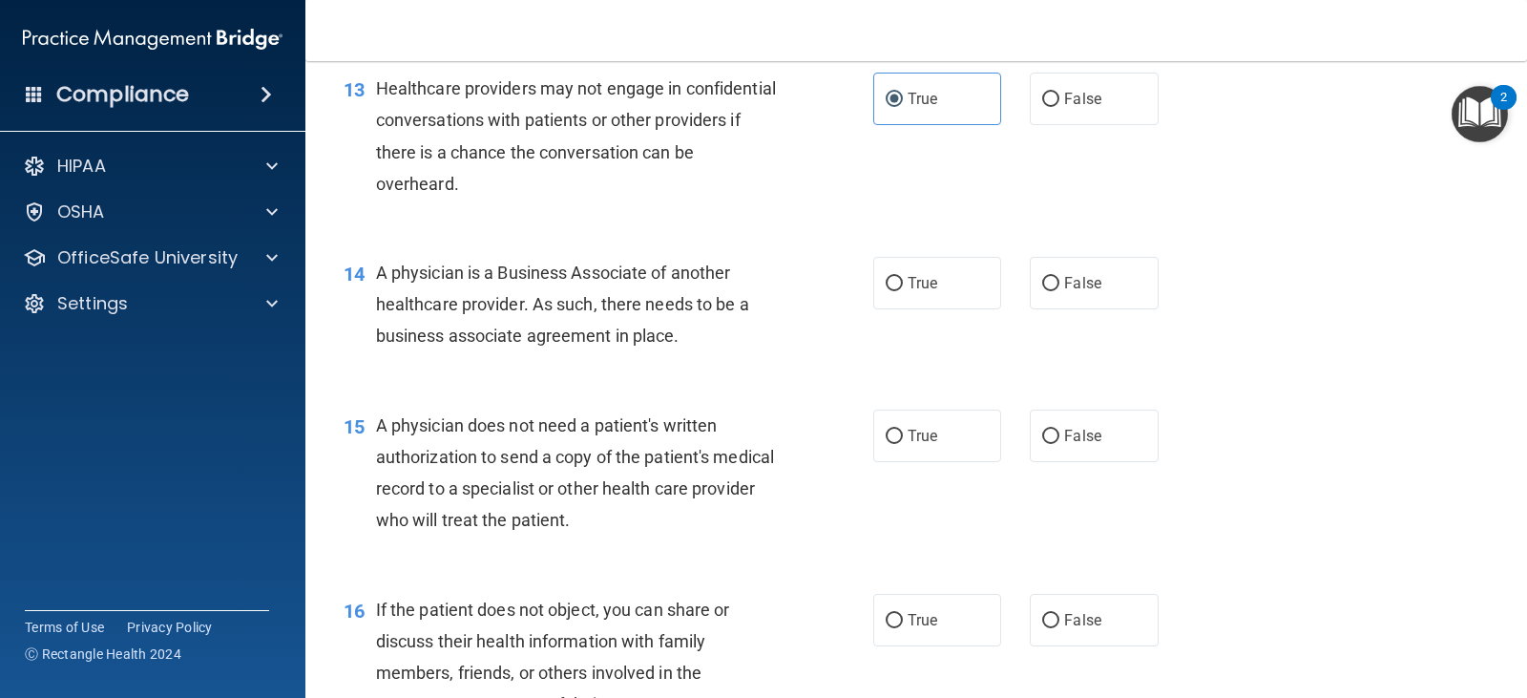
scroll to position [2036, 0]
click at [1054, 301] on label "False" at bounding box center [1094, 281] width 128 height 53
click at [1054, 289] on input "False" at bounding box center [1050, 282] width 17 height 14
radio input "true"
click at [1030, 460] on label "False" at bounding box center [1094, 434] width 128 height 53
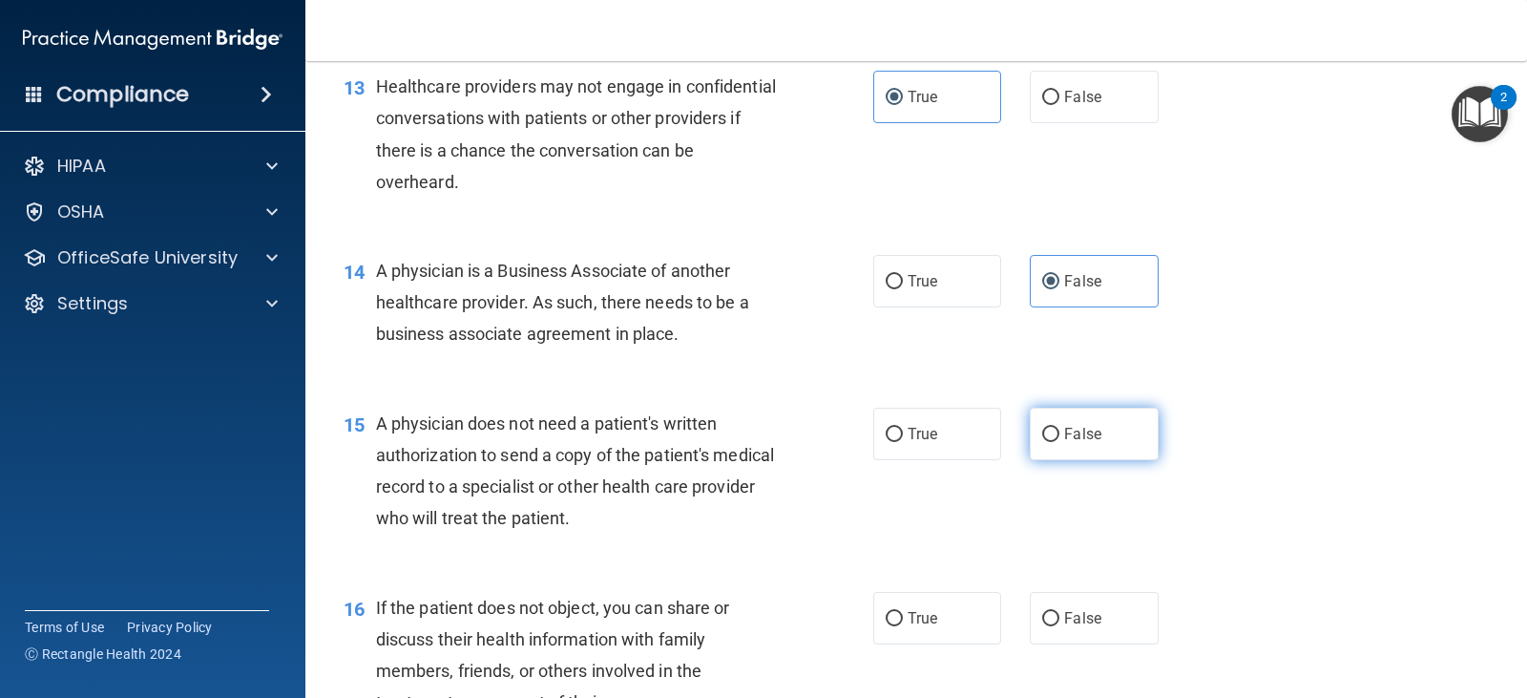
click at [1042, 442] on input "False" at bounding box center [1050, 435] width 17 height 14
radio input "true"
click at [905, 460] on label "True" at bounding box center [938, 434] width 128 height 53
click at [903, 442] on input "True" at bounding box center [894, 435] width 17 height 14
radio input "true"
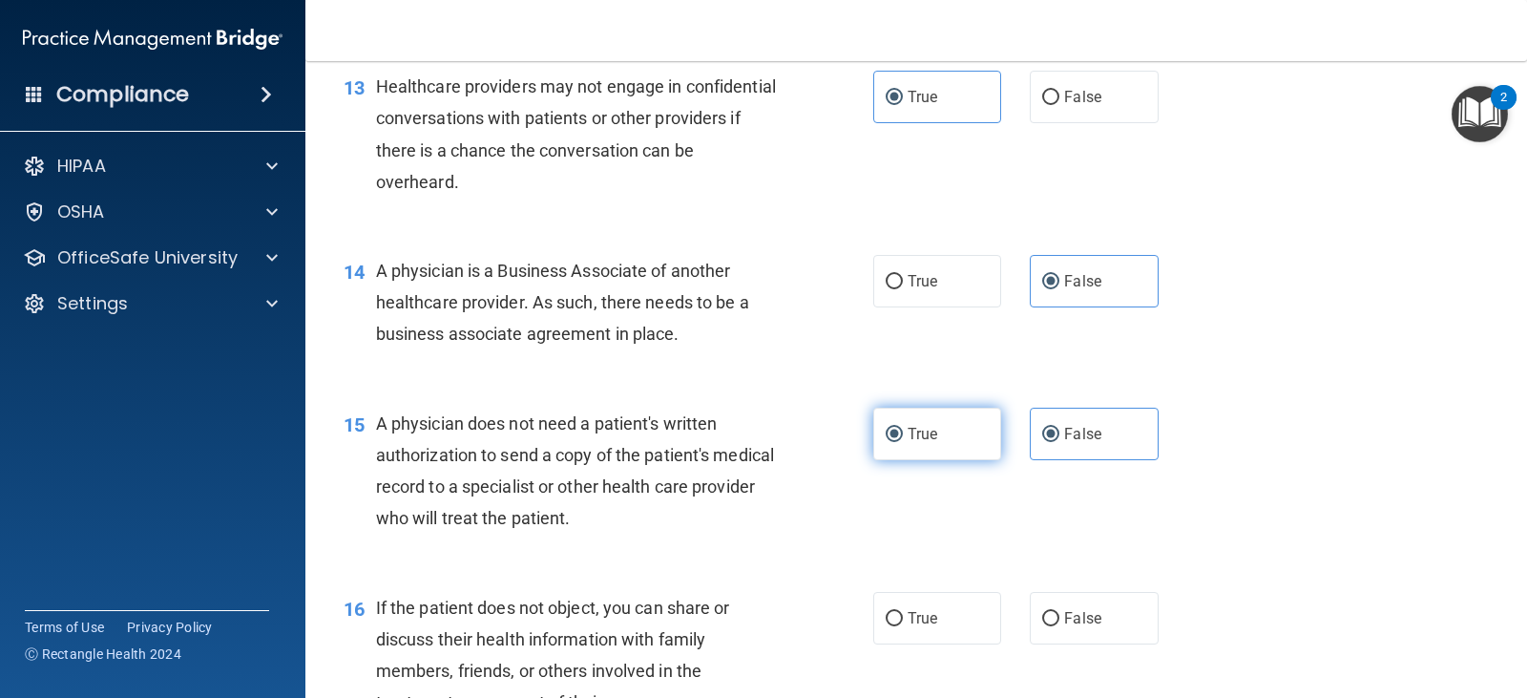
radio input "false"
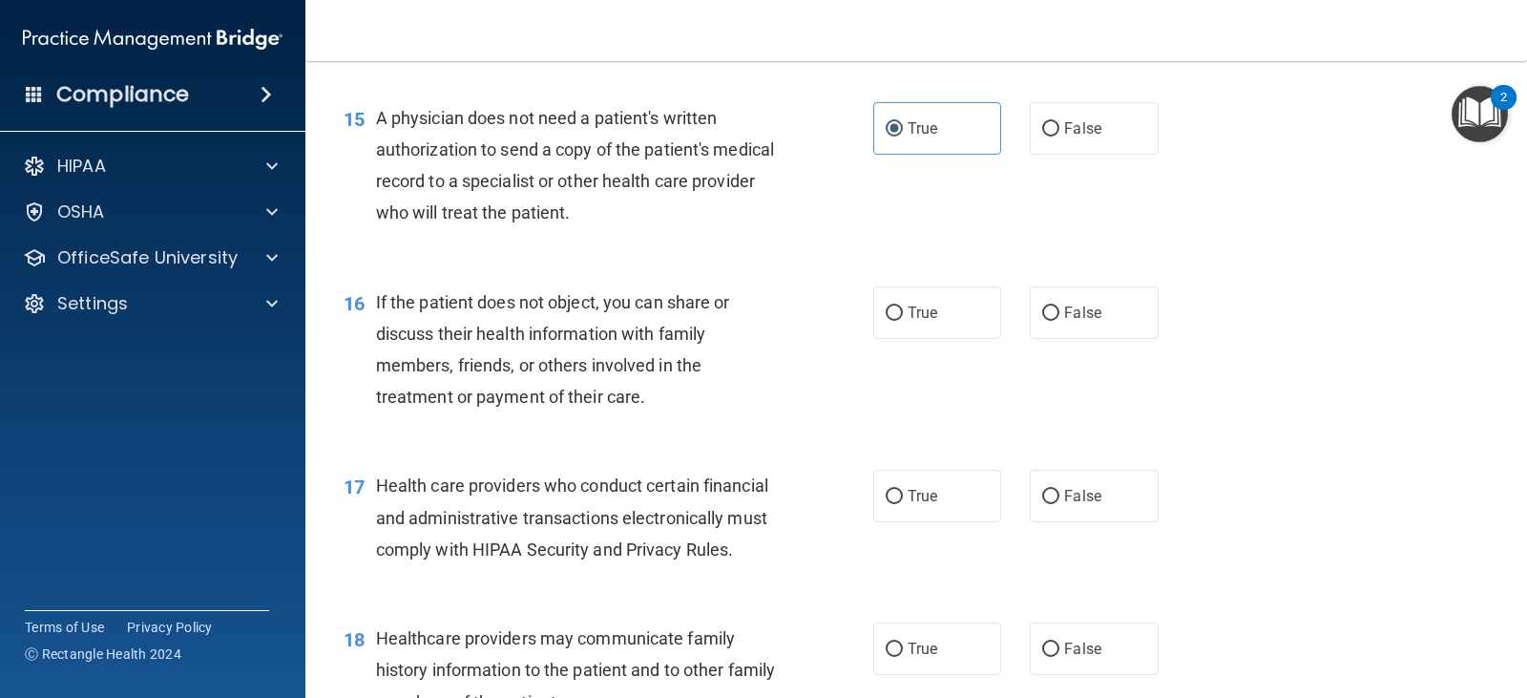
scroll to position [2371, 0]
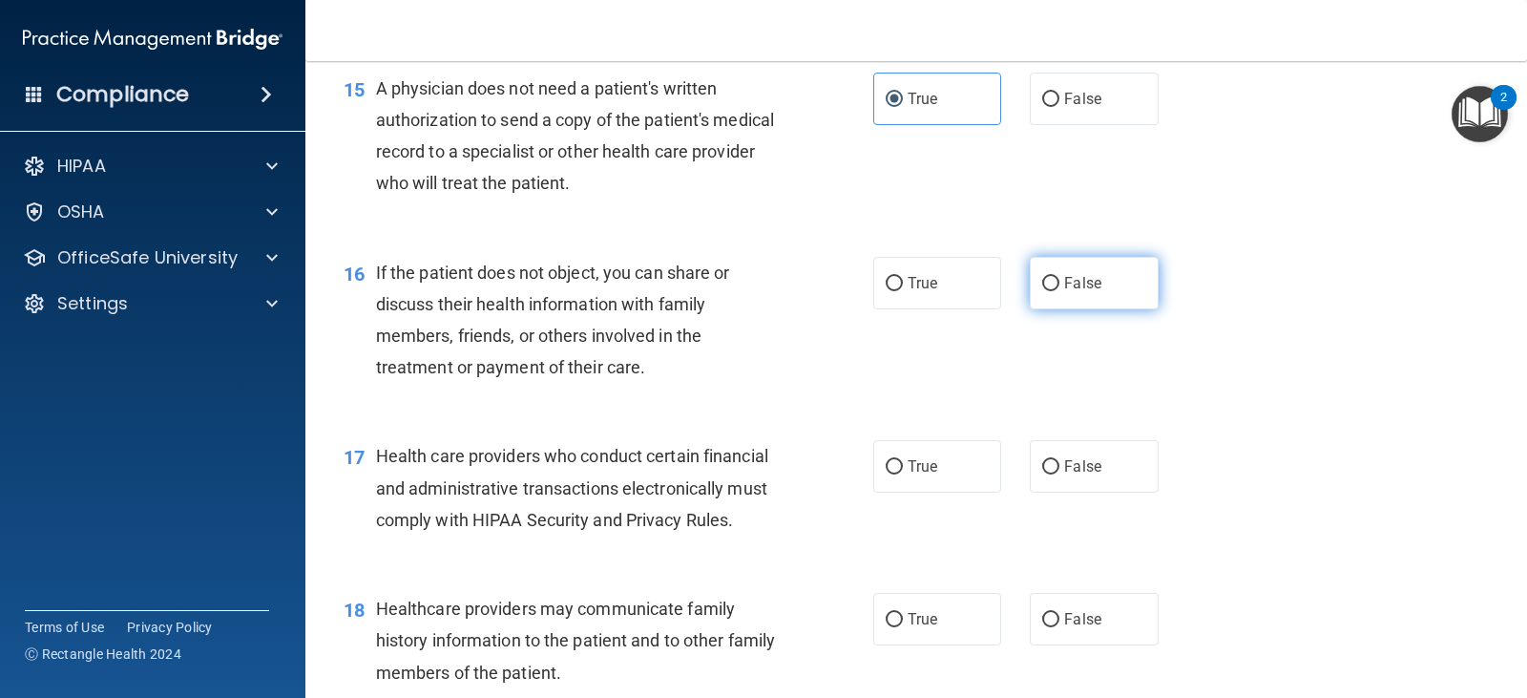
click at [1108, 302] on label "False" at bounding box center [1094, 283] width 128 height 53
click at [1060, 291] on input "False" at bounding box center [1050, 284] width 17 height 14
radio input "true"
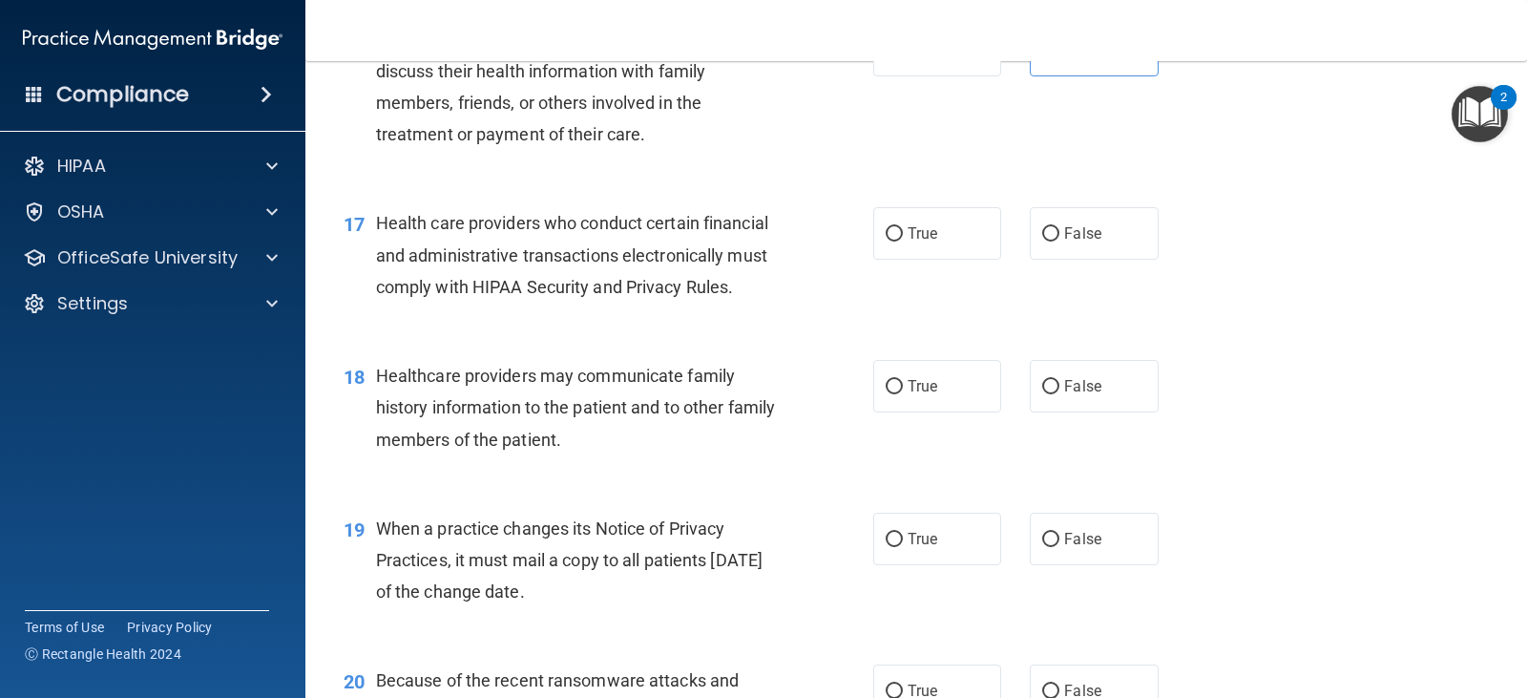
scroll to position [2635, 0]
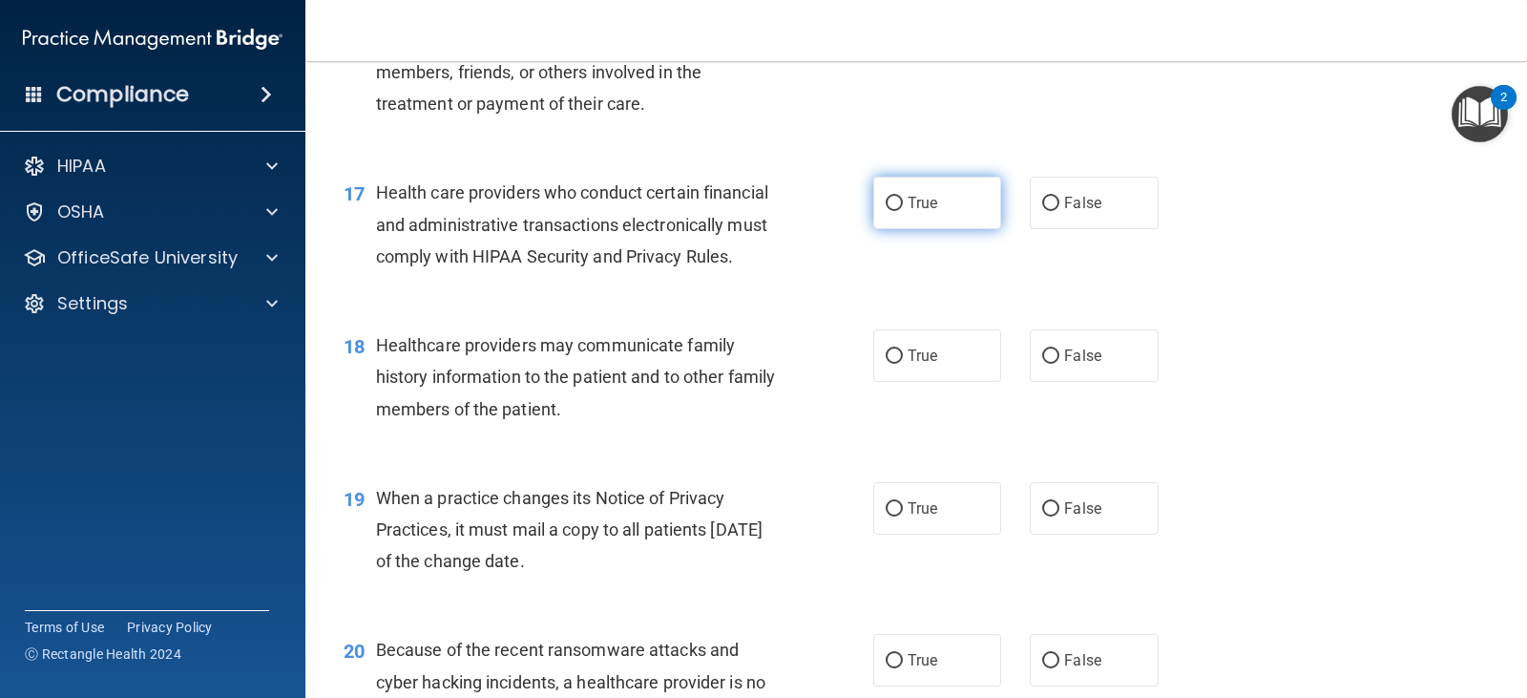
click at [929, 229] on label "True" at bounding box center [938, 203] width 128 height 53
click at [903, 211] on input "True" at bounding box center [894, 204] width 17 height 14
radio input "true"
click at [1077, 365] on span "False" at bounding box center [1082, 356] width 37 height 18
click at [1060, 364] on input "False" at bounding box center [1050, 356] width 17 height 14
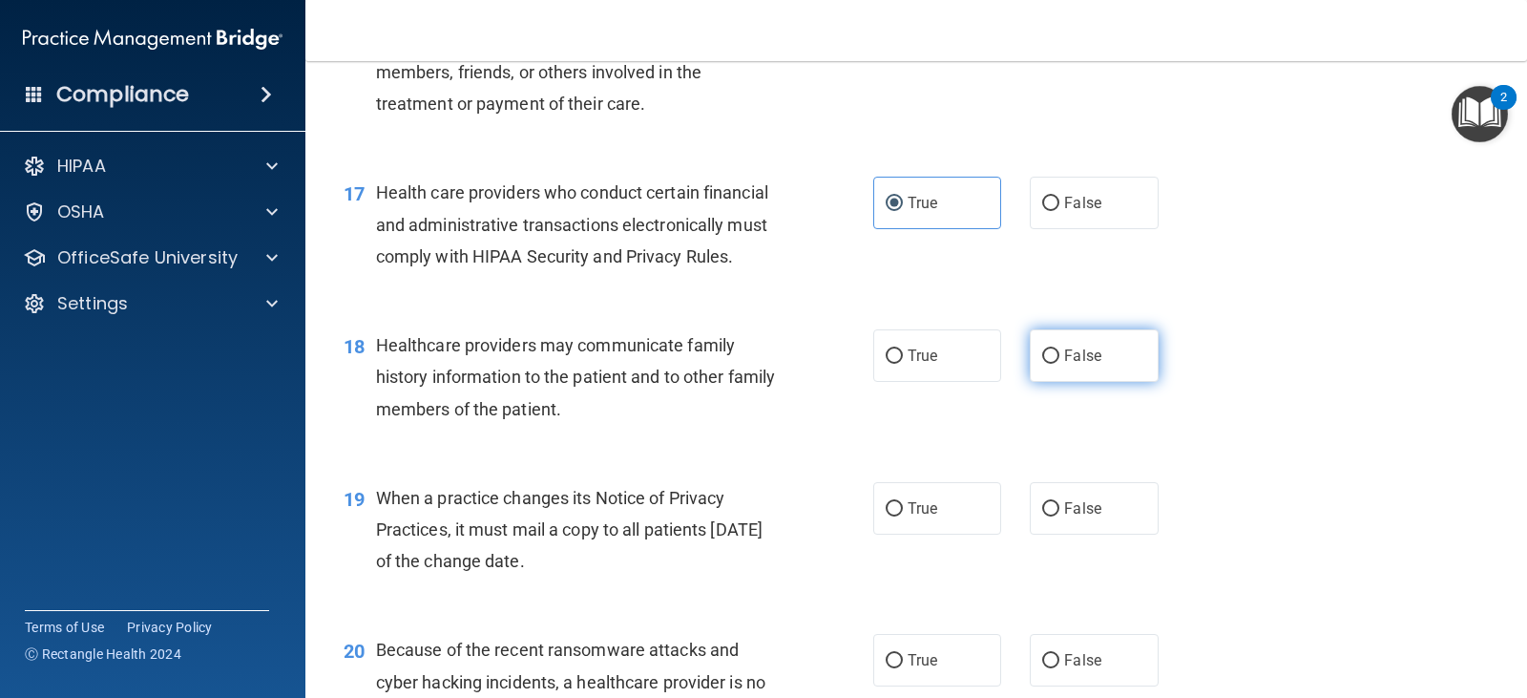
radio input "true"
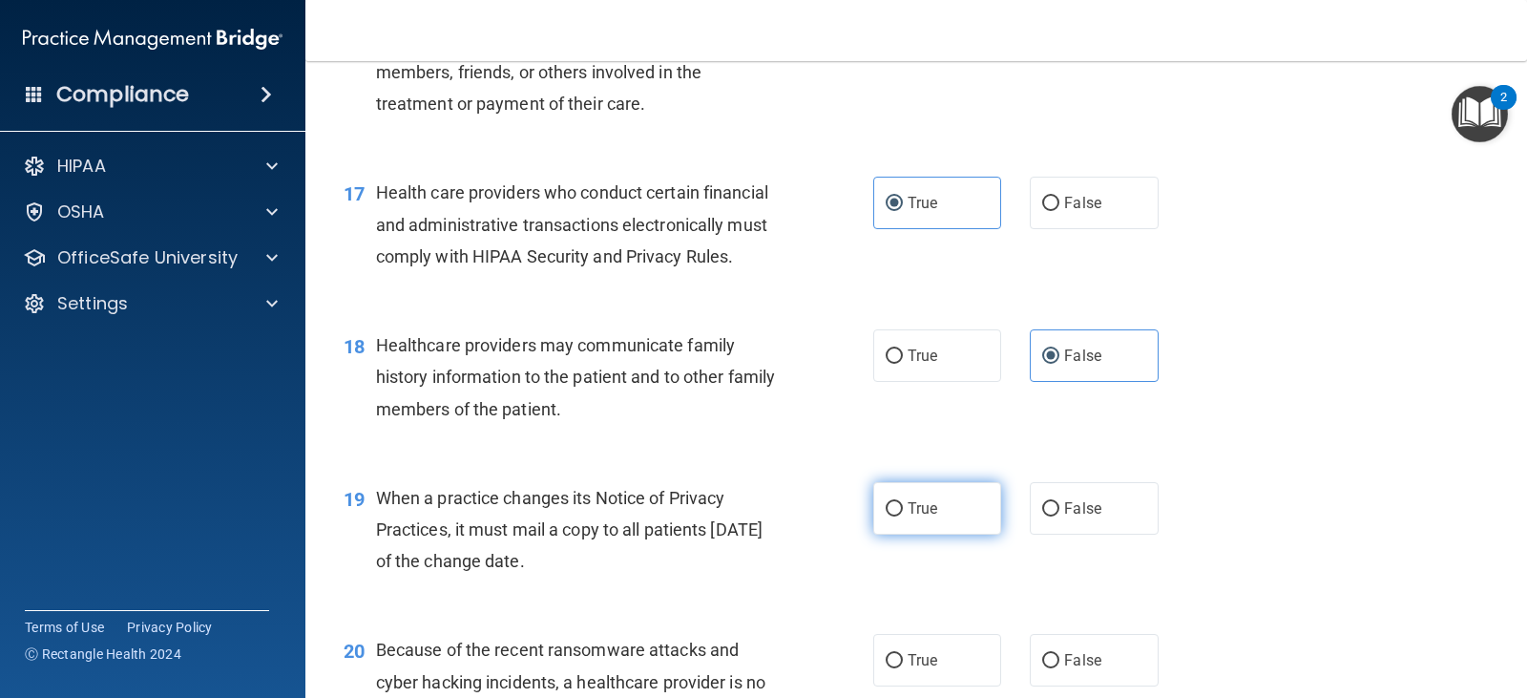
click at [908, 528] on label "True" at bounding box center [938, 508] width 128 height 53
click at [903, 516] on input "True" at bounding box center [894, 509] width 17 height 14
radio input "true"
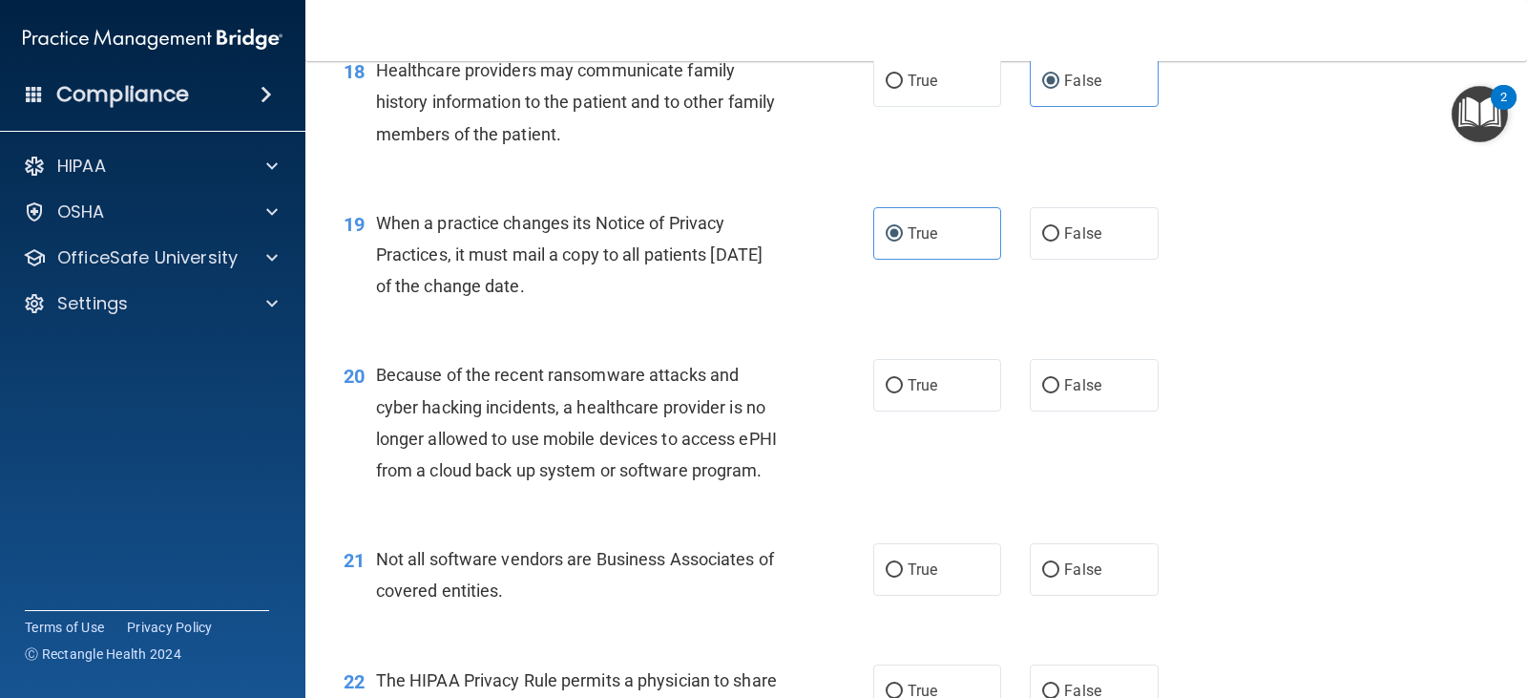
scroll to position [2911, 0]
click at [1030, 410] on label "False" at bounding box center [1094, 384] width 128 height 53
click at [1042, 392] on input "False" at bounding box center [1050, 385] width 17 height 14
radio input "true"
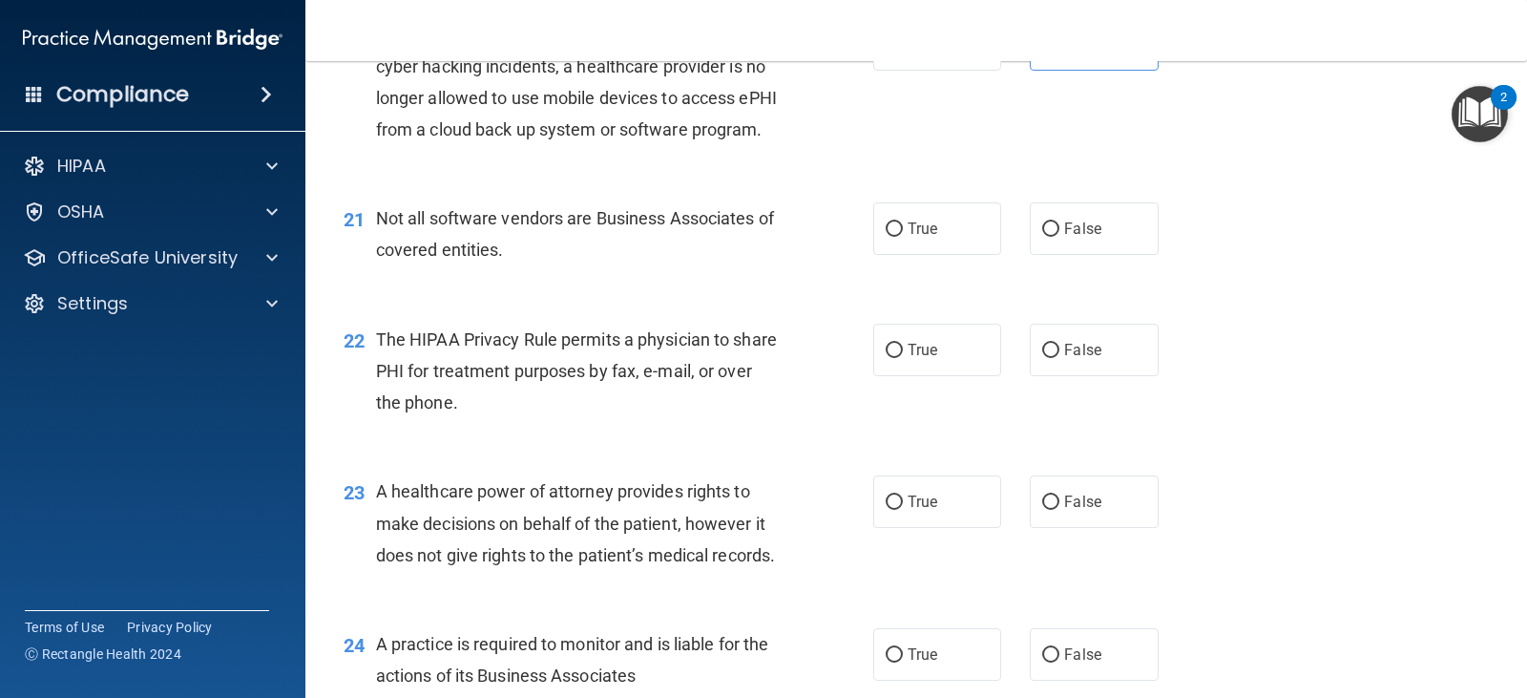
scroll to position [3252, 0]
click at [923, 236] on span "True" at bounding box center [923, 227] width 30 height 18
click at [903, 235] on input "True" at bounding box center [894, 228] width 17 height 14
radio input "true"
click at [896, 374] on label "True" at bounding box center [938, 348] width 128 height 53
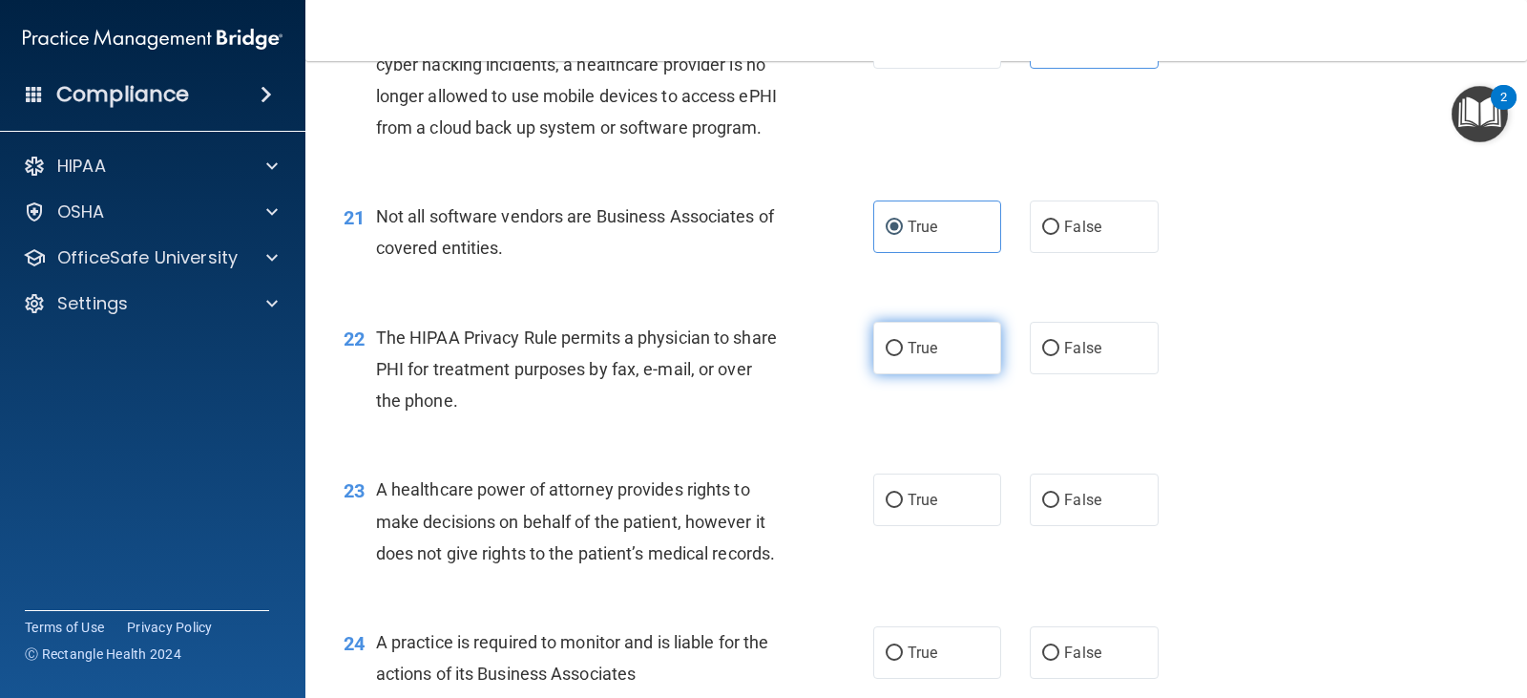
click at [896, 356] on input "True" at bounding box center [894, 349] width 17 height 14
radio input "true"
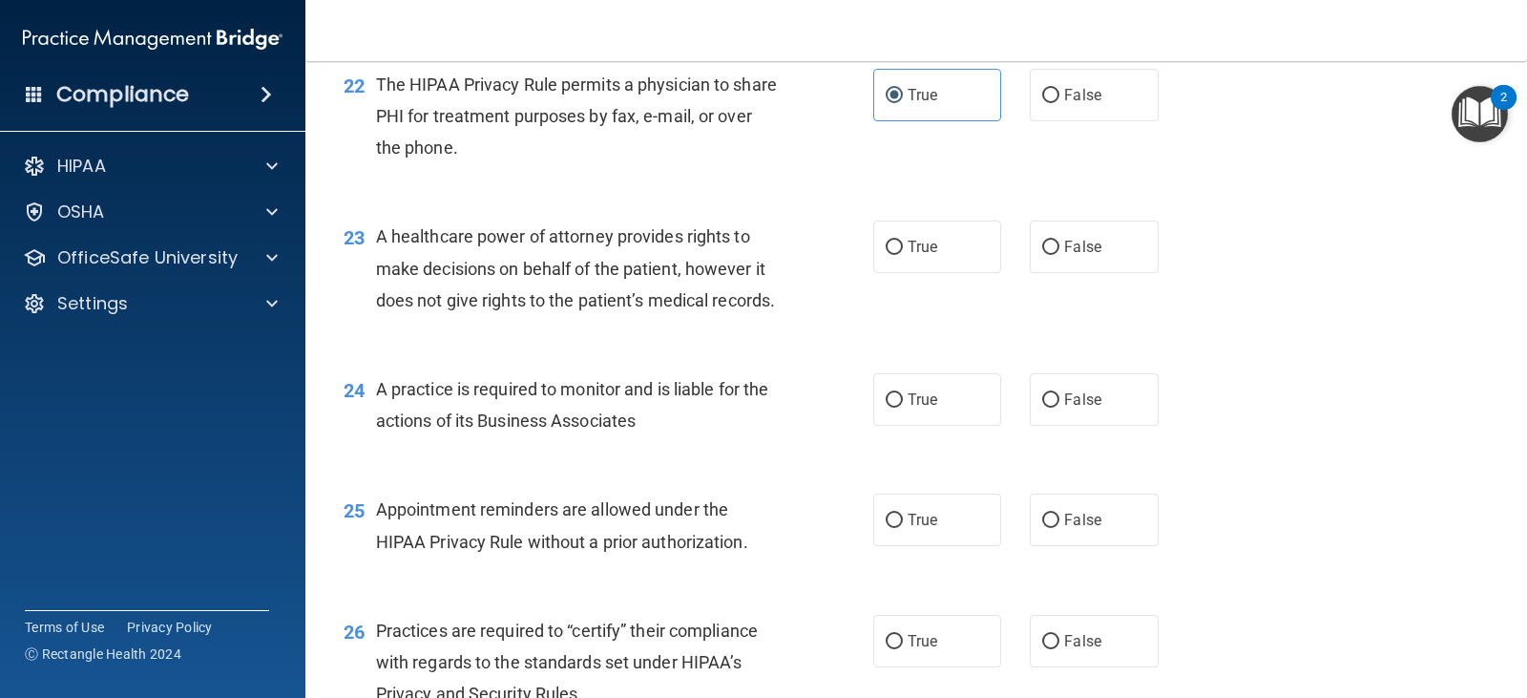
scroll to position [3506, 0]
click at [1030, 272] on label "False" at bounding box center [1094, 246] width 128 height 53
click at [1042, 254] on input "False" at bounding box center [1050, 247] width 17 height 14
radio input "true"
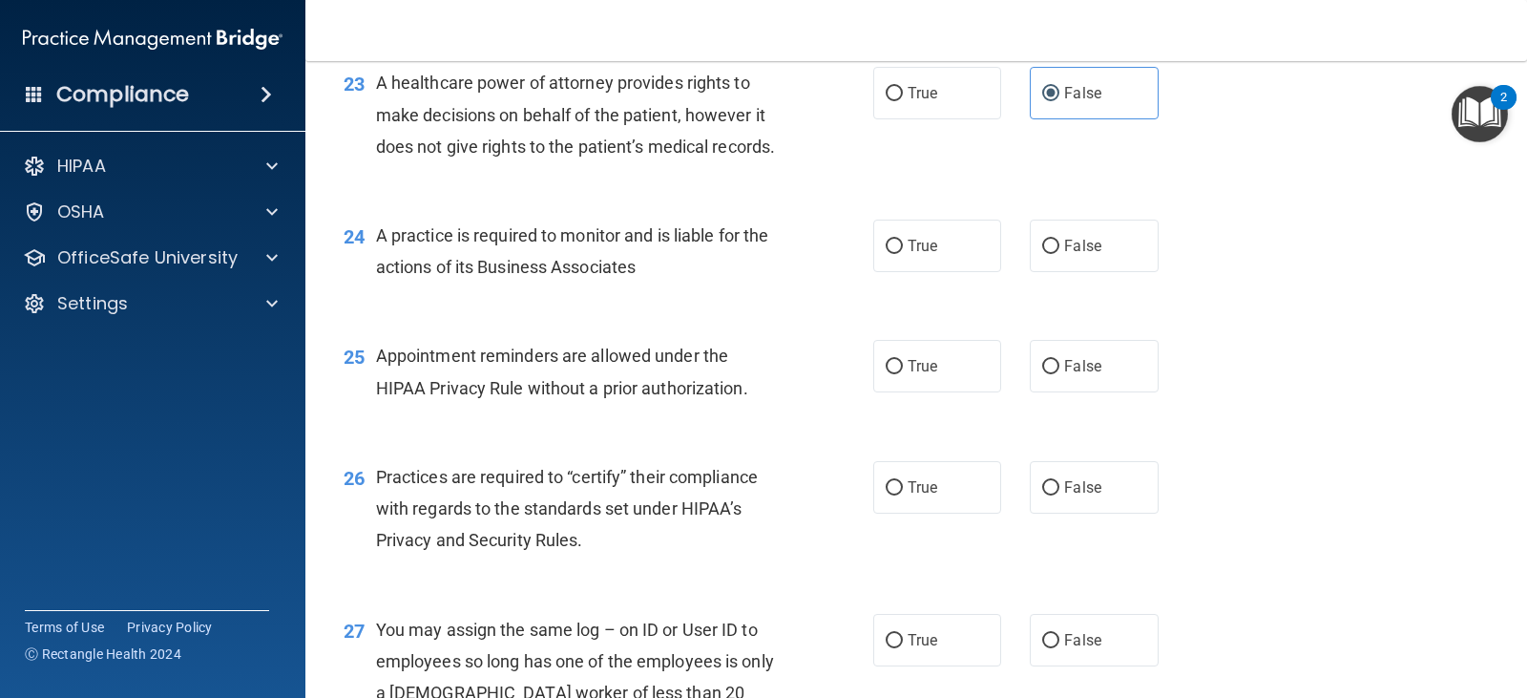
scroll to position [3660, 0]
click at [918, 254] on span "True" at bounding box center [923, 245] width 30 height 18
click at [903, 253] on input "True" at bounding box center [894, 246] width 17 height 14
radio input "true"
click at [914, 391] on label "True" at bounding box center [938, 365] width 128 height 53
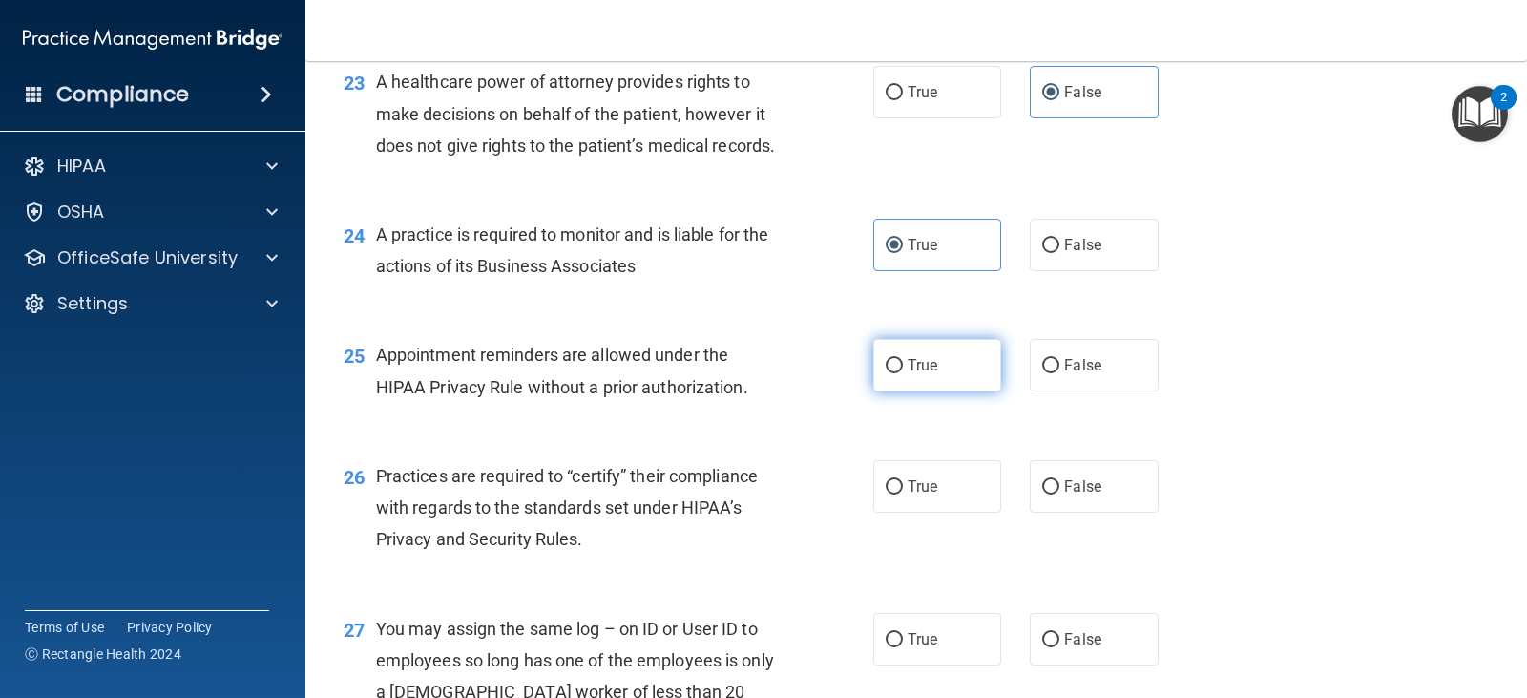
click at [903, 373] on input "True" at bounding box center [894, 366] width 17 height 14
radio input "true"
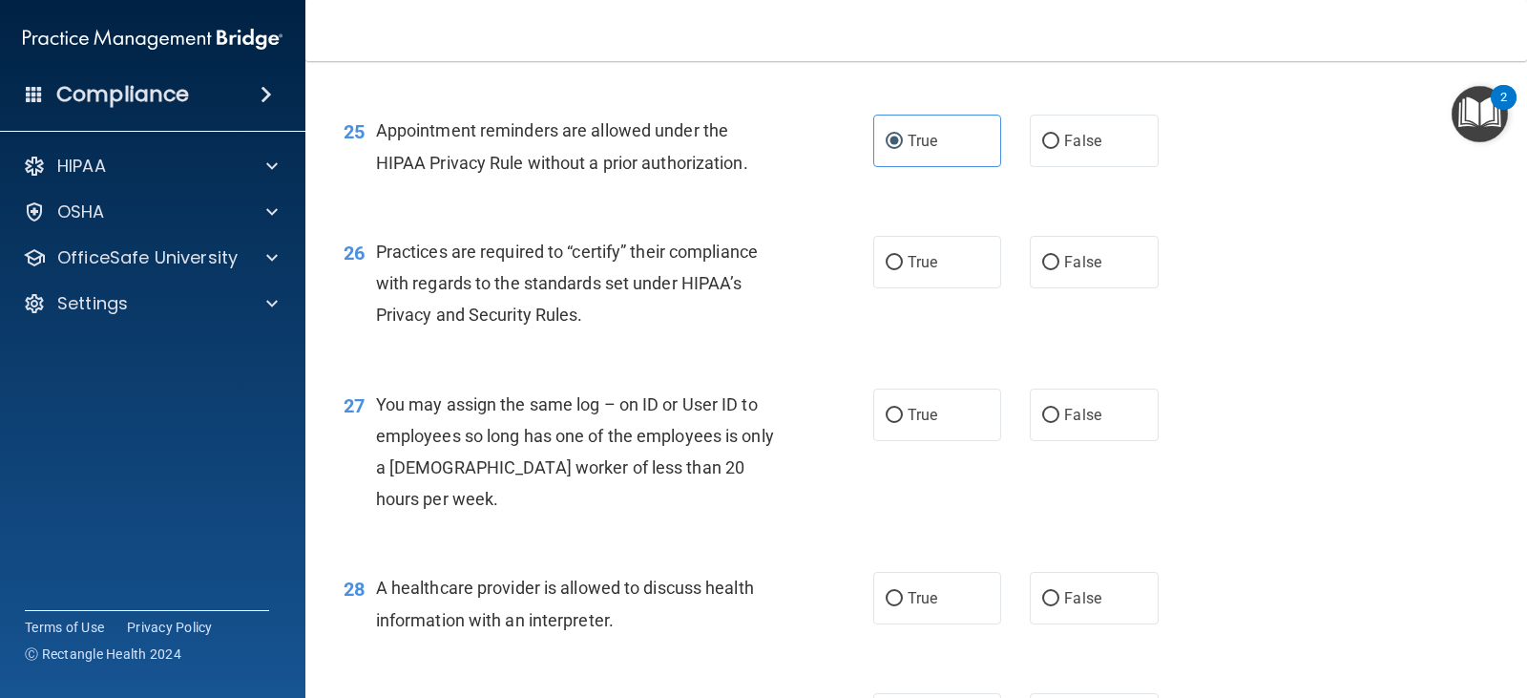
scroll to position [3885, 0]
click at [935, 287] on label "True" at bounding box center [938, 261] width 128 height 53
click at [903, 269] on input "True" at bounding box center [894, 262] width 17 height 14
radio input "true"
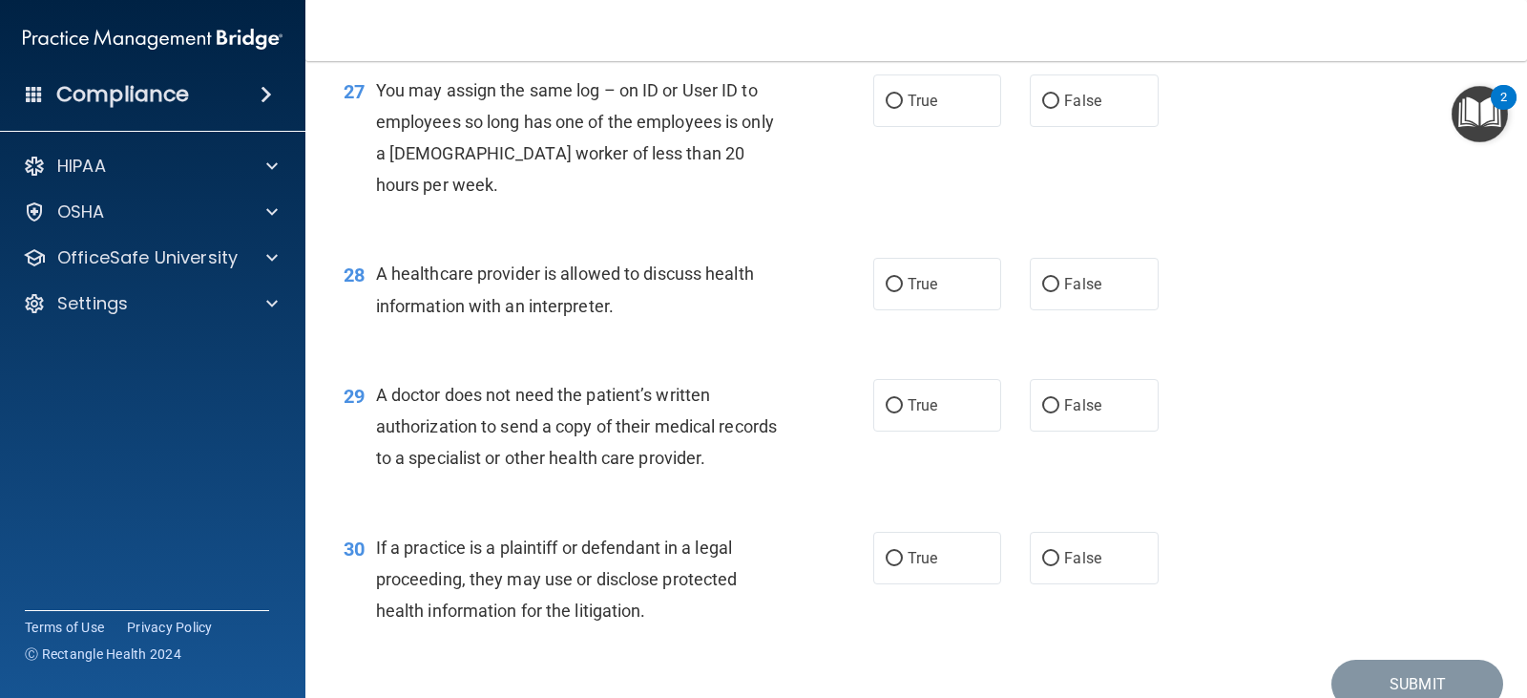
scroll to position [4216, 0]
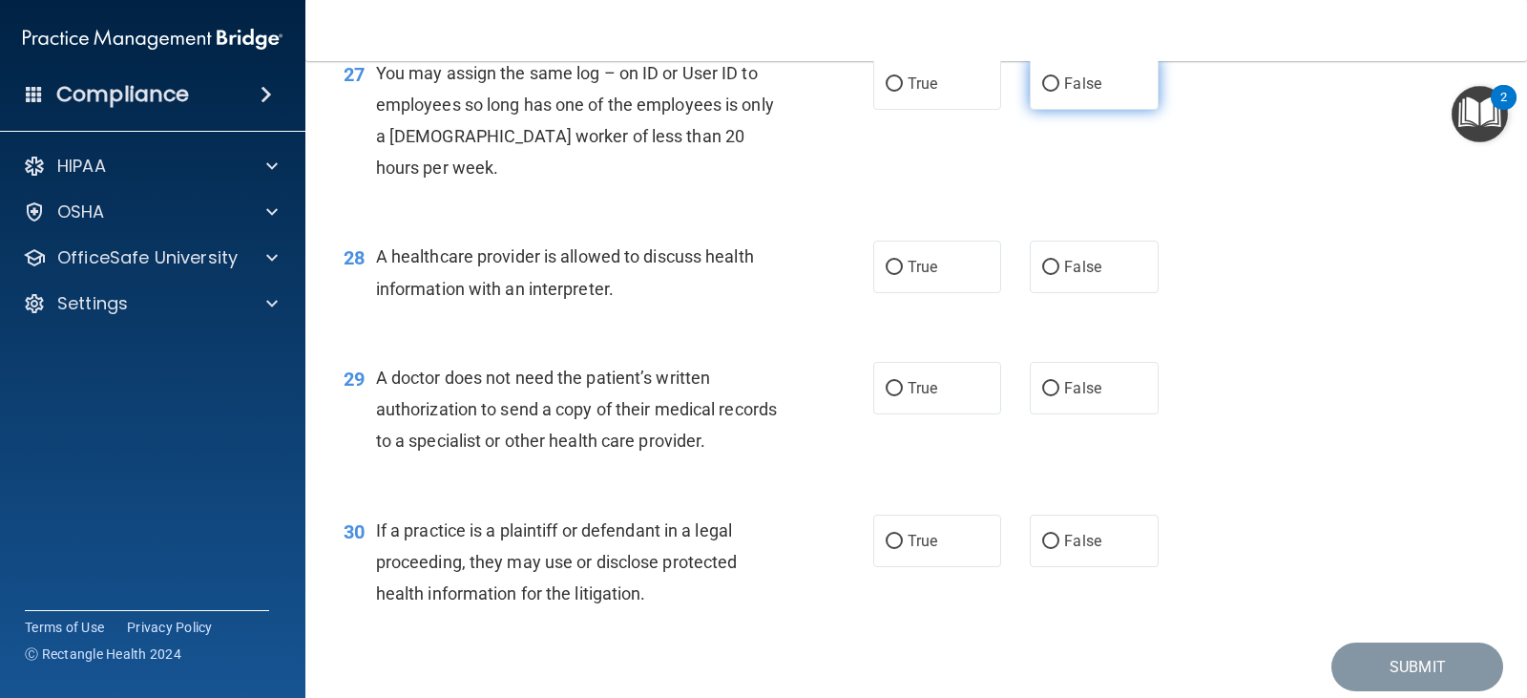
click at [1080, 110] on label "False" at bounding box center [1094, 83] width 128 height 53
click at [1060, 92] on input "False" at bounding box center [1050, 84] width 17 height 14
radio input "true"
click at [915, 276] on span "True" at bounding box center [923, 267] width 30 height 18
click at [903, 275] on input "True" at bounding box center [894, 268] width 17 height 14
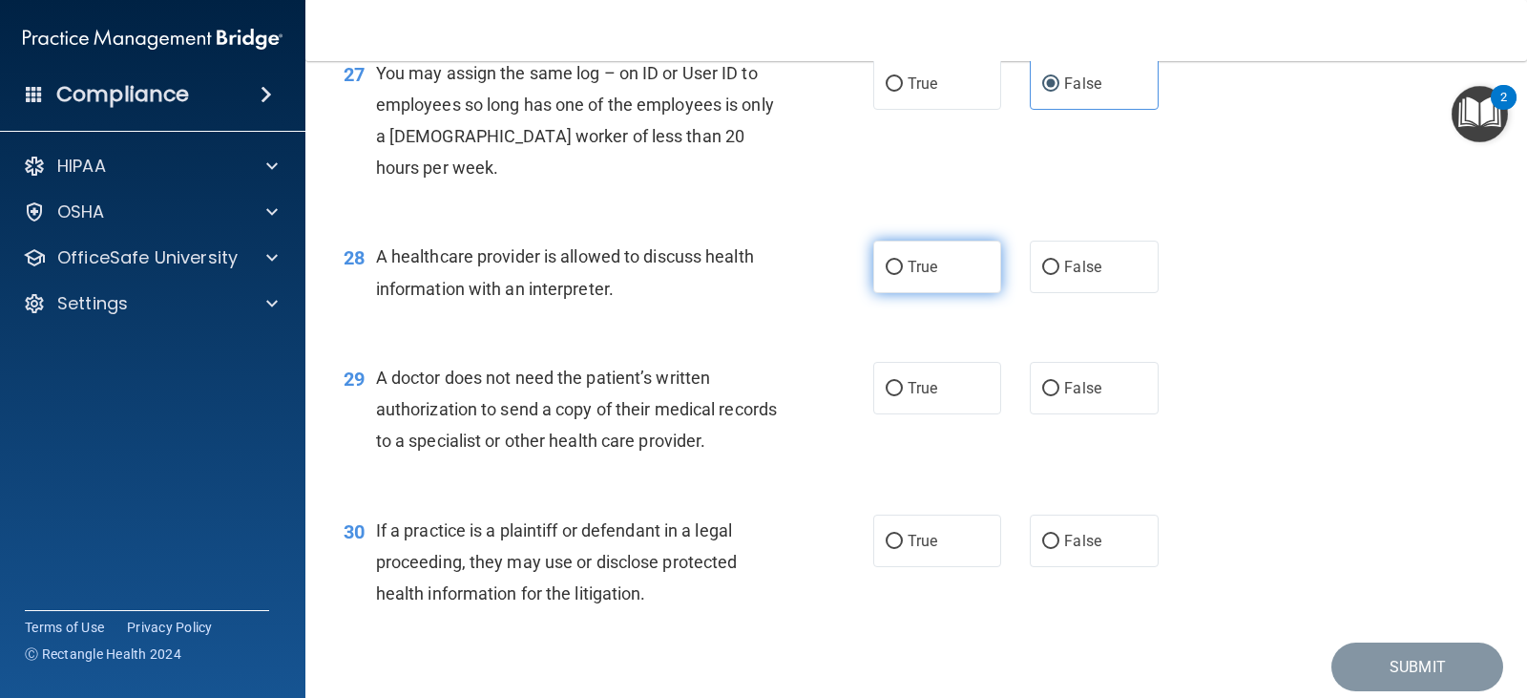
radio input "true"
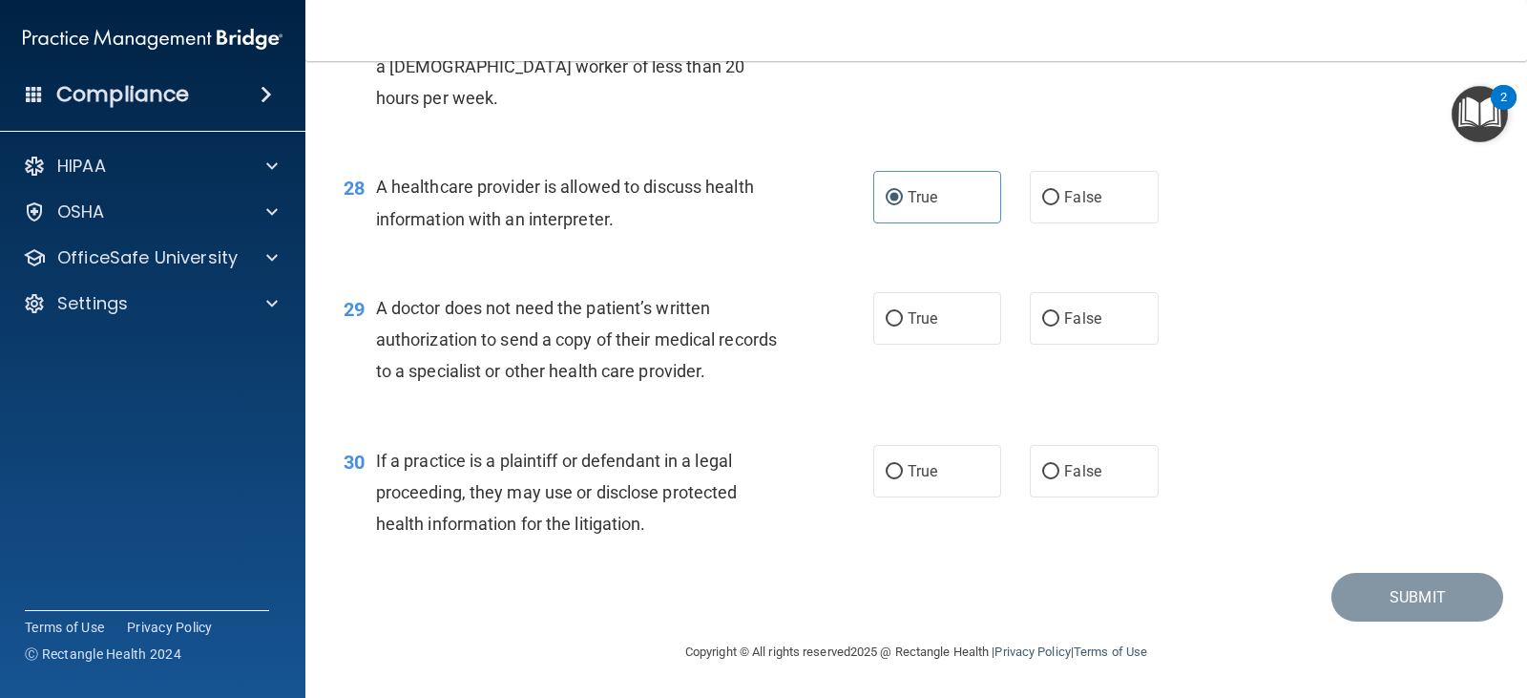
scroll to position [4380, 0]
click at [908, 313] on span "True" at bounding box center [923, 318] width 30 height 18
click at [903, 313] on input "True" at bounding box center [894, 319] width 17 height 14
radio input "true"
click at [908, 472] on span "True" at bounding box center [923, 471] width 30 height 18
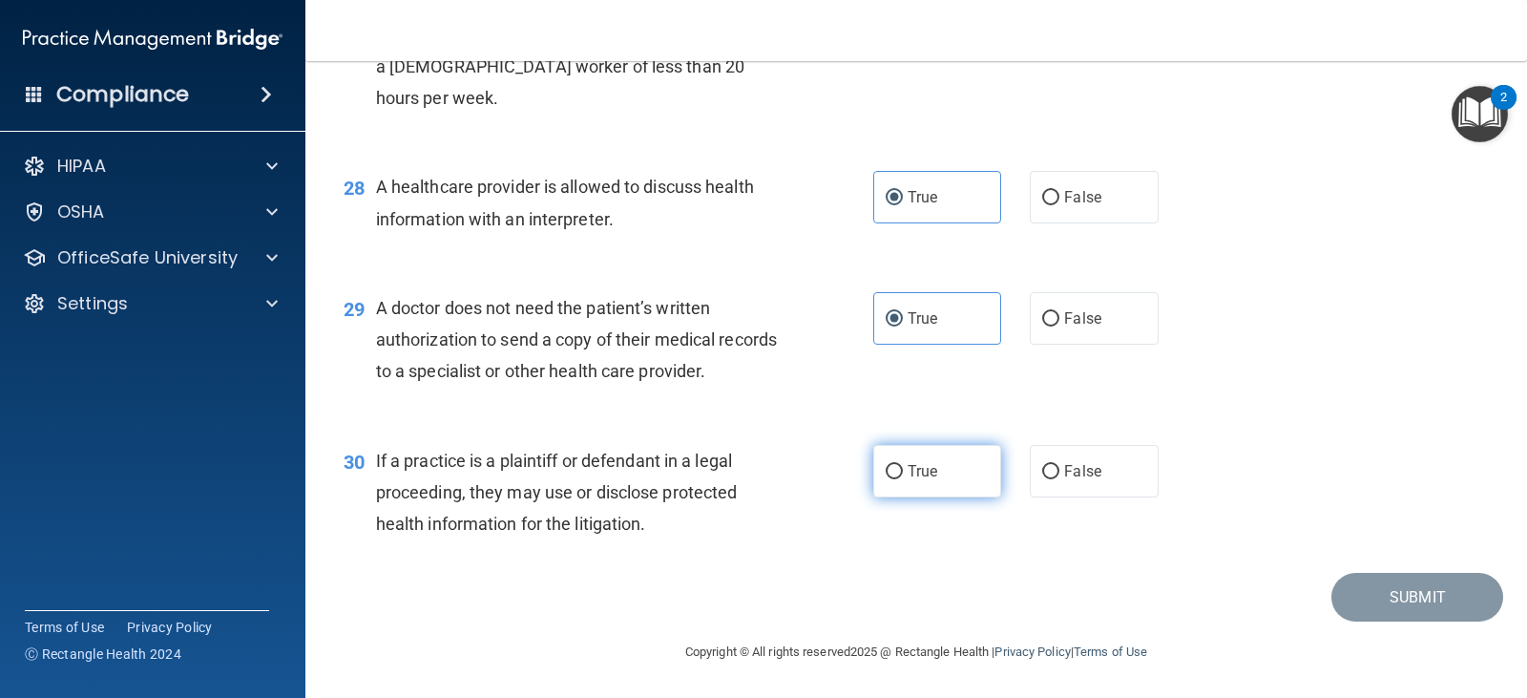
click at [903, 472] on input "True" at bounding box center [894, 472] width 17 height 14
radio input "true"
click at [1134, 575] on div "Submit" at bounding box center [916, 597] width 1174 height 49
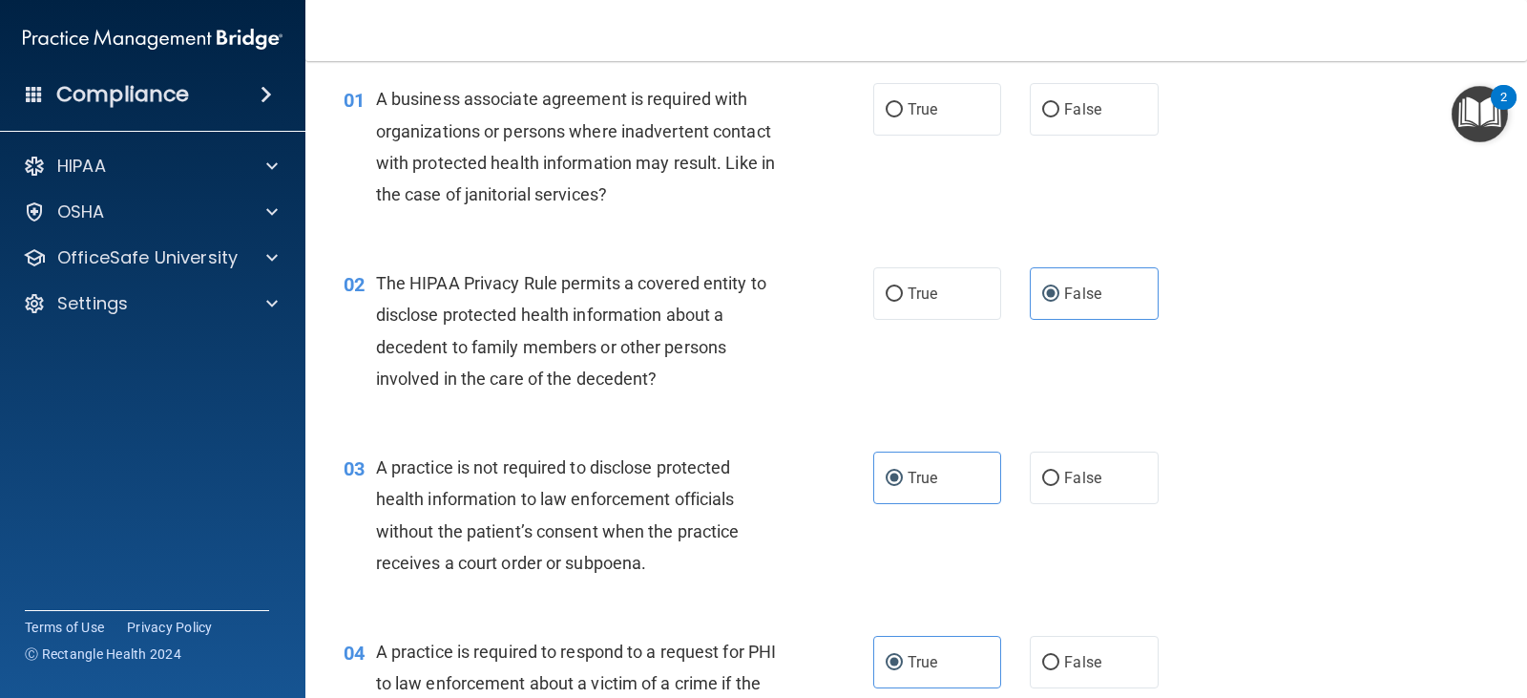
scroll to position [0, 0]
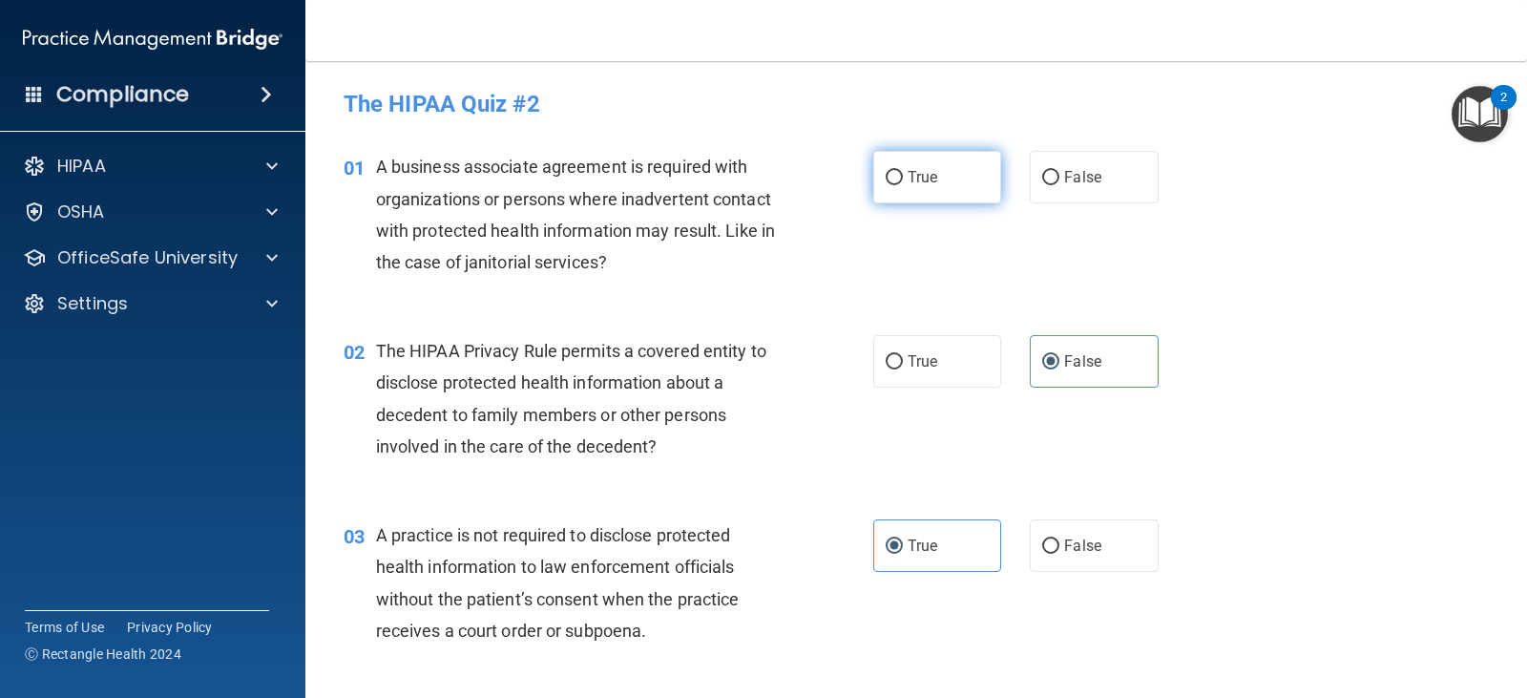
click at [972, 182] on label "True" at bounding box center [938, 177] width 128 height 53
click at [903, 182] on input "True" at bounding box center [894, 178] width 17 height 14
radio input "true"
click at [1086, 194] on label "False" at bounding box center [1094, 177] width 128 height 53
click at [1060, 185] on input "False" at bounding box center [1050, 178] width 17 height 14
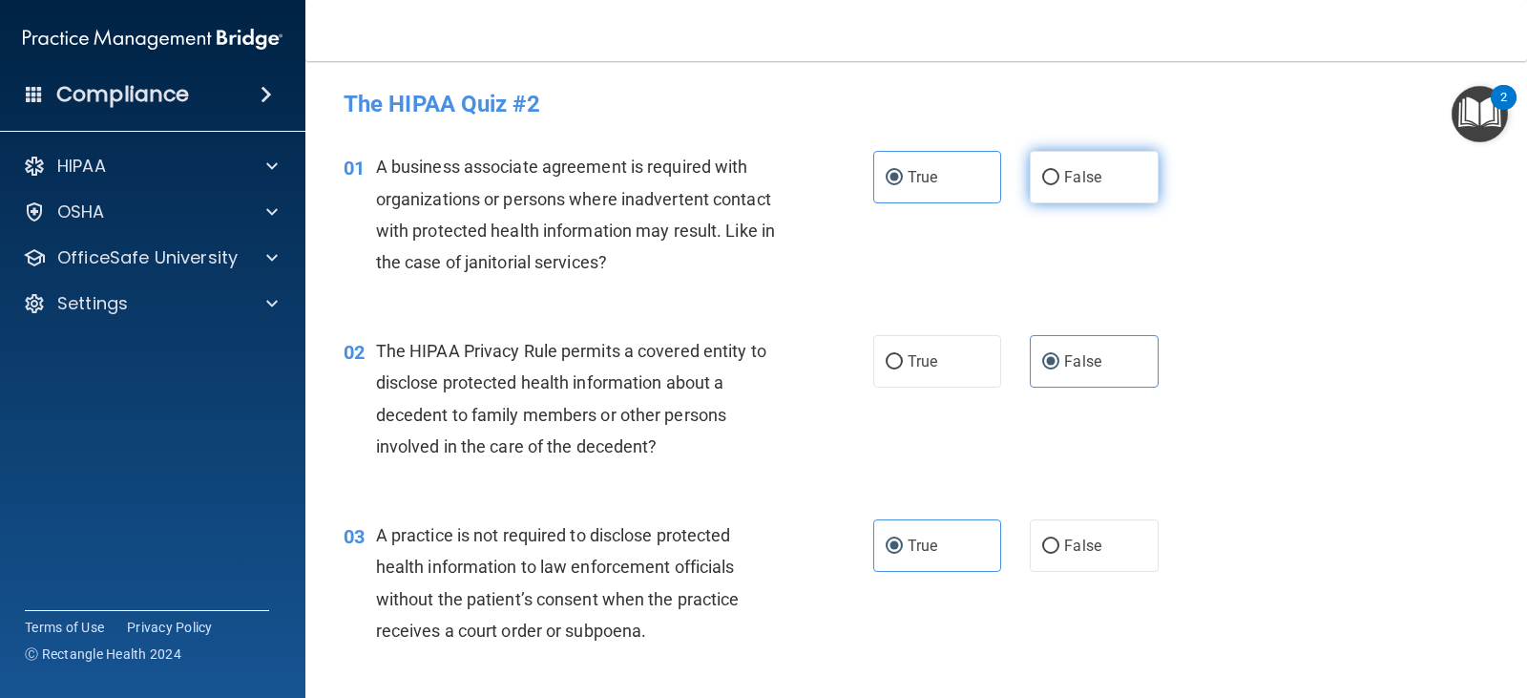
radio input "true"
radio input "false"
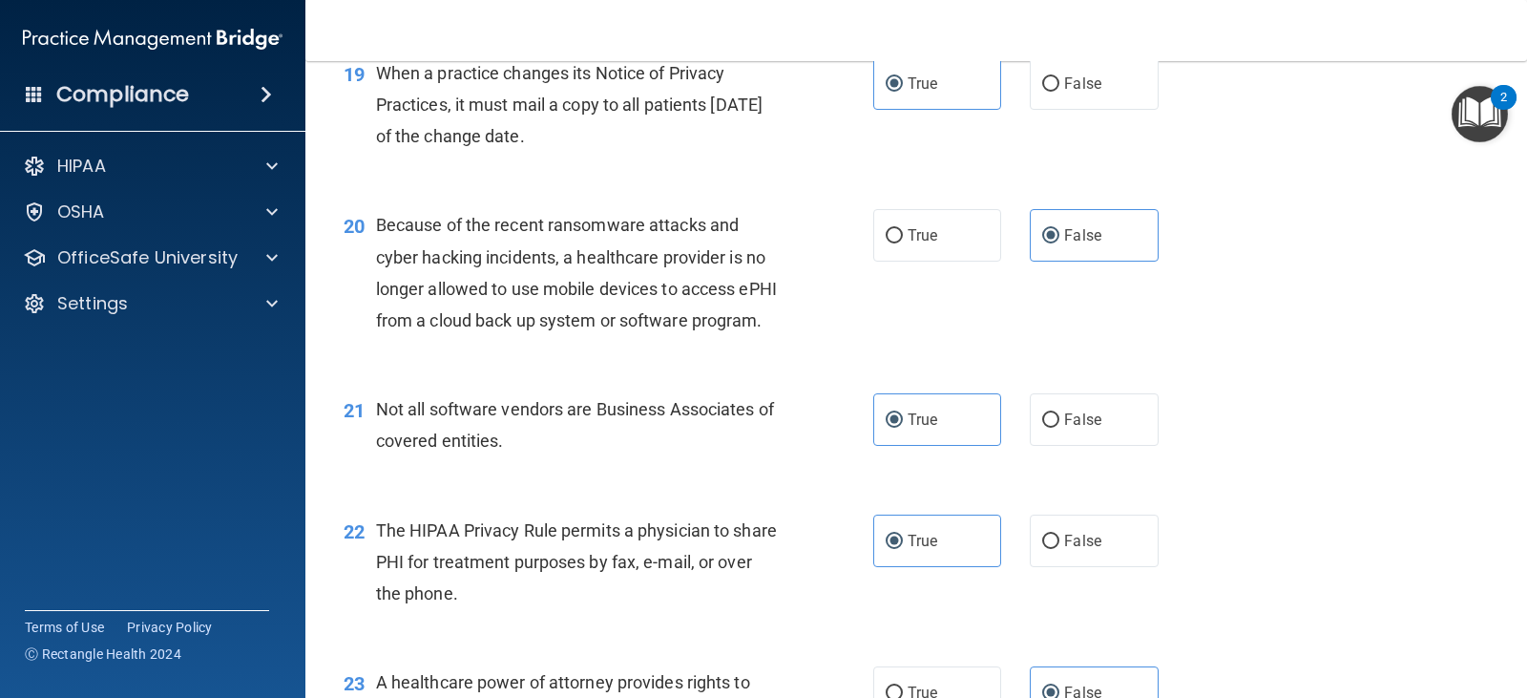
scroll to position [4380, 0]
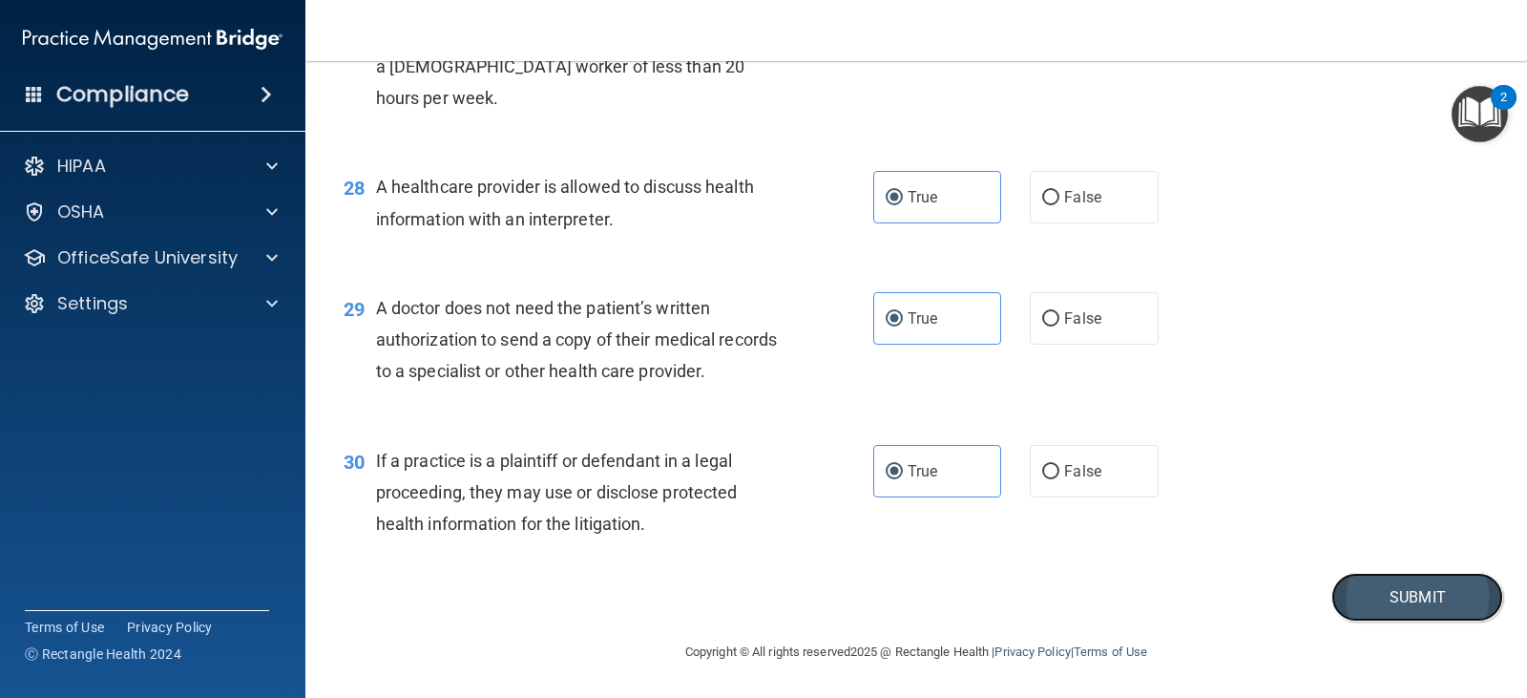
click at [1353, 605] on button "Submit" at bounding box center [1418, 597] width 172 height 49
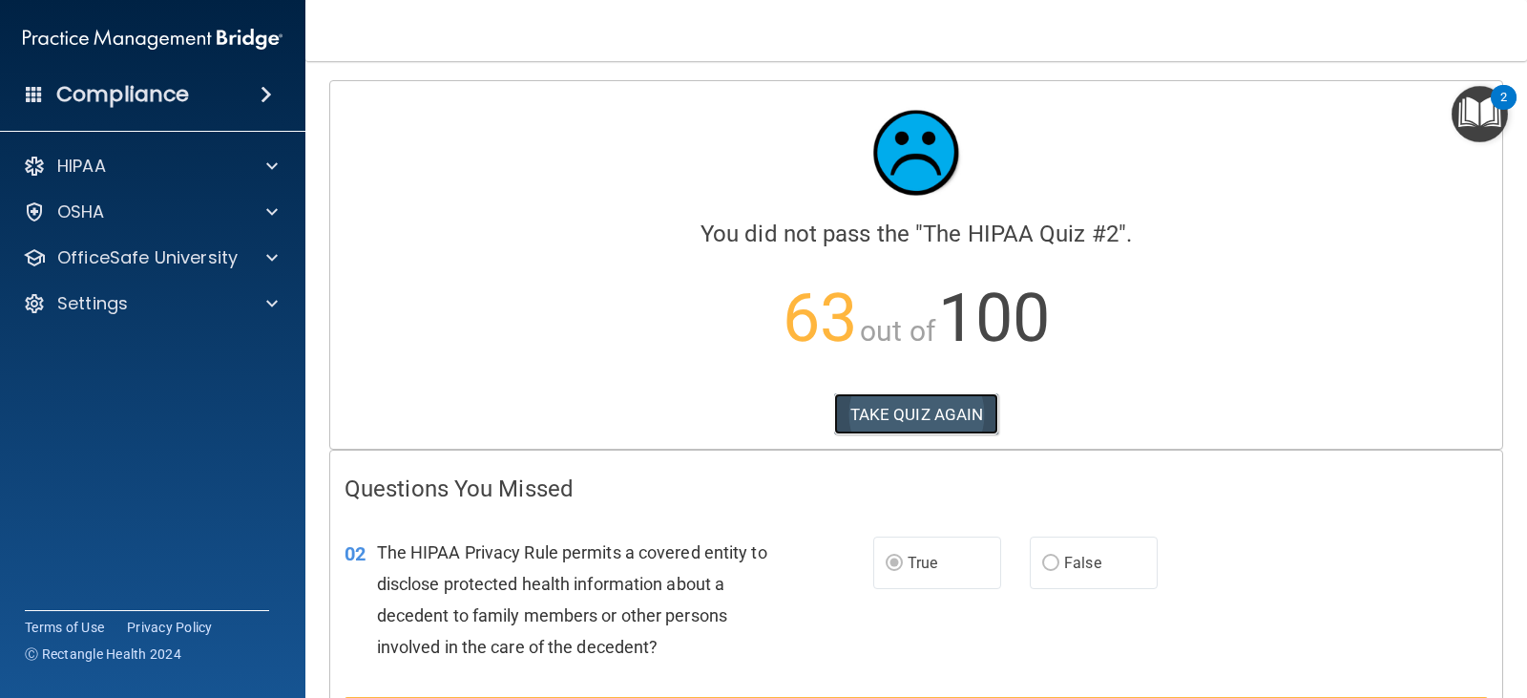
click at [957, 417] on button "TAKE QUIZ AGAIN" at bounding box center [916, 414] width 165 height 42
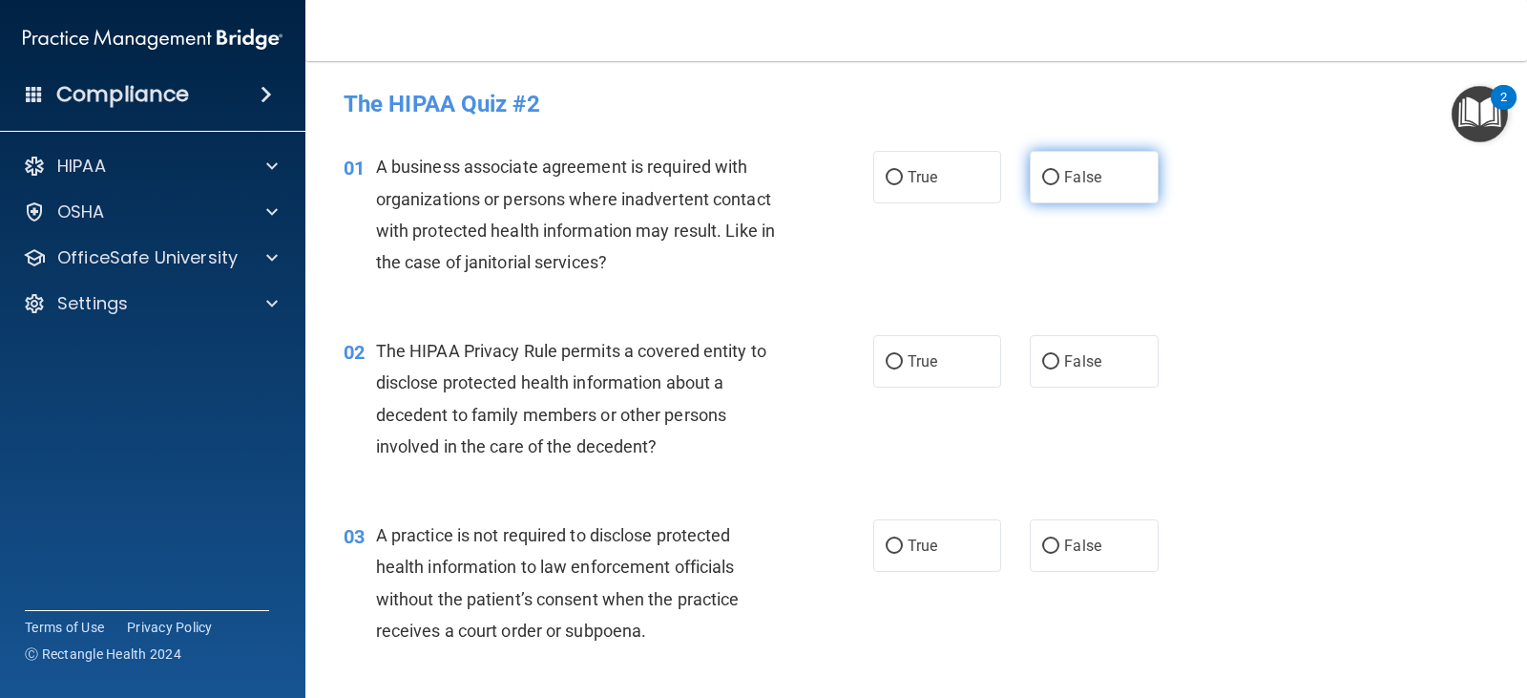
click at [1067, 174] on span "False" at bounding box center [1082, 177] width 37 height 18
click at [1060, 174] on input "False" at bounding box center [1050, 178] width 17 height 14
radio input "true"
click at [874, 362] on label "True" at bounding box center [938, 361] width 128 height 53
click at [886, 362] on input "True" at bounding box center [894, 362] width 17 height 14
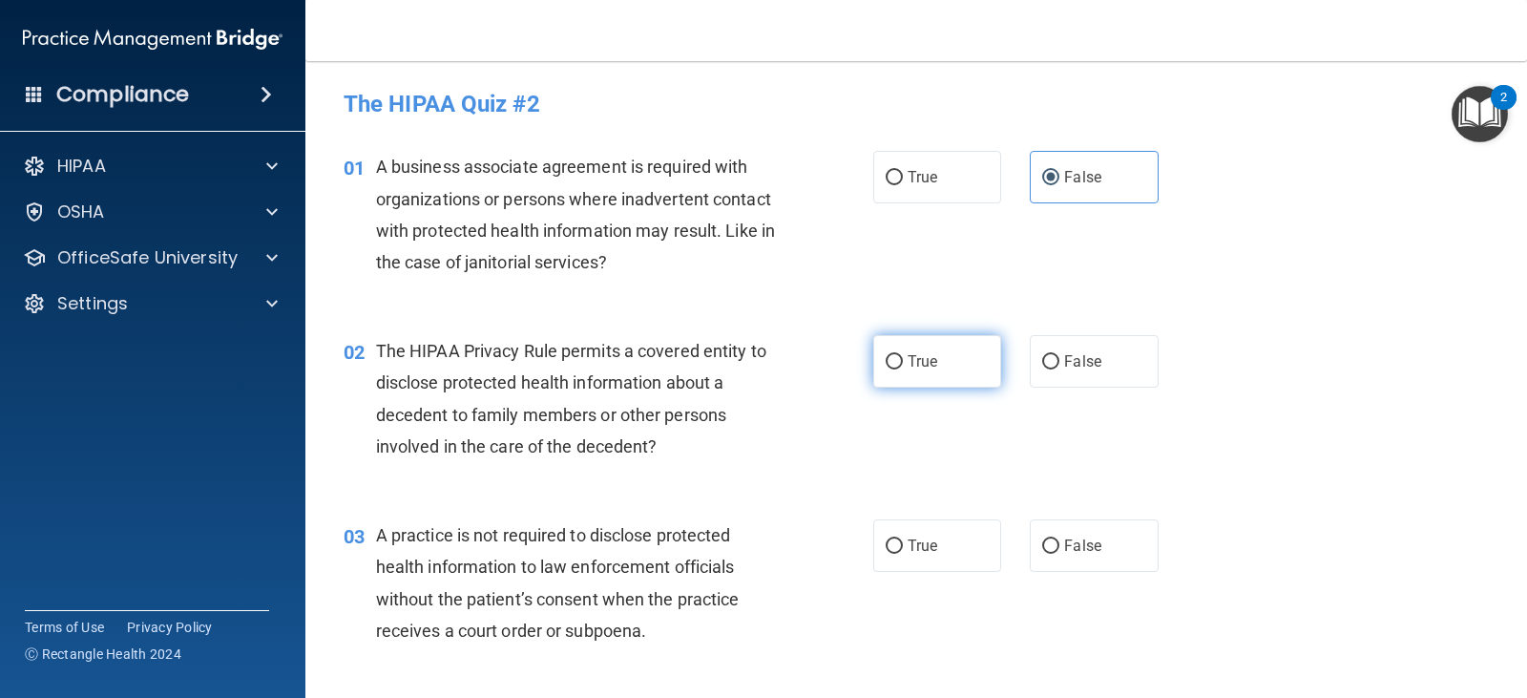
radio input "true"
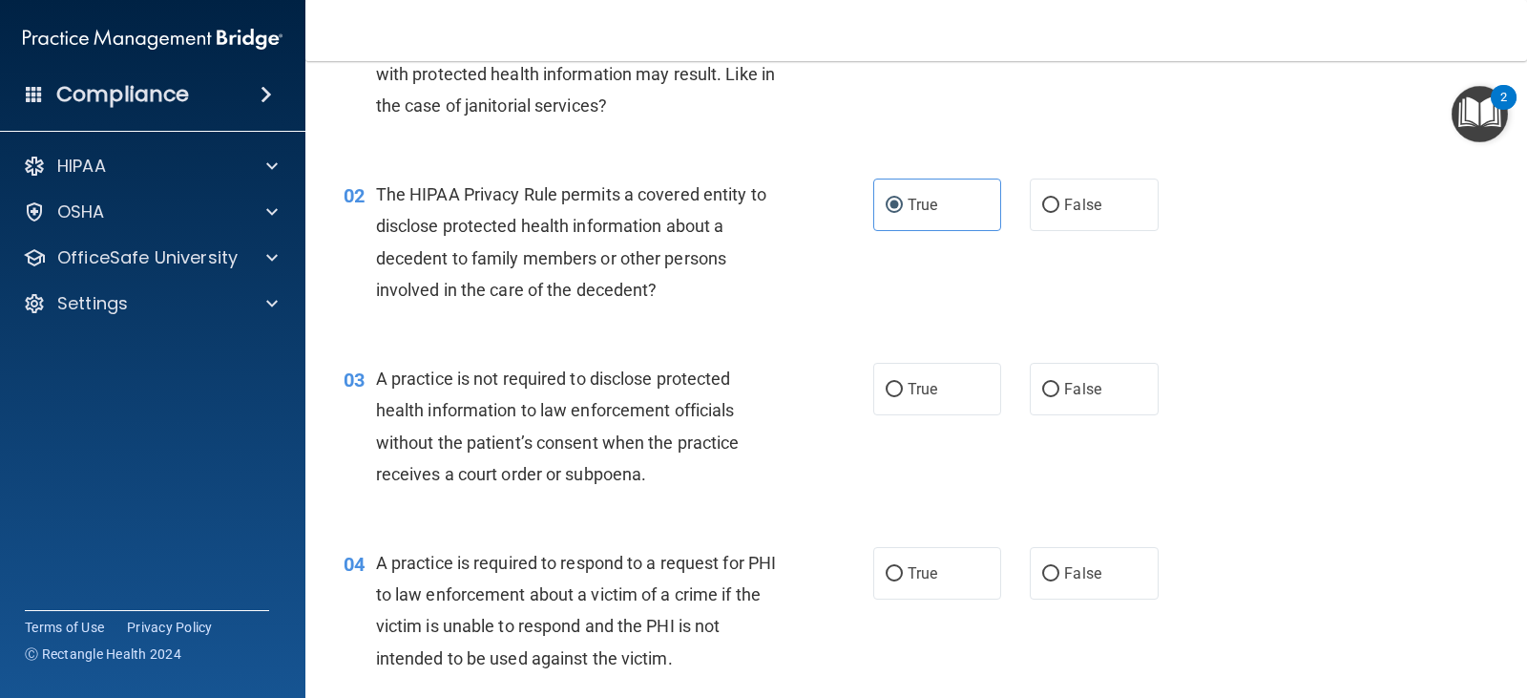
scroll to position [161, 0]
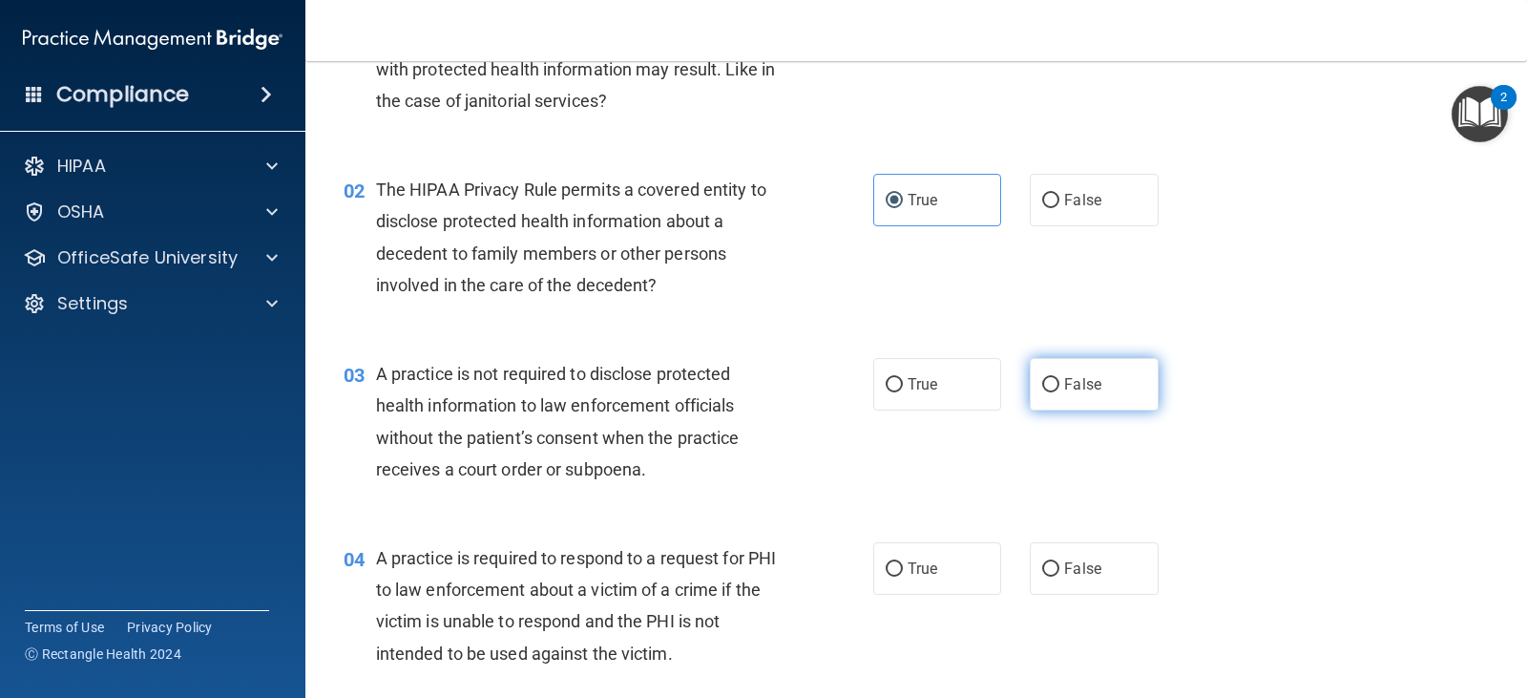
click at [1066, 377] on span "False" at bounding box center [1082, 384] width 37 height 18
click at [1060, 378] on input "False" at bounding box center [1050, 385] width 17 height 14
radio input "true"
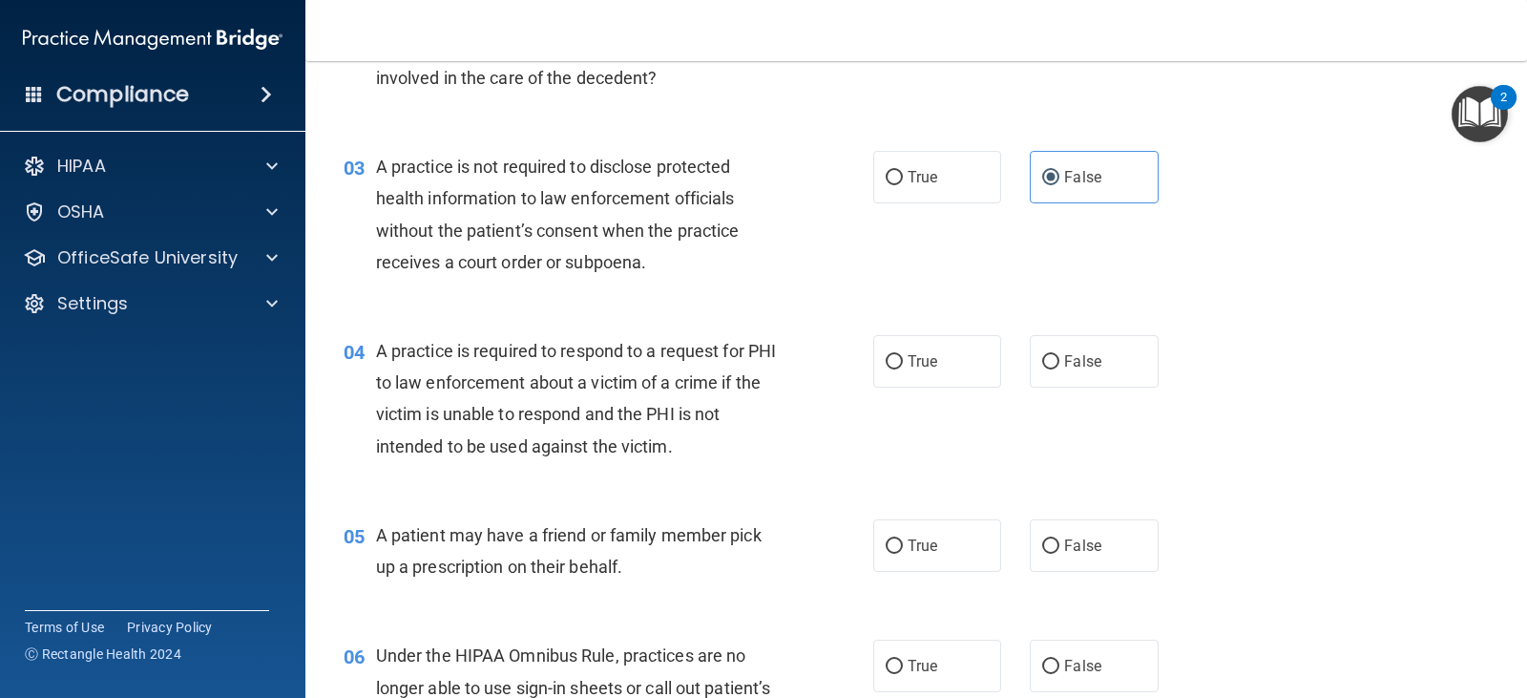
scroll to position [369, 0]
click at [918, 349] on label "True" at bounding box center [938, 360] width 128 height 53
click at [903, 354] on input "True" at bounding box center [894, 361] width 17 height 14
radio input "true"
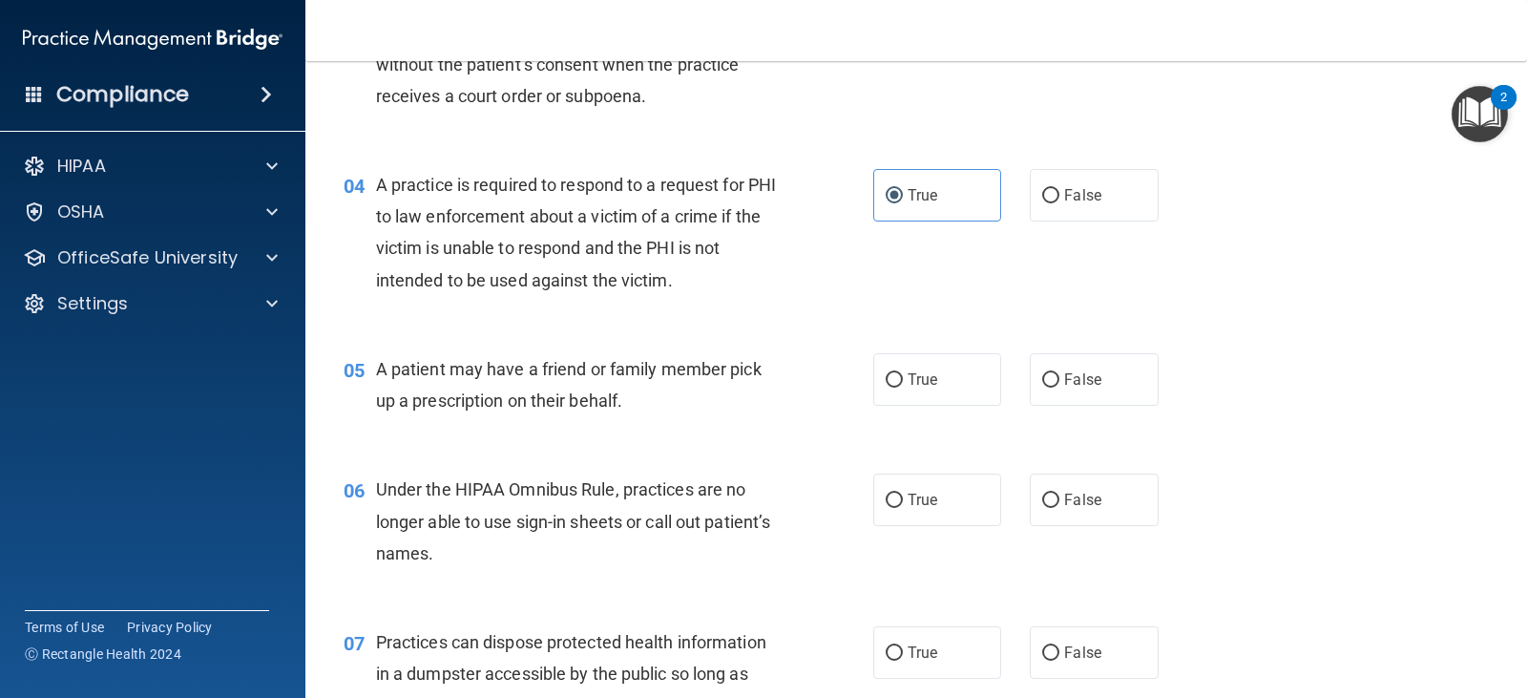
scroll to position [552, 0]
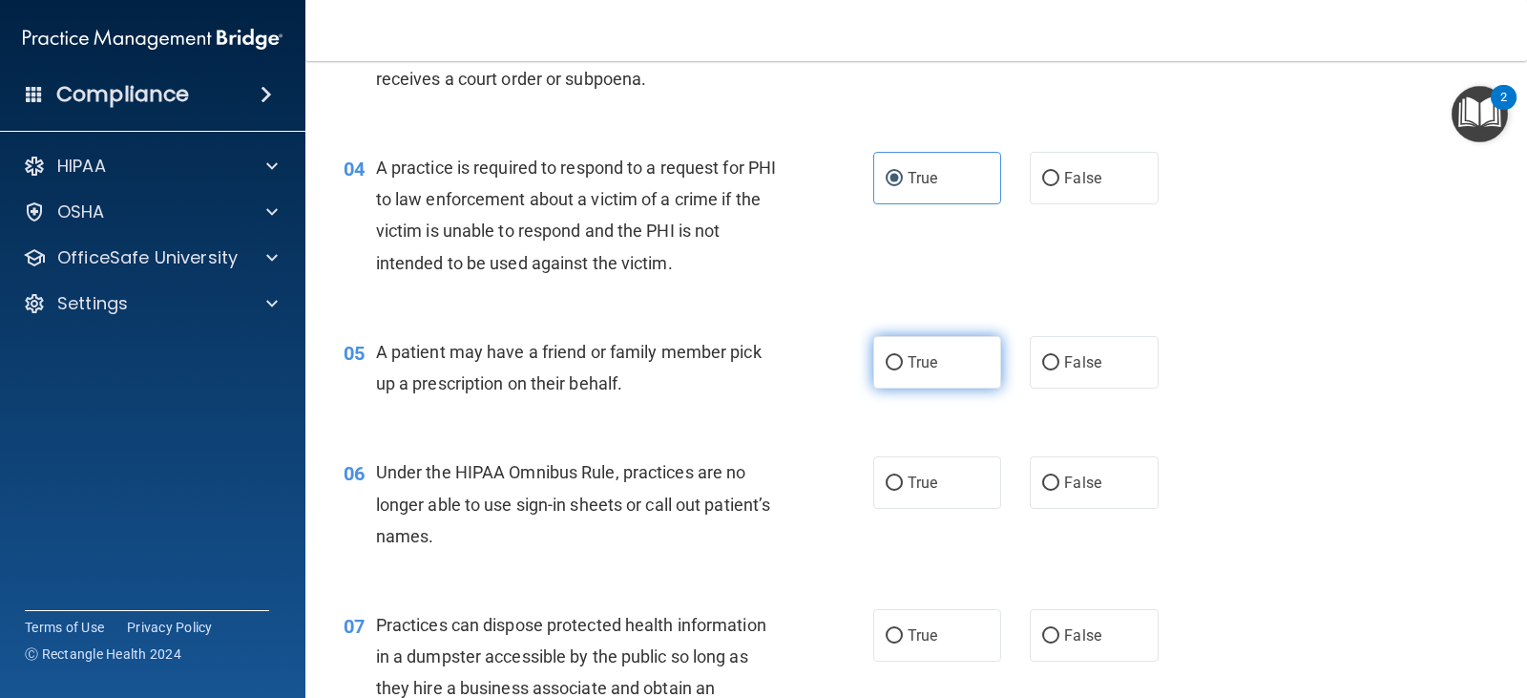
click at [895, 359] on input "True" at bounding box center [894, 363] width 17 height 14
radio input "true"
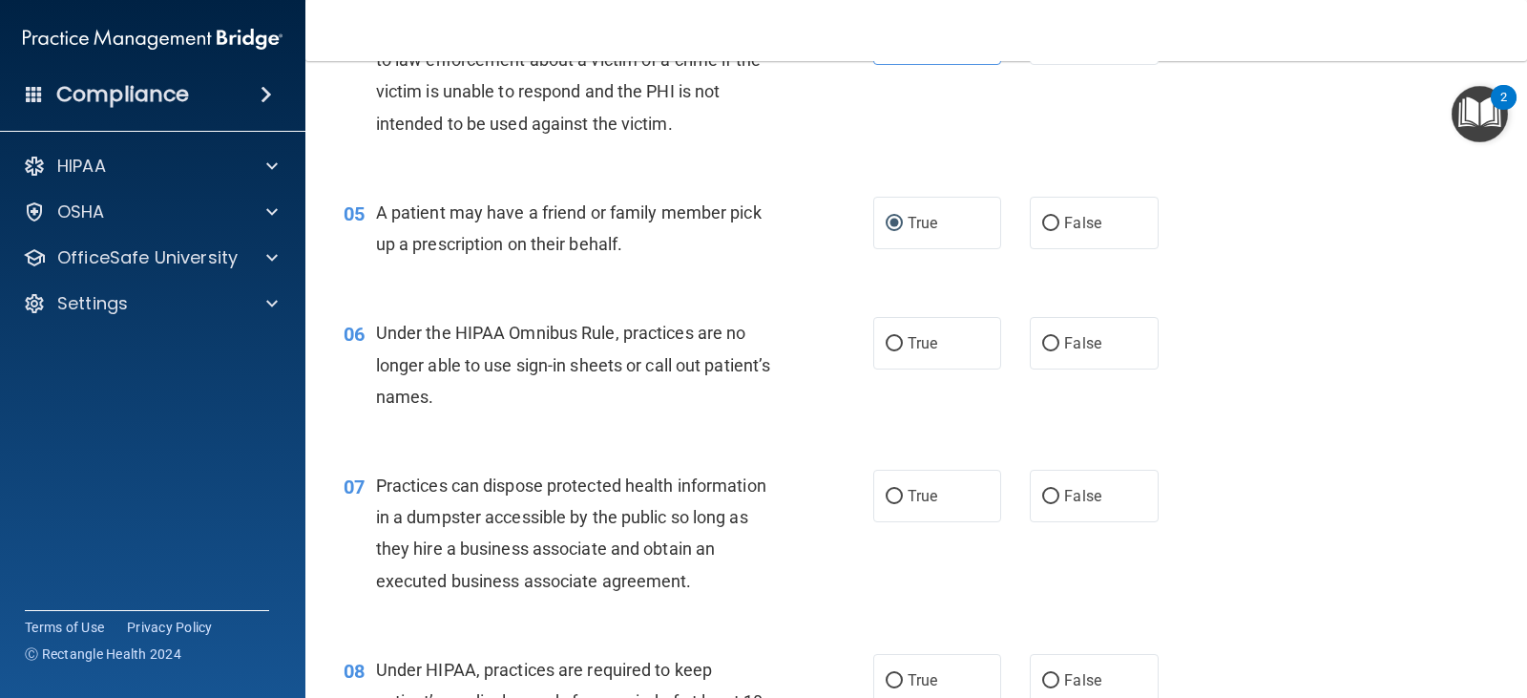
scroll to position [692, 0]
click at [1081, 340] on span "False" at bounding box center [1082, 342] width 37 height 18
click at [1060, 340] on input "False" at bounding box center [1050, 343] width 17 height 14
radio input "true"
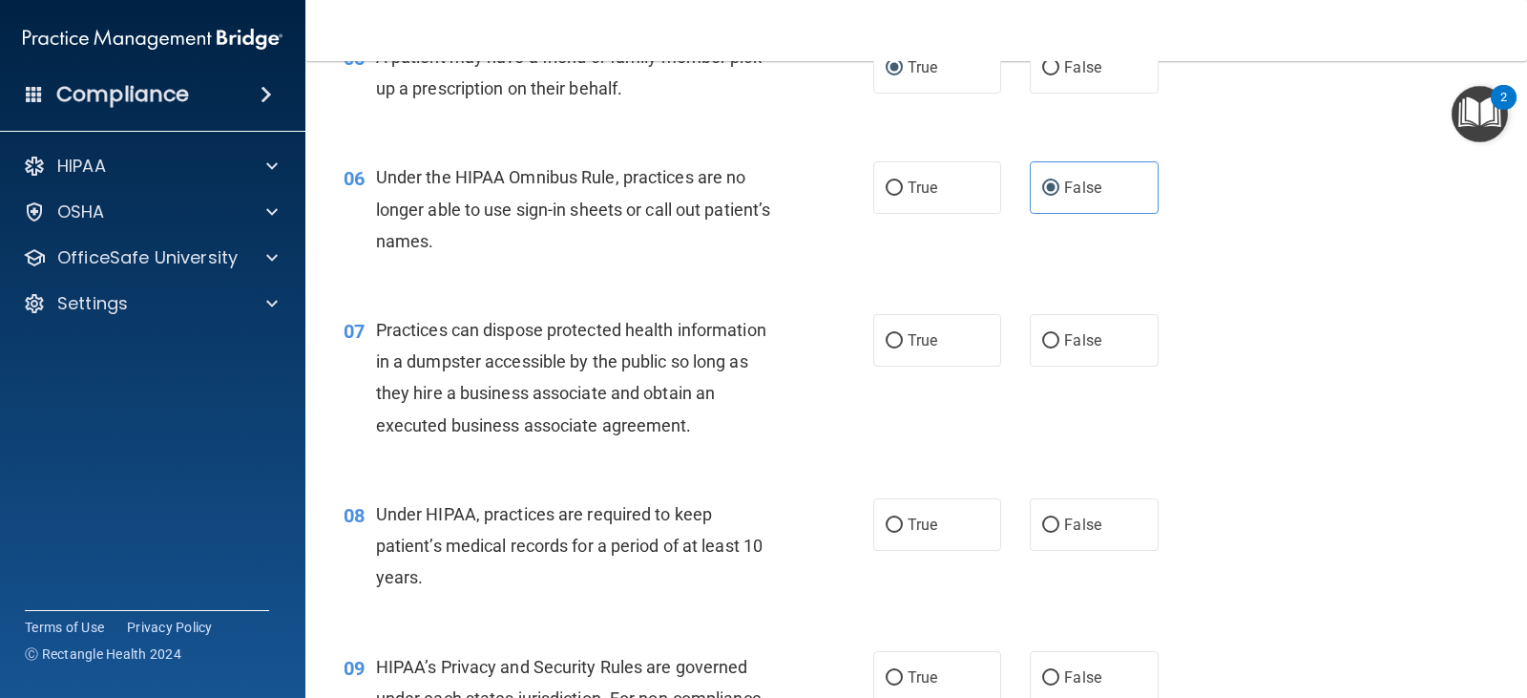
scroll to position [848, 0]
click at [1052, 353] on label "False" at bounding box center [1094, 339] width 128 height 53
click at [1052, 347] on input "False" at bounding box center [1050, 340] width 17 height 14
radio input "true"
click at [1042, 528] on input "False" at bounding box center [1050, 524] width 17 height 14
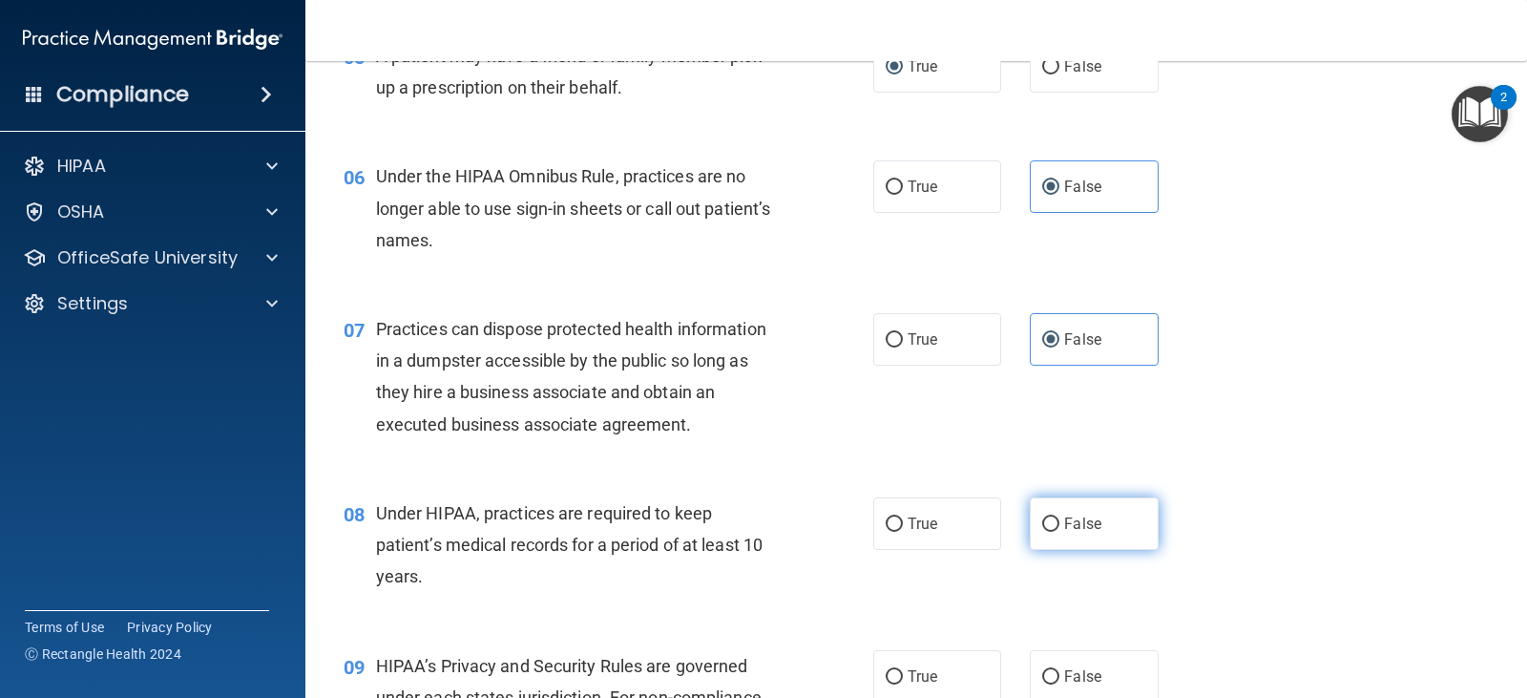
radio input "true"
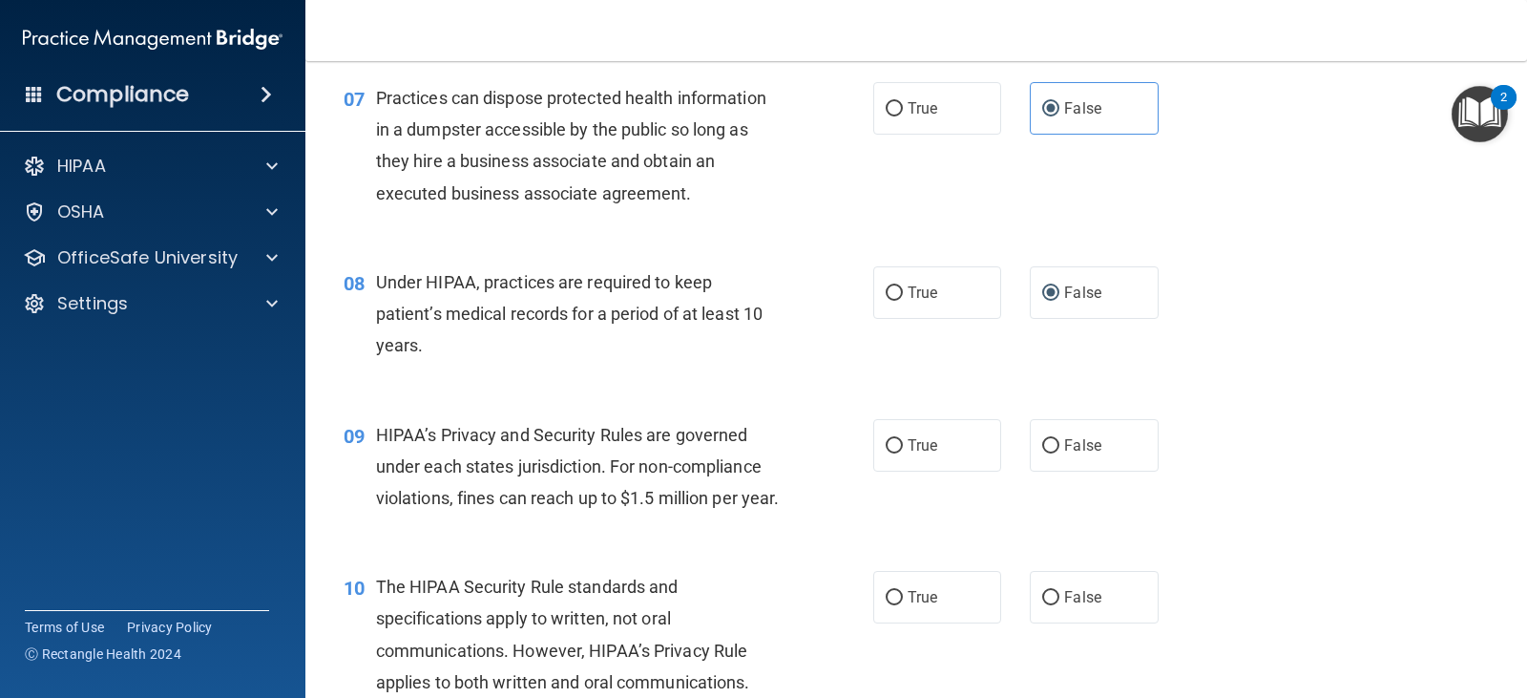
scroll to position [1080, 0]
click at [1057, 461] on label "False" at bounding box center [1094, 444] width 128 height 53
click at [1057, 453] on input "False" at bounding box center [1050, 445] width 17 height 14
radio input "true"
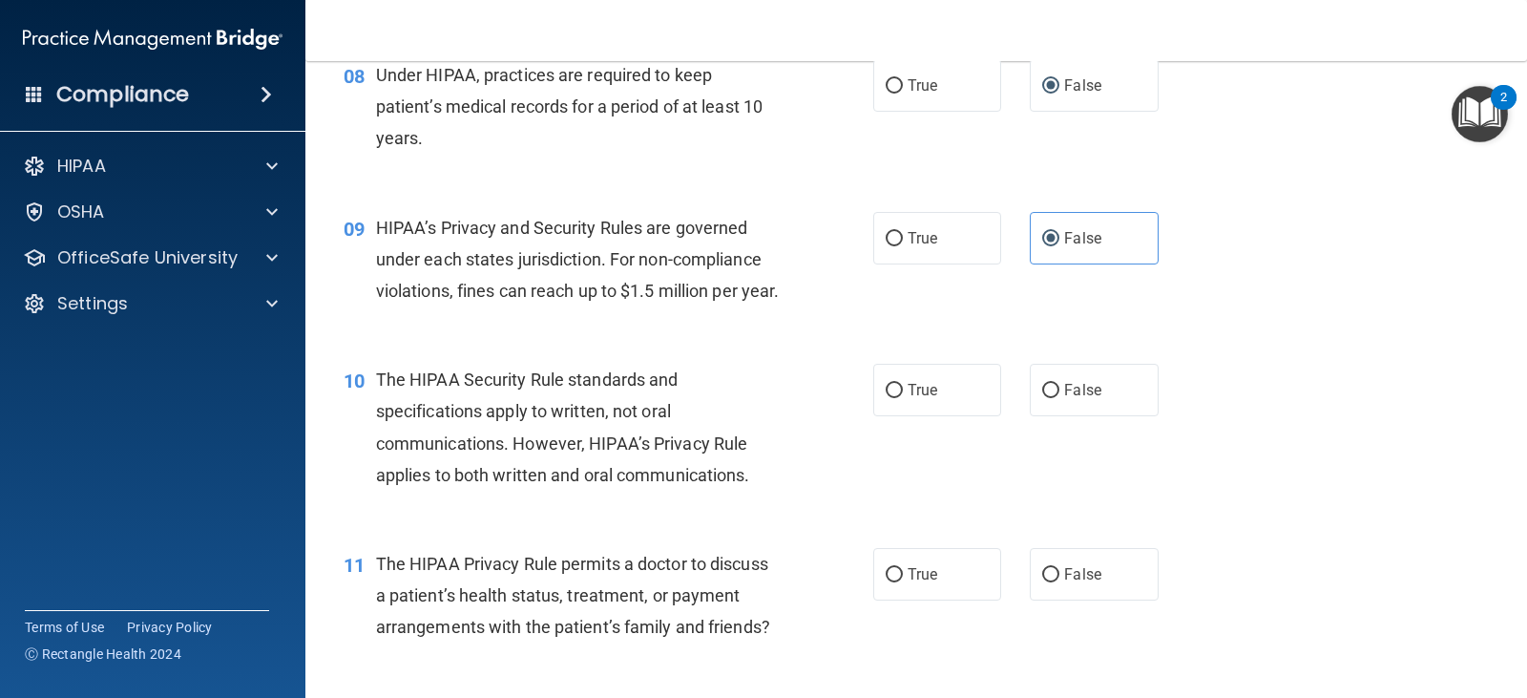
scroll to position [1288, 0]
click at [1056, 414] on label "False" at bounding box center [1094, 388] width 128 height 53
click at [1056, 396] on input "False" at bounding box center [1050, 389] width 17 height 14
radio input "true"
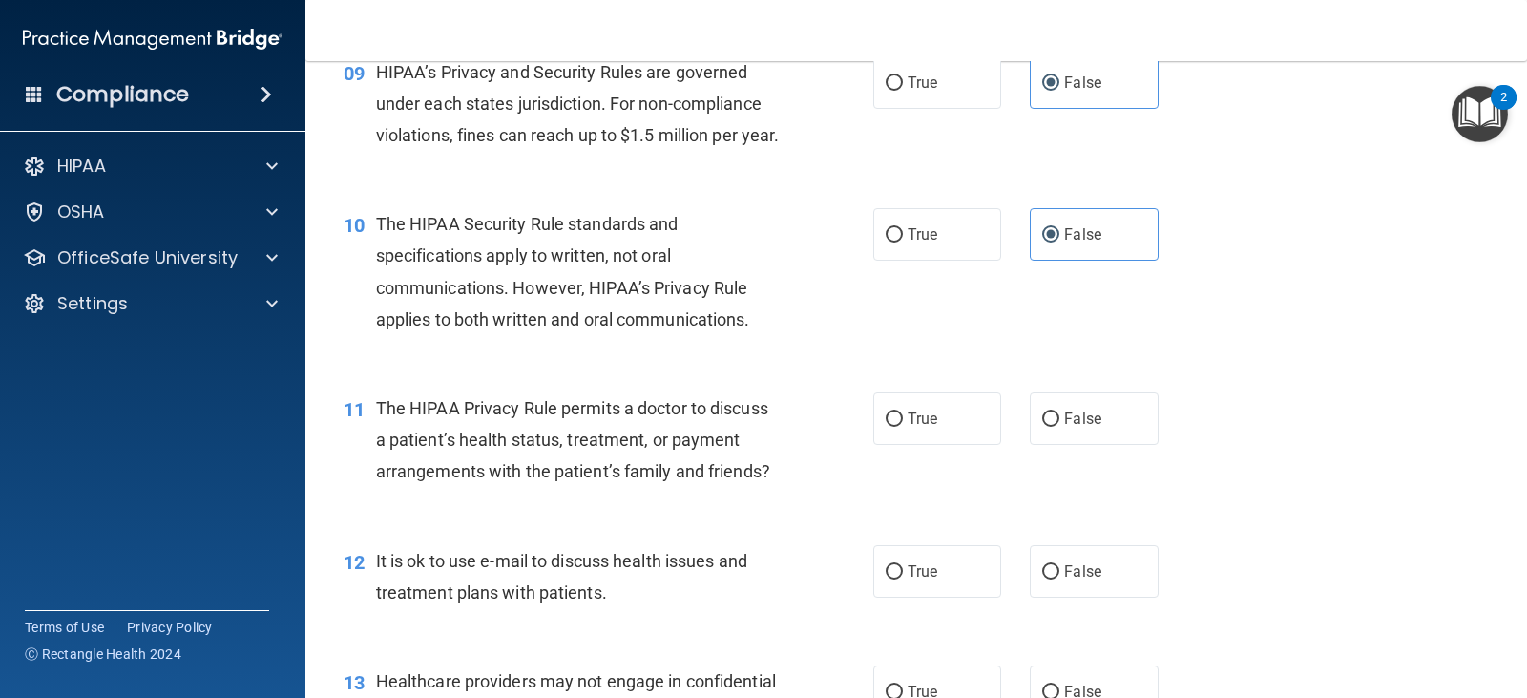
scroll to position [1452, 0]
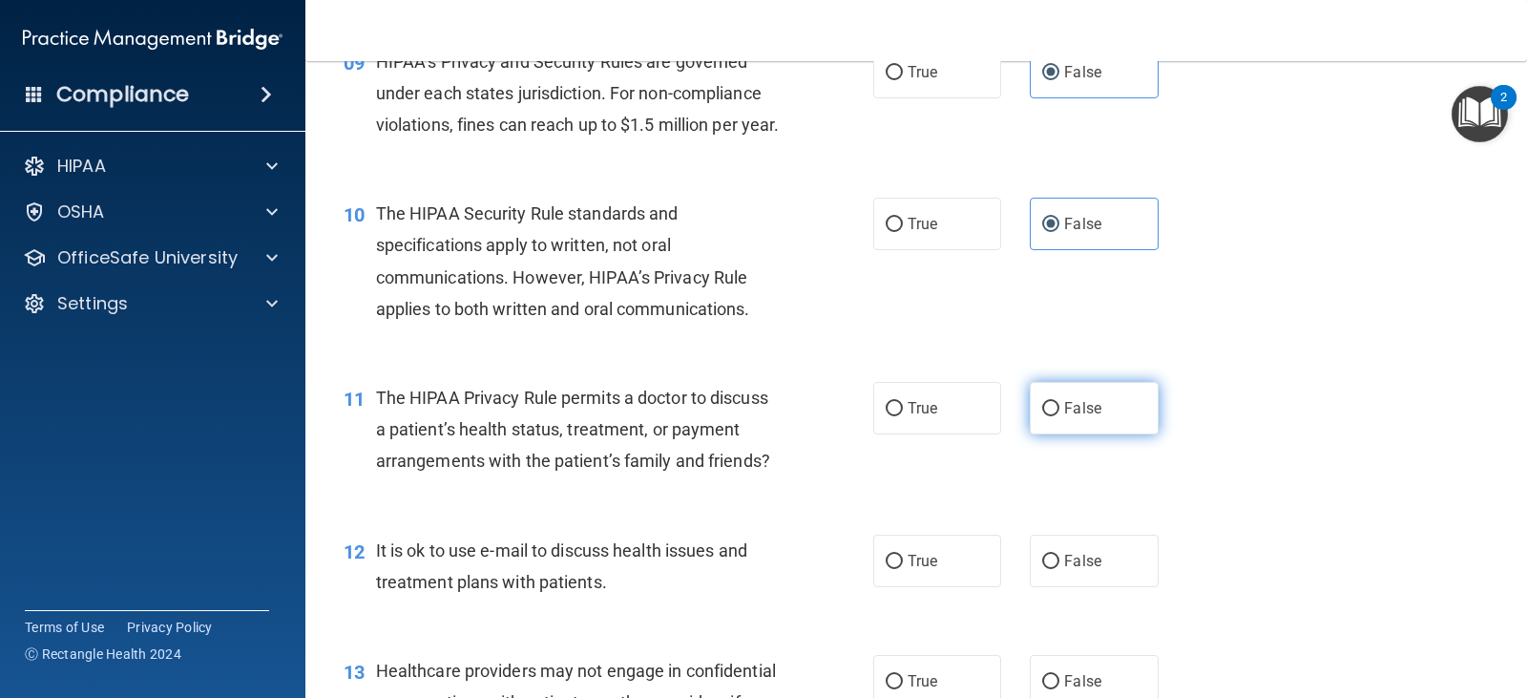
click at [1081, 430] on label "False" at bounding box center [1094, 408] width 128 height 53
click at [1060, 416] on input "False" at bounding box center [1050, 409] width 17 height 14
radio input "true"
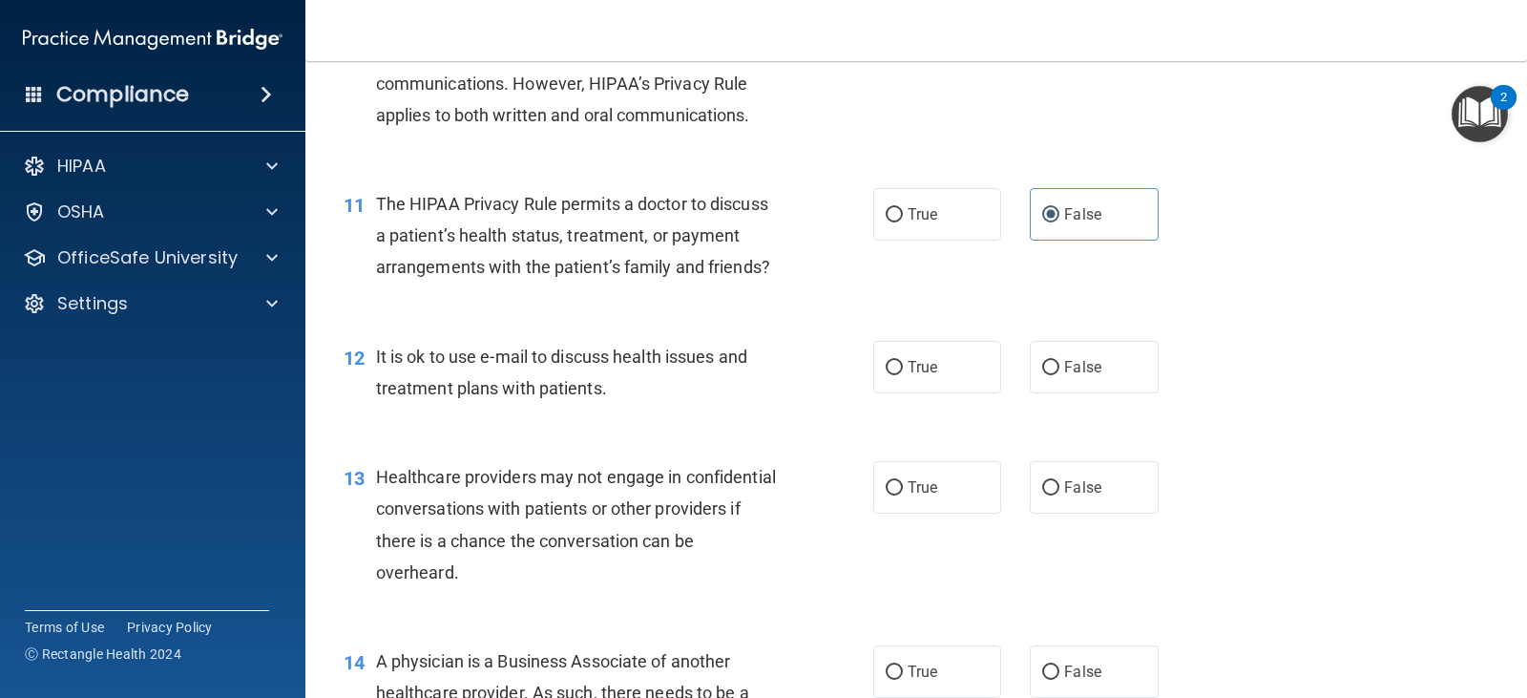
scroll to position [1648, 0]
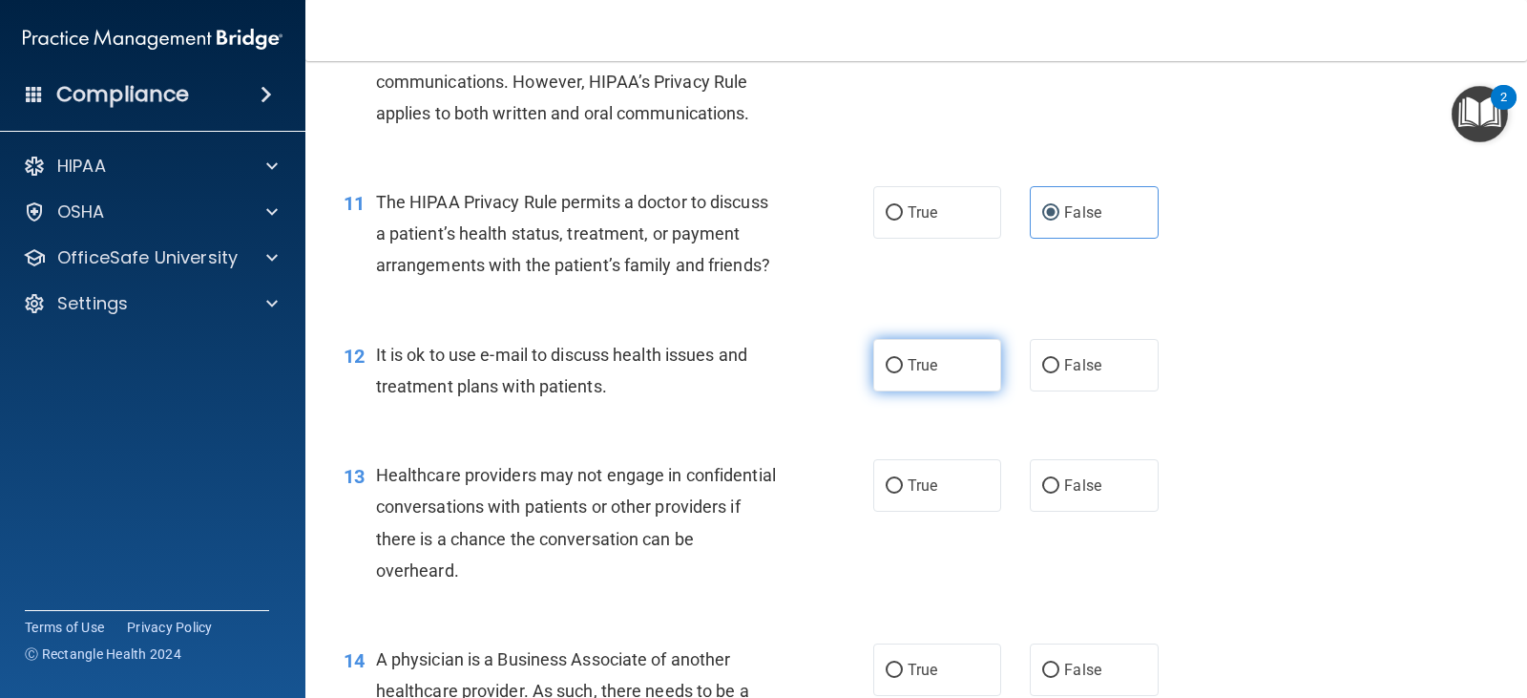
click at [900, 391] on label "True" at bounding box center [938, 365] width 128 height 53
click at [900, 373] on input "True" at bounding box center [894, 366] width 17 height 14
radio input "true"
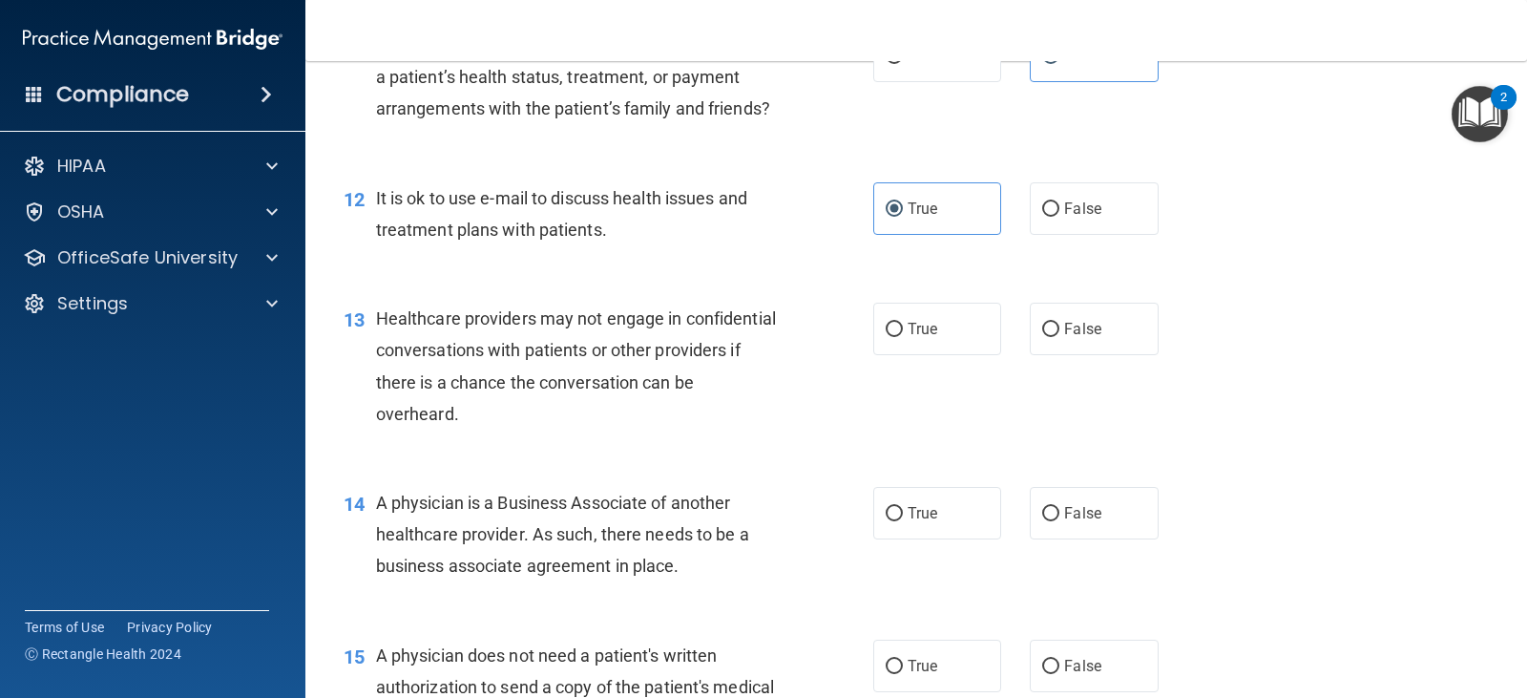
scroll to position [1813, 0]
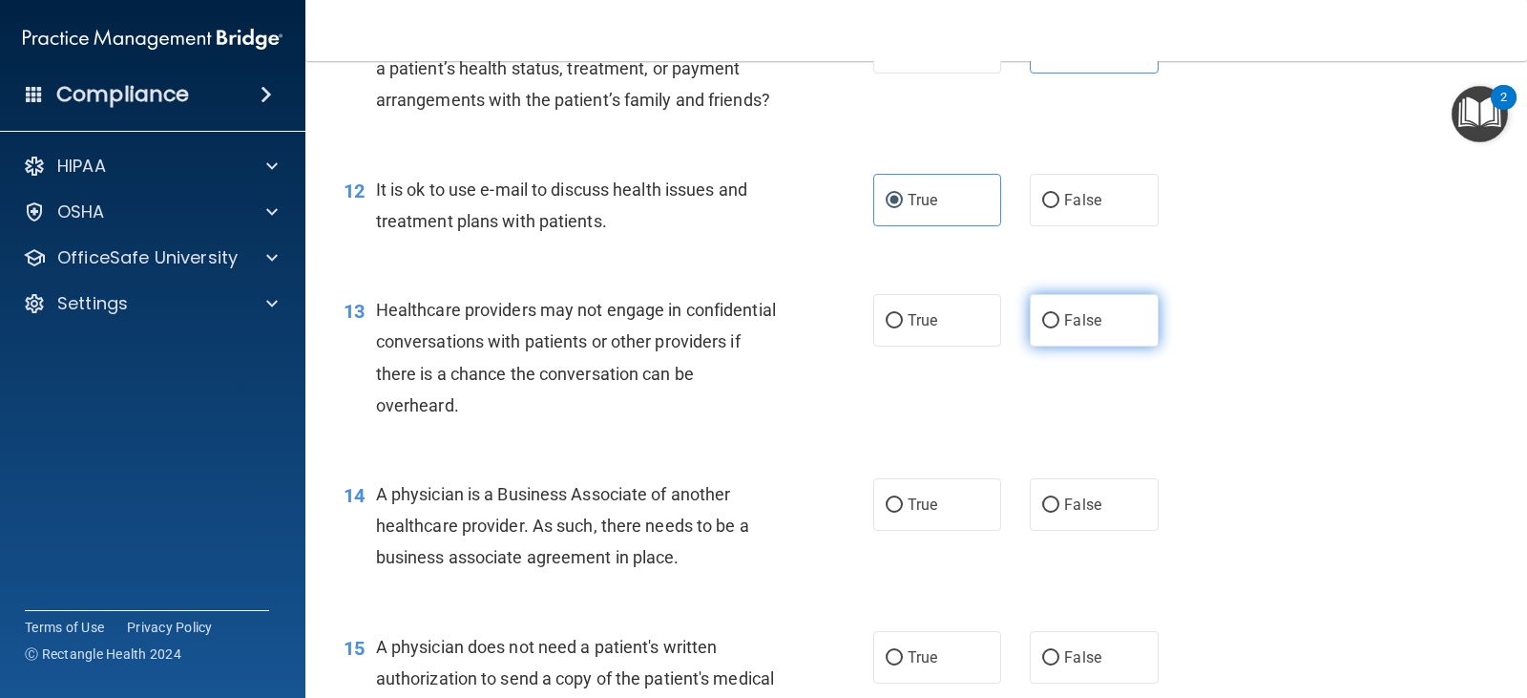
click at [1085, 329] on span "False" at bounding box center [1082, 320] width 37 height 18
click at [1060, 328] on input "False" at bounding box center [1050, 321] width 17 height 14
radio input "true"
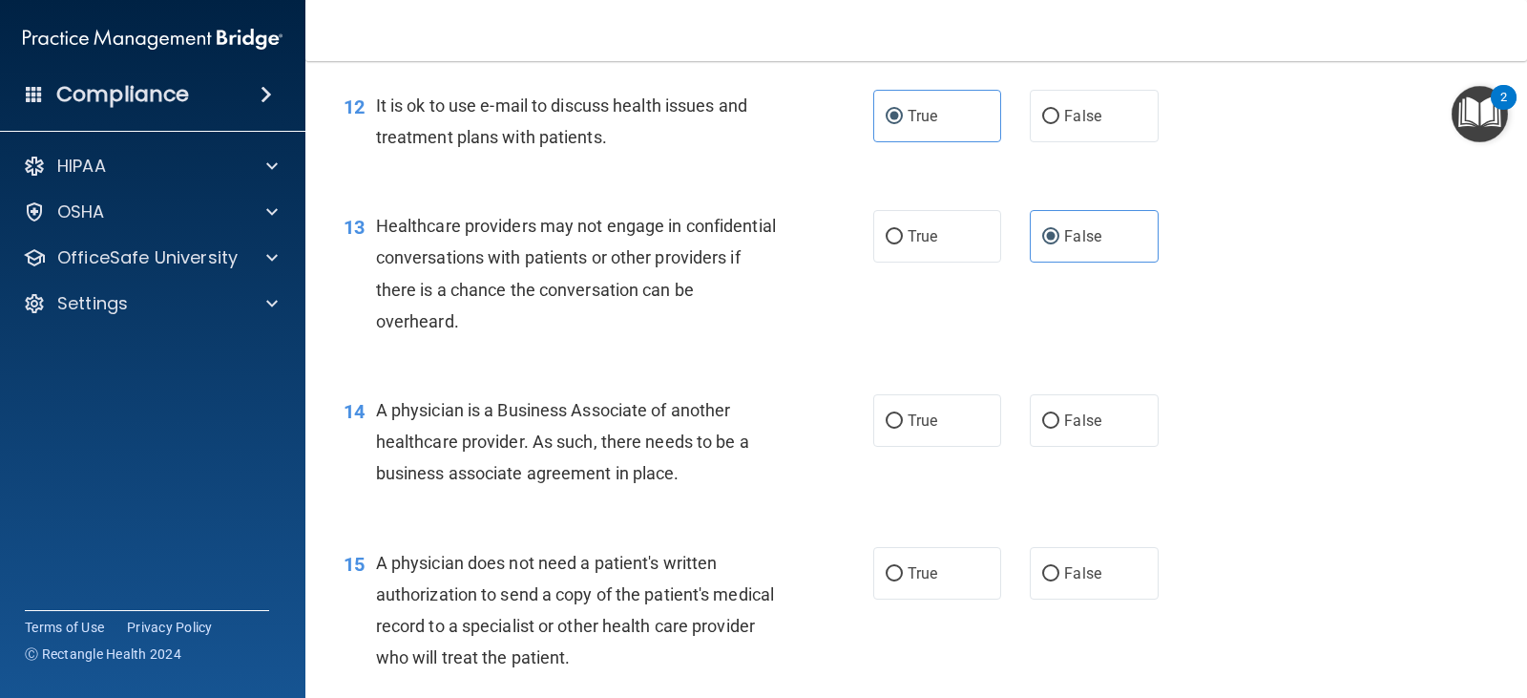
scroll to position [1923, 0]
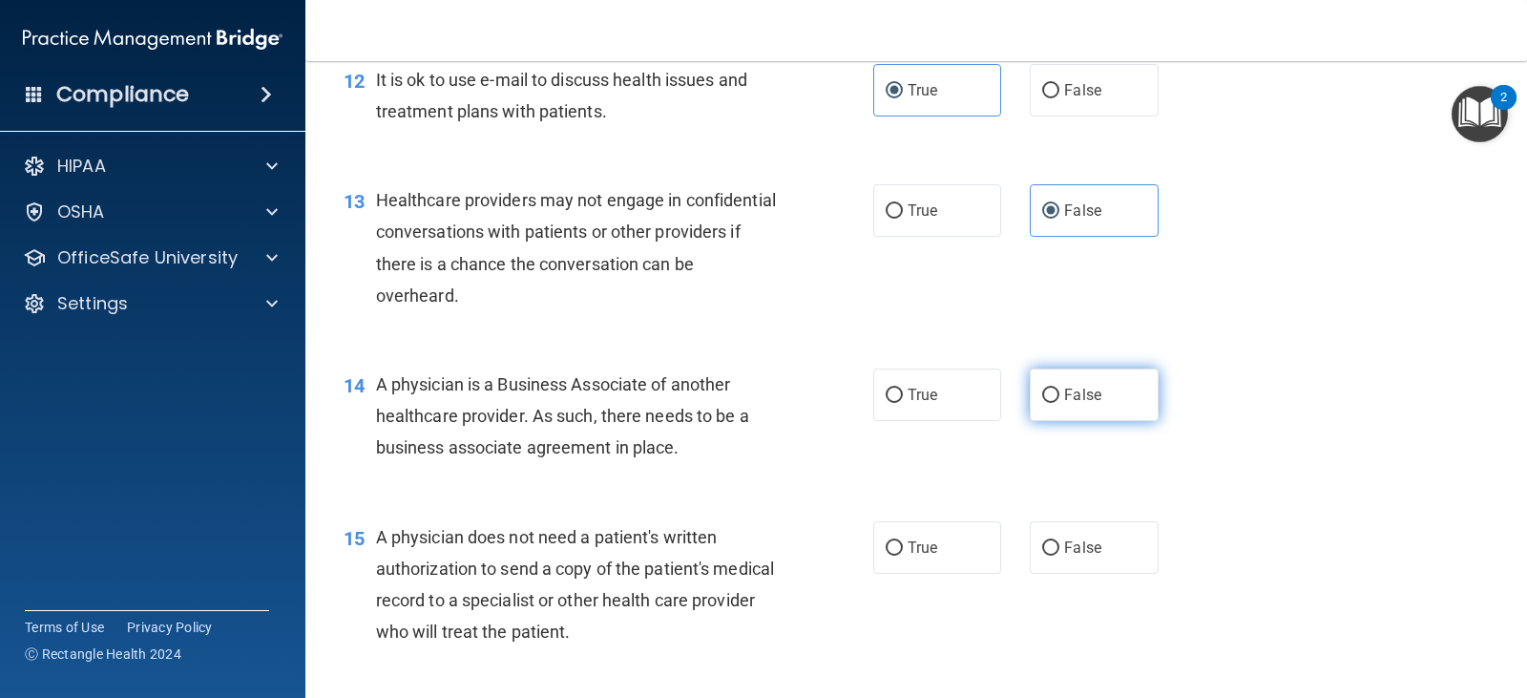
click at [1077, 406] on label "False" at bounding box center [1094, 394] width 128 height 53
click at [1060, 403] on input "False" at bounding box center [1050, 396] width 17 height 14
radio input "true"
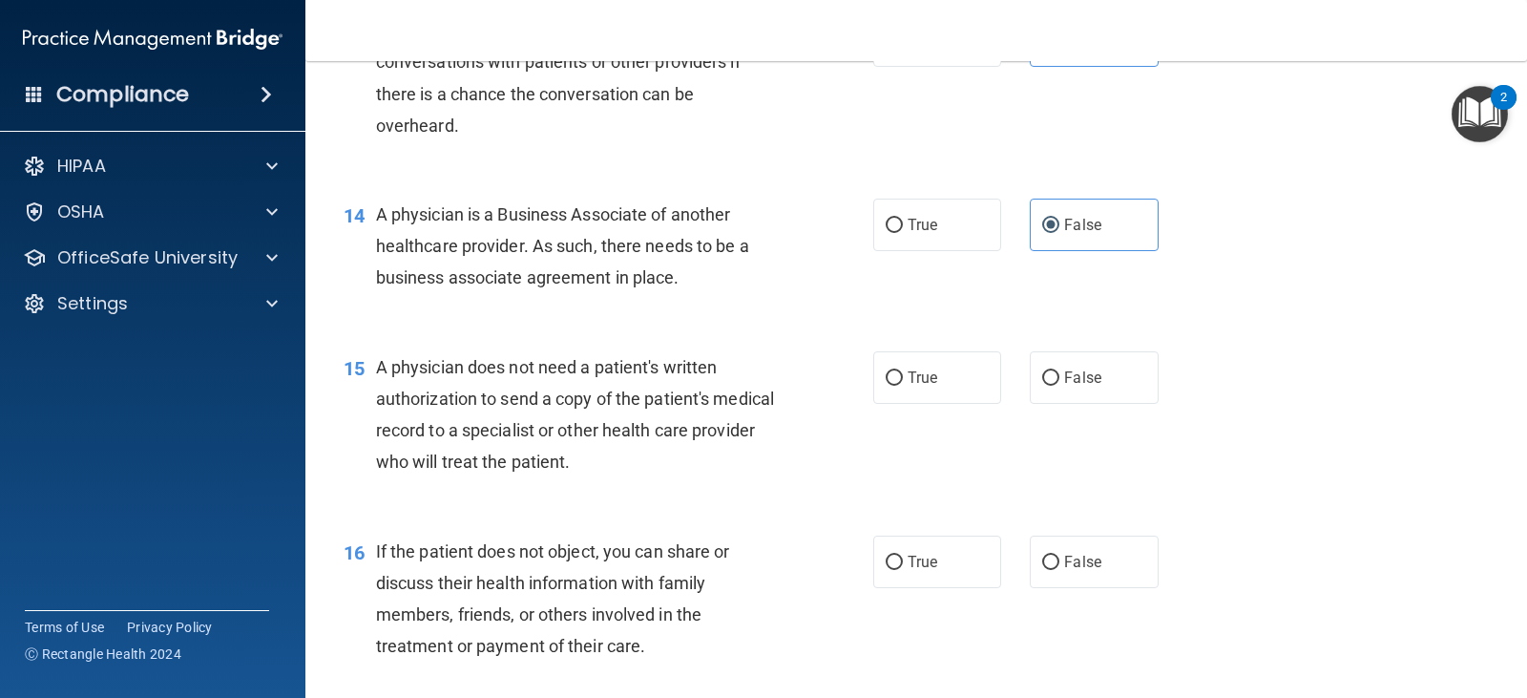
scroll to position [2095, 0]
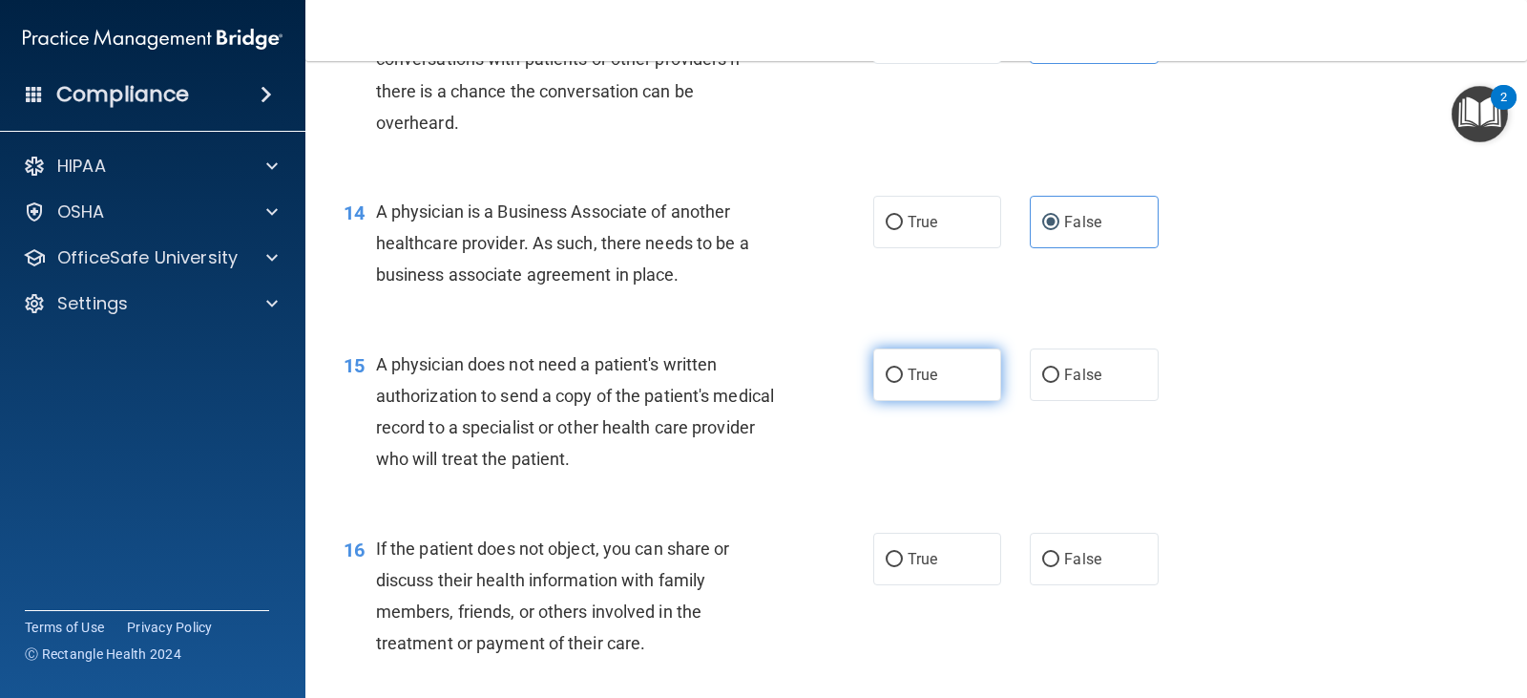
click at [909, 394] on label "True" at bounding box center [938, 374] width 128 height 53
click at [903, 383] on input "True" at bounding box center [894, 375] width 17 height 14
radio input "true"
click at [886, 567] on input "True" at bounding box center [894, 560] width 17 height 14
radio input "true"
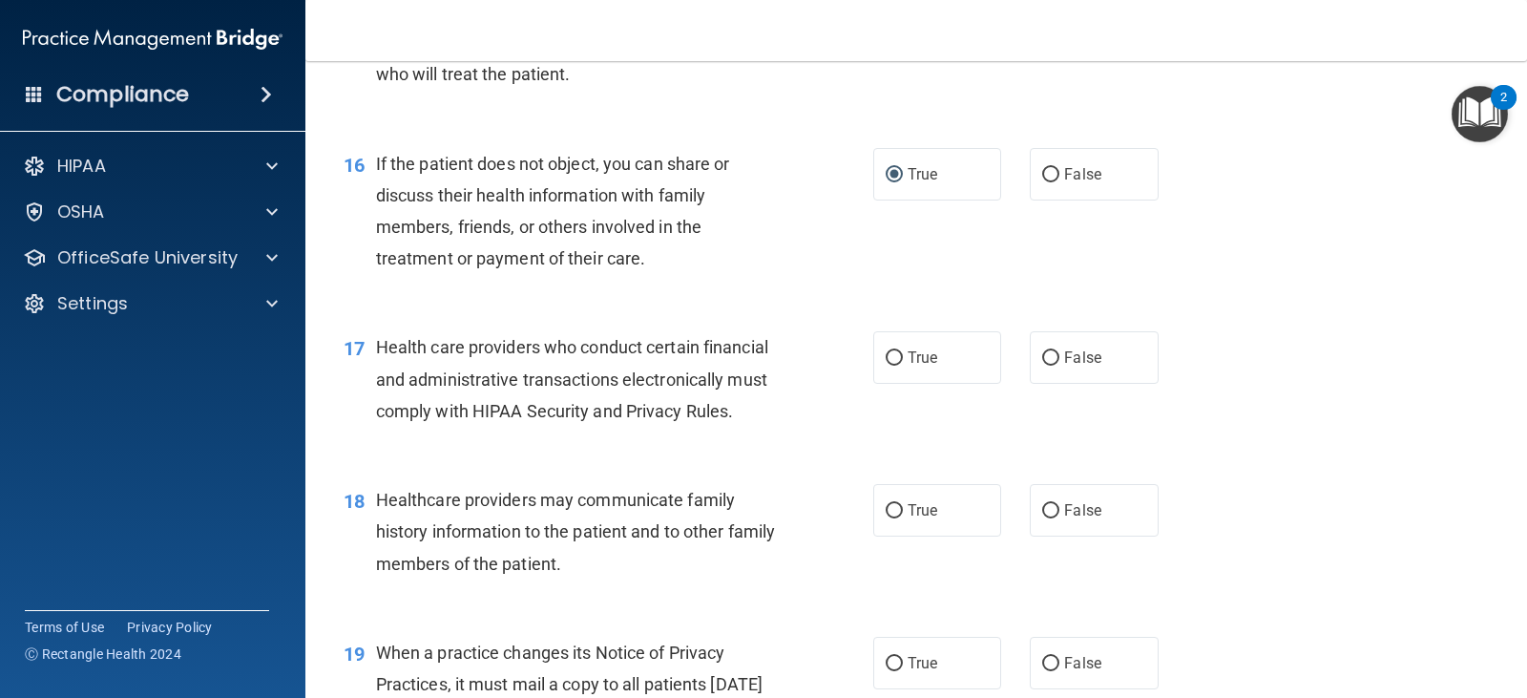
scroll to position [2494, 0]
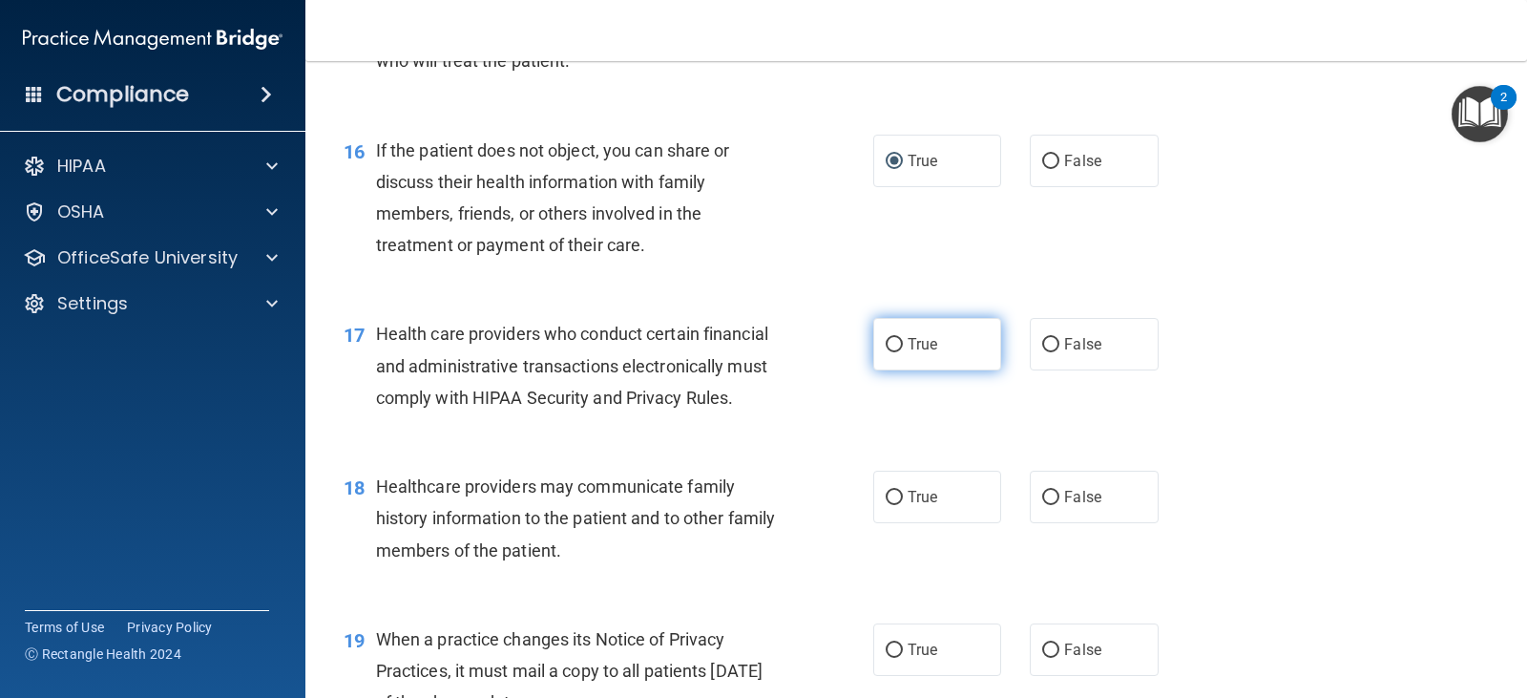
click at [916, 370] on label "True" at bounding box center [938, 344] width 128 height 53
click at [903, 352] on input "True" at bounding box center [894, 345] width 17 height 14
radio input "true"
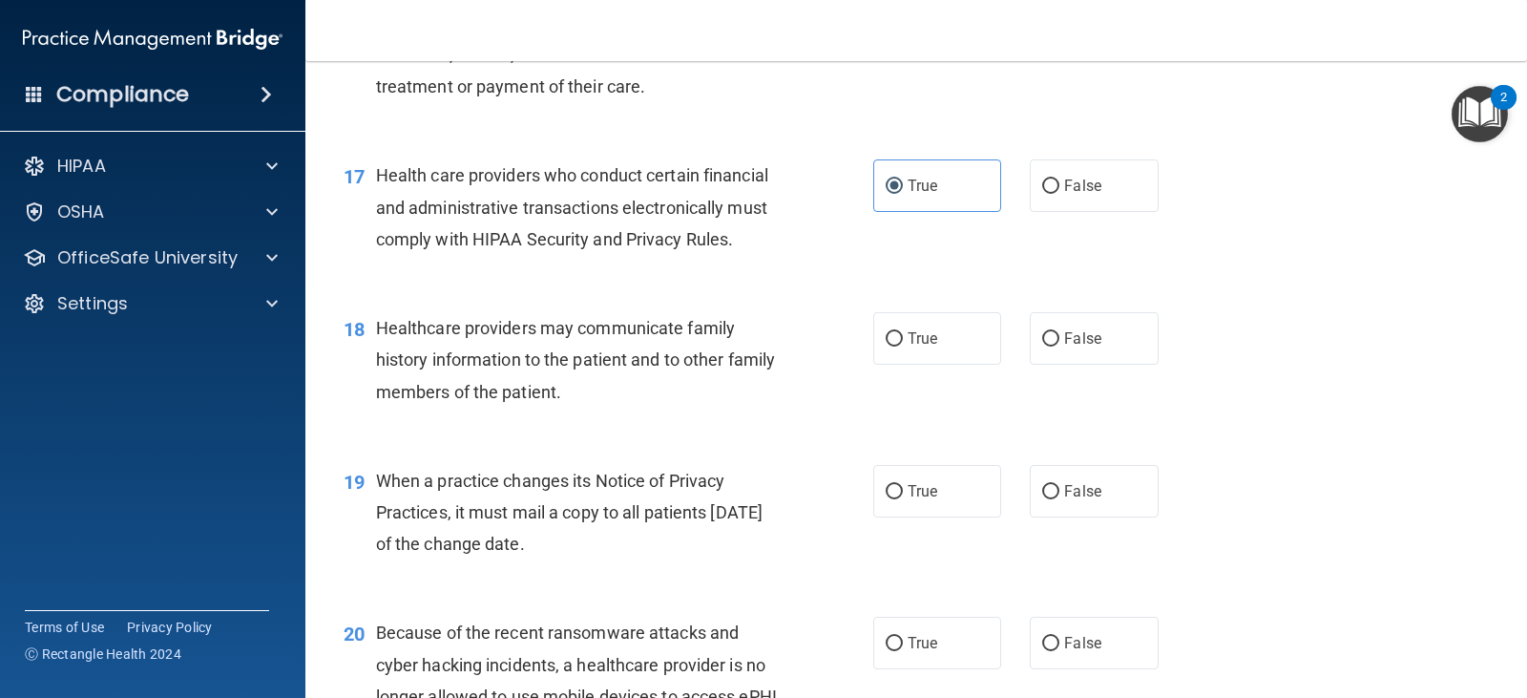
scroll to position [2657, 0]
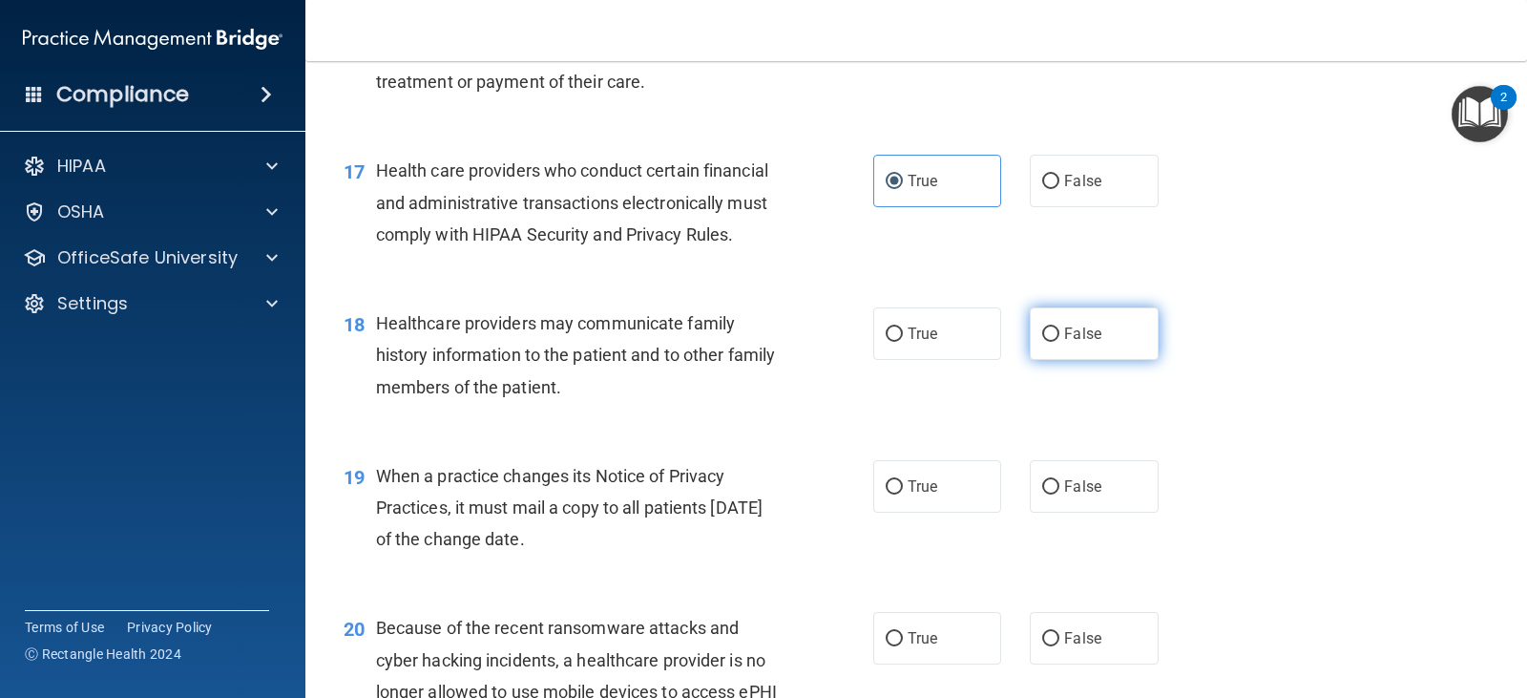
click at [1067, 352] on label "False" at bounding box center [1094, 333] width 128 height 53
click at [1060, 342] on input "False" at bounding box center [1050, 334] width 17 height 14
radio input "true"
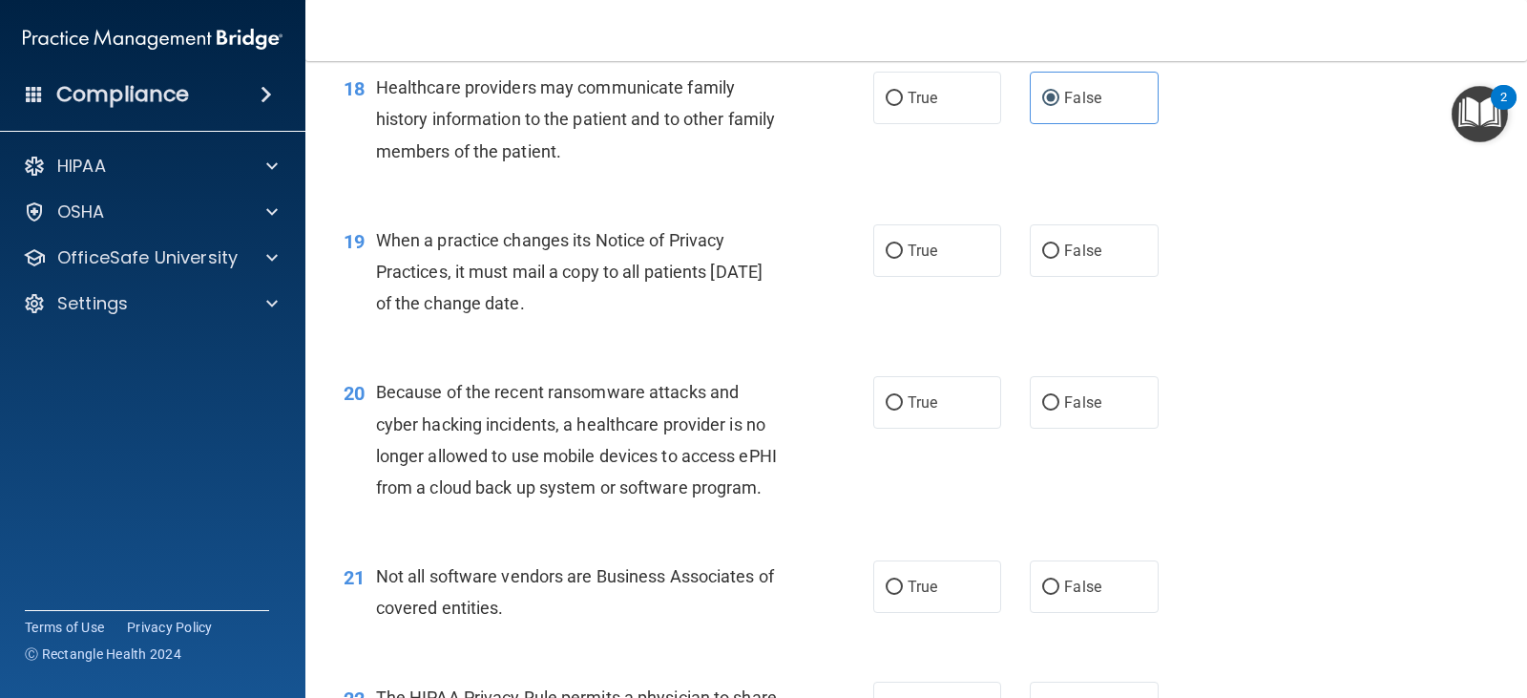
scroll to position [2899, 0]
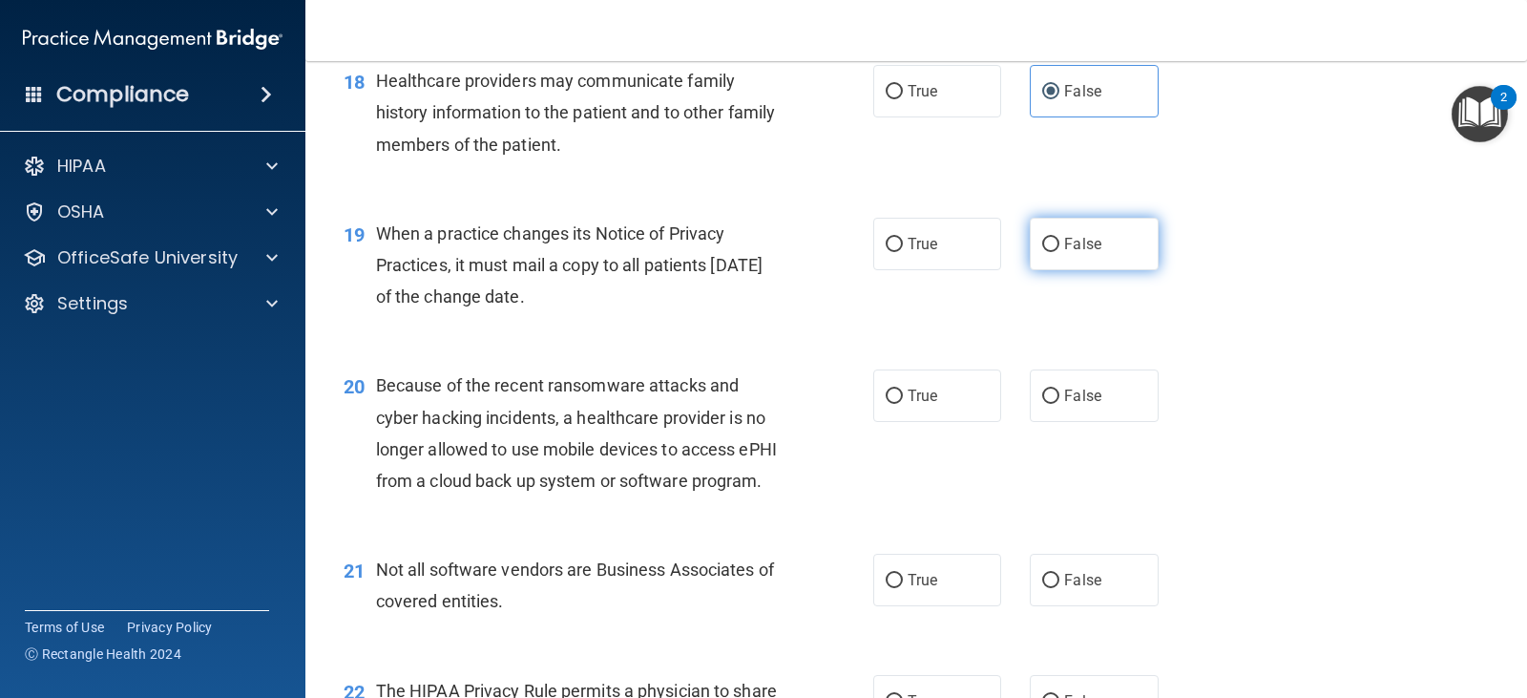
click at [1075, 270] on label "False" at bounding box center [1094, 244] width 128 height 53
click at [1060, 252] on input "False" at bounding box center [1050, 245] width 17 height 14
radio input "true"
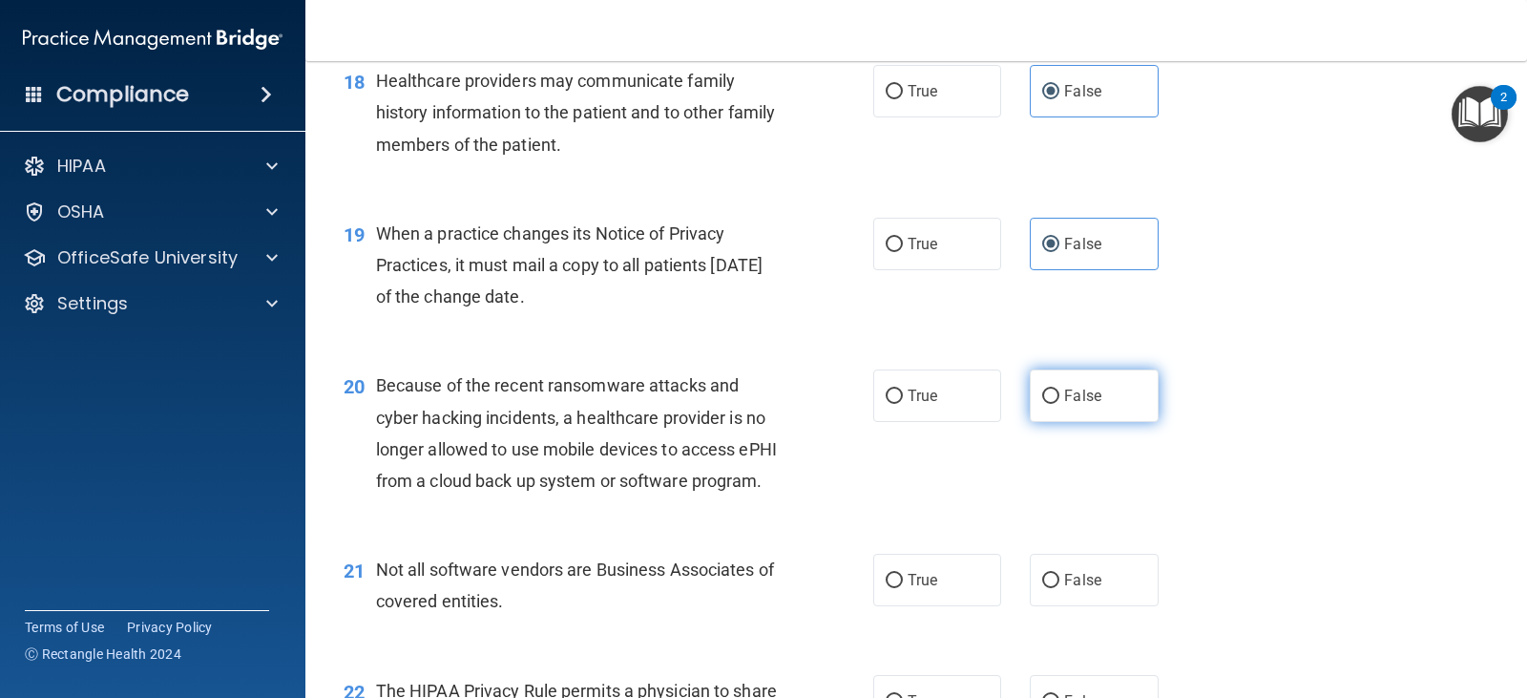
click at [1047, 422] on label "False" at bounding box center [1094, 395] width 128 height 53
click at [1047, 404] on input "False" at bounding box center [1050, 396] width 17 height 14
radio input "true"
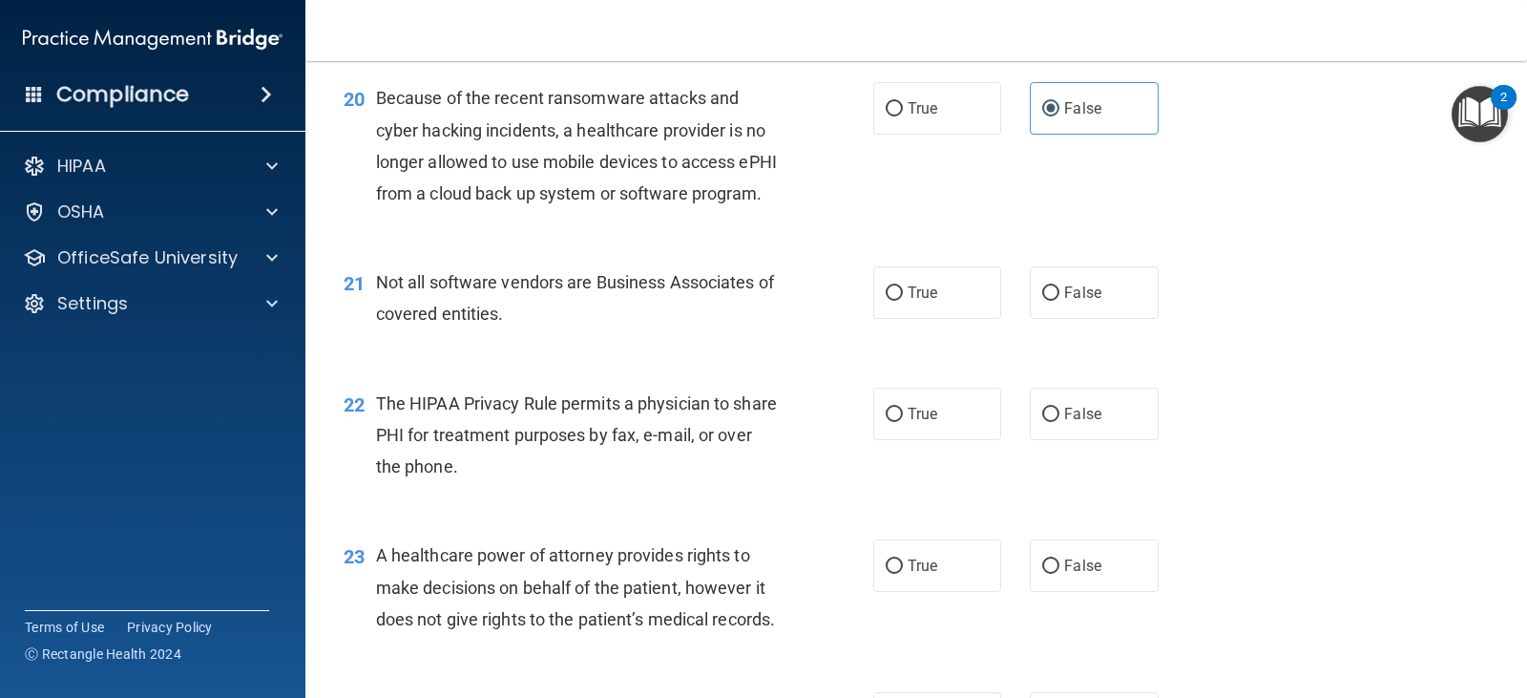
scroll to position [3248, 0]
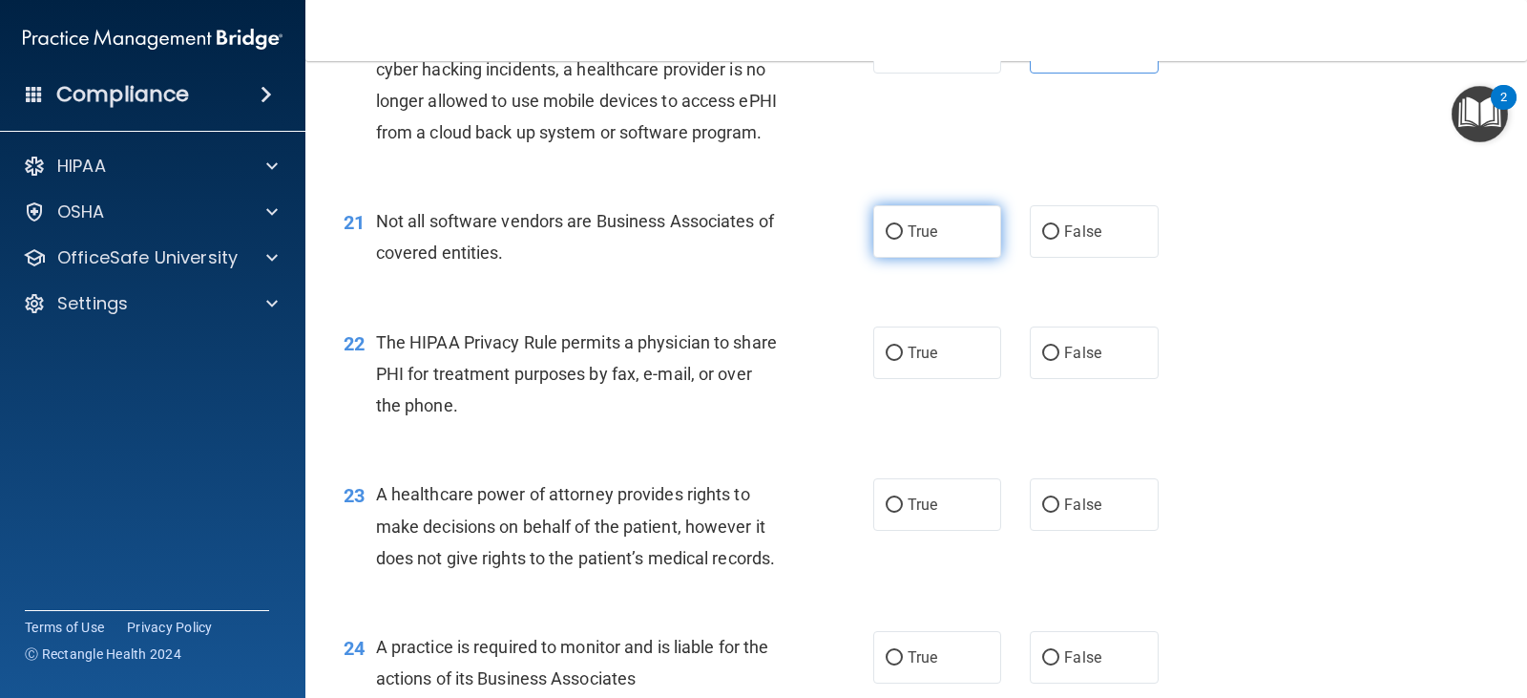
click at [908, 241] on span "True" at bounding box center [923, 231] width 30 height 18
click at [903, 240] on input "True" at bounding box center [894, 232] width 17 height 14
radio input "true"
click at [908, 362] on span "True" at bounding box center [923, 353] width 30 height 18
click at [903, 361] on input "True" at bounding box center [894, 354] width 17 height 14
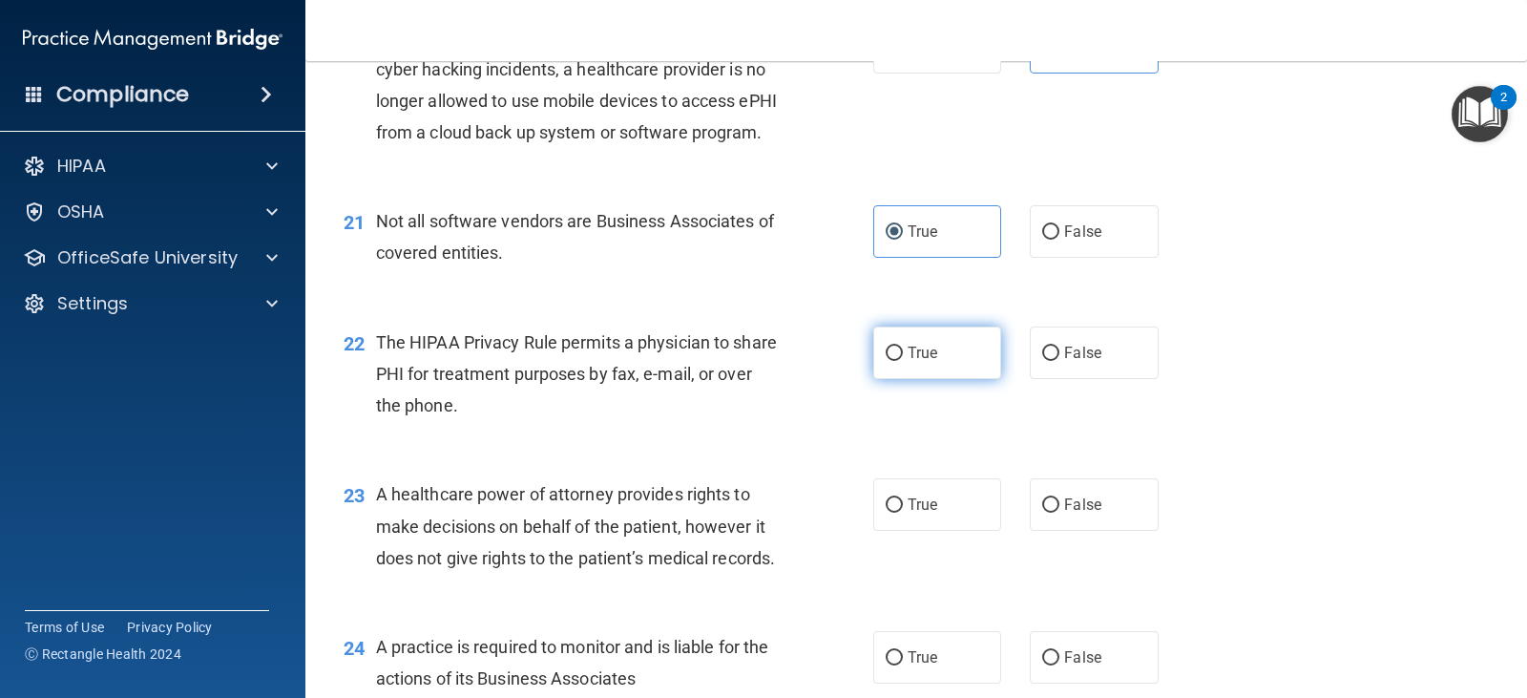
radio input "true"
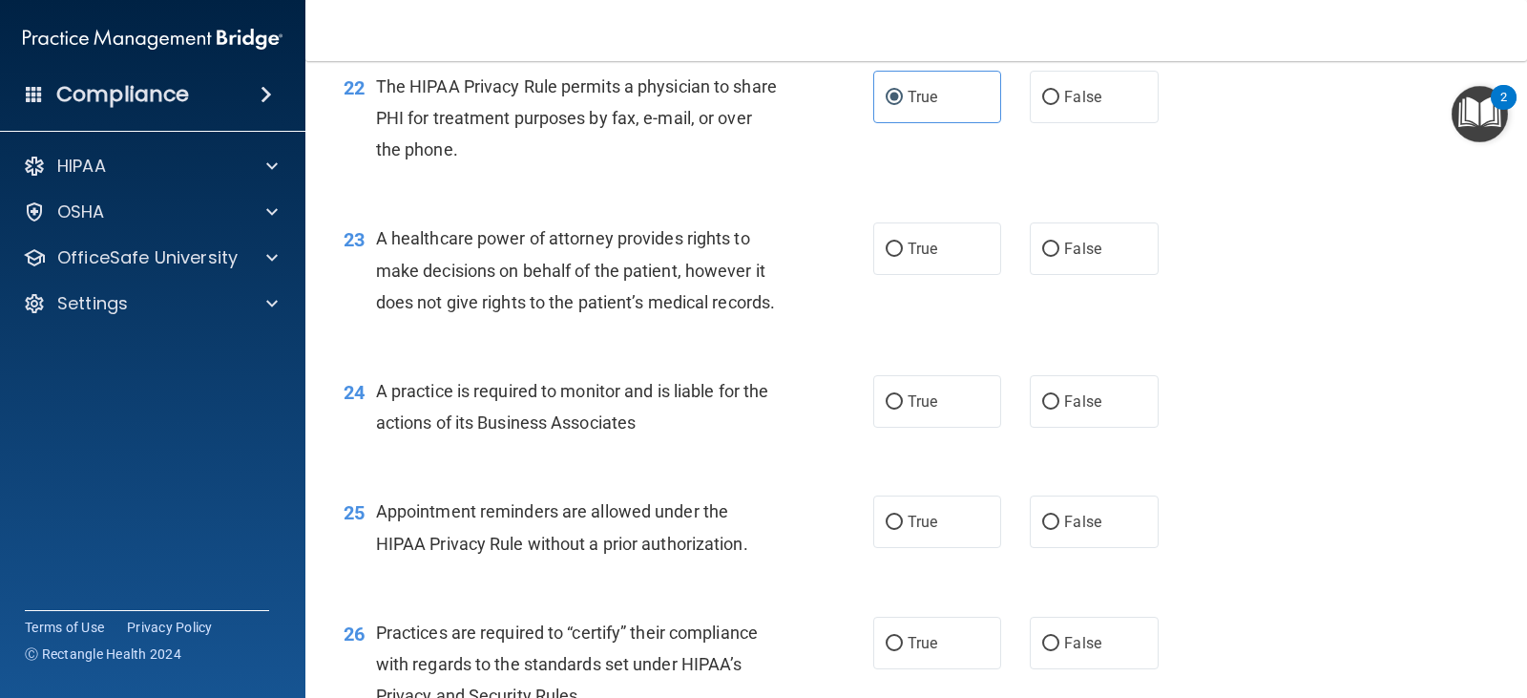
scroll to position [3505, 0]
click at [1066, 257] on span "False" at bounding box center [1082, 248] width 37 height 18
click at [1060, 256] on input "False" at bounding box center [1050, 249] width 17 height 14
radio input "true"
click at [1044, 427] on label "False" at bounding box center [1094, 400] width 128 height 53
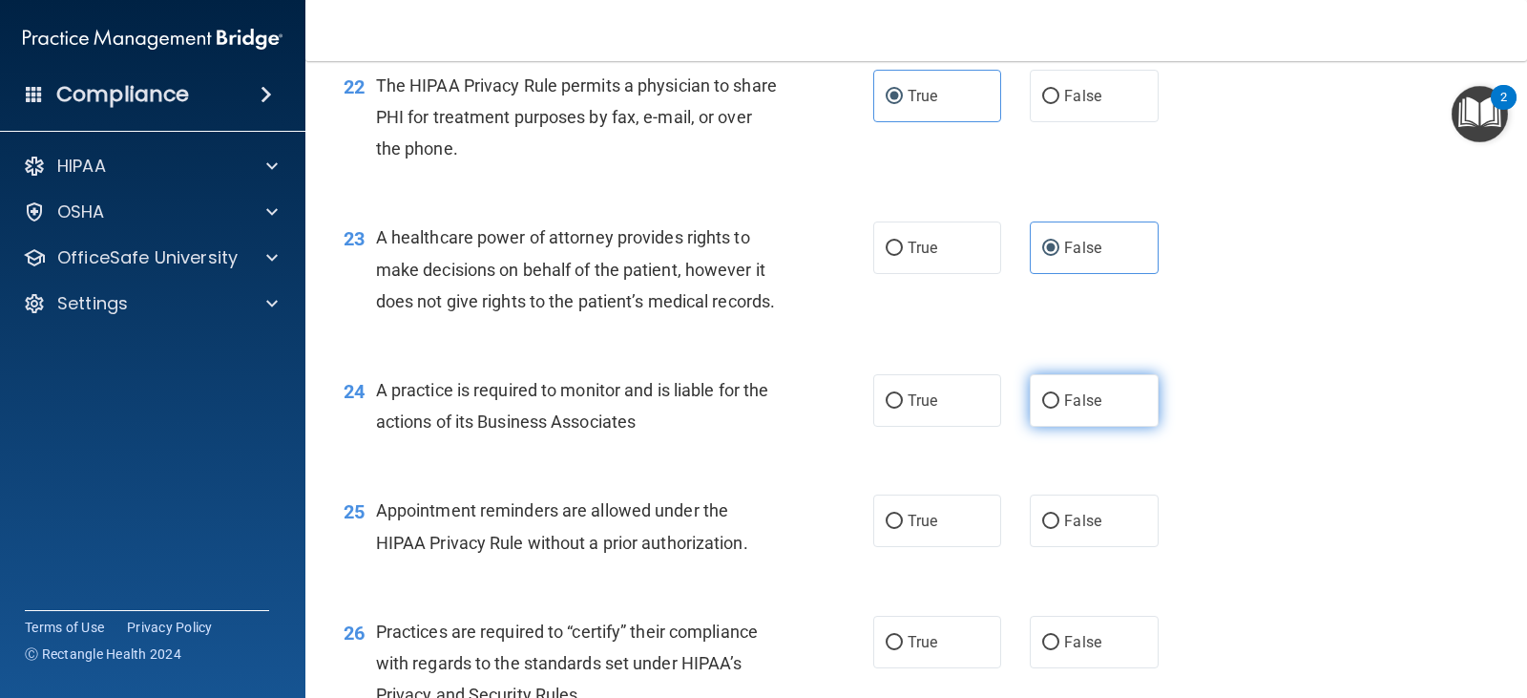
click at [1044, 409] on input "False" at bounding box center [1050, 401] width 17 height 14
radio input "true"
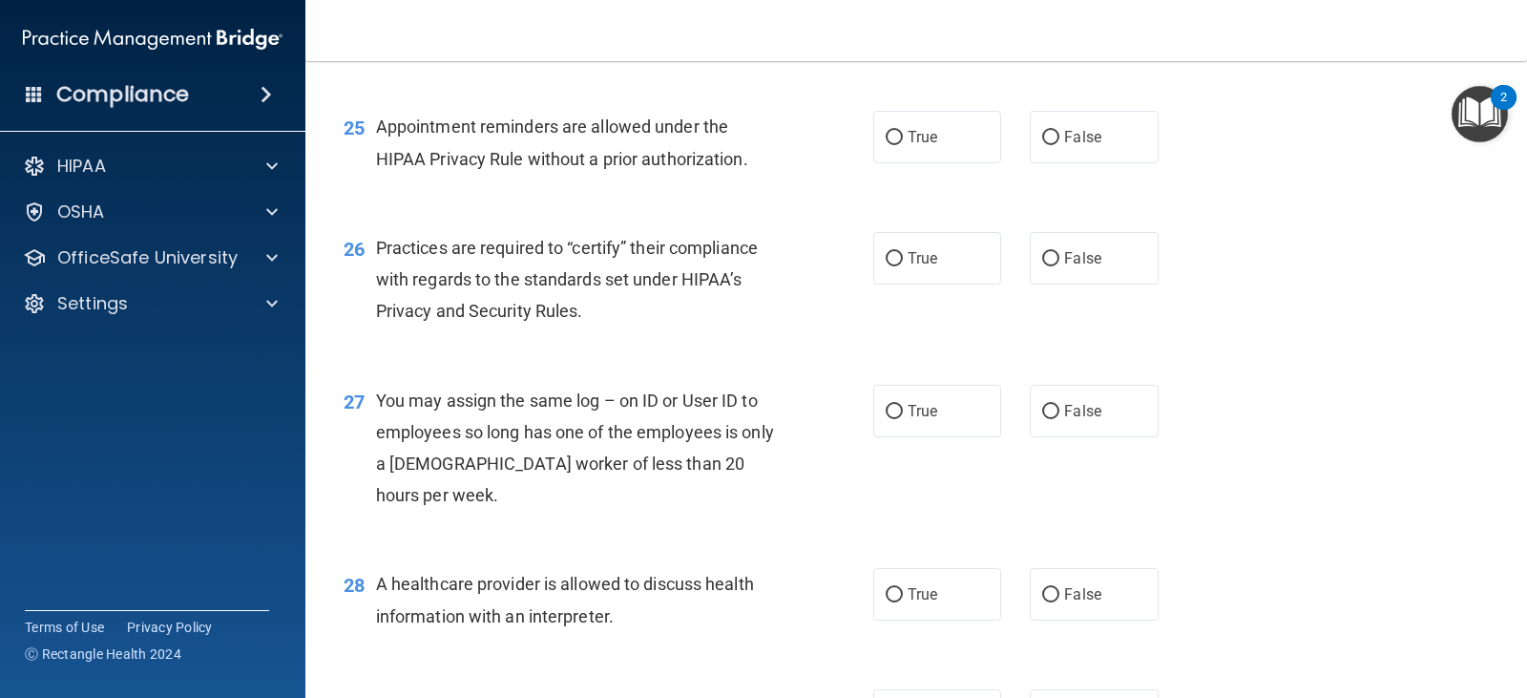
scroll to position [3897, 0]
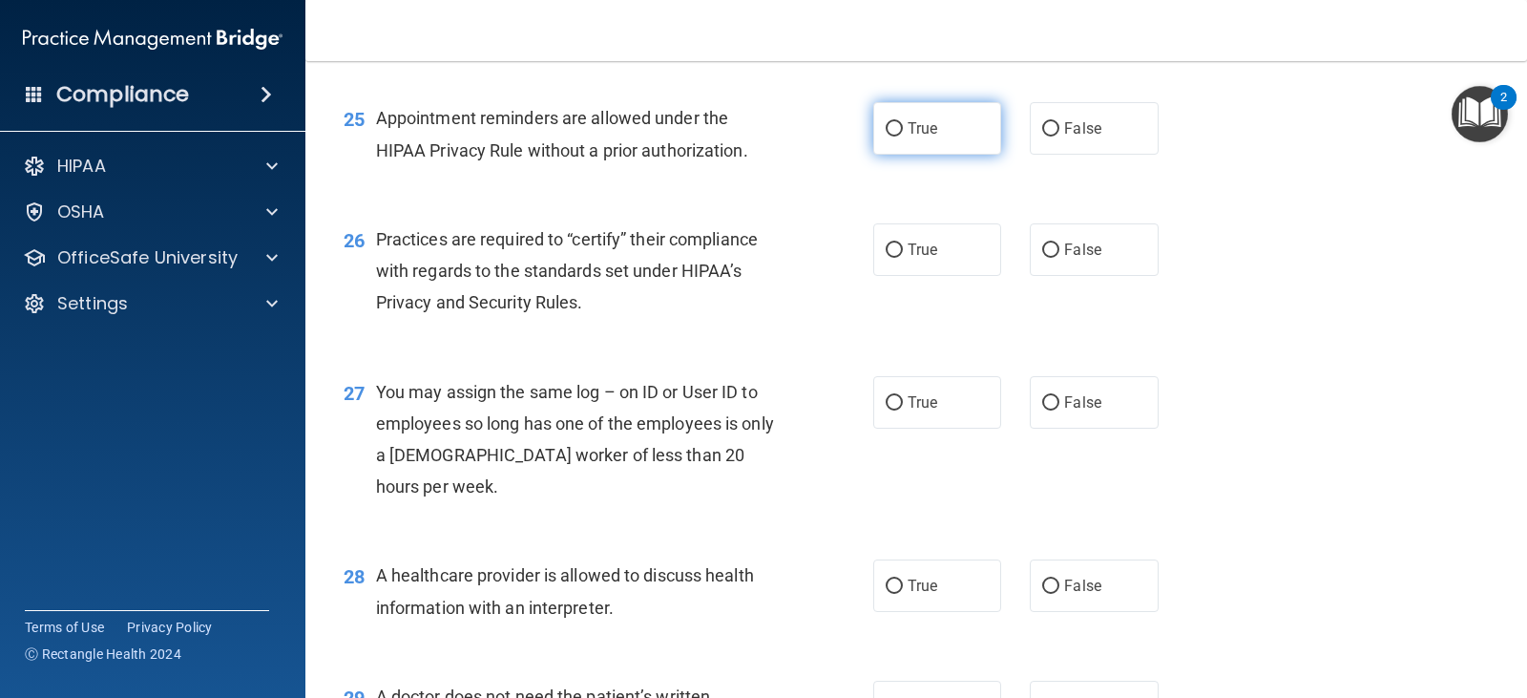
click at [895, 155] on label "True" at bounding box center [938, 128] width 128 height 53
click at [895, 137] on input "True" at bounding box center [894, 129] width 17 height 14
radio input "true"
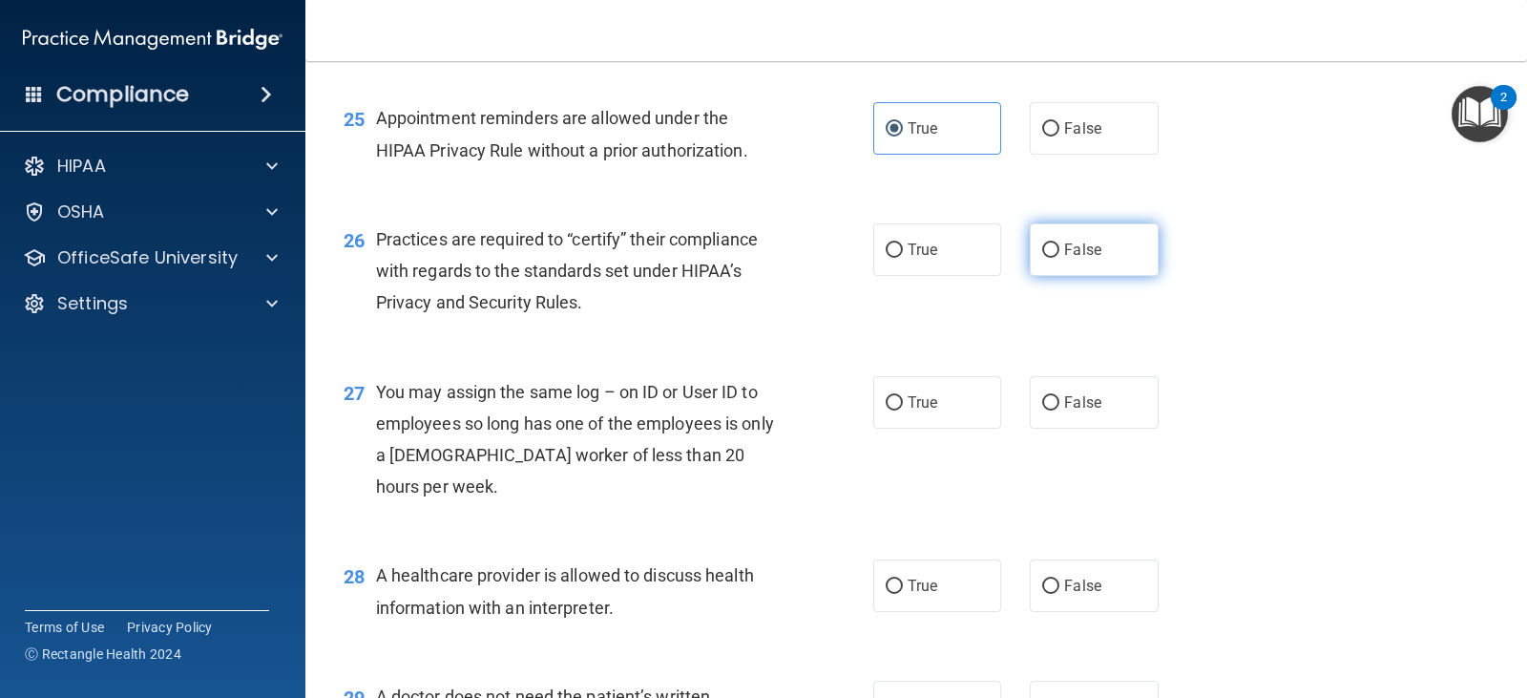
click at [1042, 258] on input "False" at bounding box center [1050, 250] width 17 height 14
radio input "true"
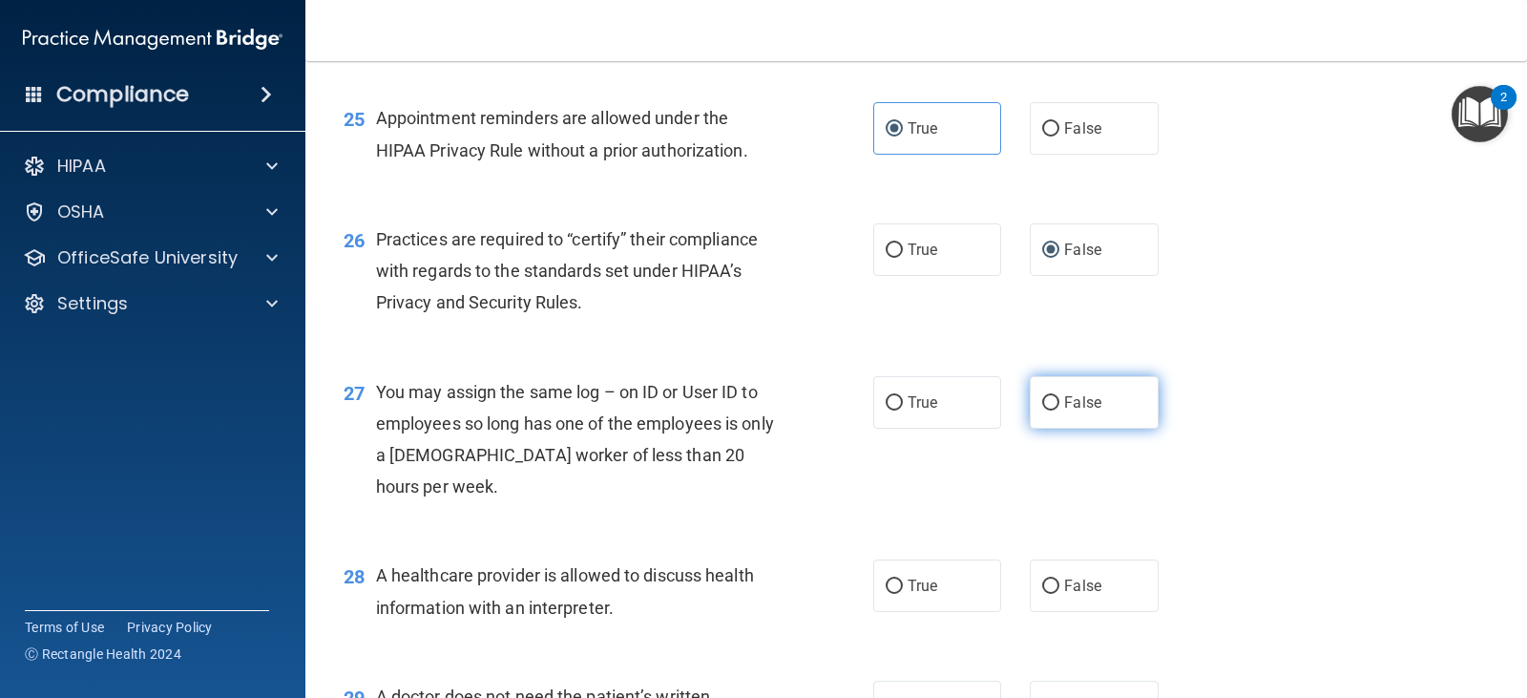
click at [1050, 410] on input "False" at bounding box center [1050, 403] width 17 height 14
radio input "true"
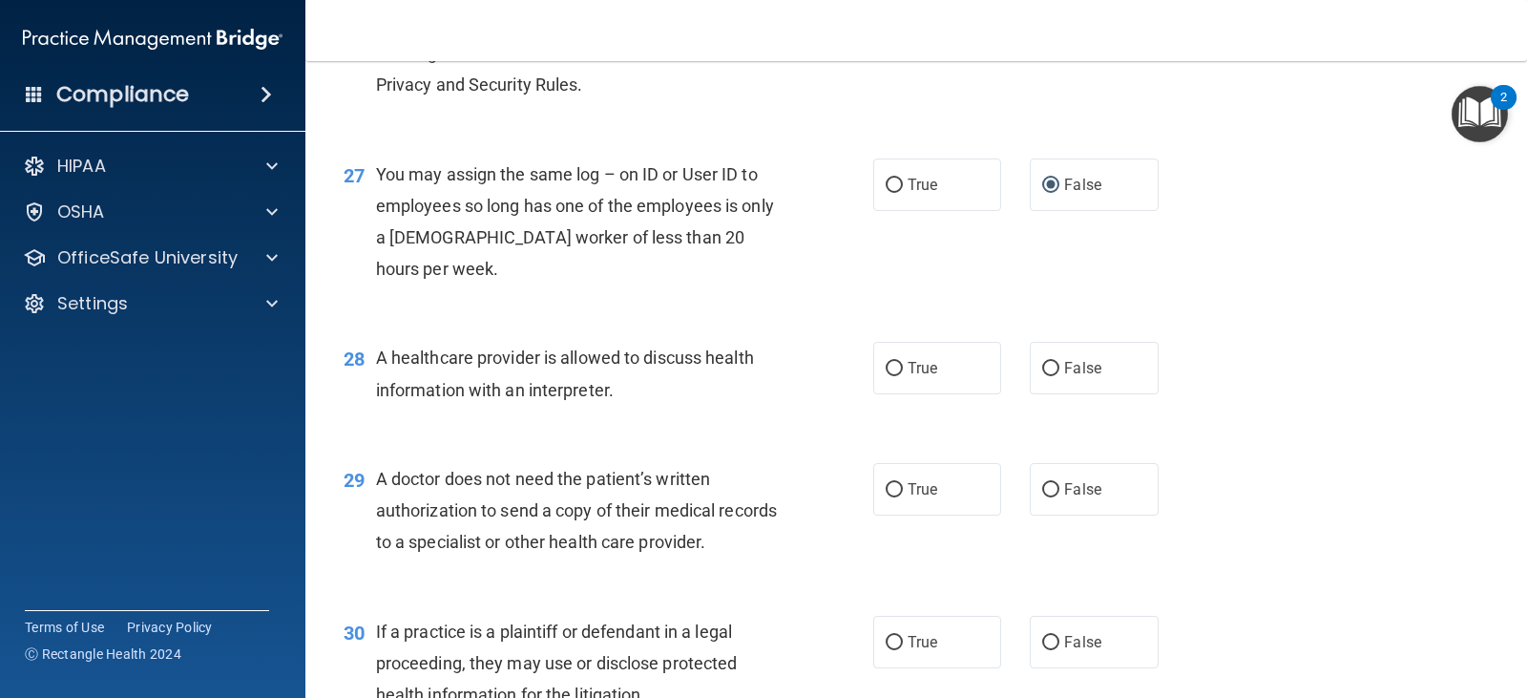
scroll to position [4115, 0]
click at [899, 393] on label "True" at bounding box center [938, 367] width 128 height 53
click at [899, 375] on input "True" at bounding box center [894, 368] width 17 height 14
radio input "true"
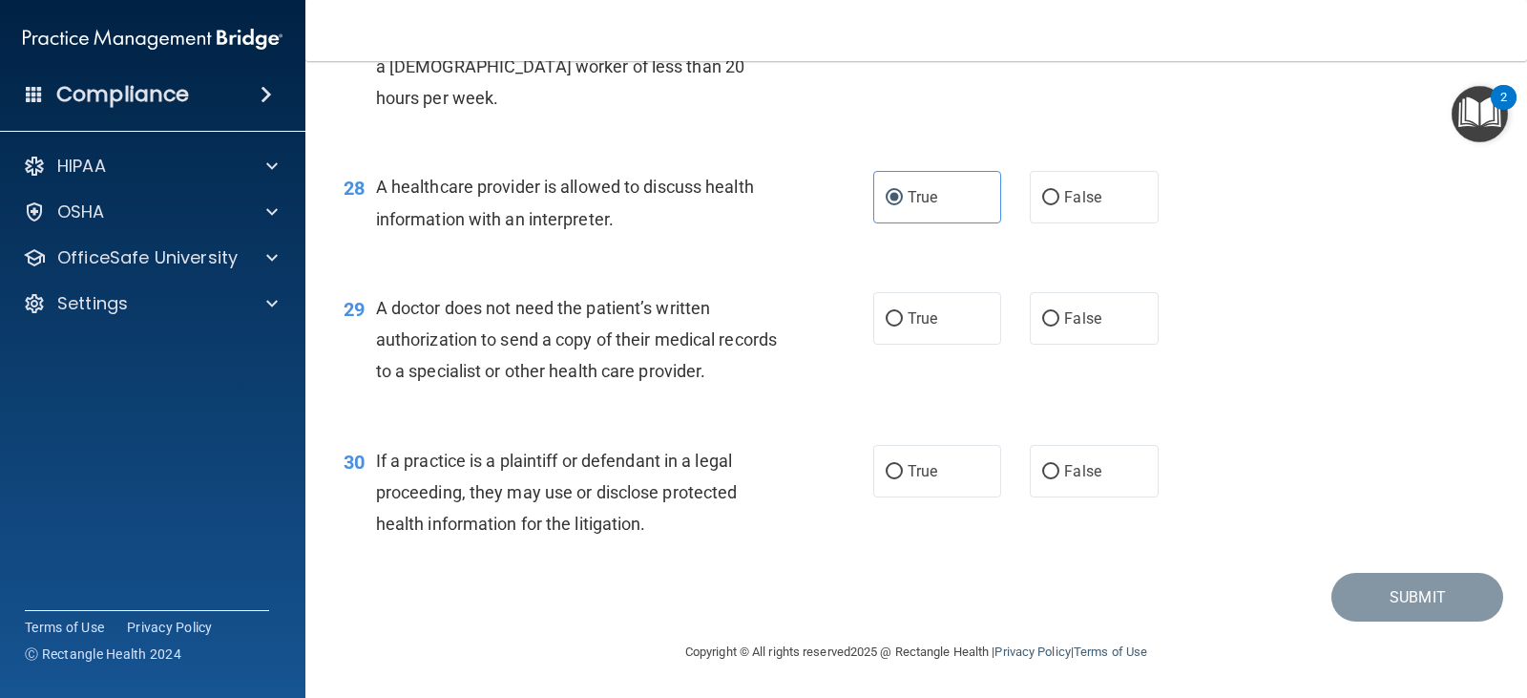
scroll to position [4340, 0]
click at [937, 345] on label "True" at bounding box center [938, 318] width 128 height 53
click at [903, 326] on input "True" at bounding box center [894, 319] width 17 height 14
radio input "true"
click at [913, 493] on label "True" at bounding box center [938, 471] width 128 height 53
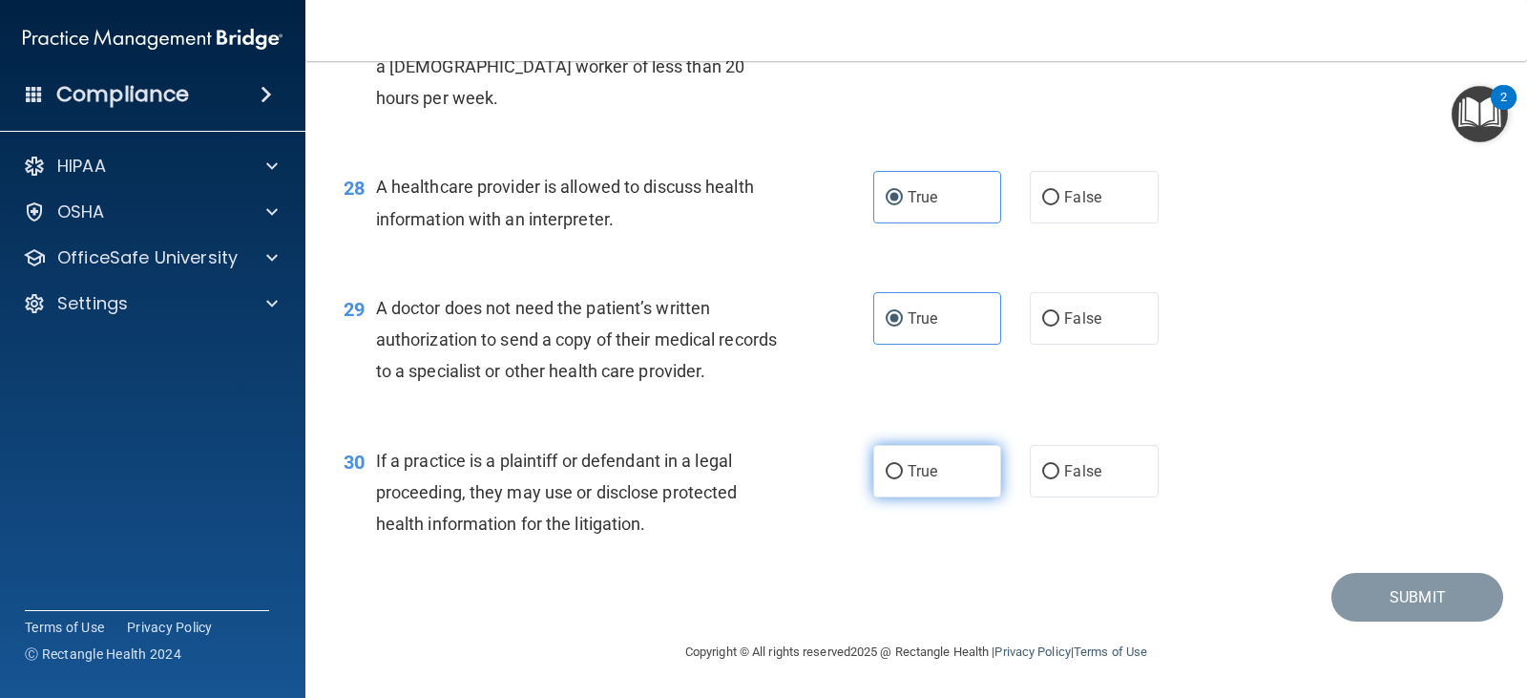
click at [903, 479] on input "True" at bounding box center [894, 472] width 17 height 14
radio input "true"
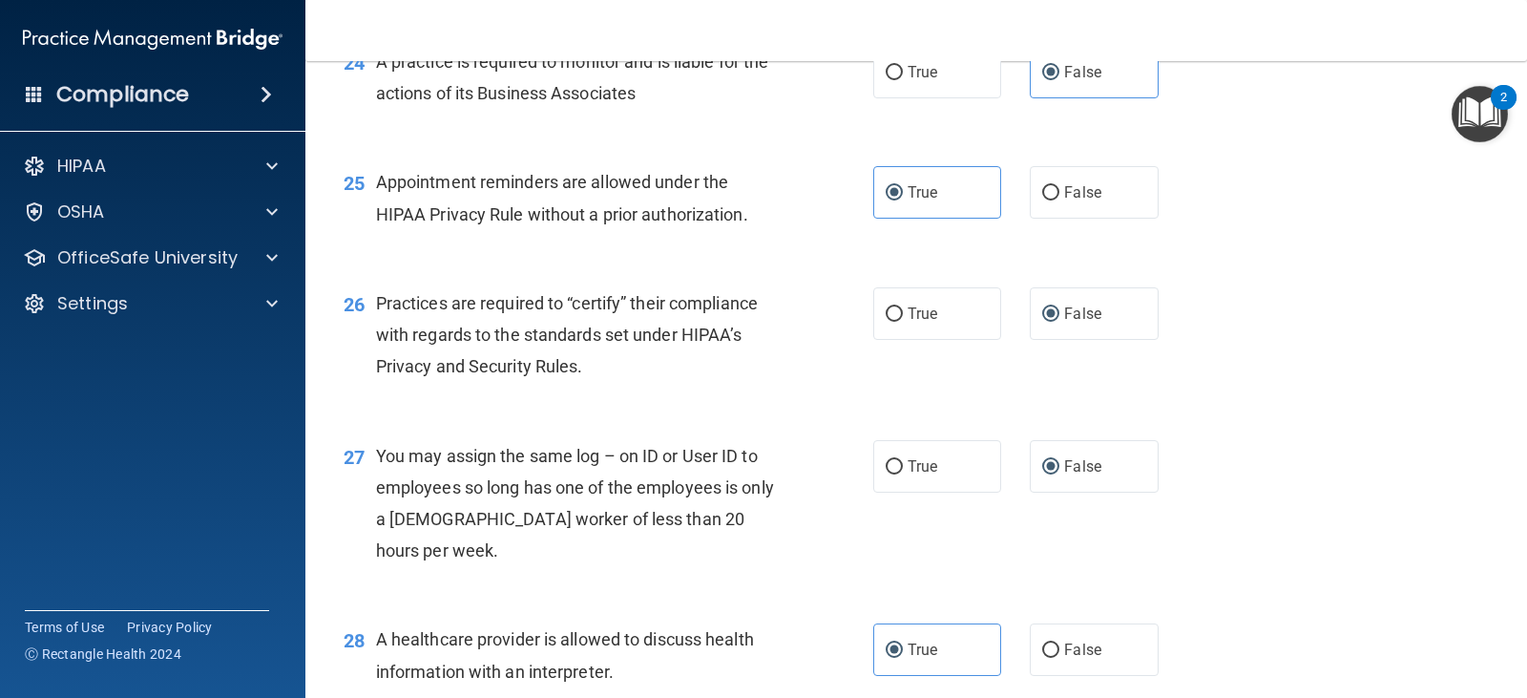
scroll to position [4380, 0]
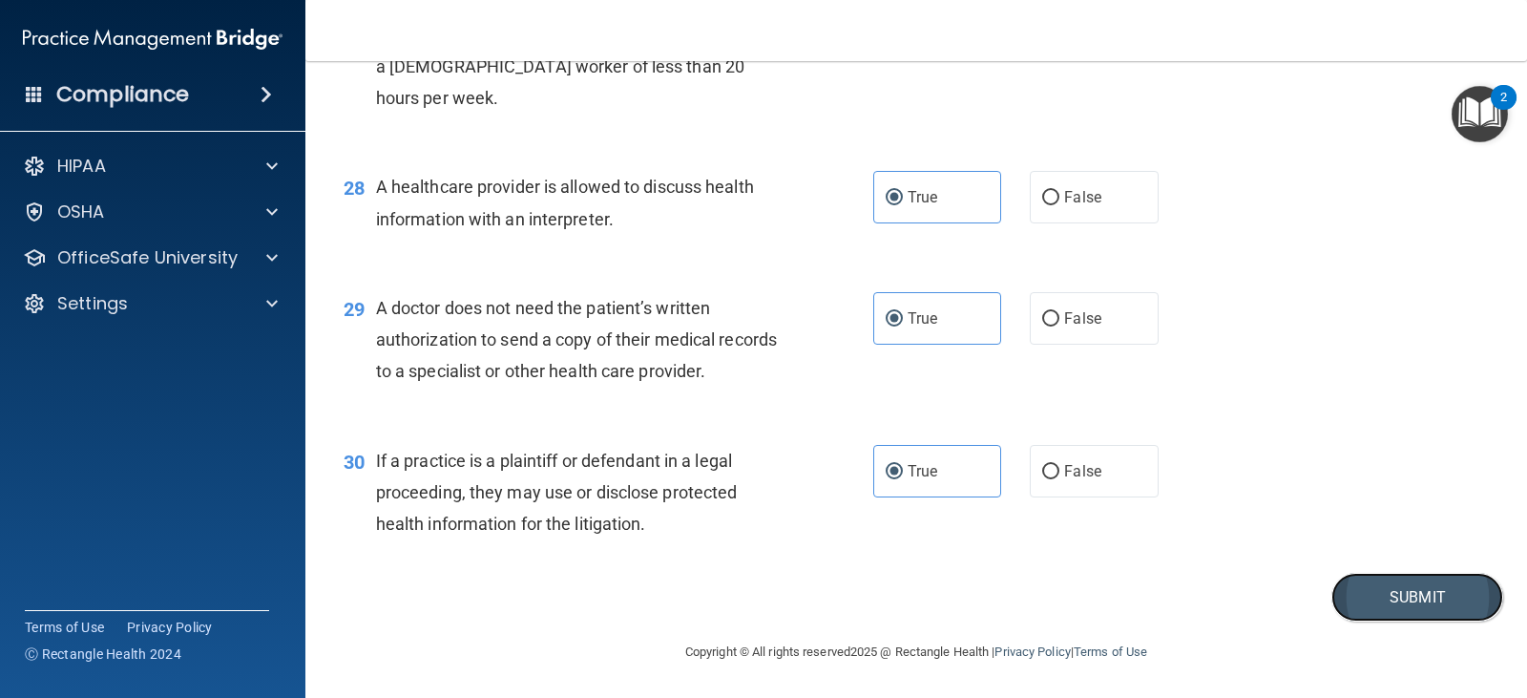
click at [1353, 609] on button "Submit" at bounding box center [1418, 597] width 172 height 49
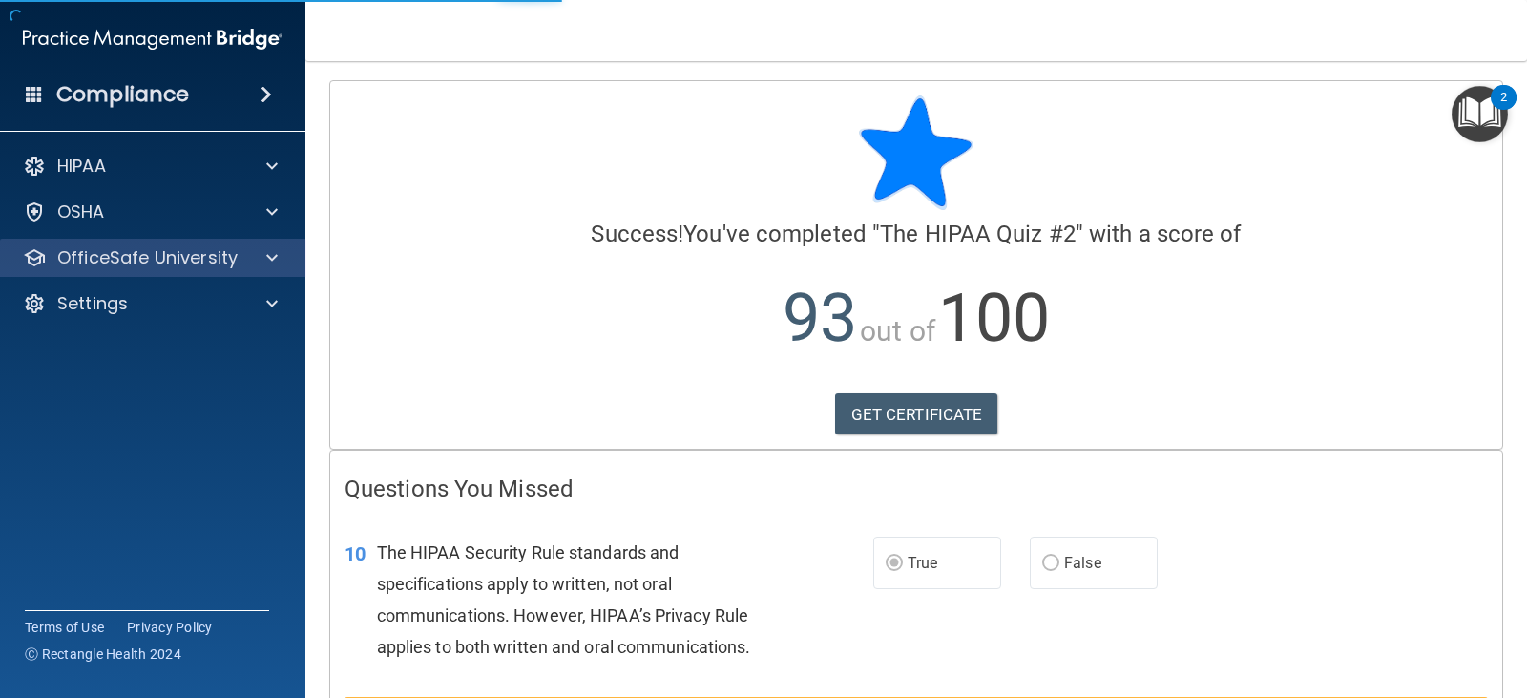
click at [264, 270] on div "OfficeSafe University" at bounding box center [153, 258] width 306 height 38
click at [275, 256] on span at bounding box center [271, 257] width 11 height 23
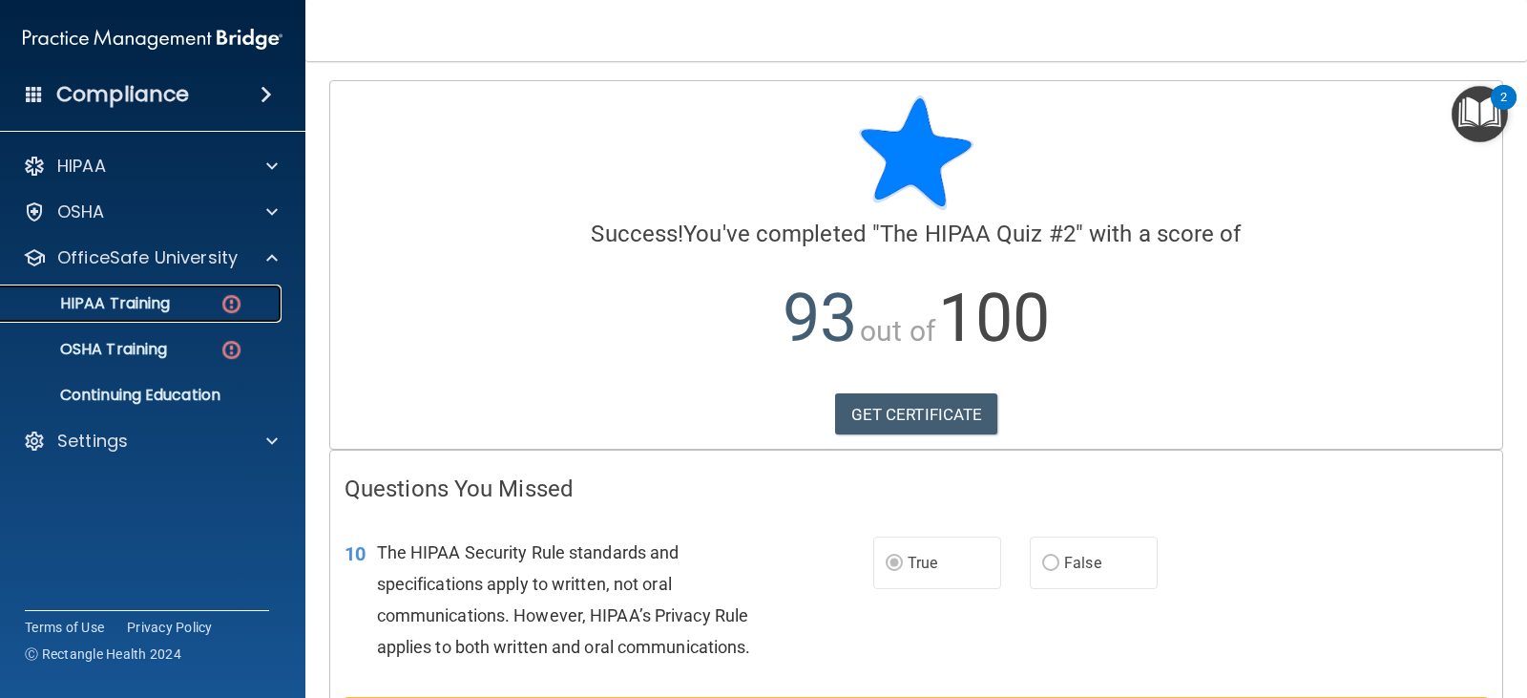
click at [212, 314] on link "HIPAA Training" at bounding box center [131, 303] width 301 height 38
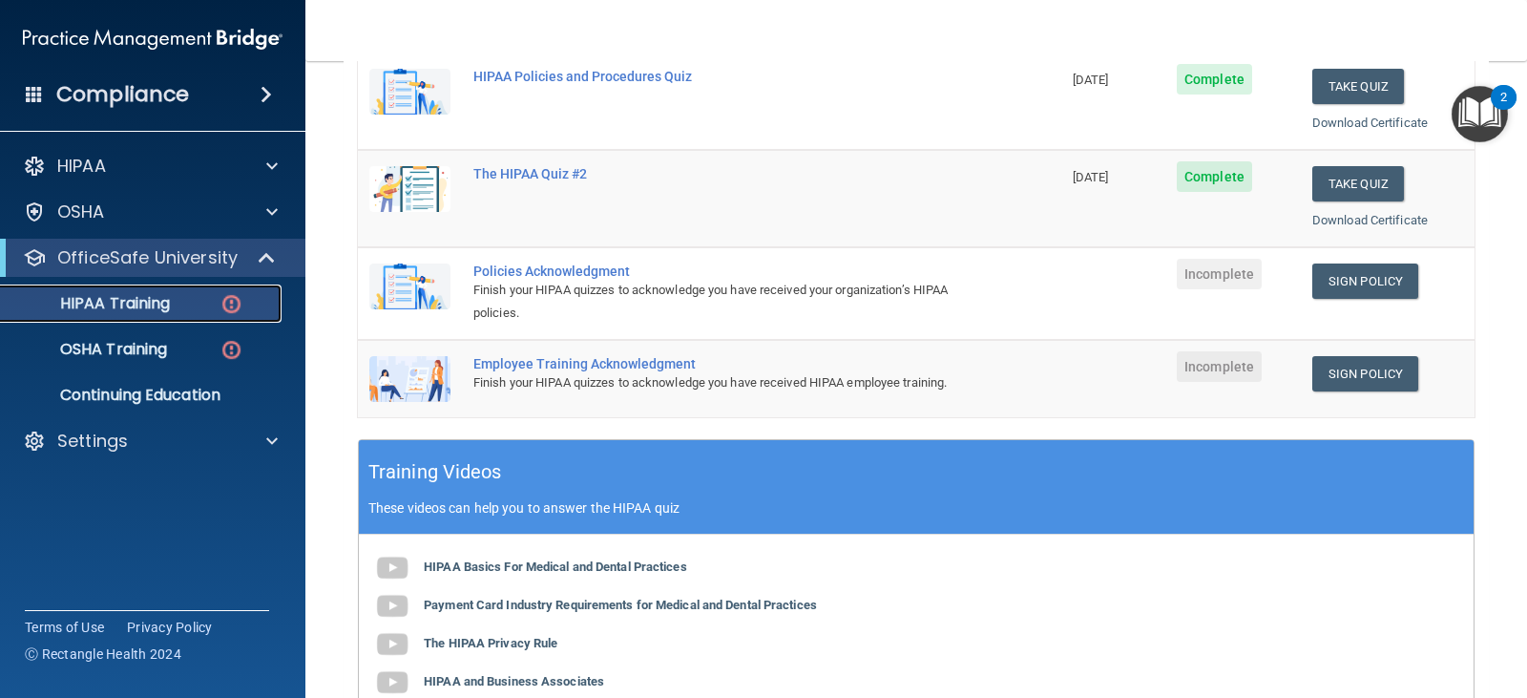
scroll to position [393, 0]
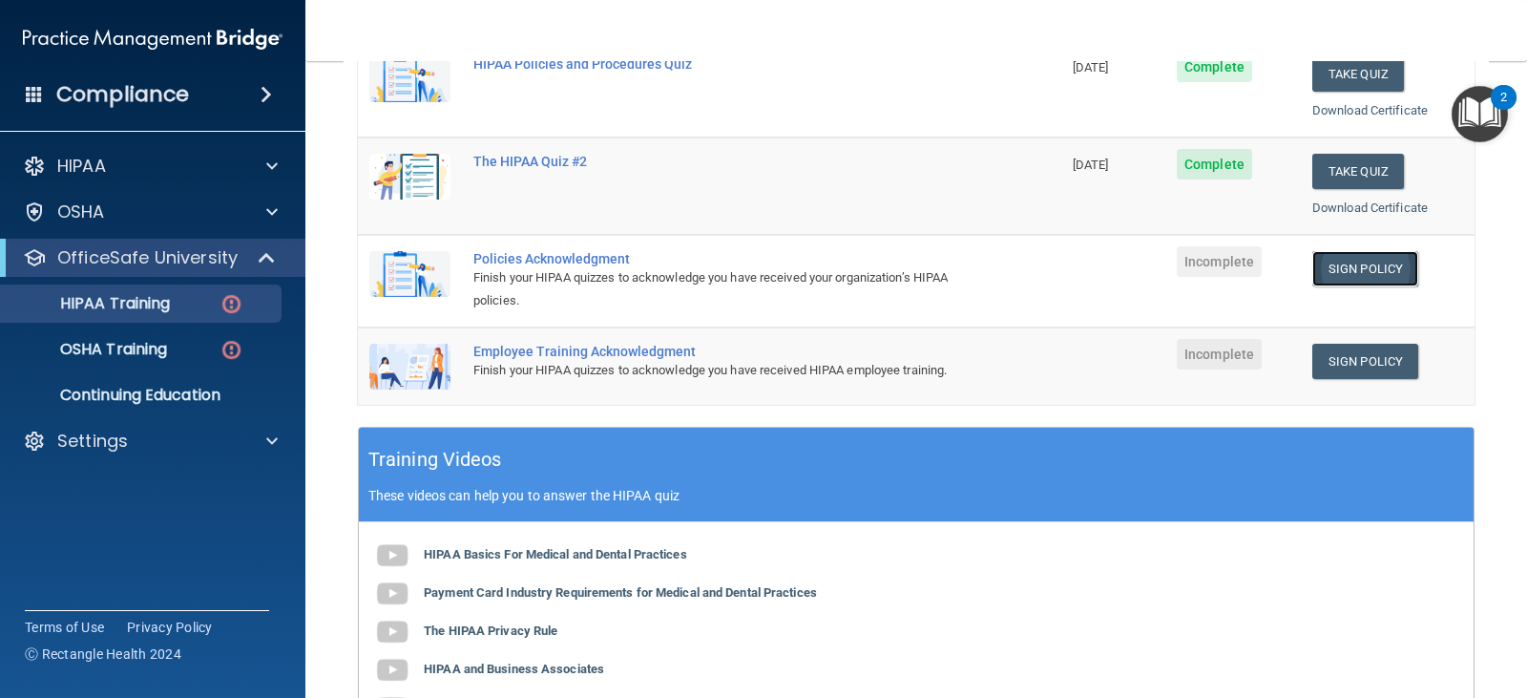
click at [1332, 269] on link "Sign Policy" at bounding box center [1366, 268] width 106 height 35
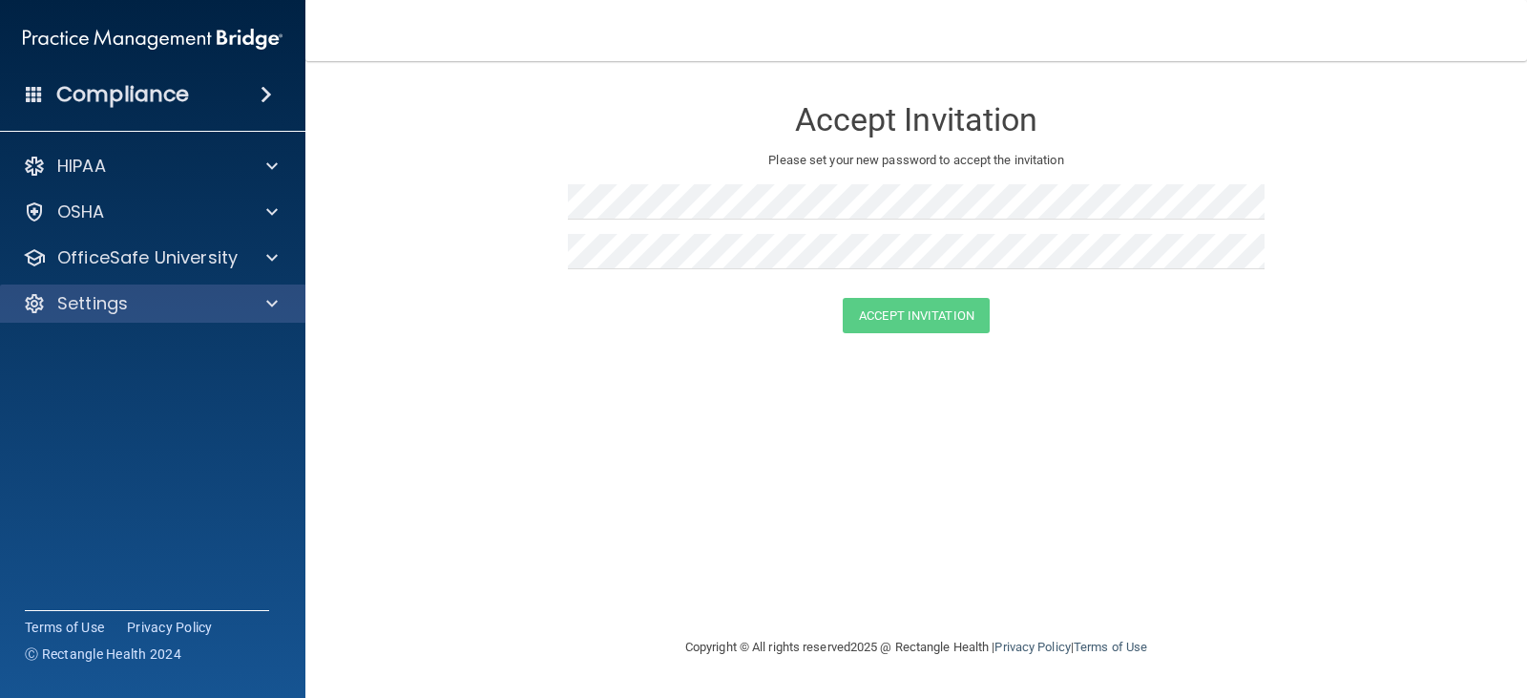
click at [130, 289] on div "Settings" at bounding box center [153, 303] width 306 height 38
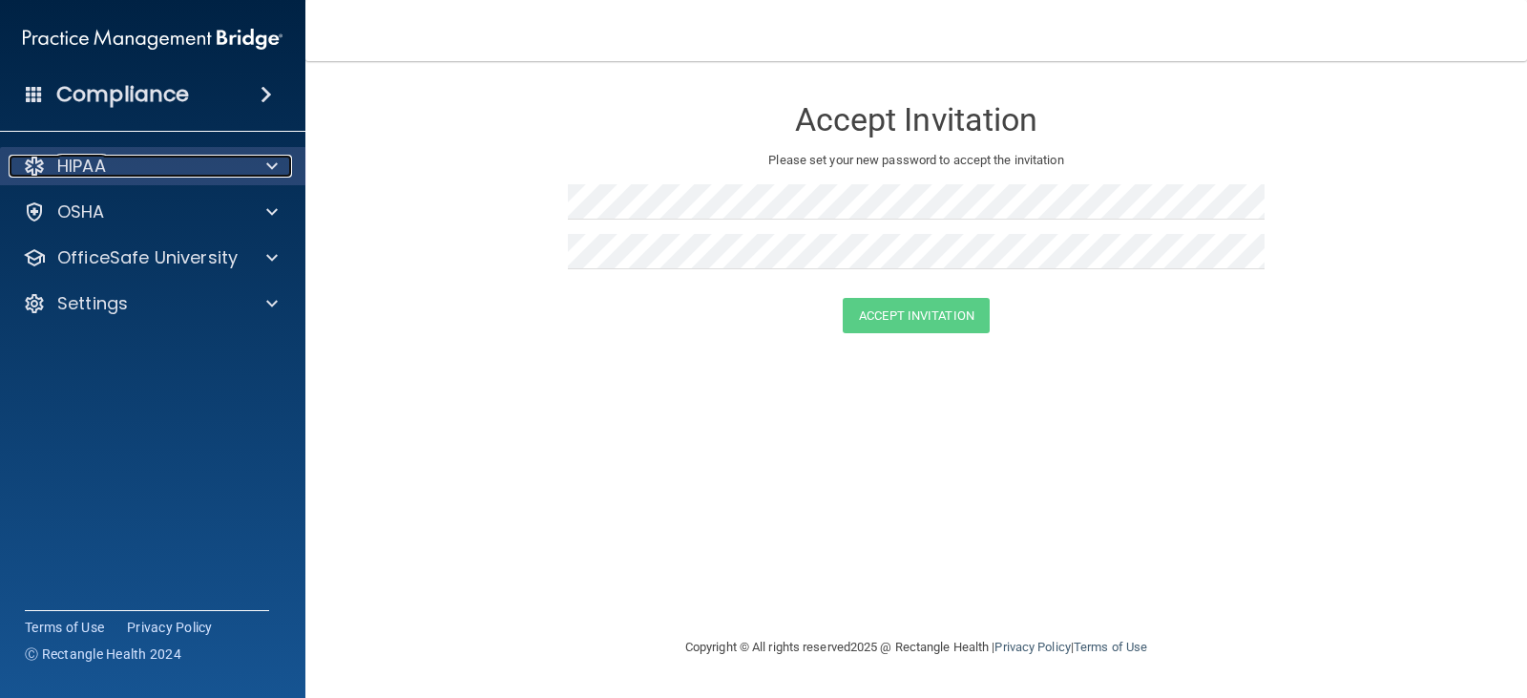
click at [249, 156] on div at bounding box center [269, 166] width 48 height 23
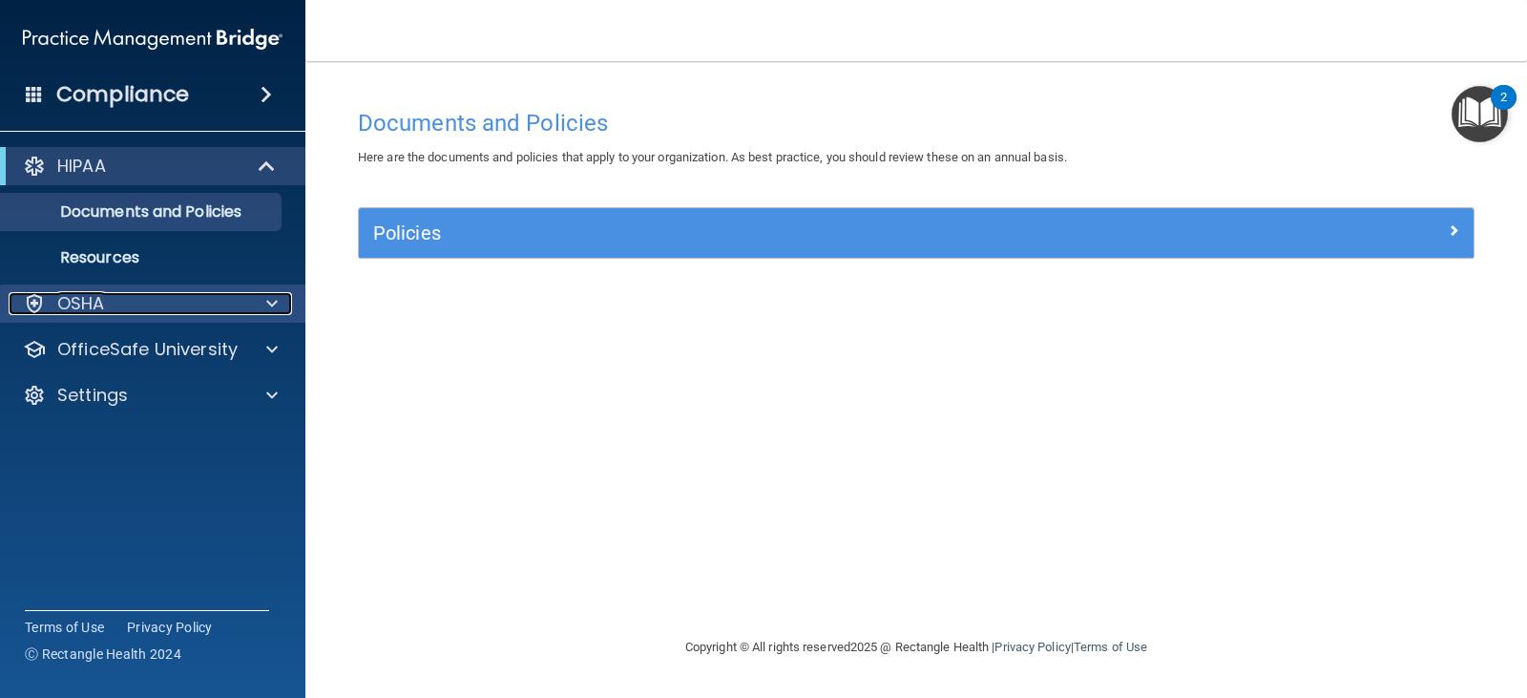
click at [263, 302] on div at bounding box center [269, 303] width 48 height 23
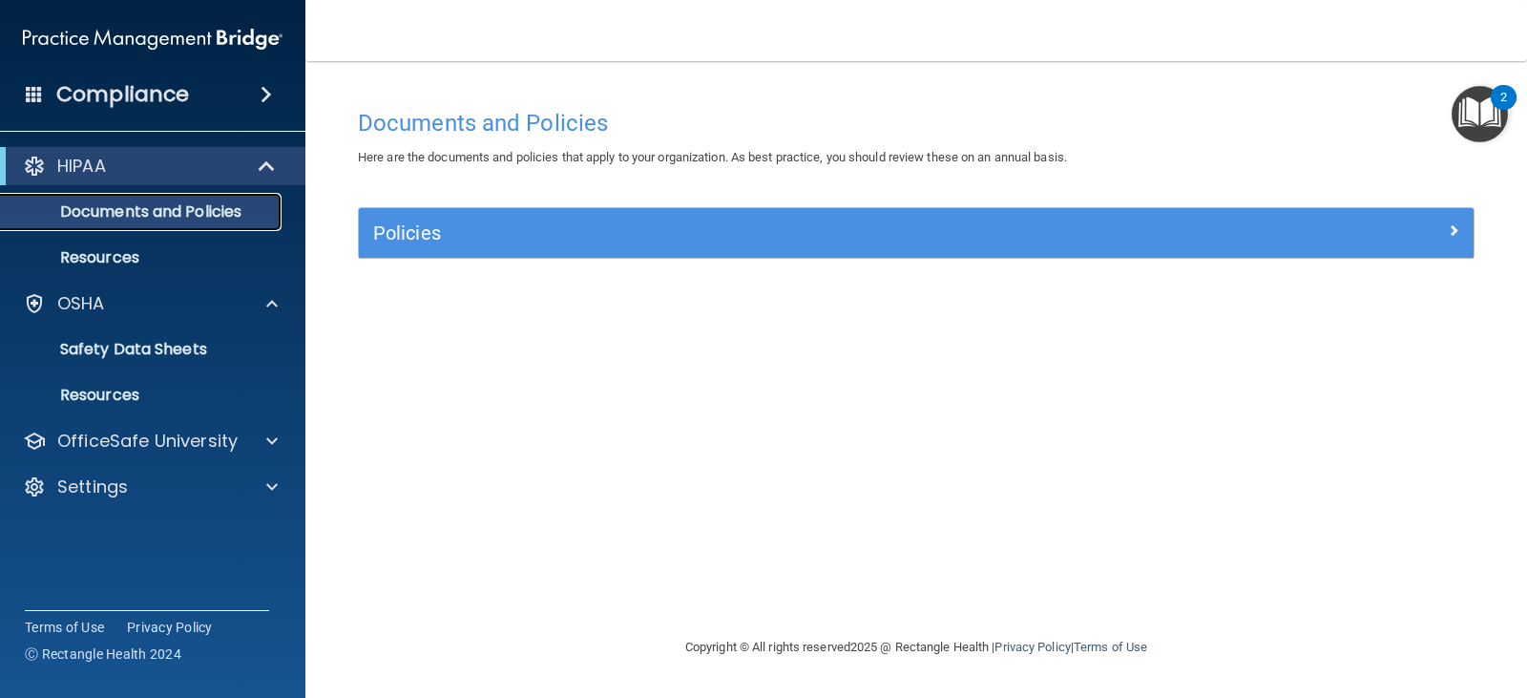
click at [229, 209] on p "Documents and Policies" at bounding box center [142, 211] width 261 height 19
click at [180, 433] on p "OfficeSafe University" at bounding box center [147, 441] width 180 height 23
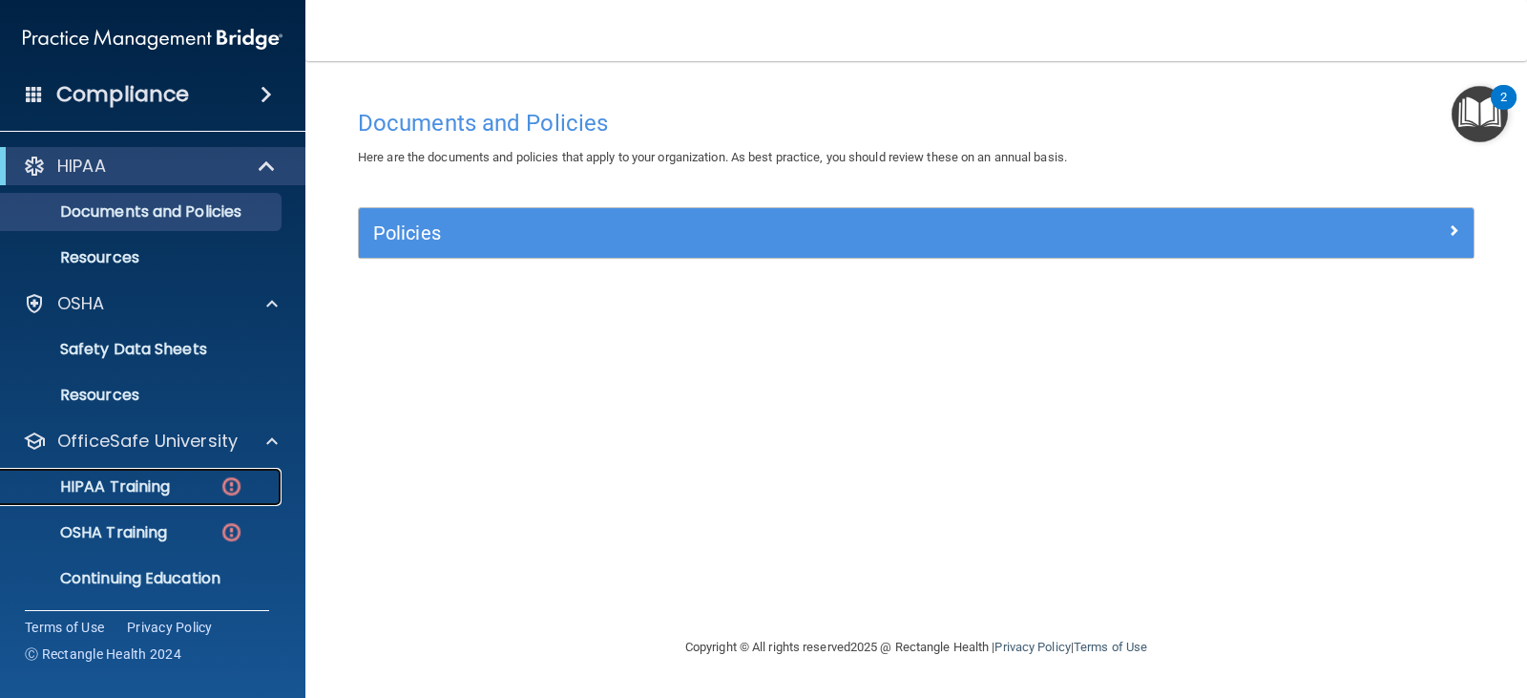
click at [176, 488] on div "HIPAA Training" at bounding box center [142, 486] width 261 height 19
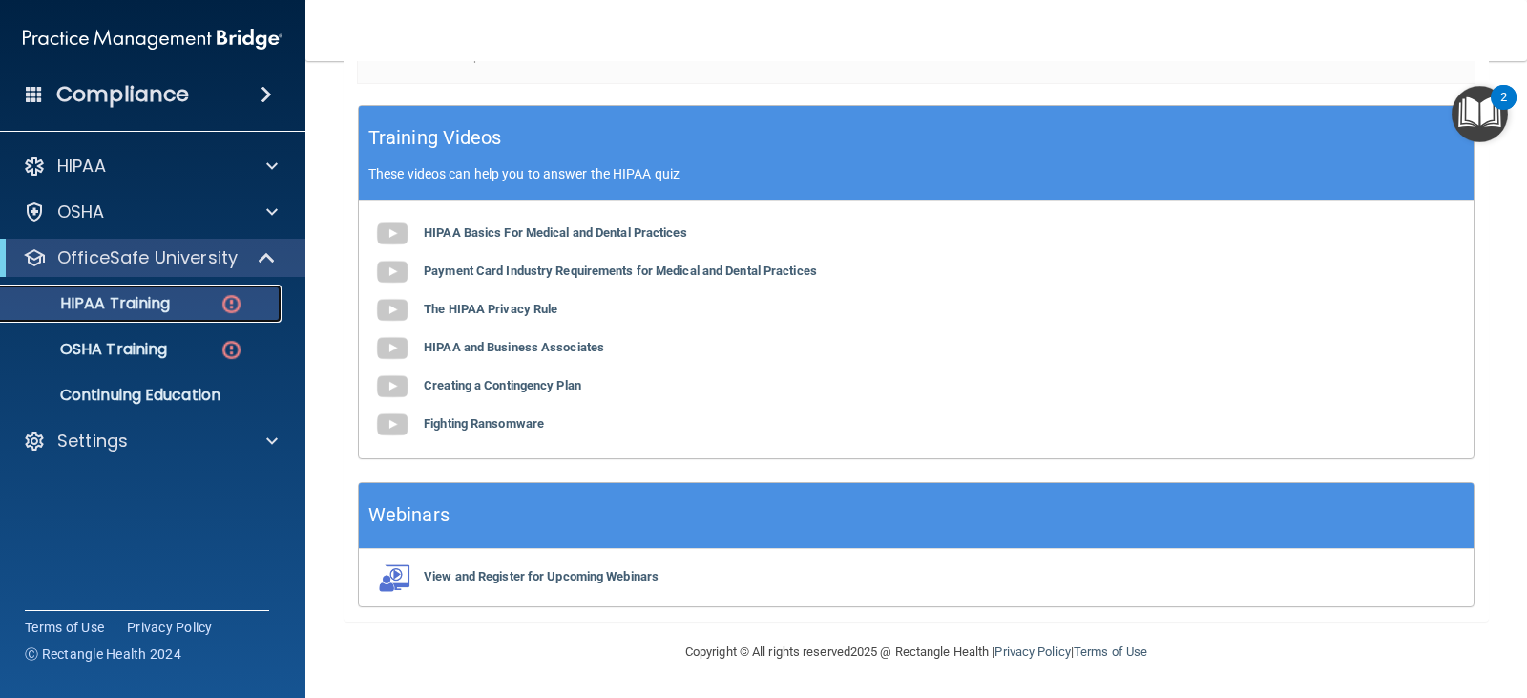
scroll to position [686, 0]
click at [479, 431] on b "Fighting Ransomware" at bounding box center [484, 423] width 120 height 14
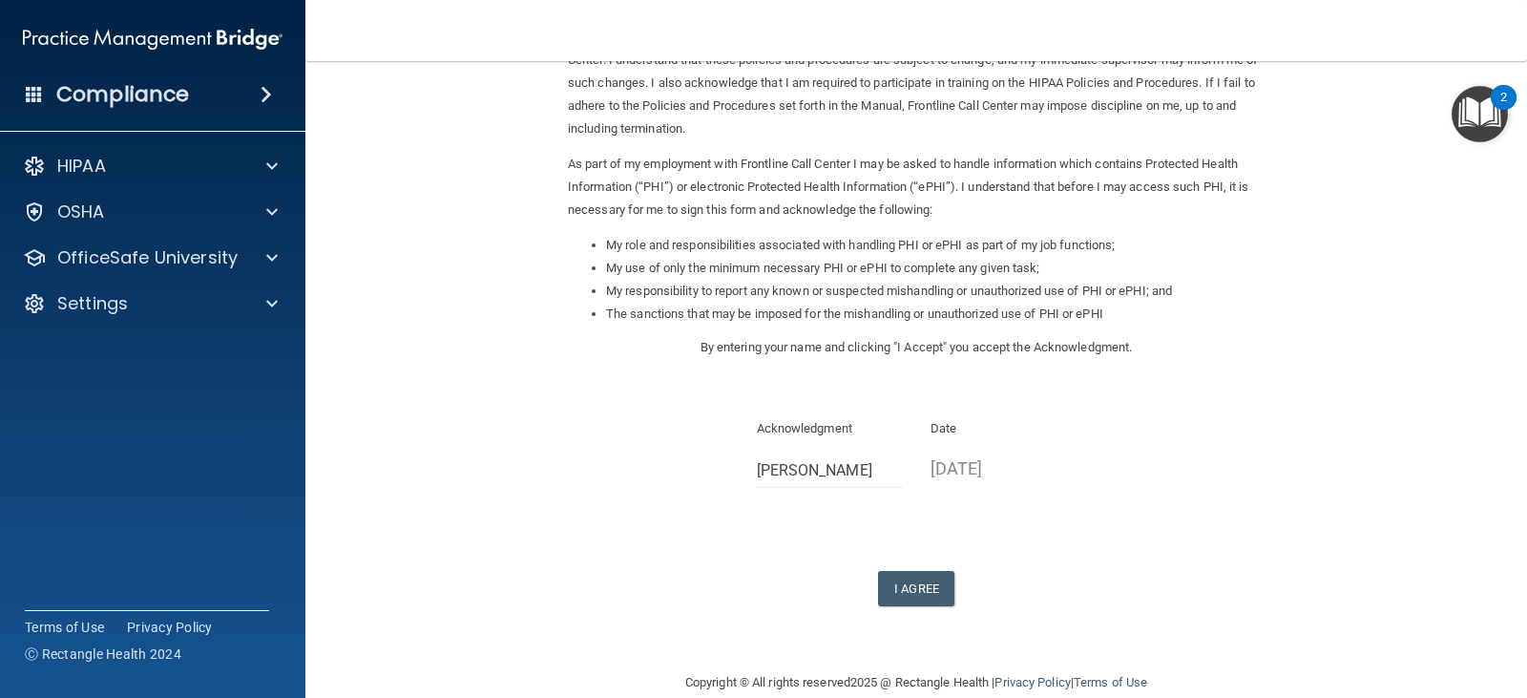
scroll to position [177, 0]
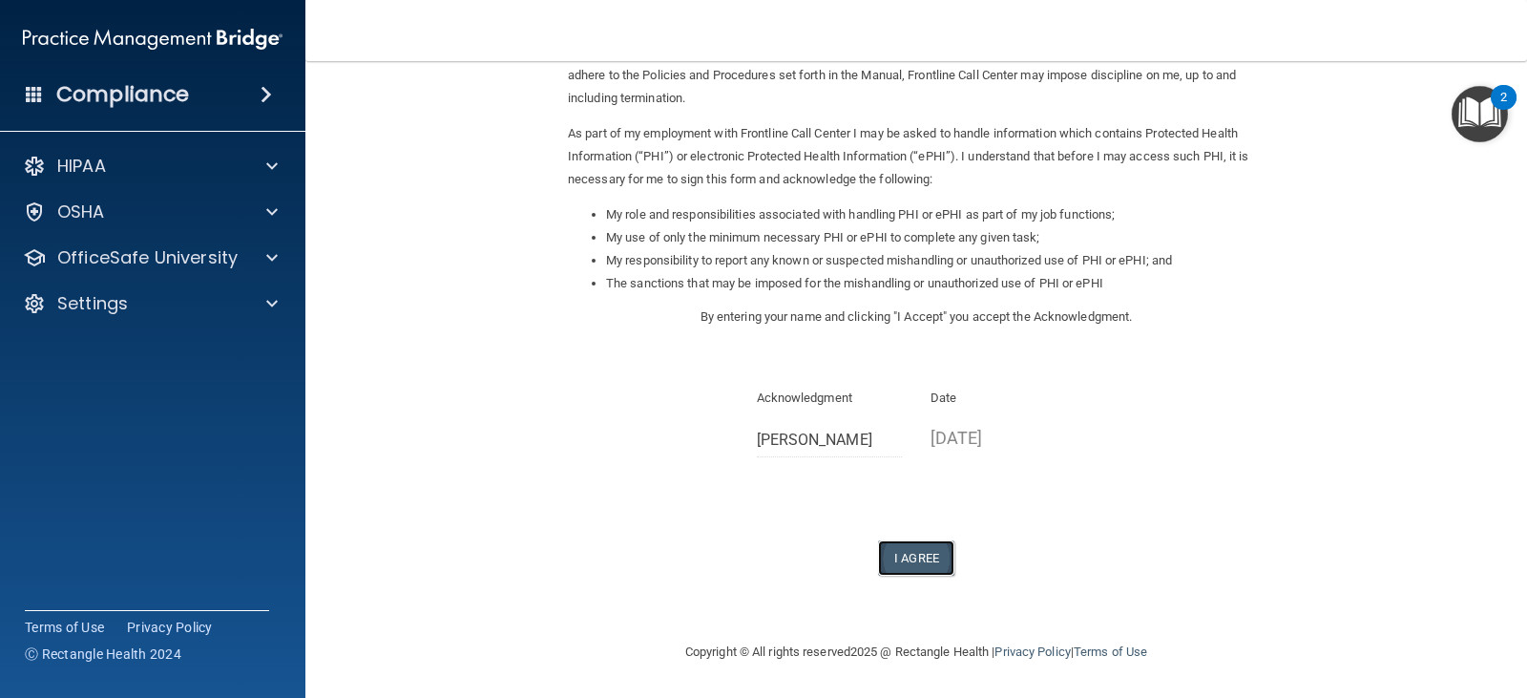
click at [912, 561] on button "I Agree" at bounding box center [916, 557] width 76 height 35
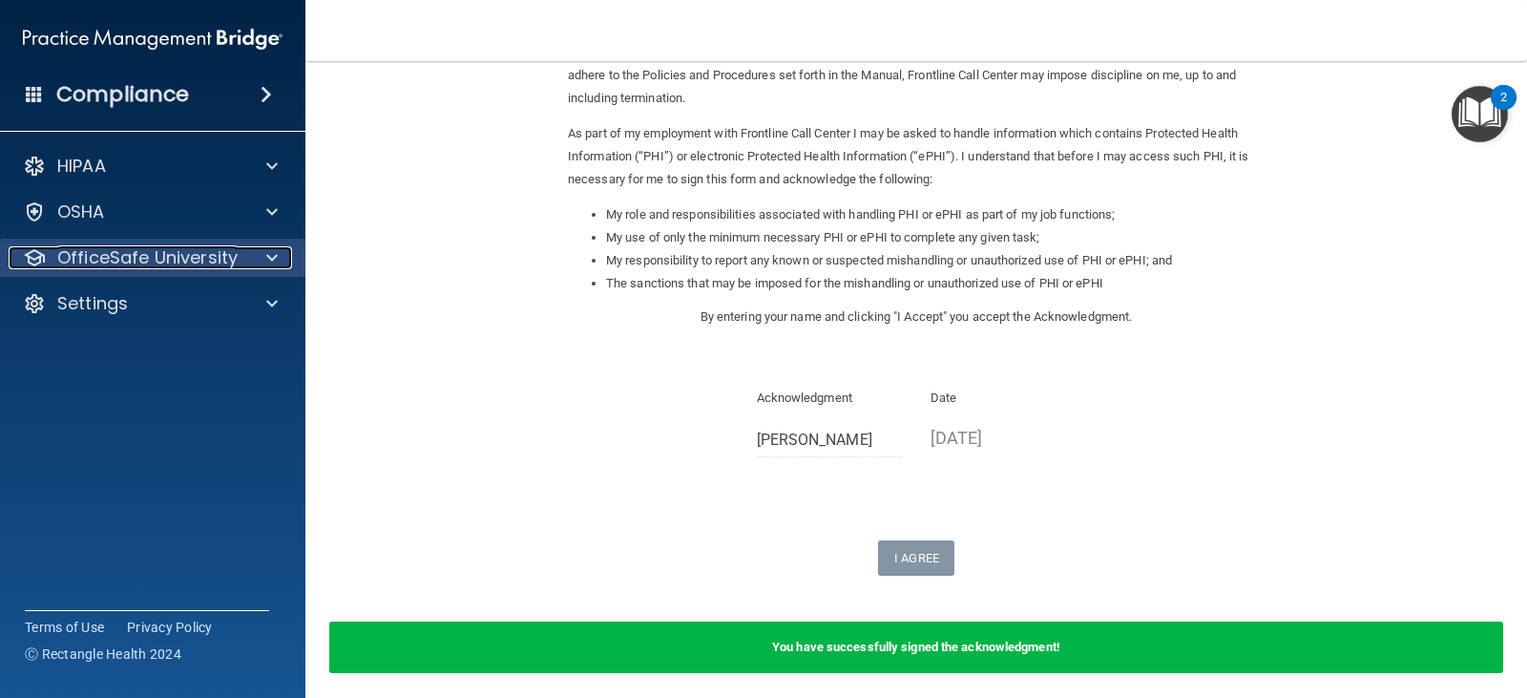
click at [268, 263] on span at bounding box center [271, 257] width 11 height 23
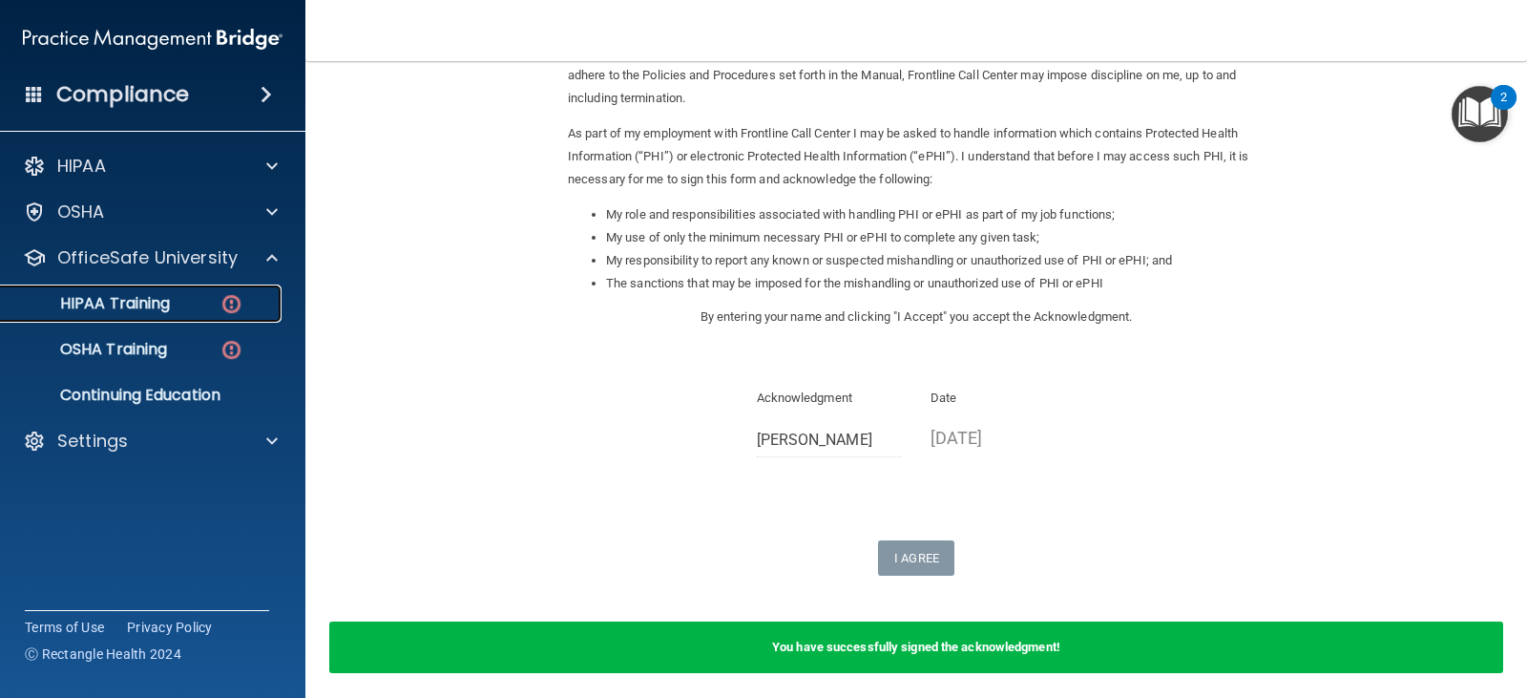
click at [221, 300] on img at bounding box center [232, 304] width 24 height 24
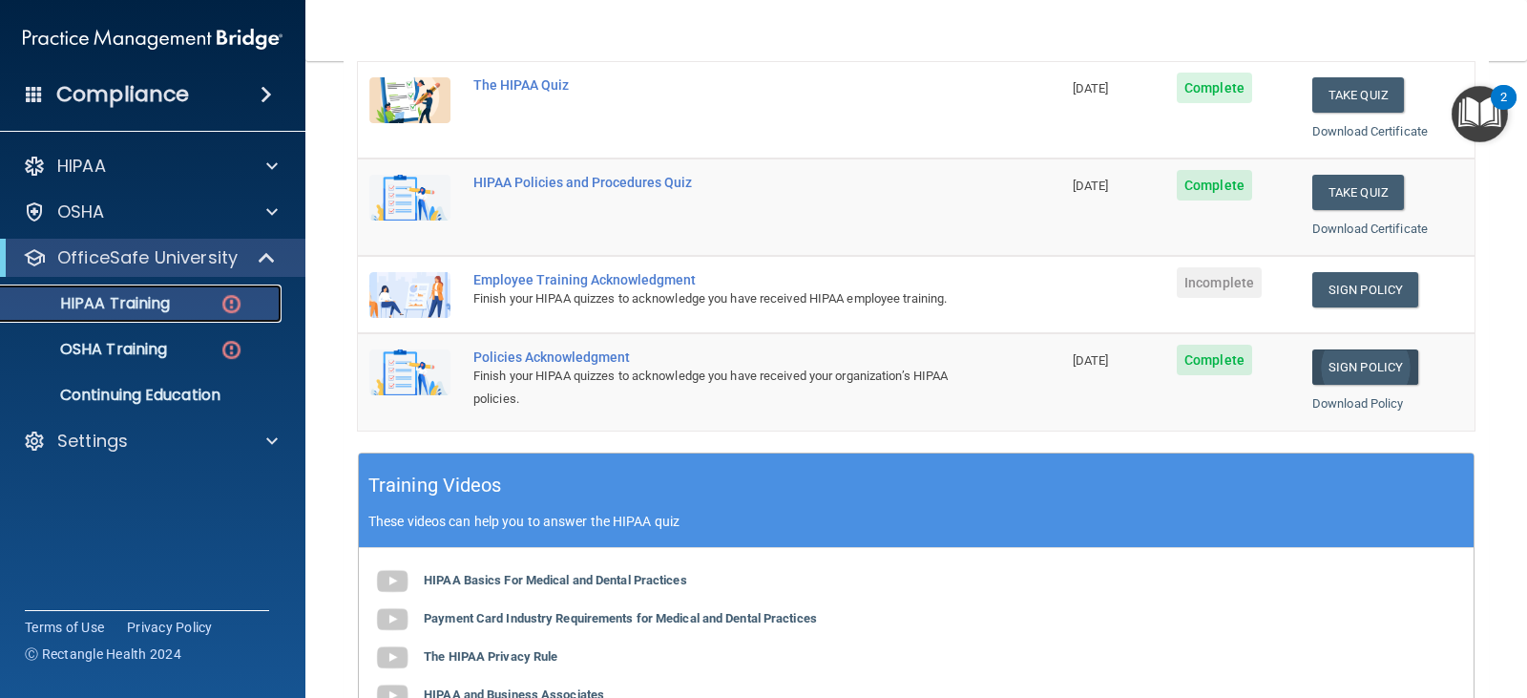
scroll to position [371, 0]
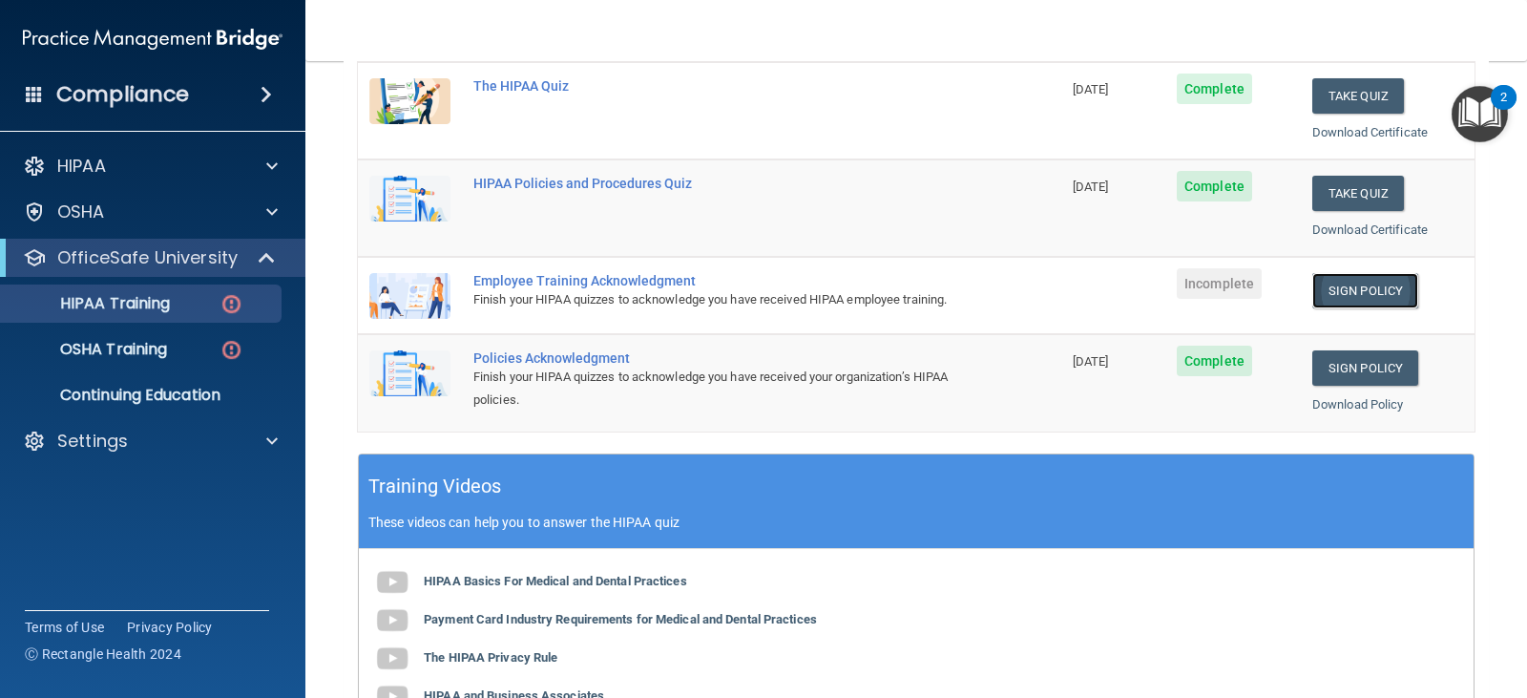
click at [1352, 294] on link "Sign Policy" at bounding box center [1366, 290] width 106 height 35
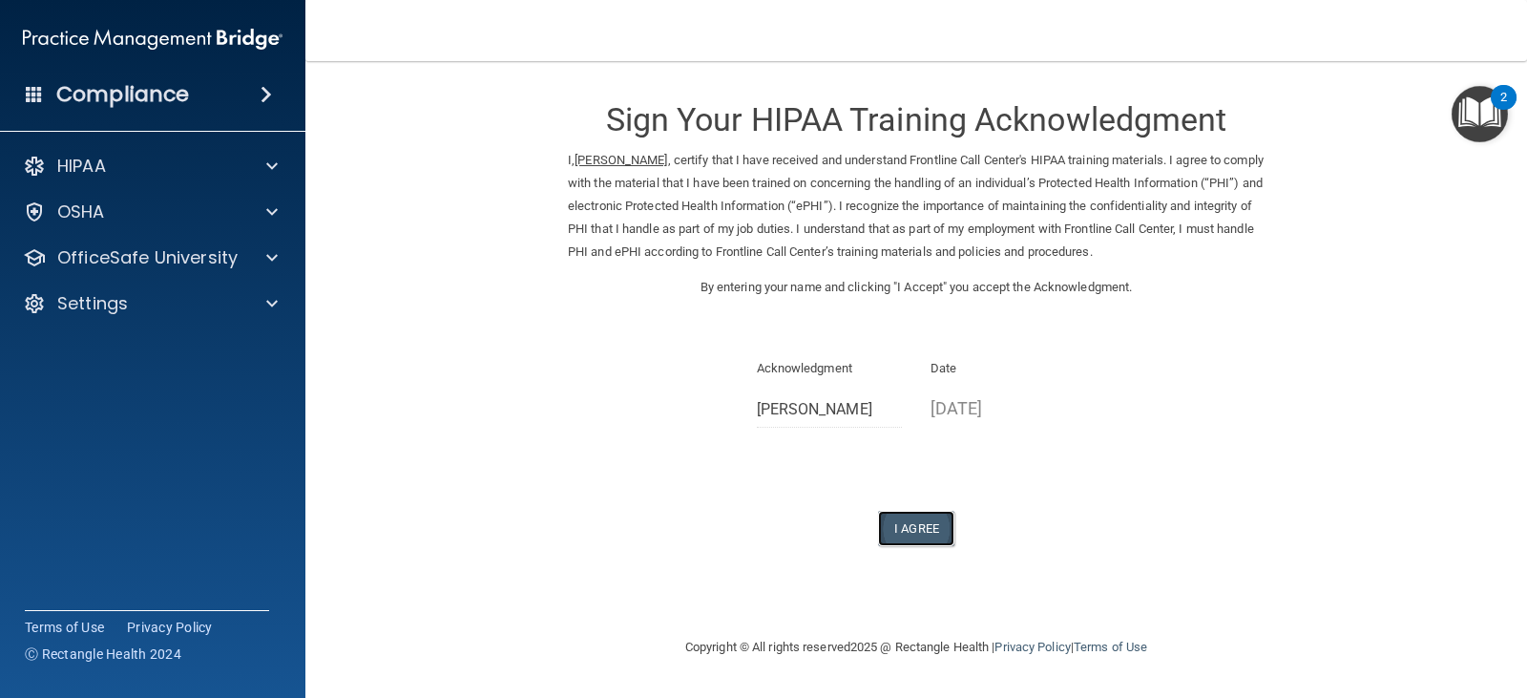
click at [926, 517] on button "I Agree" at bounding box center [916, 528] width 76 height 35
